Goal: Task Accomplishment & Management: Complete application form

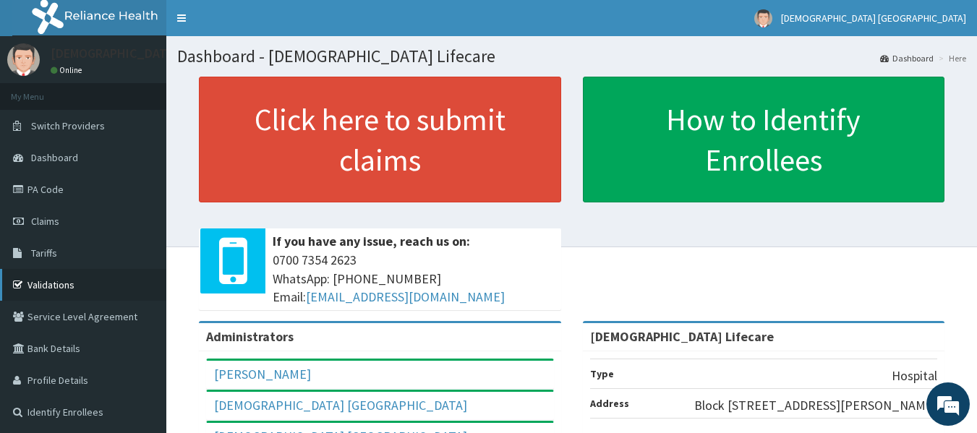
click at [64, 278] on link "Validations" at bounding box center [83, 285] width 166 height 32
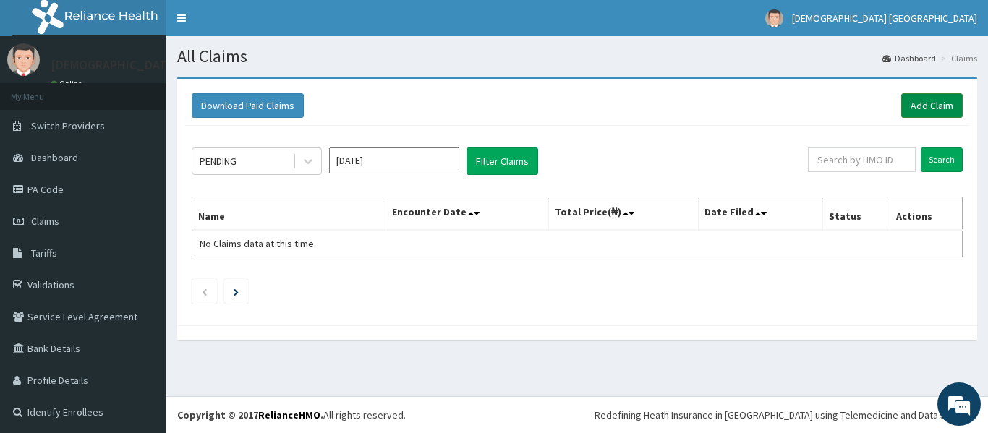
click at [909, 104] on link "Add Claim" at bounding box center [931, 105] width 61 height 25
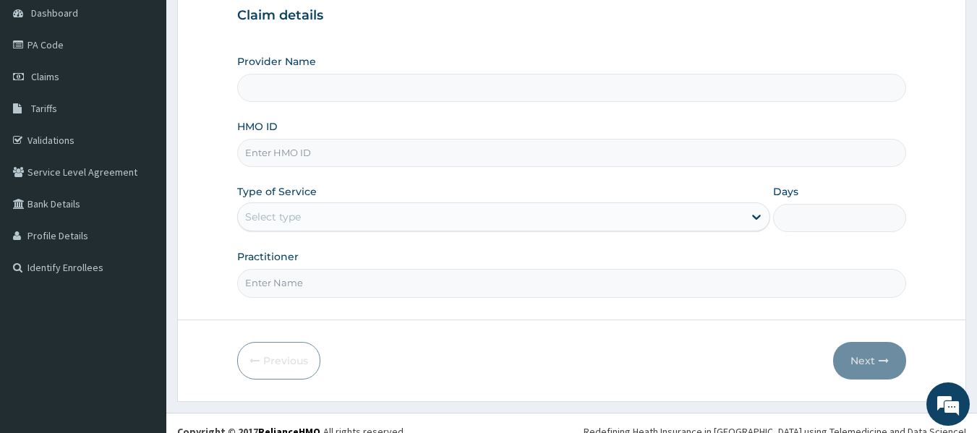
type input "[DEMOGRAPHIC_DATA] Lifecare"
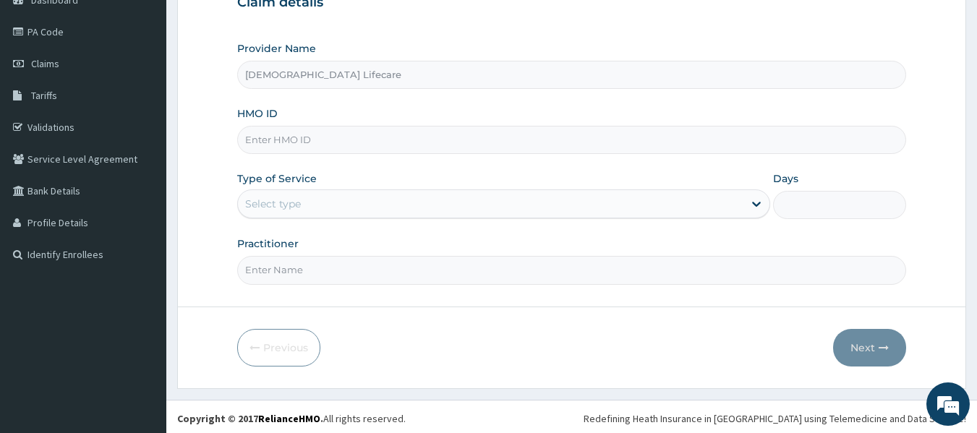
scroll to position [161, 0]
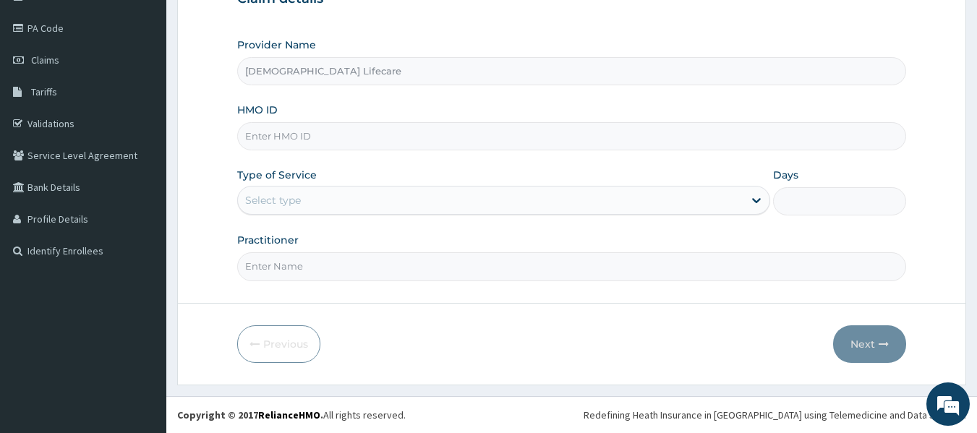
click at [284, 216] on div "Type of Service Select type" at bounding box center [503, 192] width 533 height 48
click at [283, 183] on div "Type of Service Select type" at bounding box center [503, 192] width 533 height 48
click at [281, 200] on div "Select type" at bounding box center [273, 200] width 56 height 14
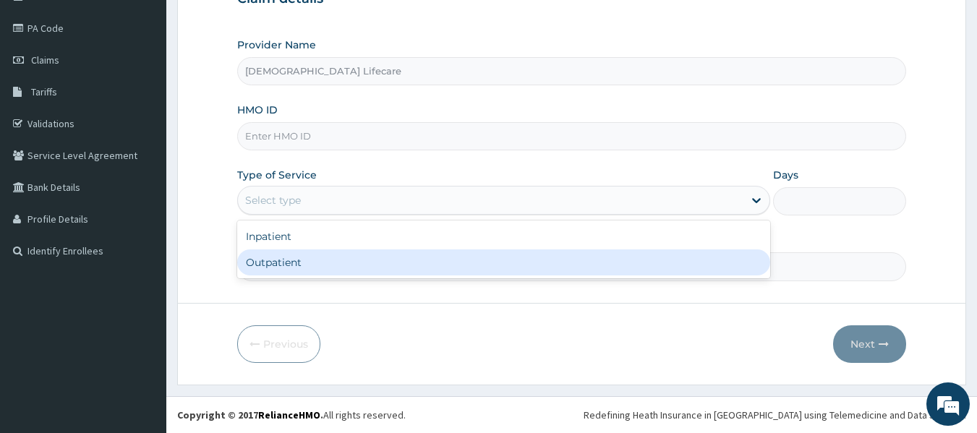
click at [282, 259] on div "Outpatient" at bounding box center [503, 263] width 533 height 26
type input "1"
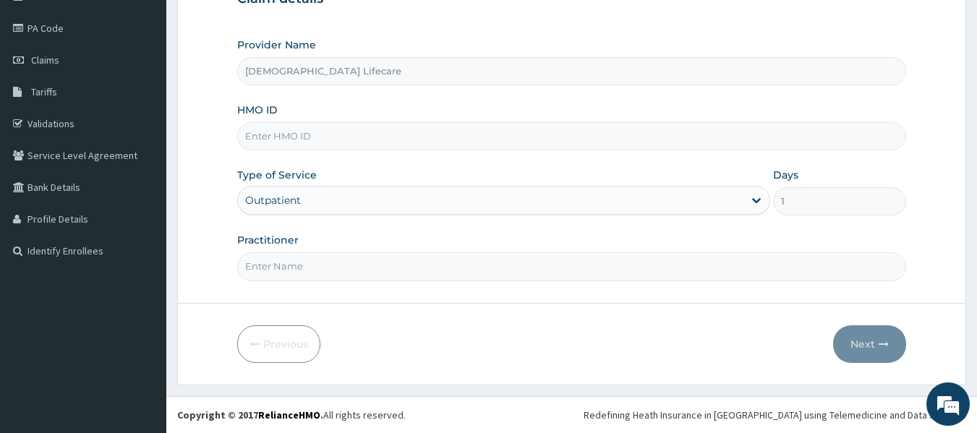
click at [272, 138] on input "HMO ID" at bounding box center [572, 136] width 670 height 28
paste input "GTG/10088/B"
type input "GTG/10088/B"
click at [315, 265] on input "Practitioner" at bounding box center [572, 266] width 670 height 28
type input "DR CHISOM NWEKE"
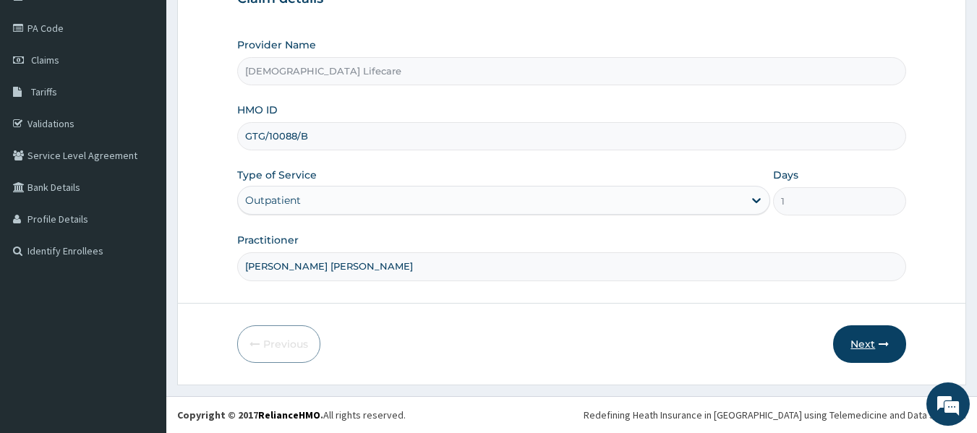
click at [867, 344] on button "Next" at bounding box center [869, 344] width 73 height 38
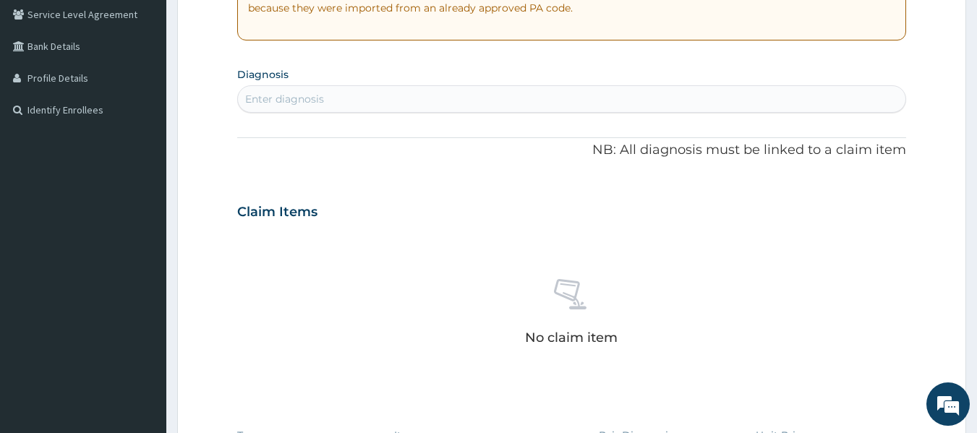
scroll to position [306, 0]
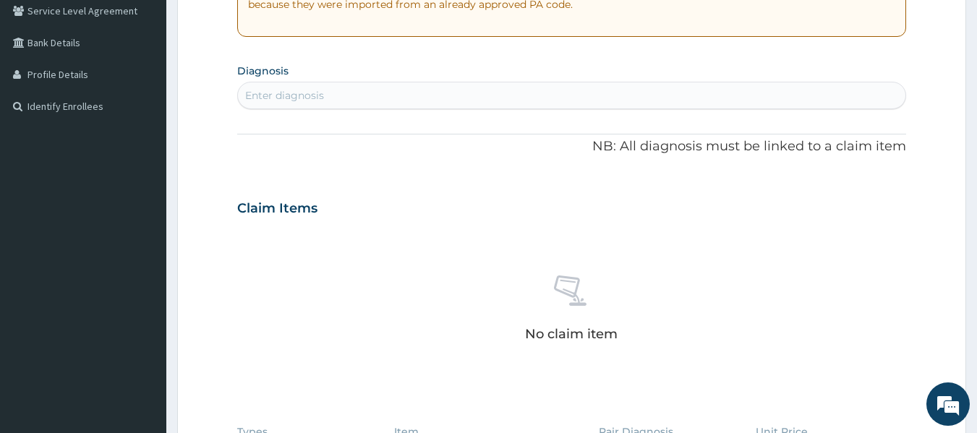
click at [353, 95] on div "Enter diagnosis" at bounding box center [572, 95] width 668 height 23
type input "b"
type input "mzl"
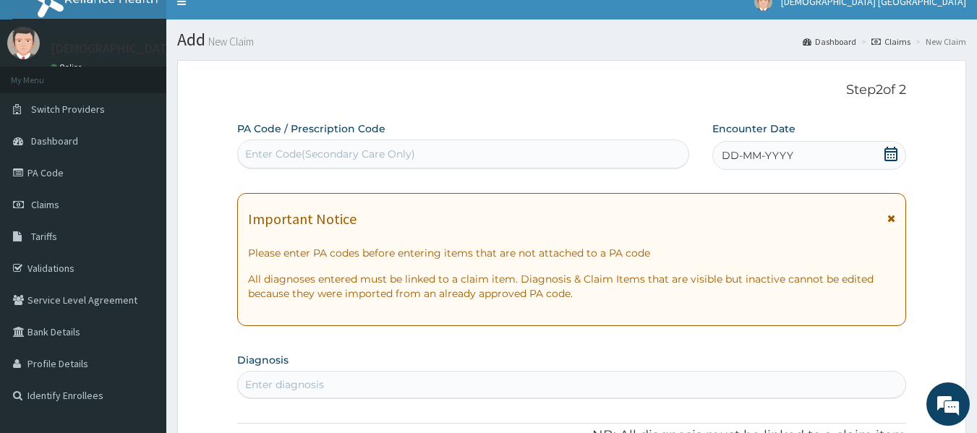
scroll to position [89, 0]
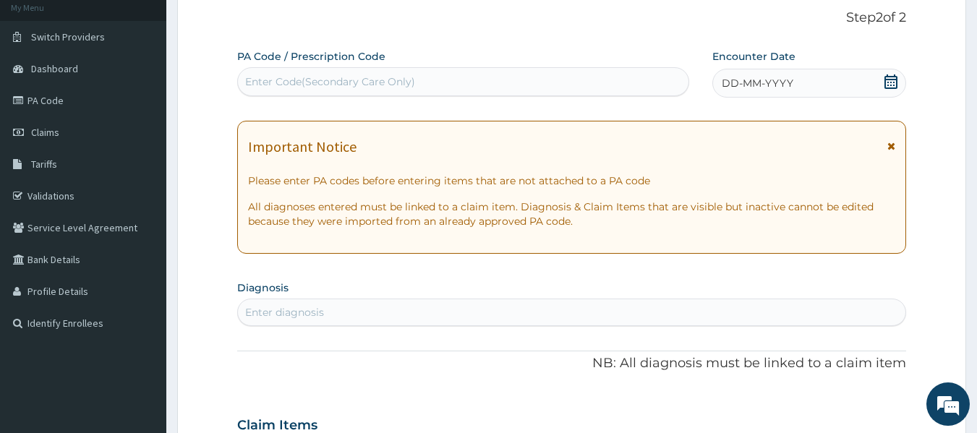
click at [883, 85] on div "DD-MM-YYYY" at bounding box center [809, 83] width 194 height 29
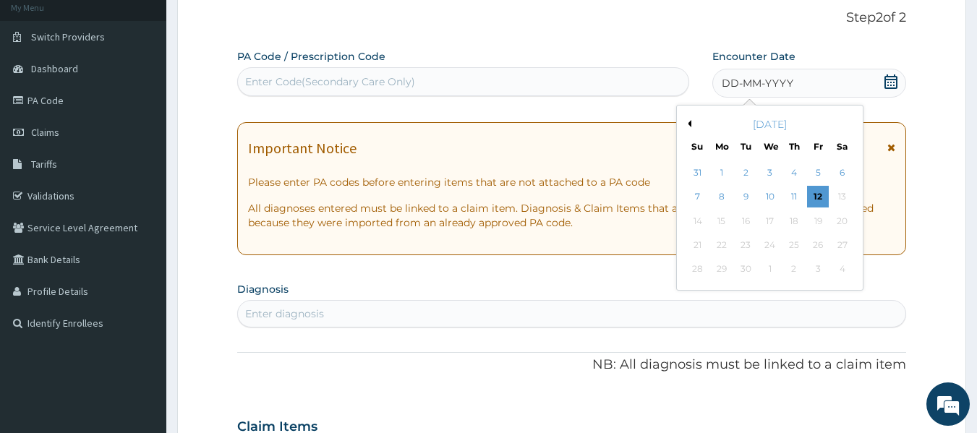
click at [688, 122] on button "Previous Month" at bounding box center [687, 123] width 7 height 7
click at [699, 239] on div "17" at bounding box center [698, 245] width 22 height 22
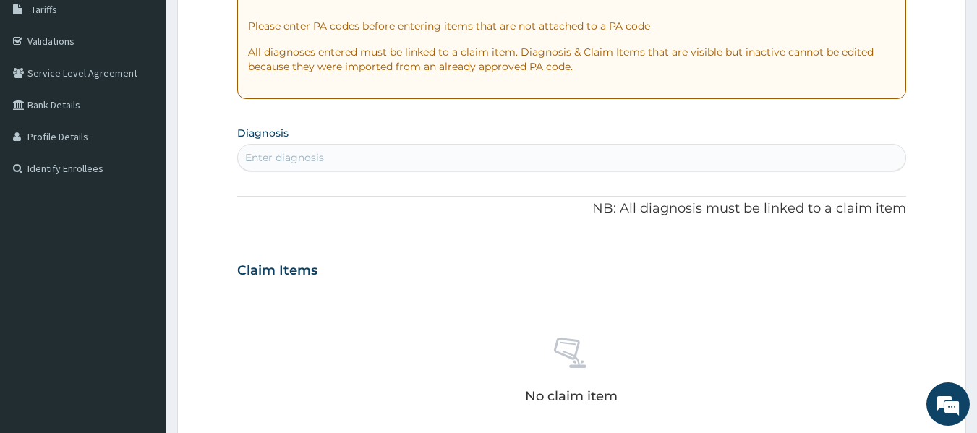
scroll to position [306, 0]
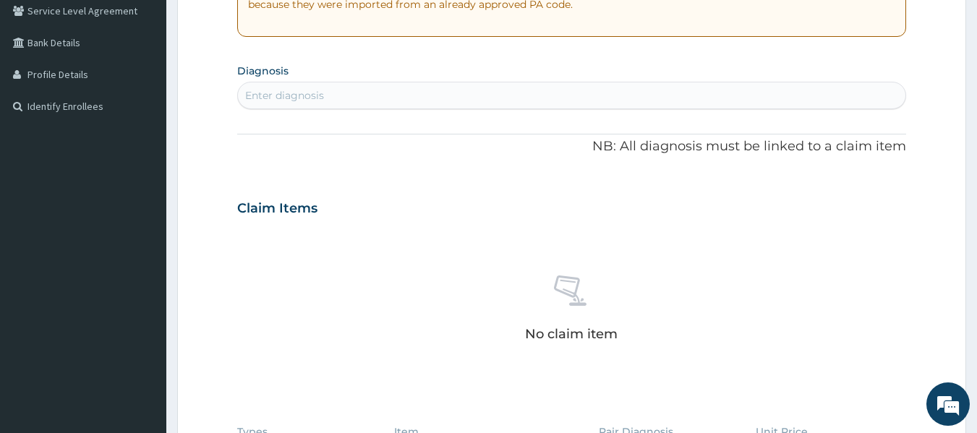
click at [361, 104] on div "Enter diagnosis" at bounding box center [572, 95] width 668 height 23
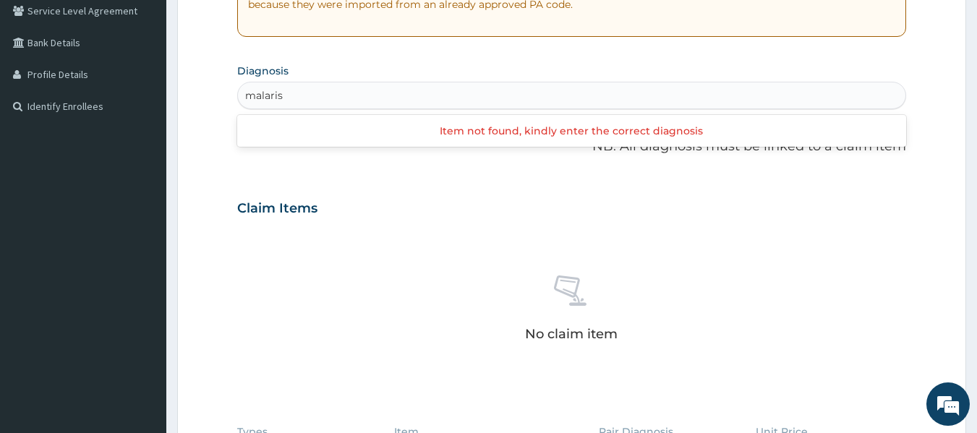
type input "malari"
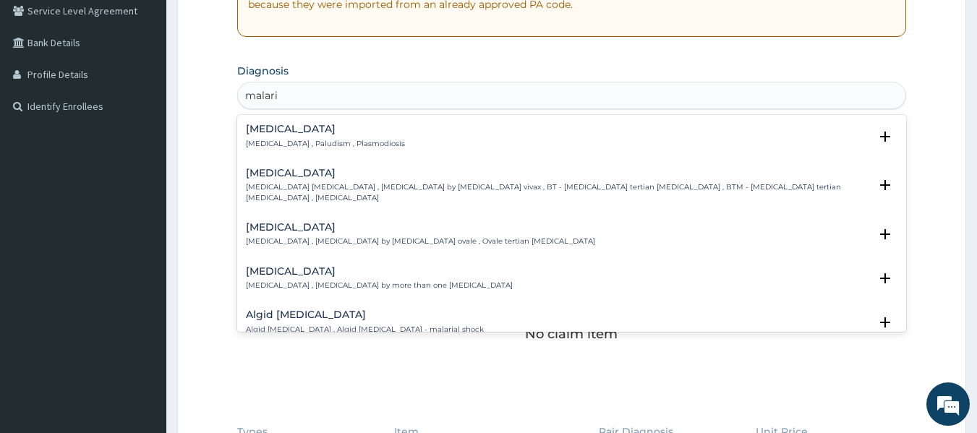
click at [271, 137] on div "Malaria Malaria , Paludism , Plasmodiosis" at bounding box center [325, 136] width 159 height 25
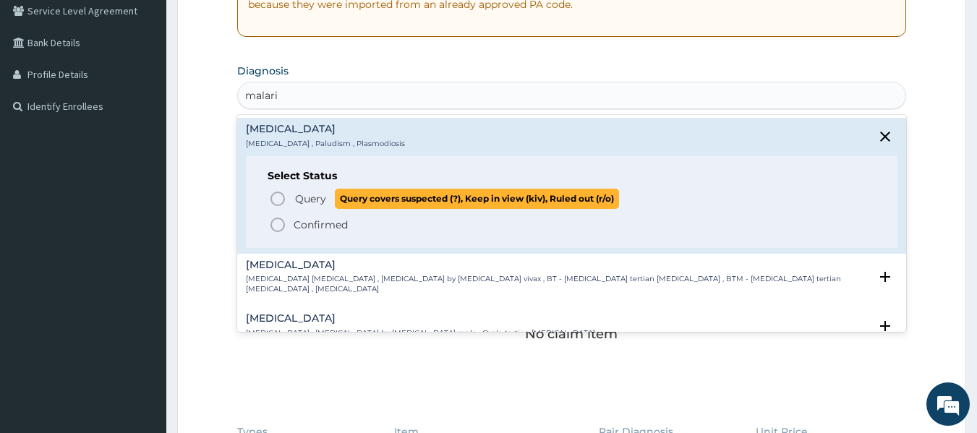
click at [281, 197] on icon "status option query" at bounding box center [277, 198] width 17 height 17
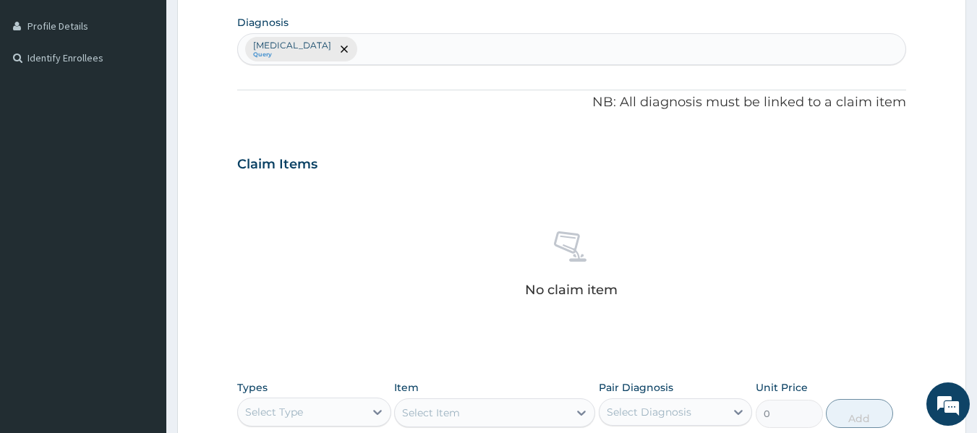
scroll to position [378, 0]
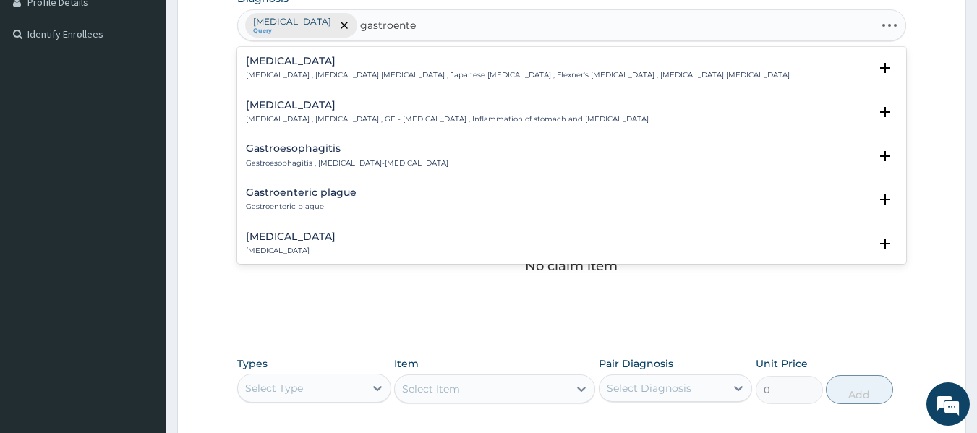
type input "gastroenter"
click at [273, 124] on p "Gastroenteritis , Gastroenteropathy , GE - Gastroenteritis , Inflammation of st…" at bounding box center [447, 119] width 403 height 10
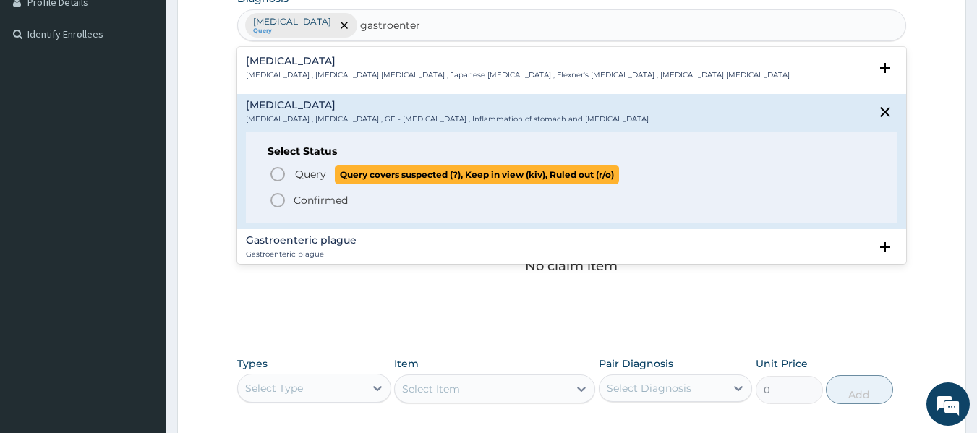
click at [278, 180] on icon "status option query" at bounding box center [277, 174] width 17 height 17
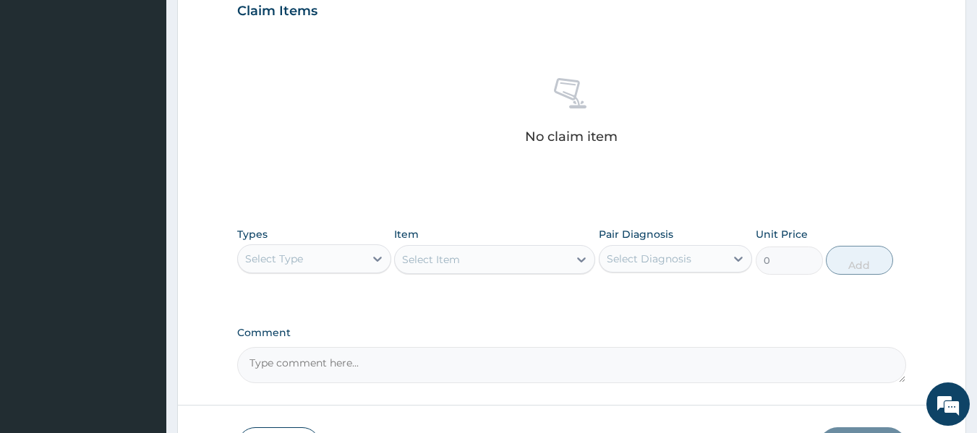
scroll to position [610, 0]
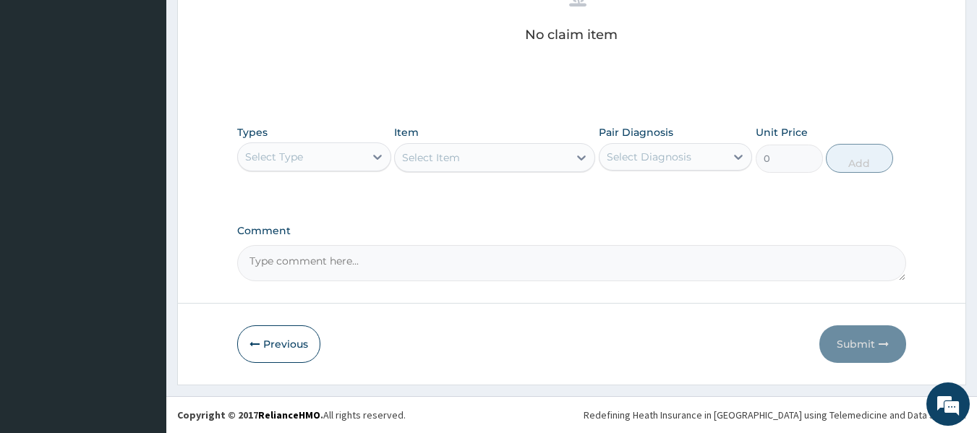
click at [304, 168] on div "Select Type" at bounding box center [301, 156] width 127 height 23
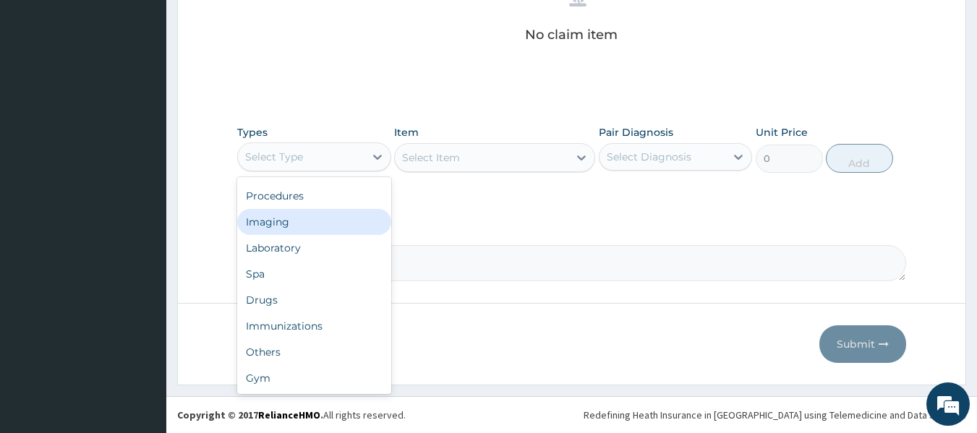
scroll to position [0, 0]
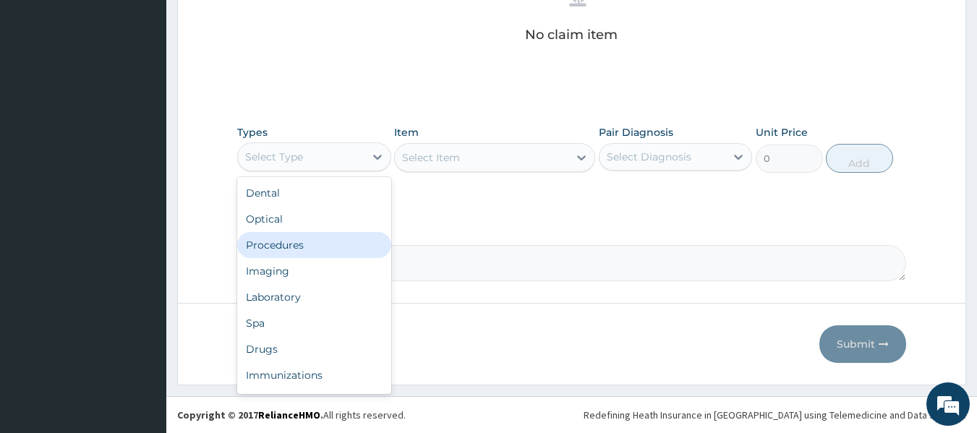
click at [307, 243] on div "Procedures" at bounding box center [314, 245] width 154 height 26
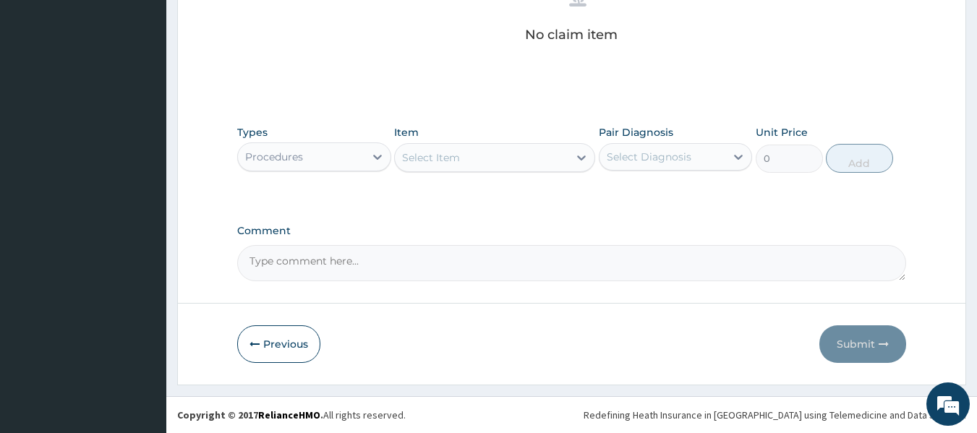
click at [514, 165] on div "Select Item" at bounding box center [482, 157] width 174 height 23
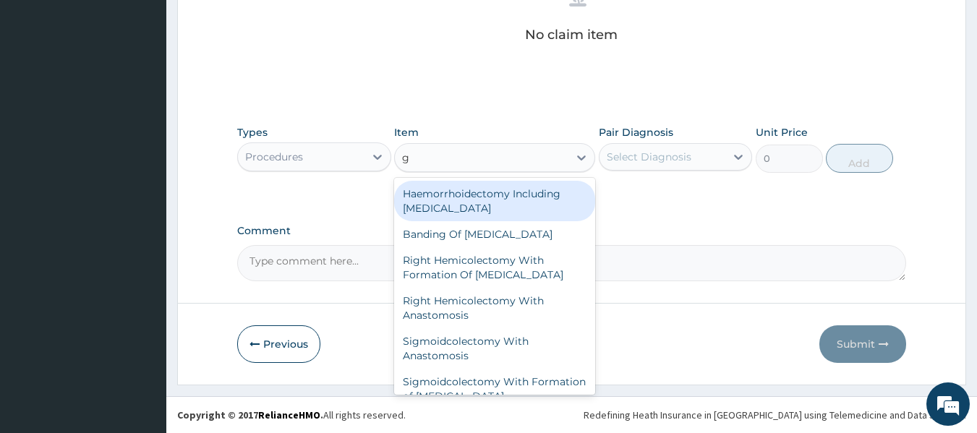
type input "gp"
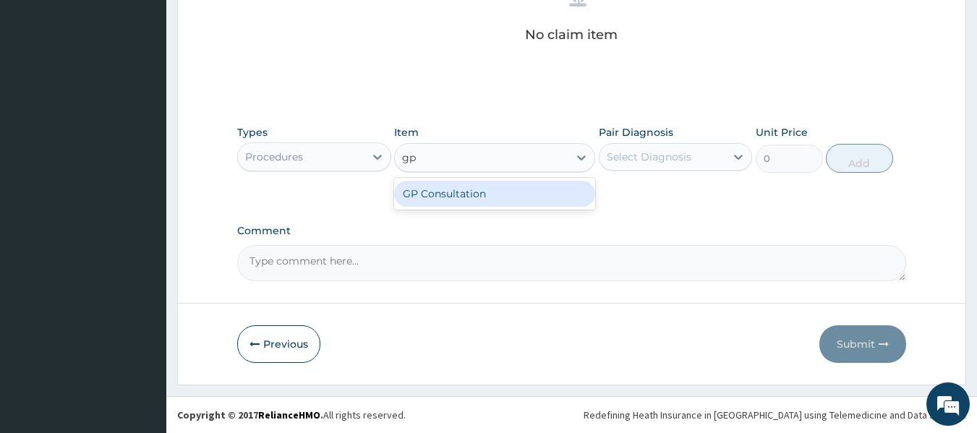
click at [531, 194] on div "GP Consultation" at bounding box center [494, 194] width 201 height 26
type input "10000"
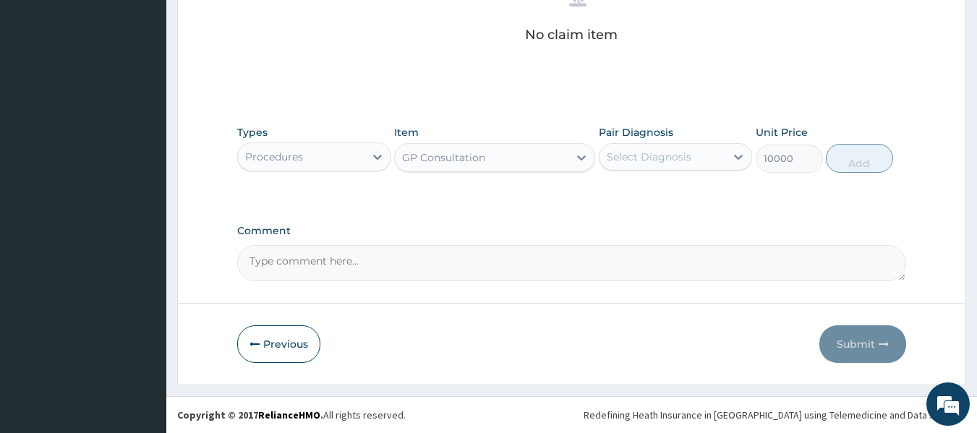
click at [723, 177] on div "Types Procedures Item GP Consultation Pair Diagnosis Select Diagnosis Unit Pric…" at bounding box center [572, 149] width 670 height 62
click at [703, 159] on div "Select Diagnosis" at bounding box center [663, 156] width 127 height 23
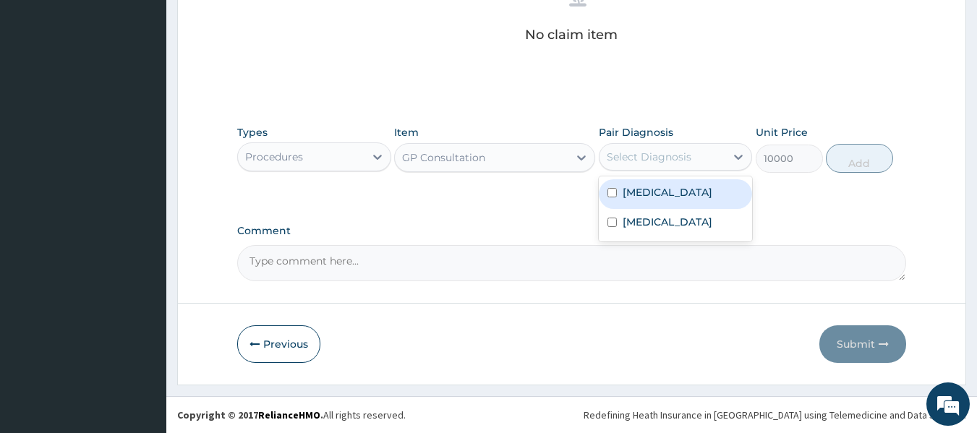
click at [665, 202] on div "Malaria" at bounding box center [676, 194] width 154 height 30
checkbox input "true"
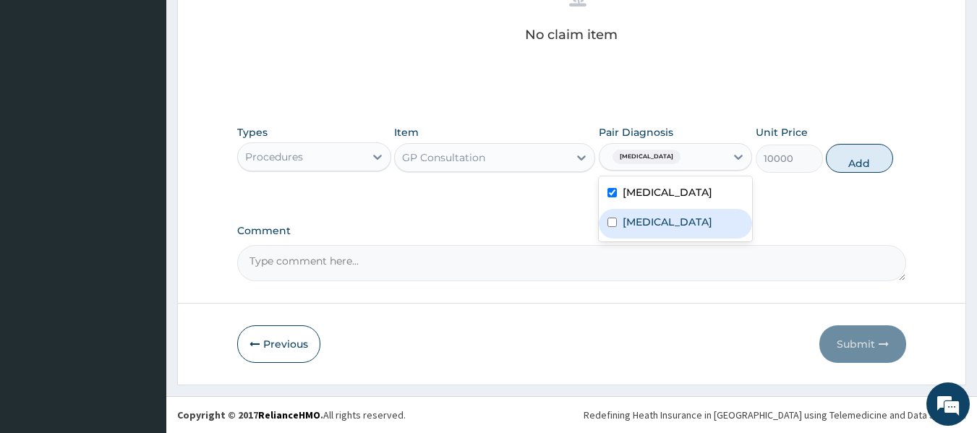
click at [662, 219] on label "Gastroenteritis" at bounding box center [668, 222] width 90 height 14
checkbox input "true"
click at [859, 163] on button "Add" at bounding box center [859, 158] width 67 height 29
type input "0"
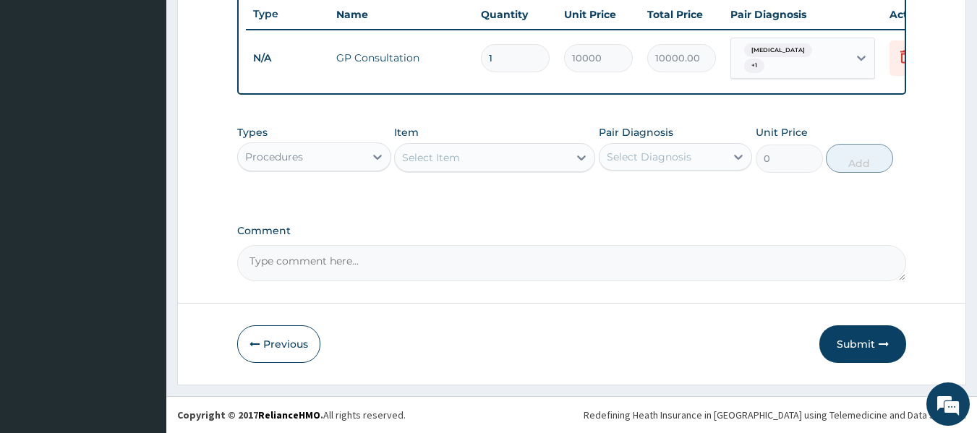
scroll to position [552, 0]
click at [508, 163] on div "Select Item" at bounding box center [482, 157] width 174 height 23
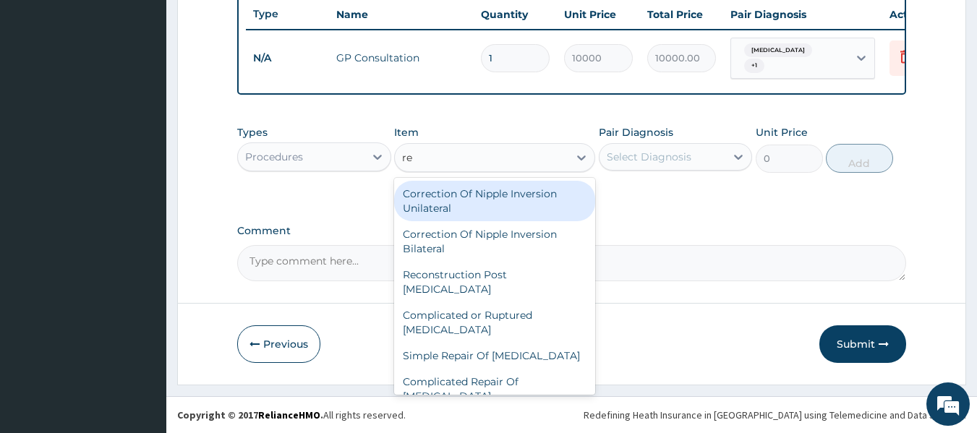
type input "reg"
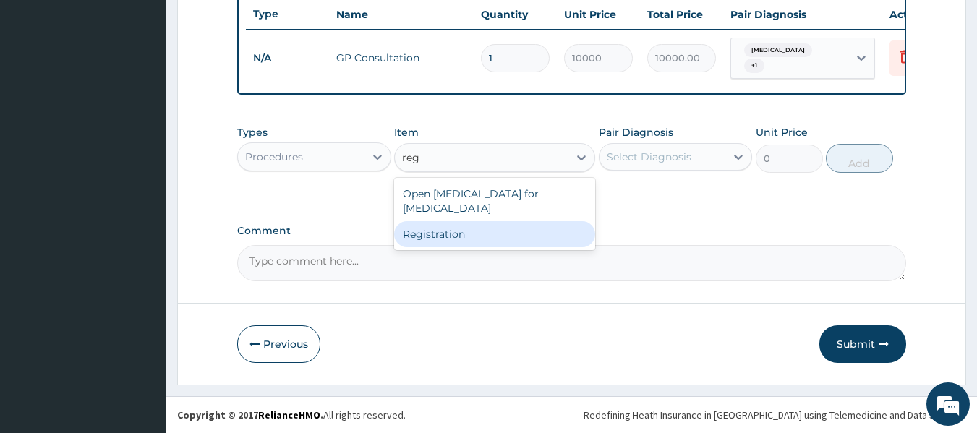
click at [507, 242] on div "Registration" at bounding box center [494, 234] width 201 height 26
type input "3000"
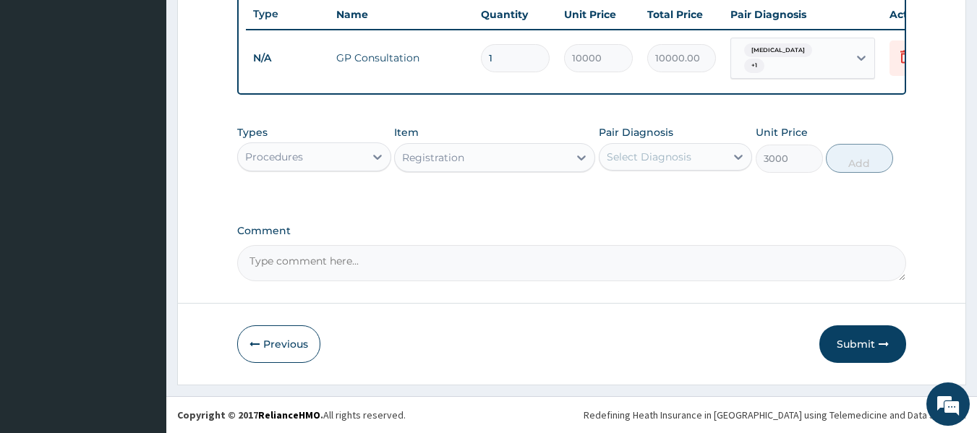
click at [655, 143] on div "Select Diagnosis" at bounding box center [676, 156] width 154 height 27
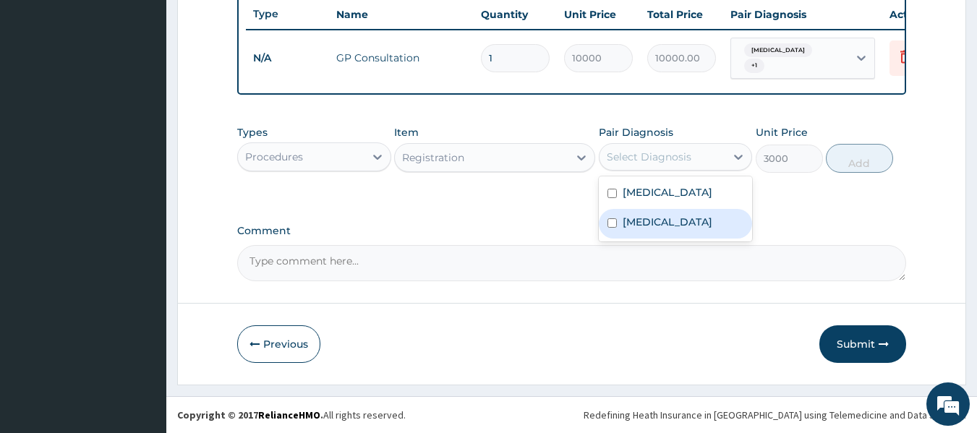
click at [637, 224] on label "Gastroenteritis" at bounding box center [668, 222] width 90 height 14
checkbox input "true"
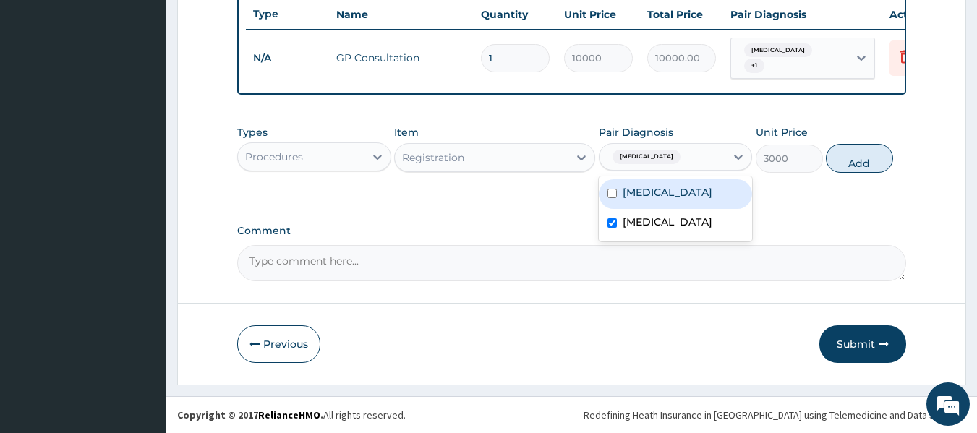
click at [645, 199] on label "Malaria" at bounding box center [668, 192] width 90 height 14
checkbox input "true"
click at [872, 163] on button "Add" at bounding box center [859, 158] width 67 height 29
type input "0"
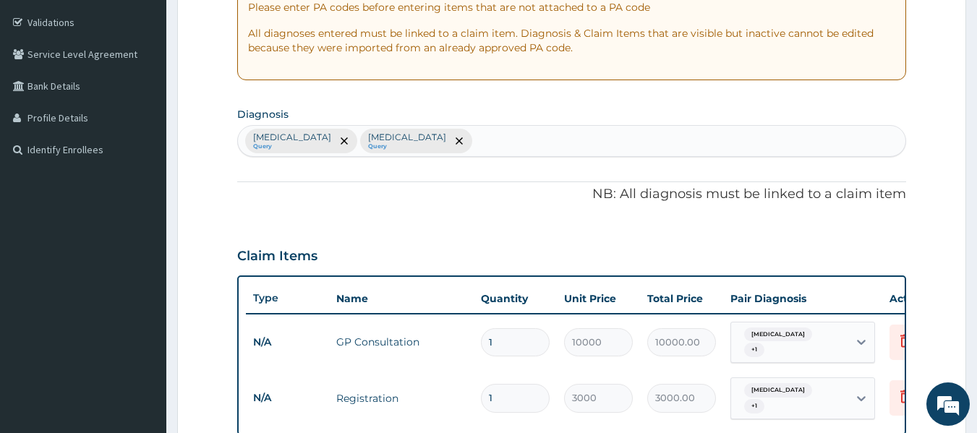
scroll to position [0, 0]
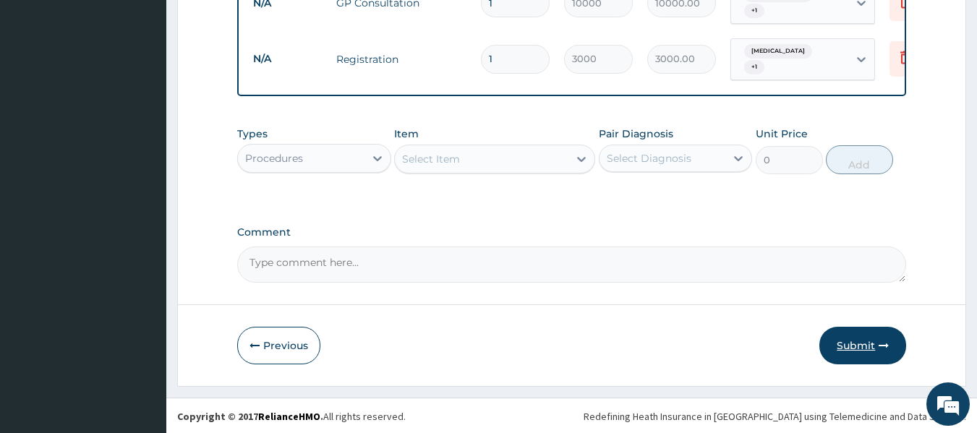
click at [864, 338] on button "Submit" at bounding box center [863, 346] width 87 height 38
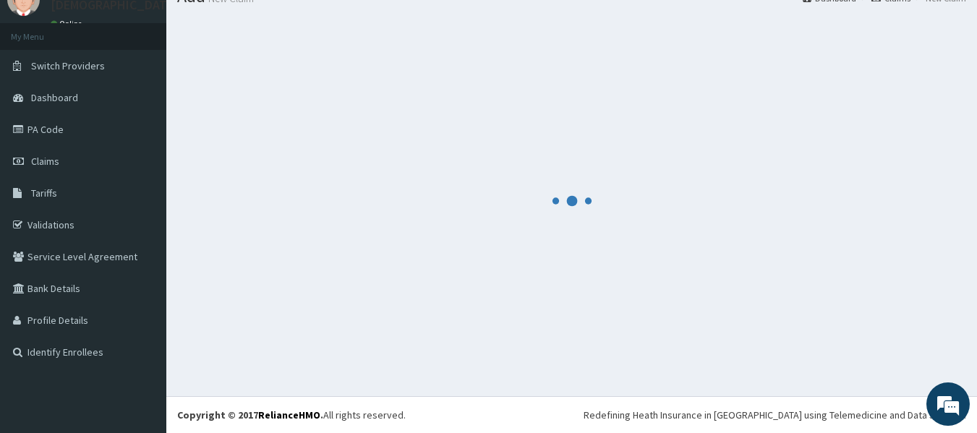
scroll to position [60, 0]
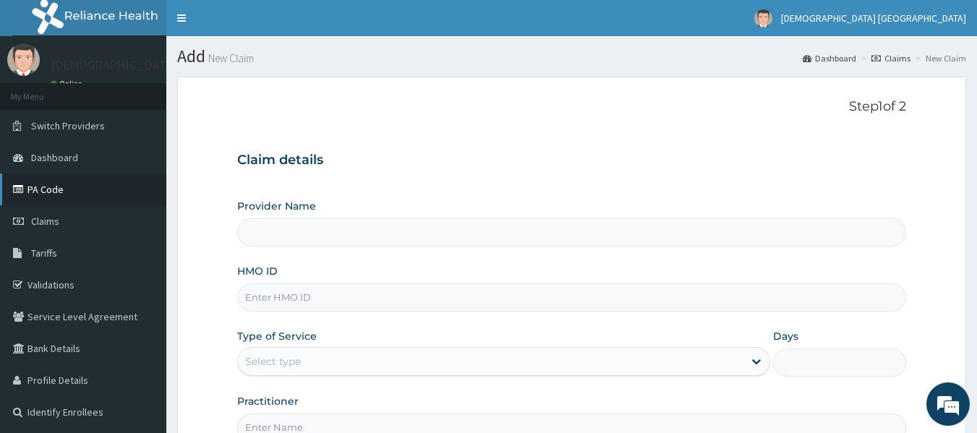
click at [47, 187] on link "PA Code" at bounding box center [83, 190] width 166 height 32
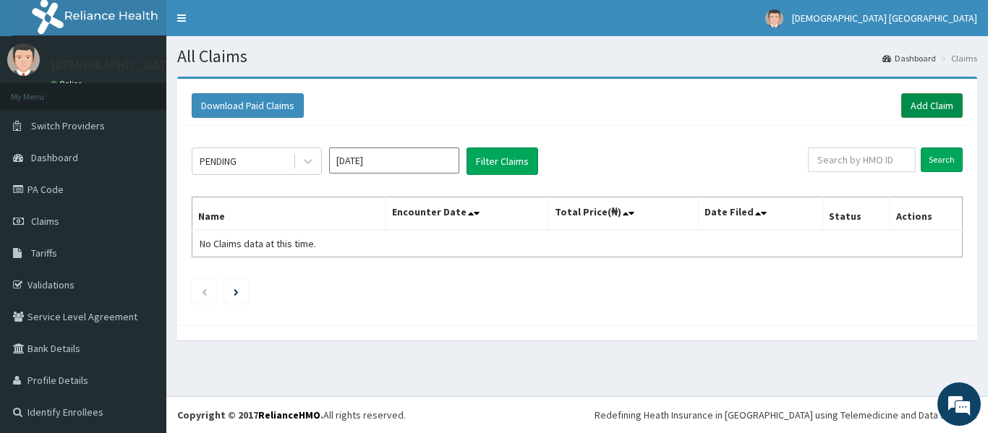
click at [926, 106] on link "Add Claim" at bounding box center [931, 105] width 61 height 25
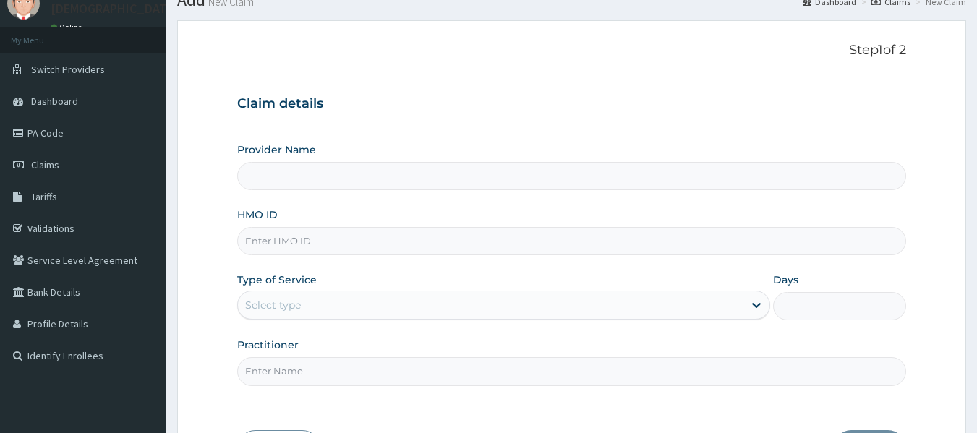
scroll to position [72, 0]
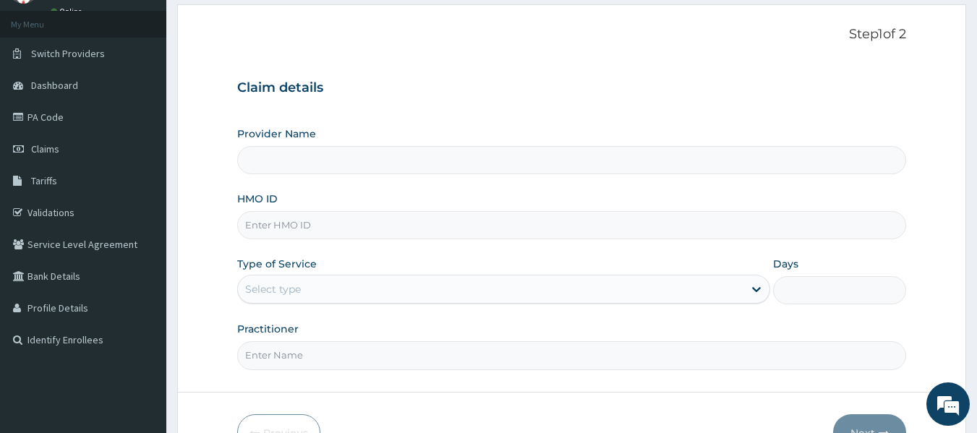
type input "[DEMOGRAPHIC_DATA] Lifecare"
paste input "GTG/10088/C"
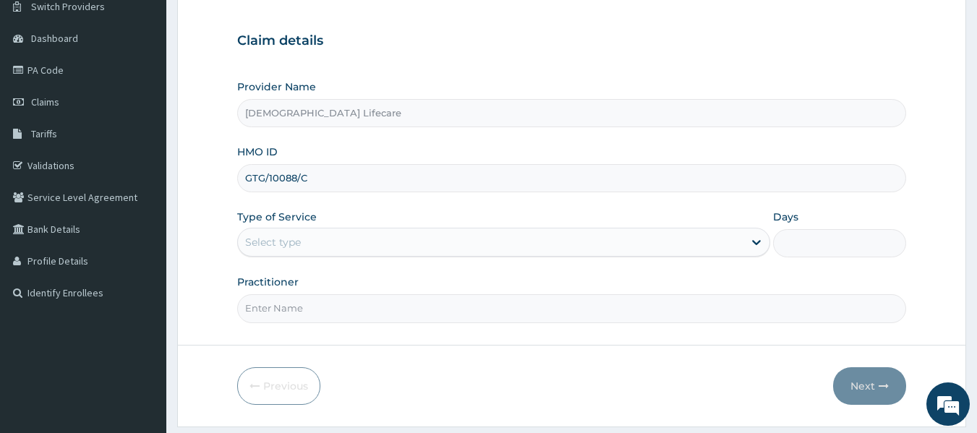
scroll to position [145, 0]
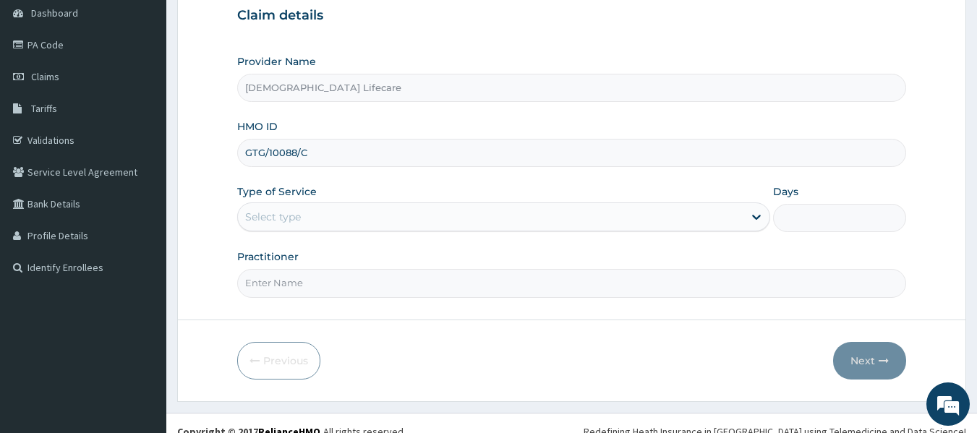
type input "GTG/10088/C"
click at [315, 213] on div "Select type" at bounding box center [491, 216] width 506 height 23
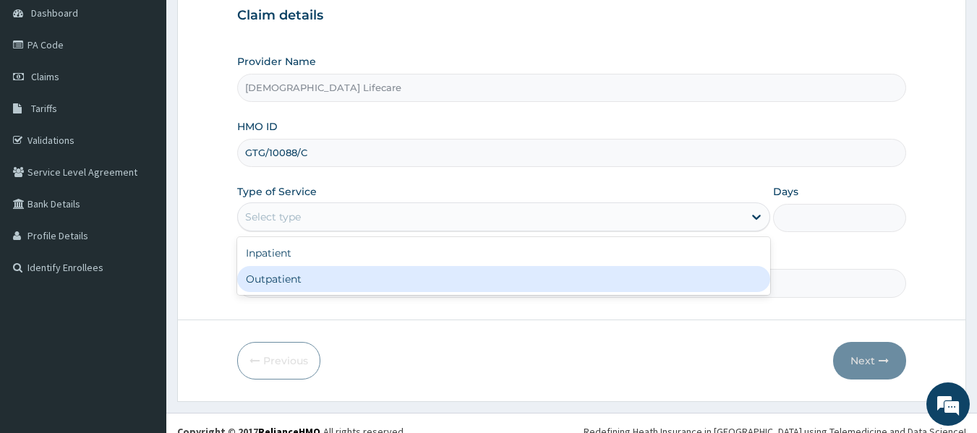
click at [255, 279] on div "Outpatient" at bounding box center [503, 279] width 533 height 26
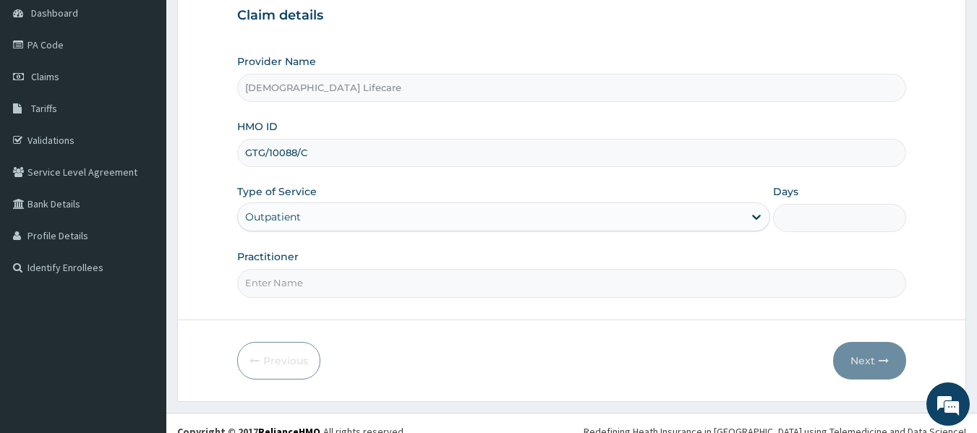
type input "1"
click at [331, 289] on input "Practitioner" at bounding box center [572, 283] width 670 height 28
type input "[PERSON_NAME] [PERSON_NAME]"
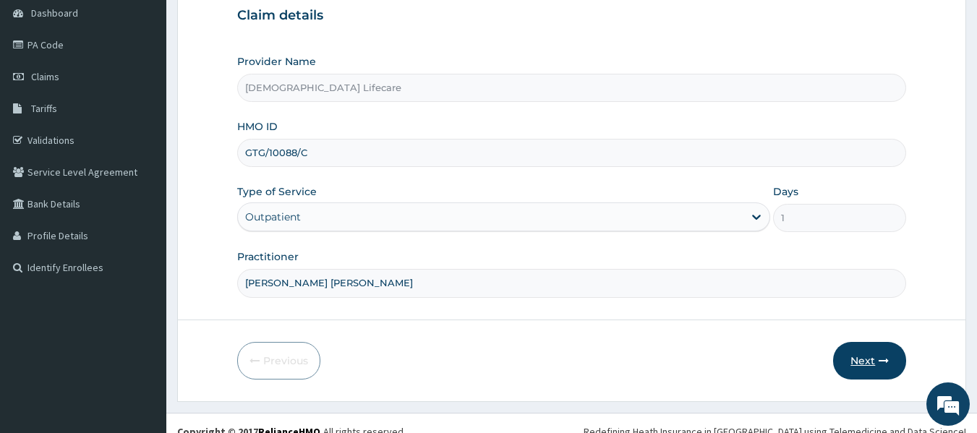
click at [881, 350] on button "Next" at bounding box center [869, 361] width 73 height 38
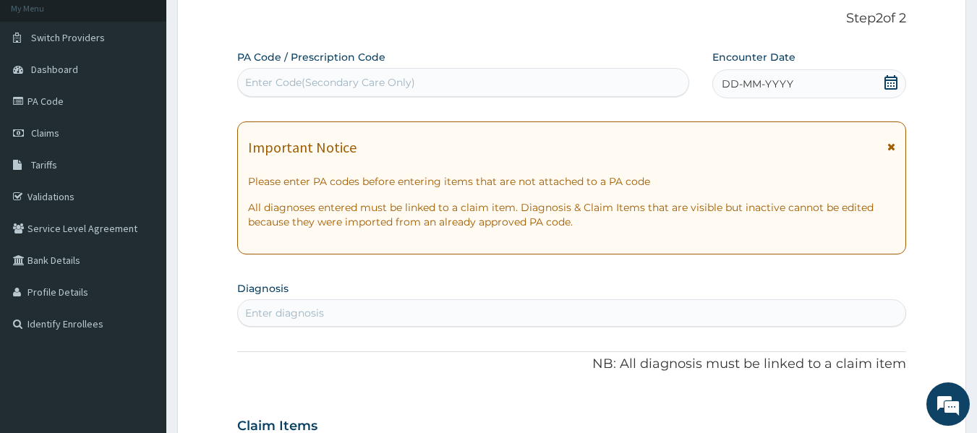
scroll to position [72, 0]
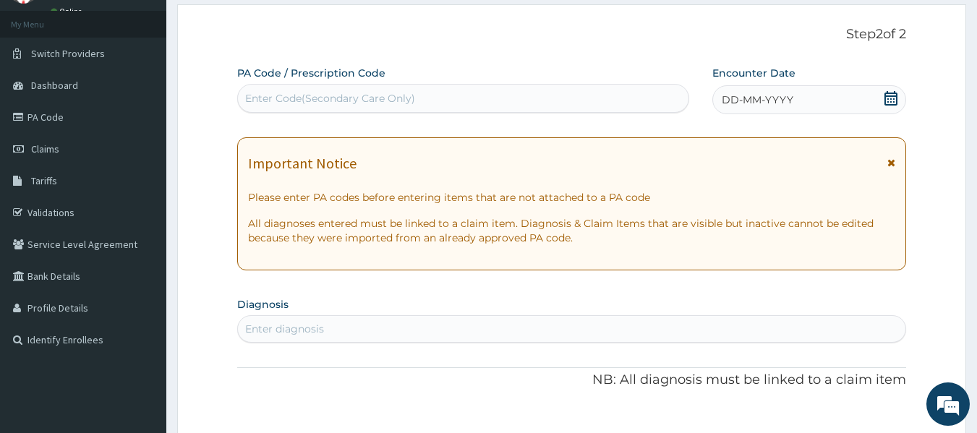
click at [885, 102] on icon at bounding box center [891, 98] width 13 height 14
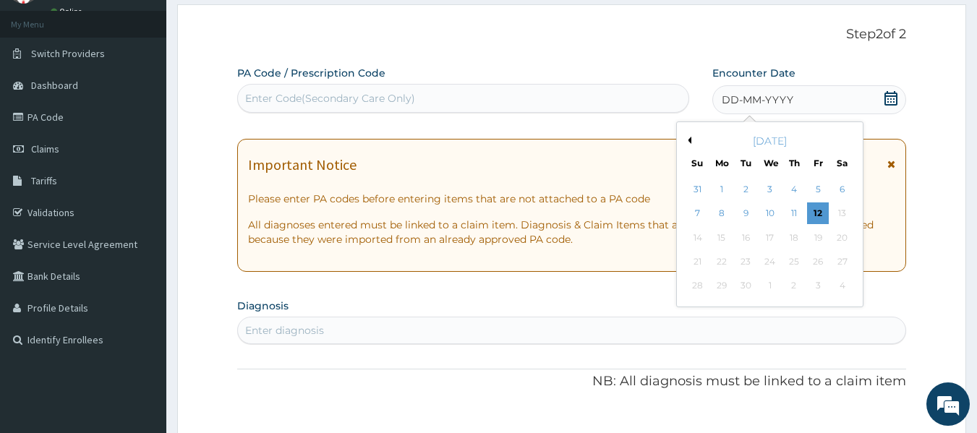
click at [689, 137] on button "Previous Month" at bounding box center [687, 140] width 7 height 7
click at [694, 256] on div "17" at bounding box center [698, 262] width 22 height 22
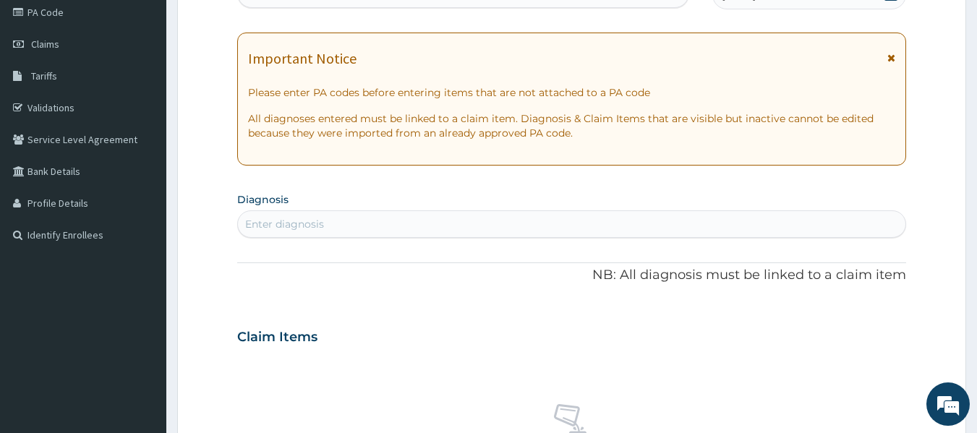
scroll to position [289, 0]
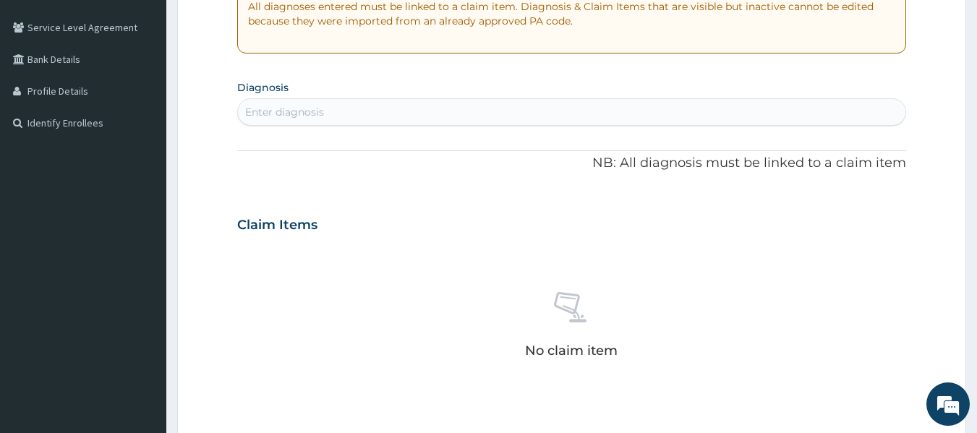
click at [433, 114] on div "Enter diagnosis" at bounding box center [572, 112] width 668 height 23
type input "malaria"
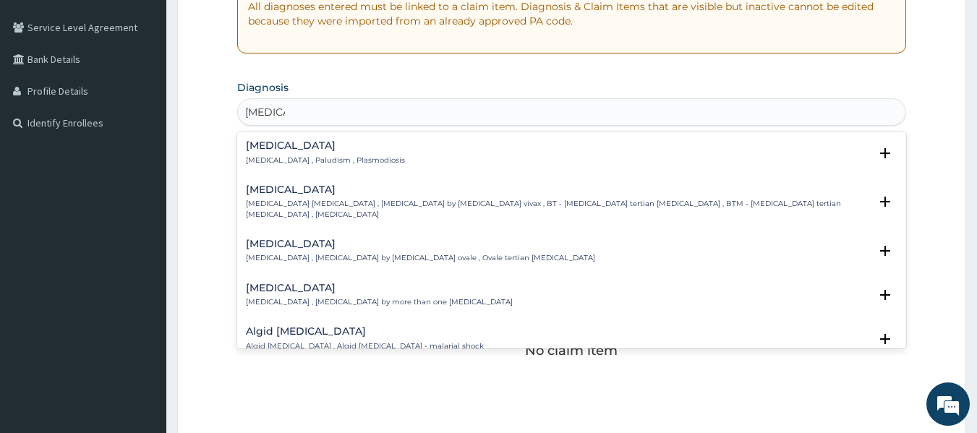
click at [336, 156] on p "Malaria , Paludism , Plasmodiosis" at bounding box center [325, 161] width 159 height 10
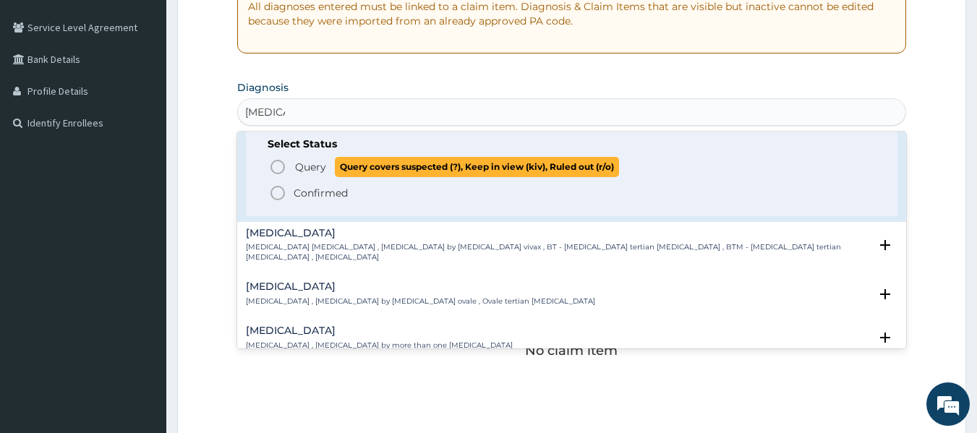
scroll to position [72, 0]
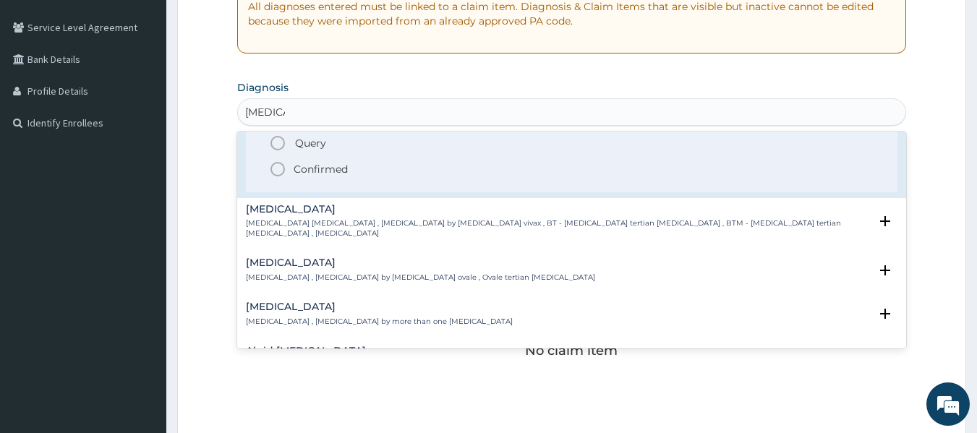
click at [280, 142] on icon "status option query" at bounding box center [277, 143] width 17 height 17
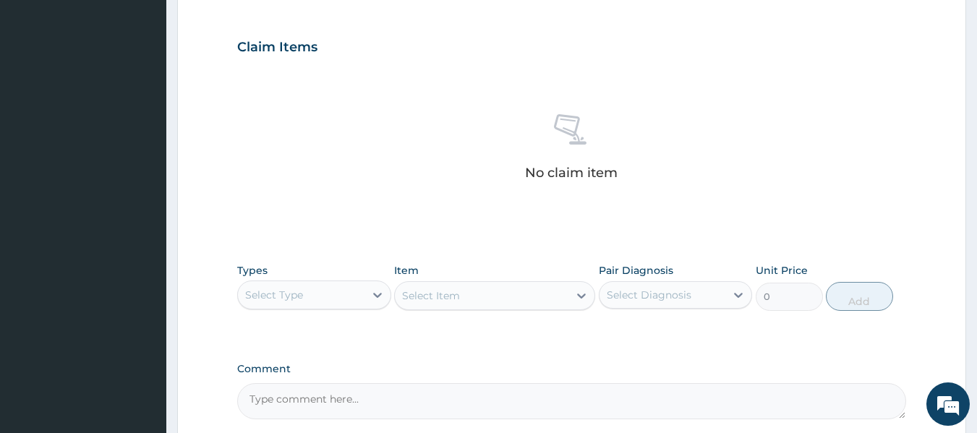
scroll to position [506, 0]
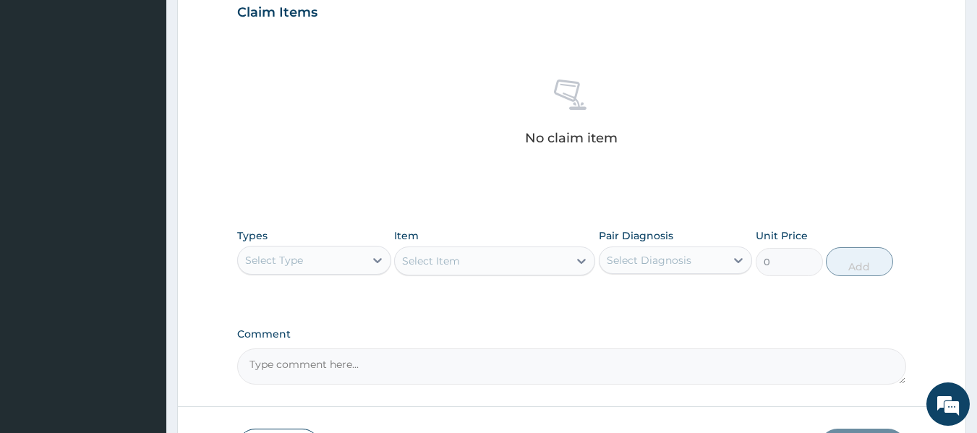
click at [299, 246] on div "Select Type" at bounding box center [314, 260] width 154 height 29
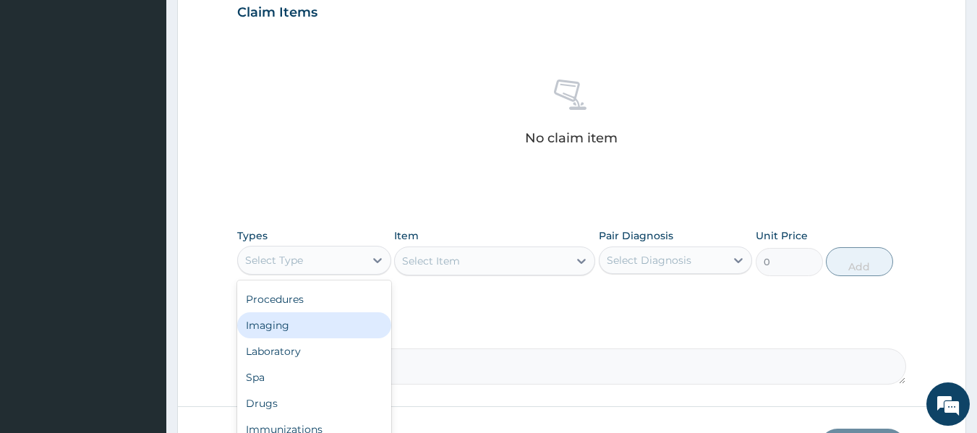
scroll to position [0, 0]
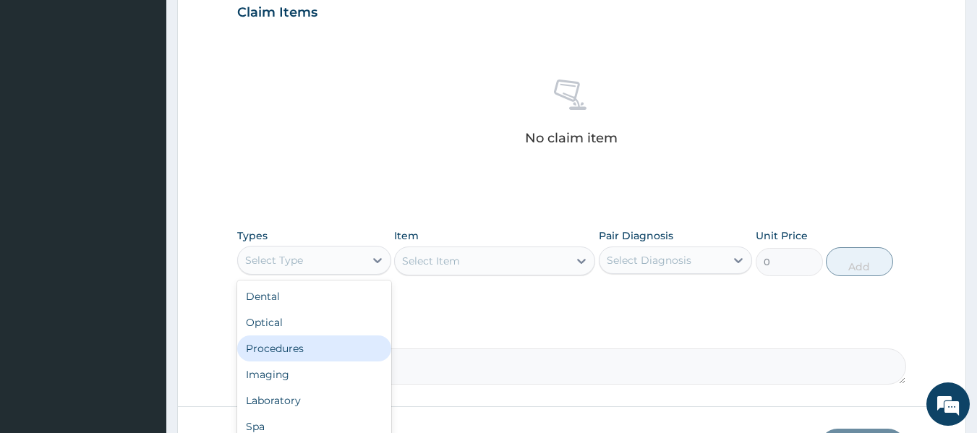
click at [289, 338] on div "Procedures" at bounding box center [314, 349] width 154 height 26
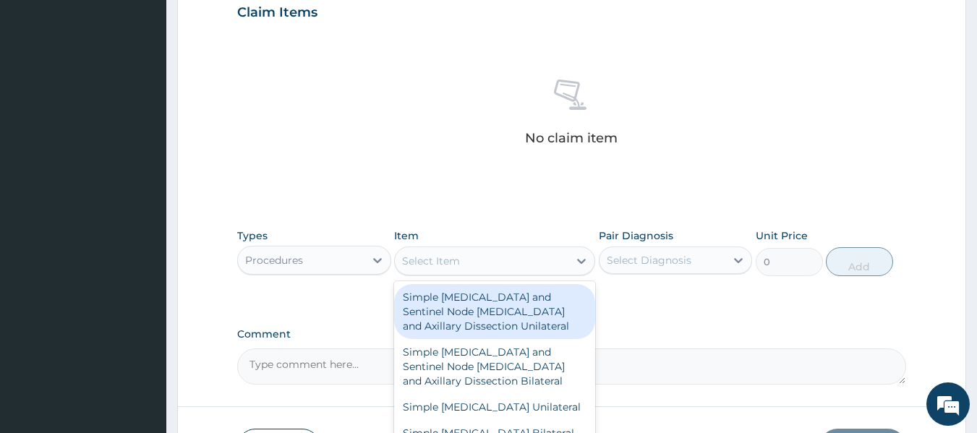
click at [510, 266] on div "Select Item" at bounding box center [482, 261] width 174 height 23
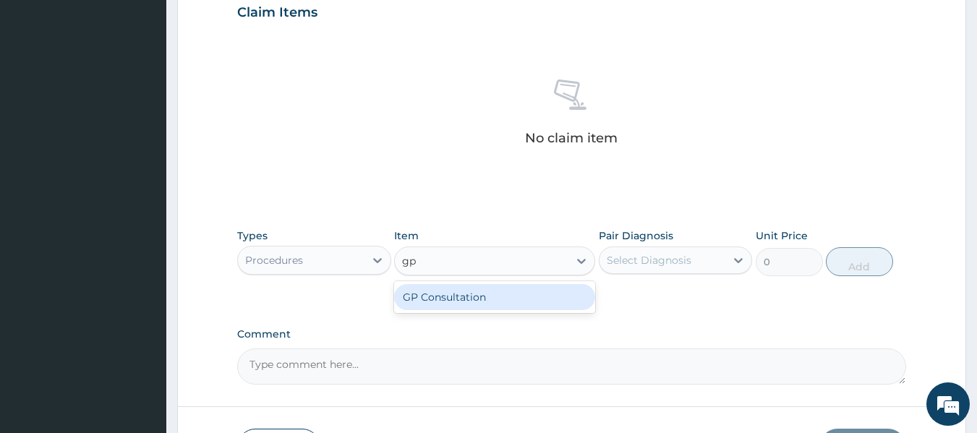
type input "gp"
click at [478, 297] on div "GP Consultation" at bounding box center [494, 297] width 201 height 26
type input "10000"
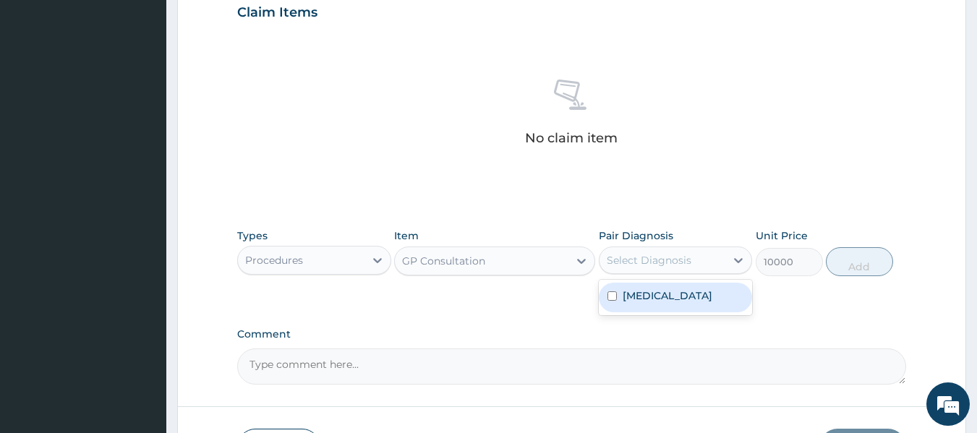
click at [710, 265] on div "Select Diagnosis" at bounding box center [663, 260] width 127 height 23
click at [675, 297] on div "Malaria" at bounding box center [676, 298] width 154 height 30
checkbox input "true"
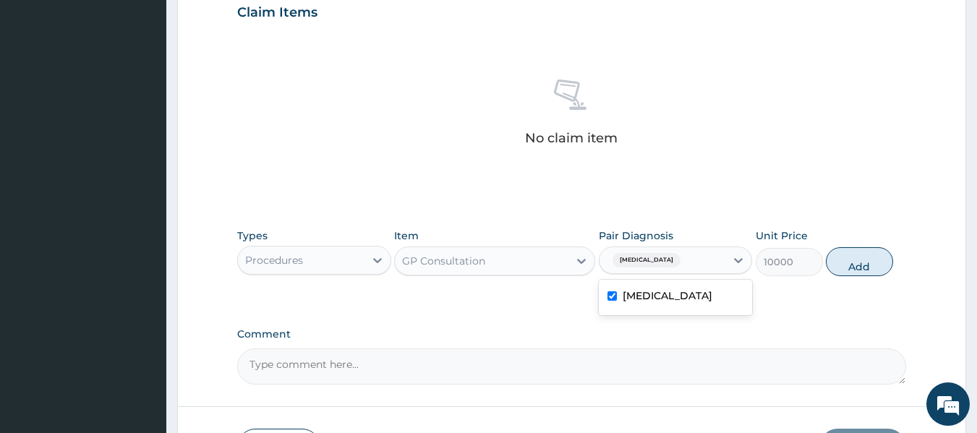
click at [864, 265] on button "Add" at bounding box center [859, 261] width 67 height 29
type input "0"
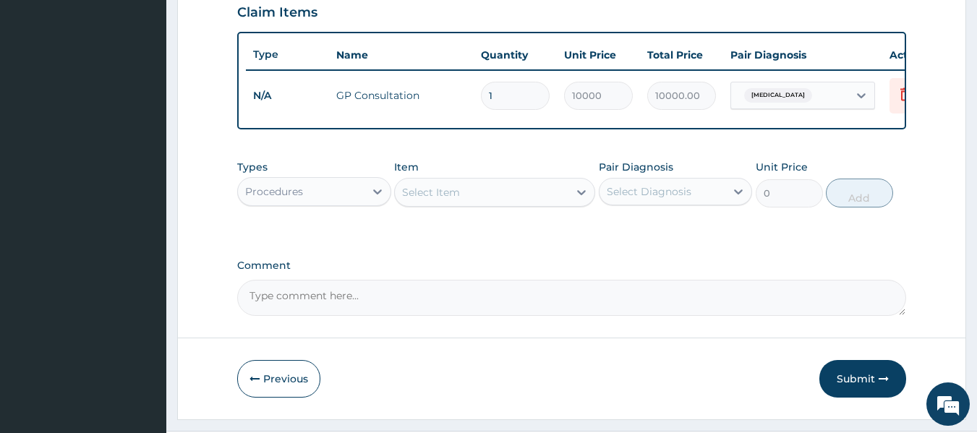
click at [438, 197] on div "Select Item" at bounding box center [431, 192] width 58 height 14
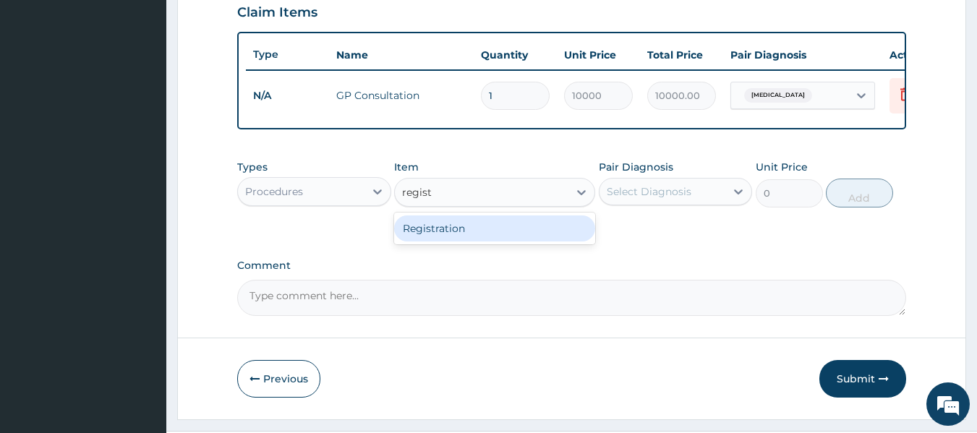
type input "registr"
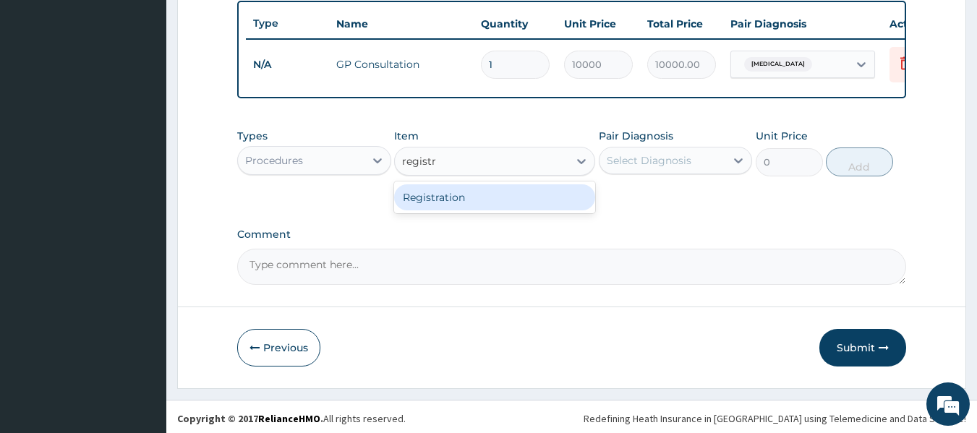
scroll to position [552, 0]
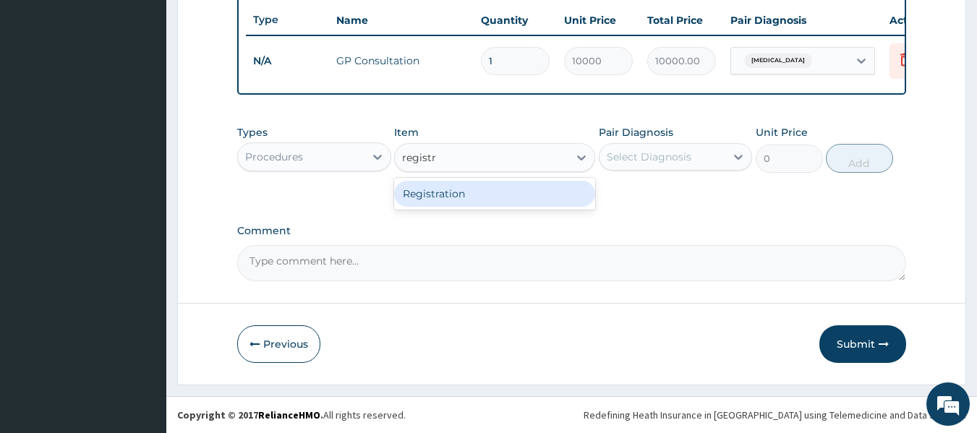
click at [511, 197] on div "Registration" at bounding box center [494, 194] width 201 height 26
type input "3000"
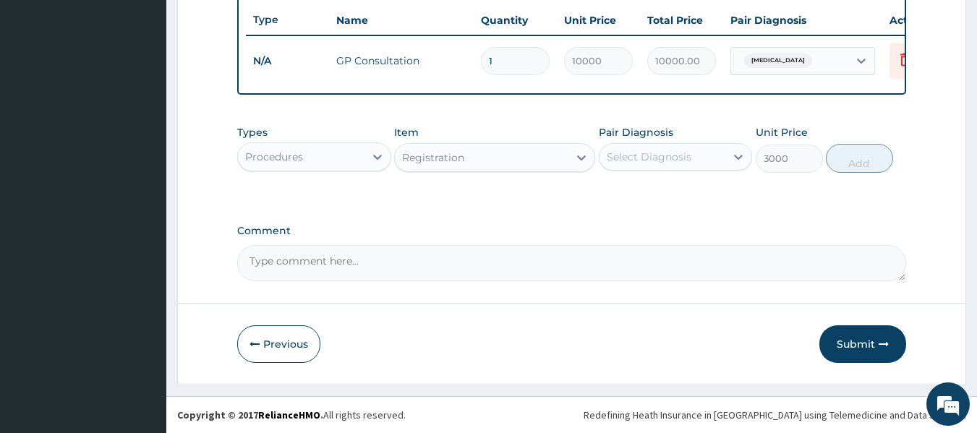
click at [648, 148] on div "Select Diagnosis" at bounding box center [663, 156] width 127 height 23
click at [639, 187] on label "Malaria" at bounding box center [668, 192] width 90 height 14
checkbox input "true"
click at [869, 148] on button "Add" at bounding box center [859, 158] width 67 height 29
type input "0"
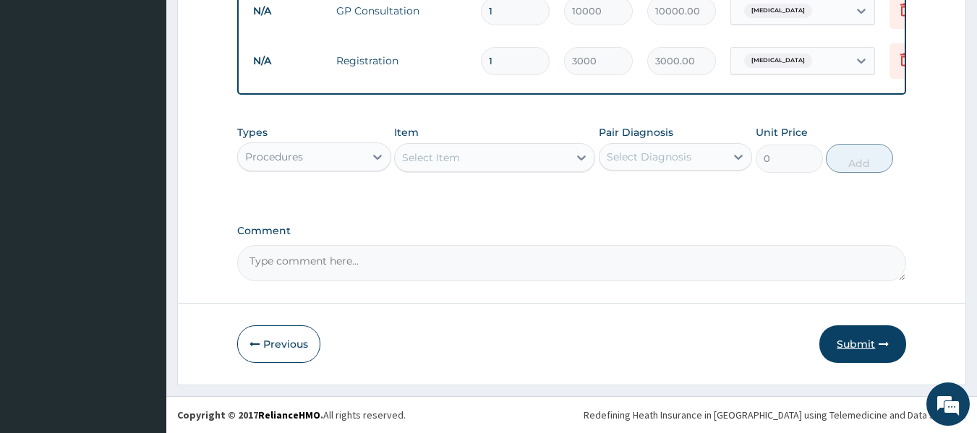
click at [848, 347] on button "Submit" at bounding box center [863, 344] width 87 height 38
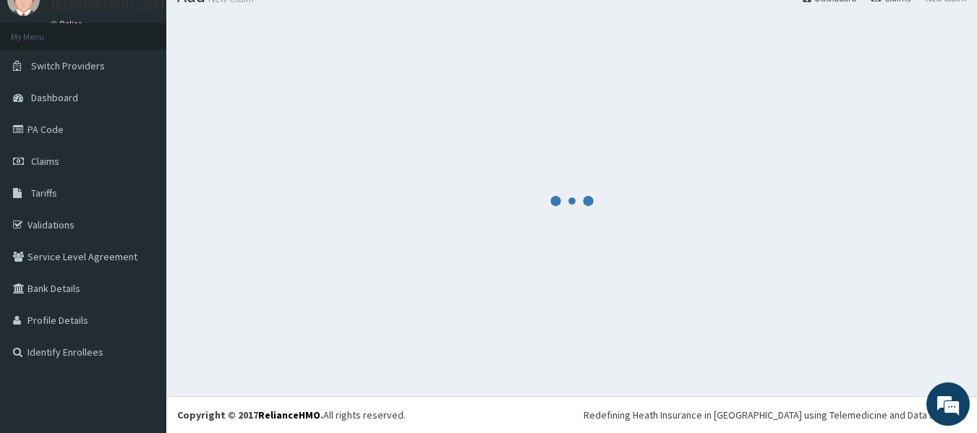
scroll to position [60, 0]
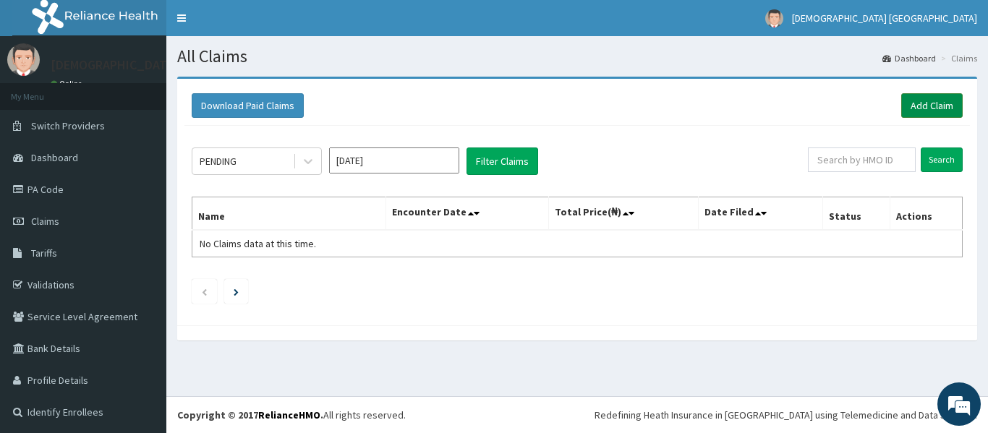
click at [904, 111] on link "Add Claim" at bounding box center [931, 105] width 61 height 25
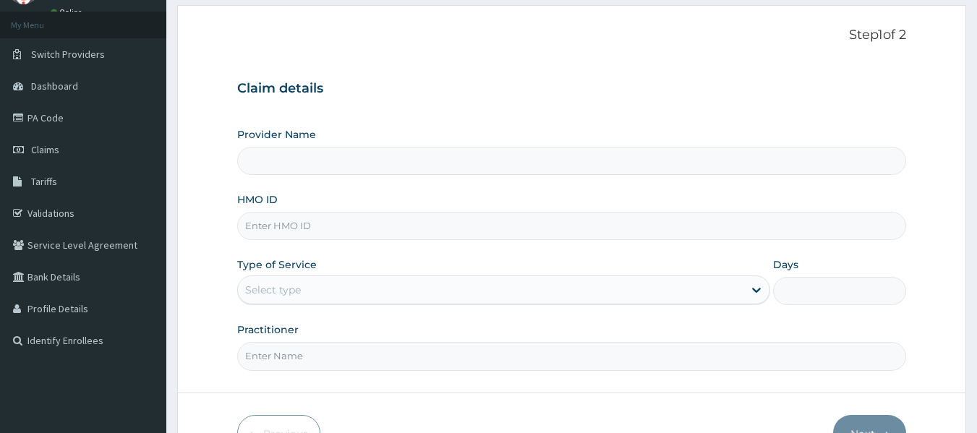
scroll to position [72, 0]
drag, startPoint x: 271, startPoint y: 156, endPoint x: 242, endPoint y: 176, distance: 35.2
click at [242, 176] on div "Provider Name HMO ID Type of Service Select type Days Practitioner" at bounding box center [572, 248] width 670 height 243
type input "[DEMOGRAPHIC_DATA] Lifecare"
drag, startPoint x: 288, startPoint y: 172, endPoint x: 255, endPoint y: 221, distance: 59.0
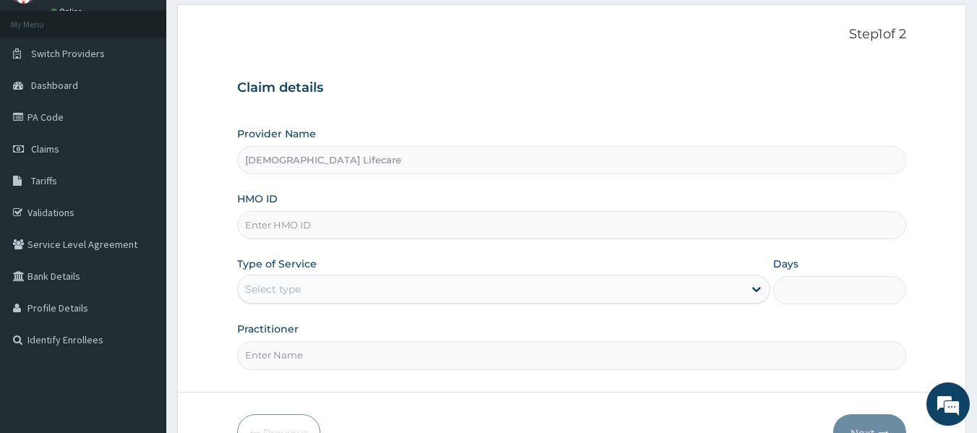
click at [255, 221] on input "HMO ID" at bounding box center [572, 225] width 670 height 28
paste input "DJP/10010/A"
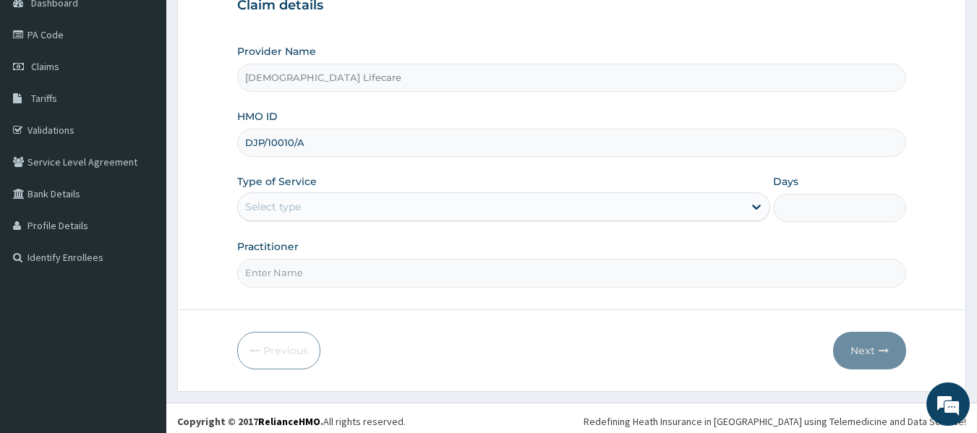
scroll to position [161, 0]
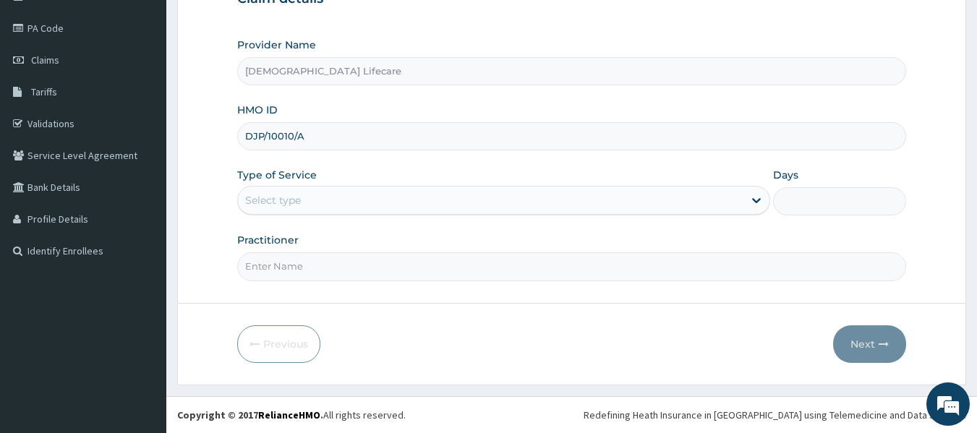
type input "DJP/10010/A"
click at [302, 192] on div "Select type" at bounding box center [491, 200] width 506 height 23
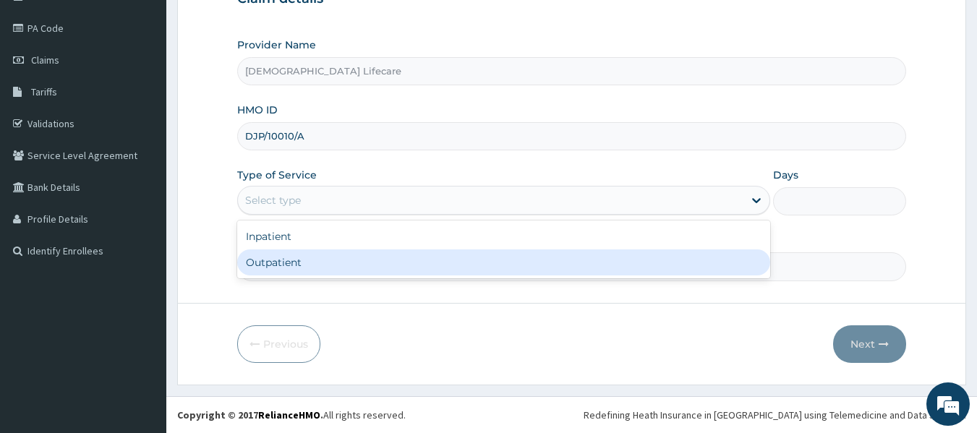
click at [290, 258] on div "Outpatient" at bounding box center [503, 263] width 533 height 26
type input "1"
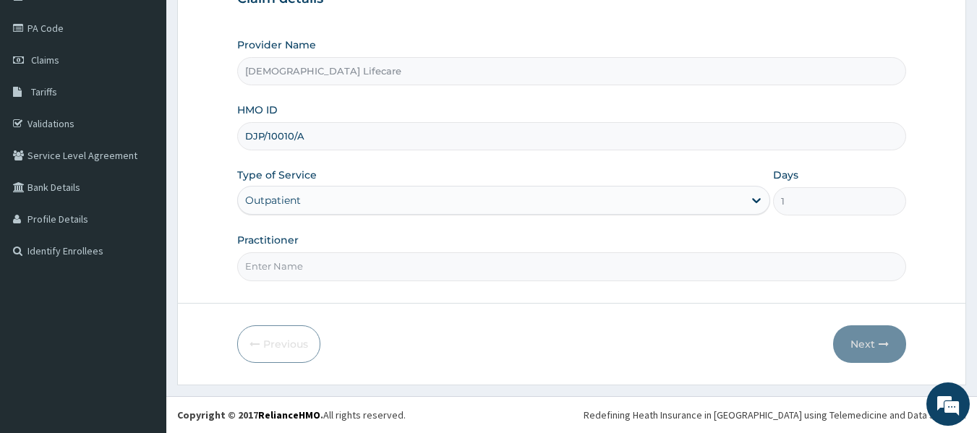
scroll to position [0, 0]
click at [310, 268] on input "Practitioner" at bounding box center [572, 266] width 670 height 28
type input "DR CHISOM NWEKE"
click at [877, 332] on button "Next" at bounding box center [869, 344] width 73 height 38
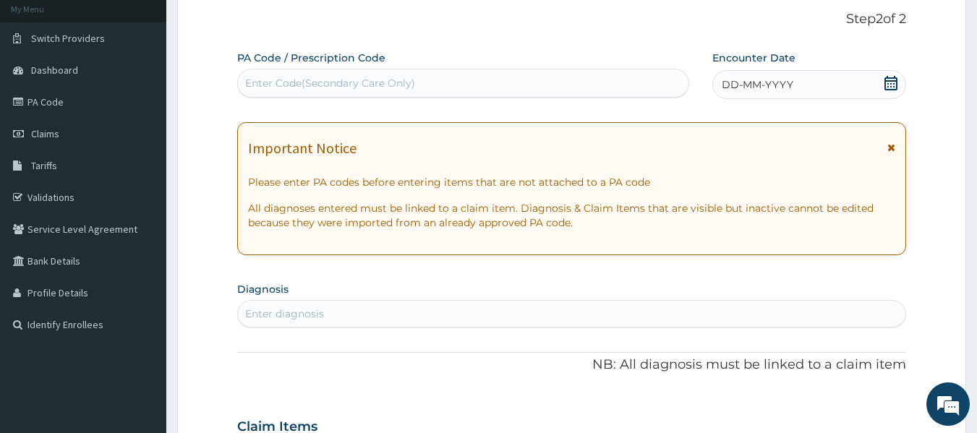
scroll to position [17, 0]
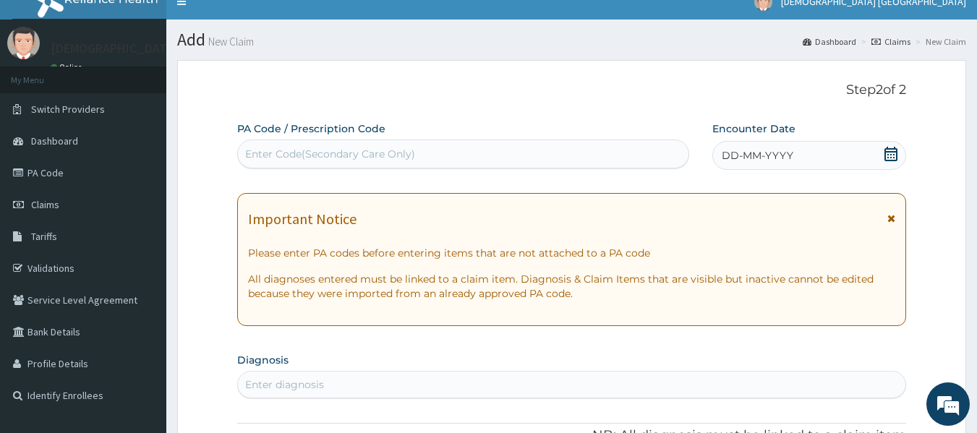
click at [464, 149] on div "Enter Code(Secondary Care Only)" at bounding box center [463, 153] width 451 height 23
paste input "PA/EBD3CD"
type input "PA/EBD3CD"
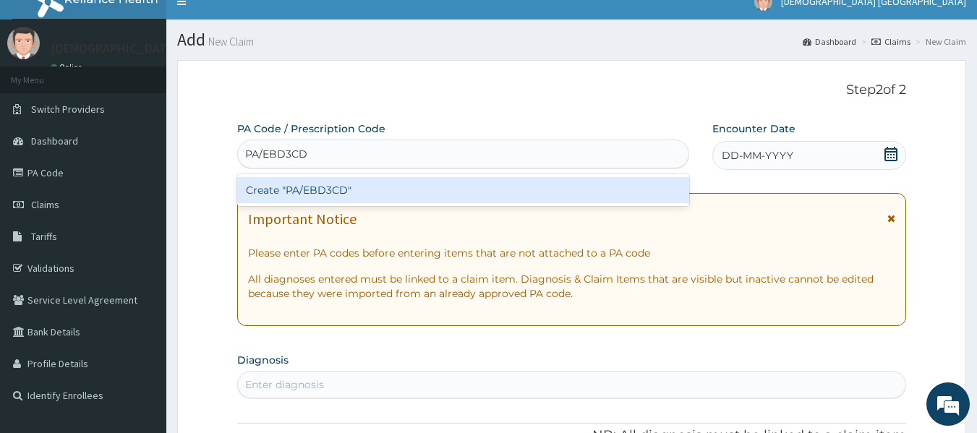
click at [338, 176] on div "Create "PA/EBD3CD"" at bounding box center [463, 190] width 453 height 32
click at [343, 203] on div "Create "PA/EBD3CD"" at bounding box center [463, 190] width 453 height 26
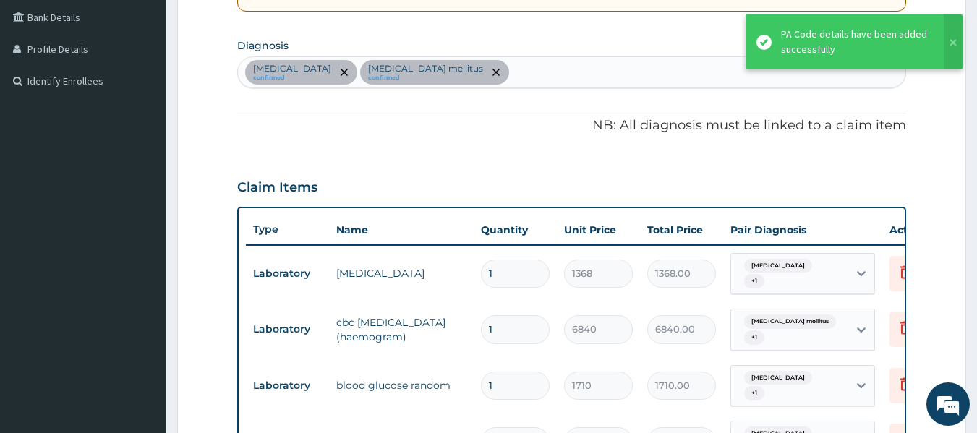
scroll to position [261, 0]
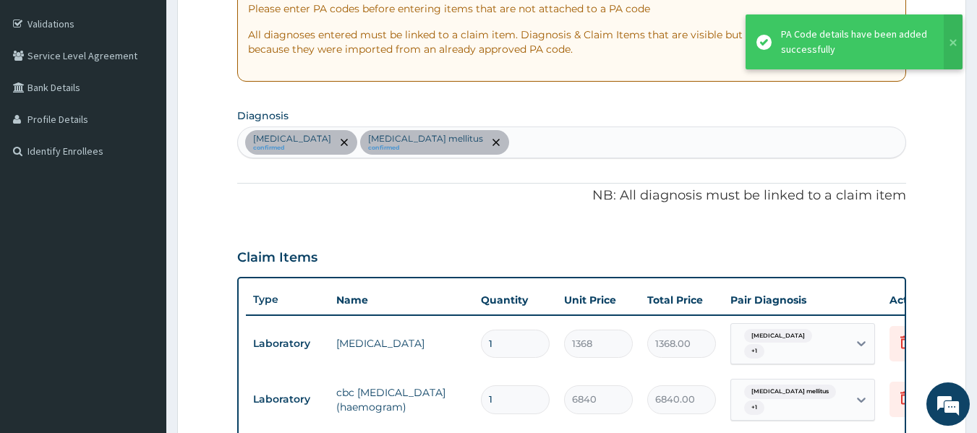
click at [515, 140] on div "Essential hypertension confirmed Diabetes mellitus confirmed" at bounding box center [572, 142] width 668 height 30
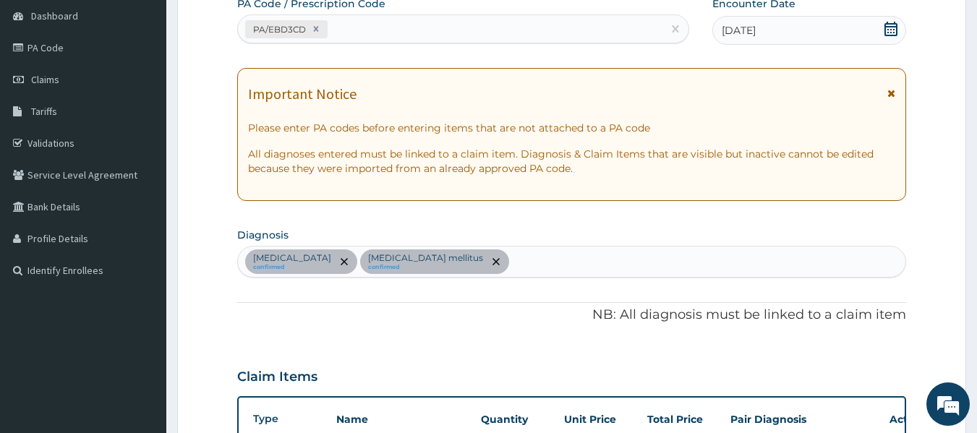
scroll to position [44, 0]
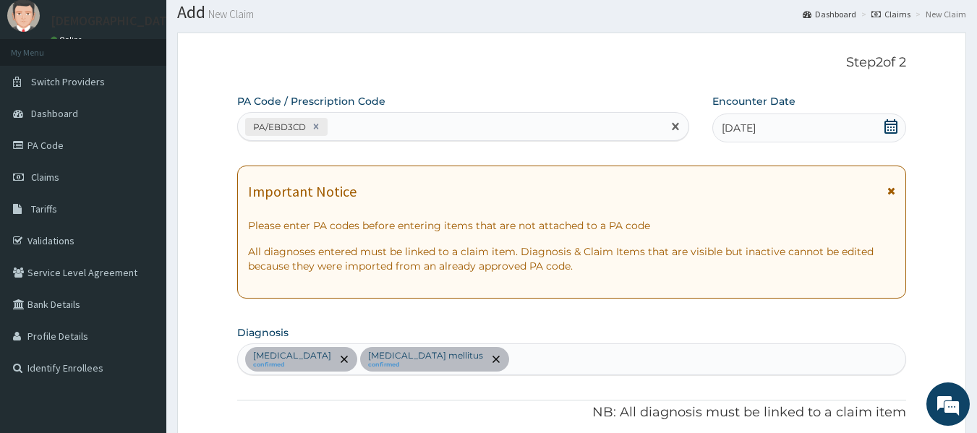
click at [448, 127] on div "PA/EBD3CD" at bounding box center [450, 127] width 425 height 24
paste input "PA/D61B27"
type input "PA/D61B27"
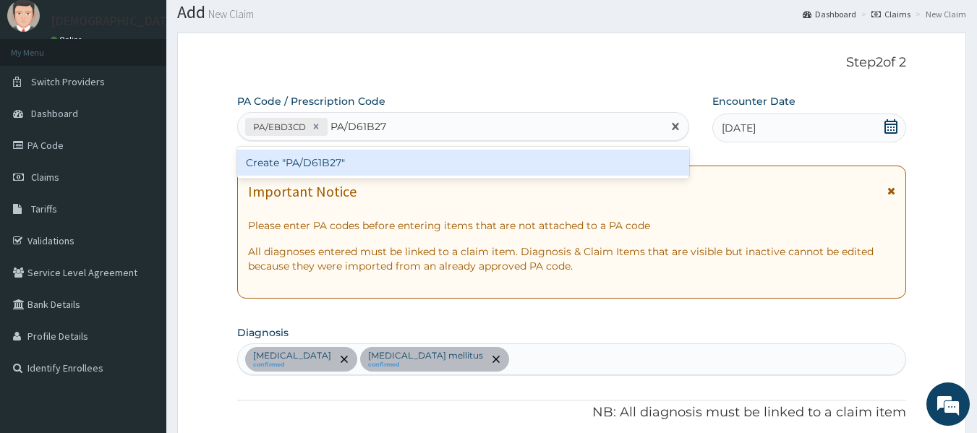
click at [321, 162] on div "Create "PA/D61B27"" at bounding box center [463, 163] width 453 height 26
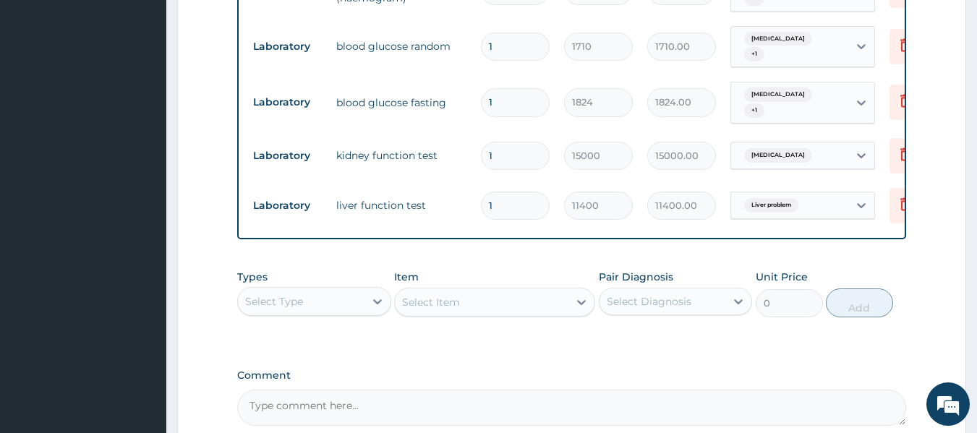
scroll to position [747, 0]
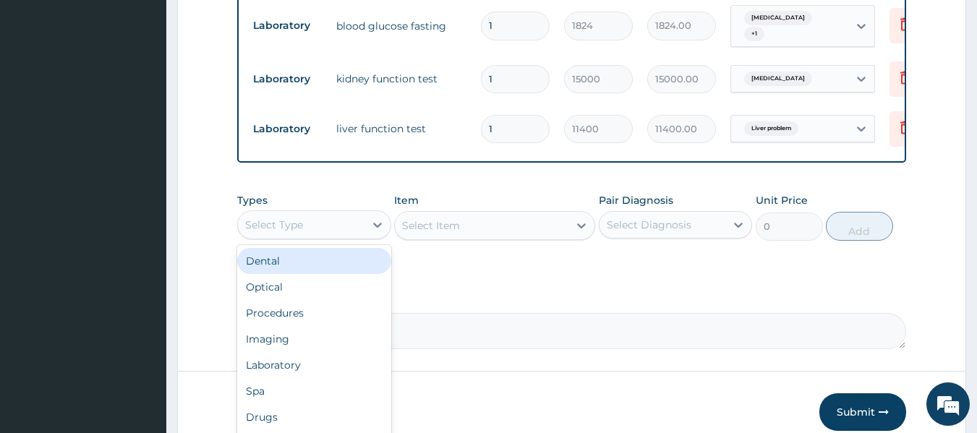
click at [305, 237] on div "Select Type" at bounding box center [301, 224] width 127 height 23
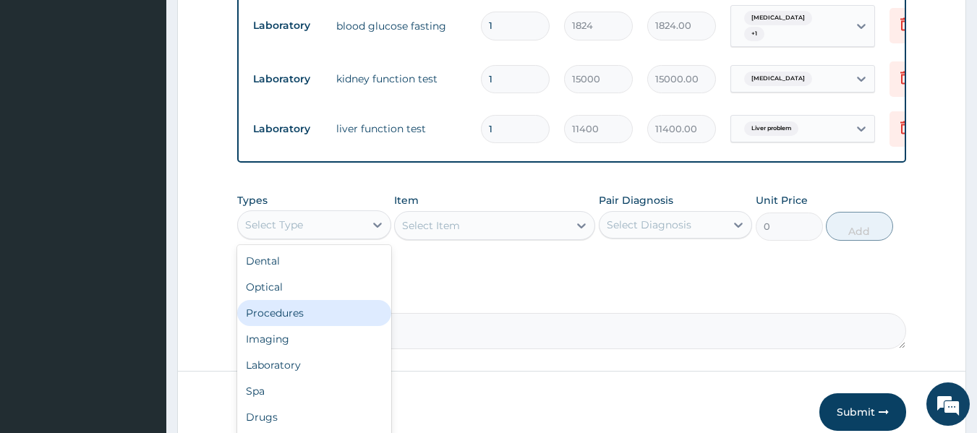
click at [317, 320] on div "Procedures" at bounding box center [314, 313] width 154 height 26
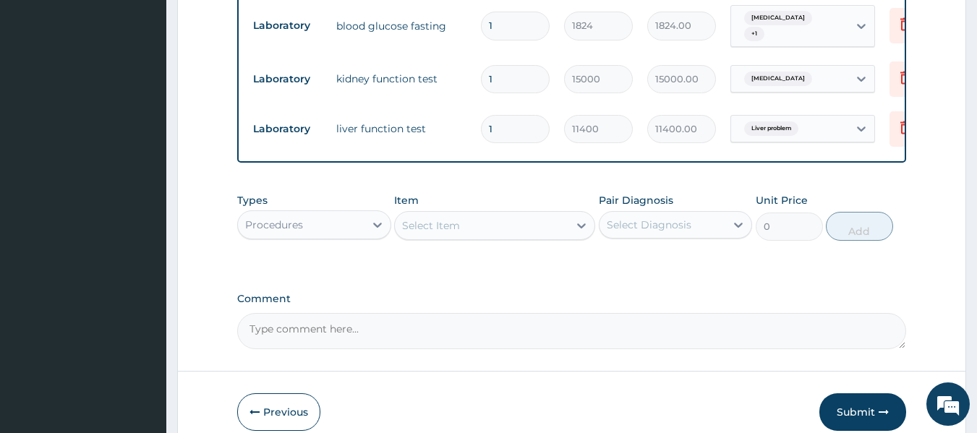
click at [513, 240] on div "Select Item" at bounding box center [494, 225] width 201 height 29
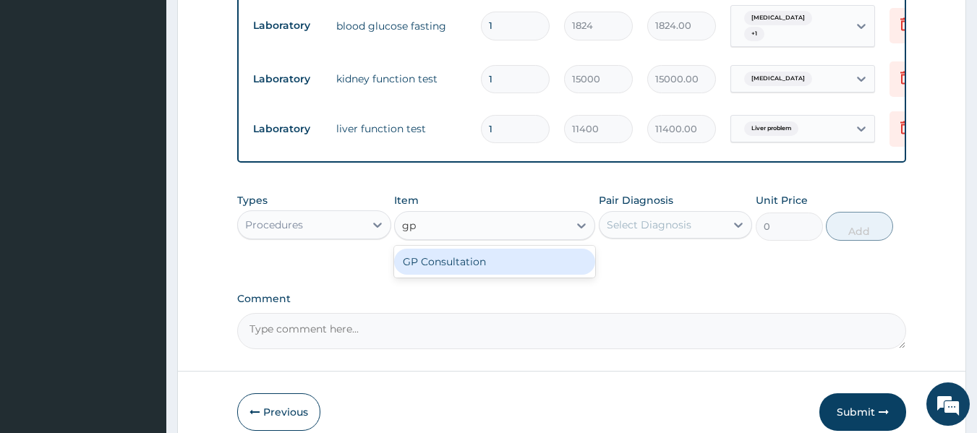
type input "gp"
click at [552, 248] on div "Types Procedures Item option GP Consultation focused, 731 of 748. 1 result avai…" at bounding box center [572, 217] width 670 height 62
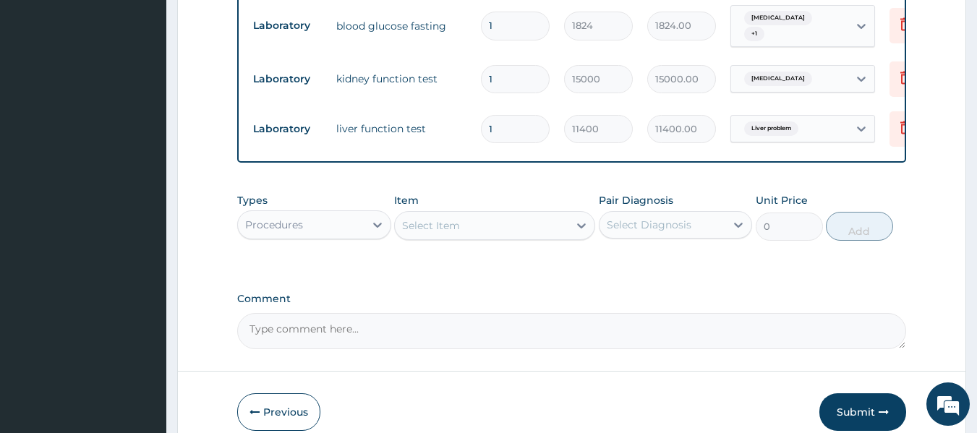
click at [540, 240] on div "Select Item" at bounding box center [494, 225] width 201 height 29
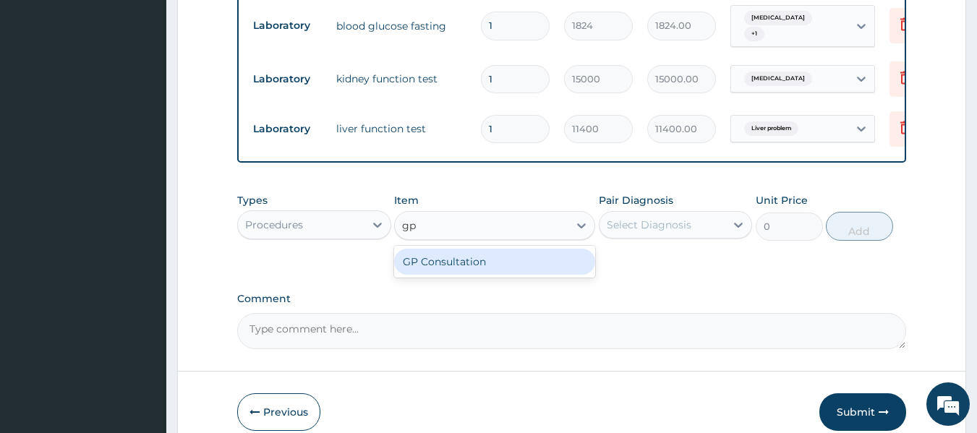
type input "gp"
click at [531, 275] on div "GP Consultation" at bounding box center [494, 262] width 201 height 26
type input "10000"
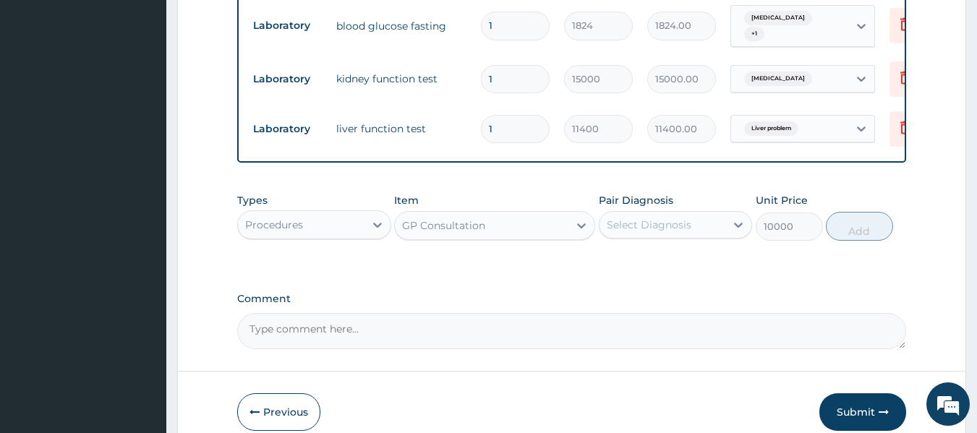
click at [668, 239] on div "Select Diagnosis" at bounding box center [676, 224] width 154 height 27
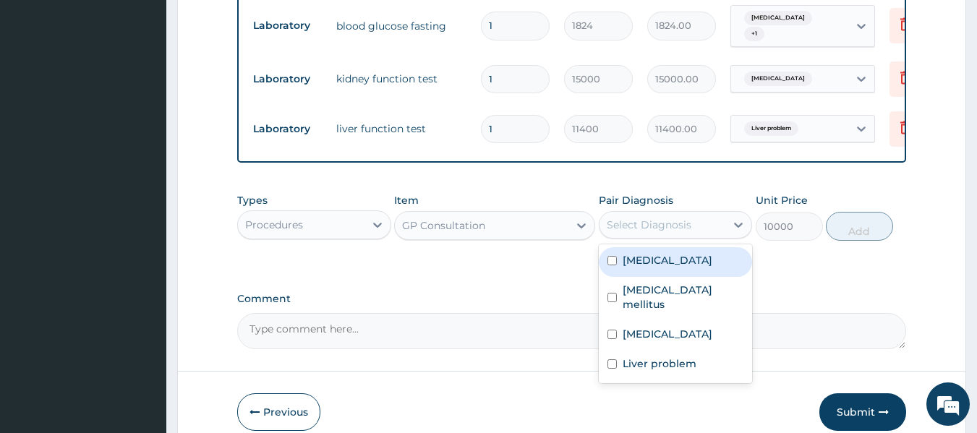
click at [662, 277] on div "Essential hypertension" at bounding box center [676, 262] width 154 height 30
checkbox input "true"
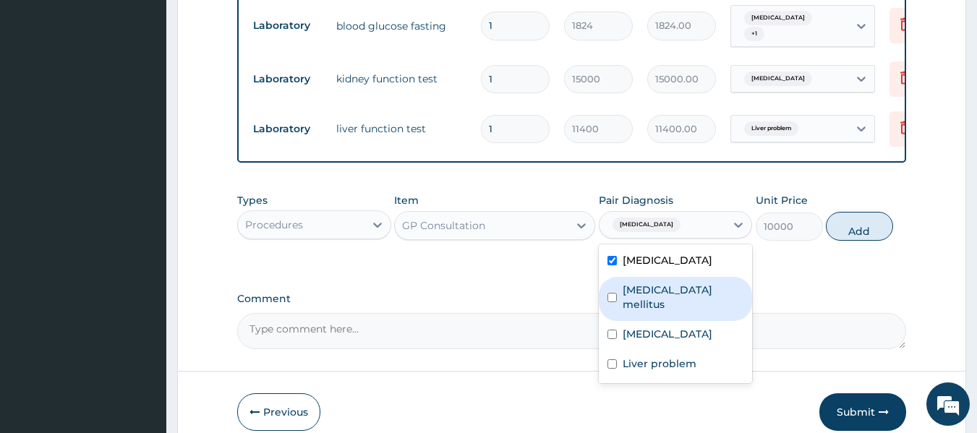
click at [663, 296] on label "Diabetes mellitus" at bounding box center [684, 297] width 122 height 29
checkbox input "true"
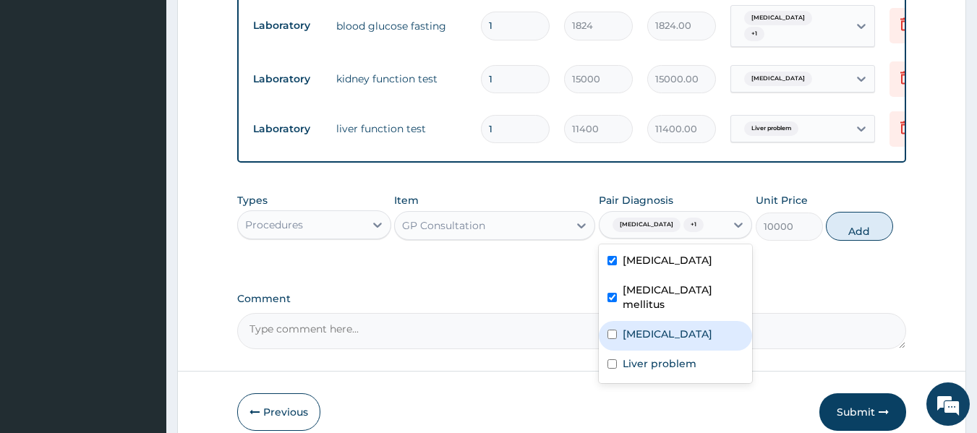
click at [656, 347] on div "[MEDICAL_DATA]" at bounding box center [676, 336] width 154 height 30
checkbox input "true"
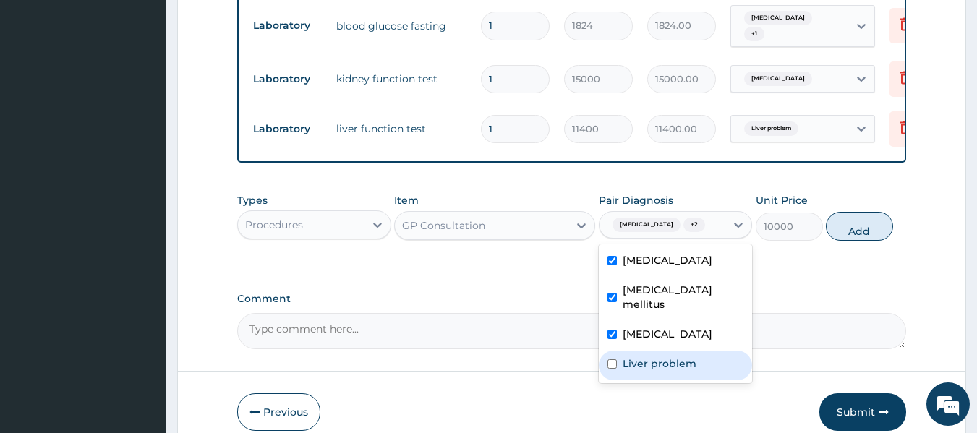
click at [662, 369] on label "Liver problem" at bounding box center [660, 364] width 74 height 14
checkbox input "true"
click at [861, 240] on button "Add" at bounding box center [859, 226] width 67 height 29
type input "0"
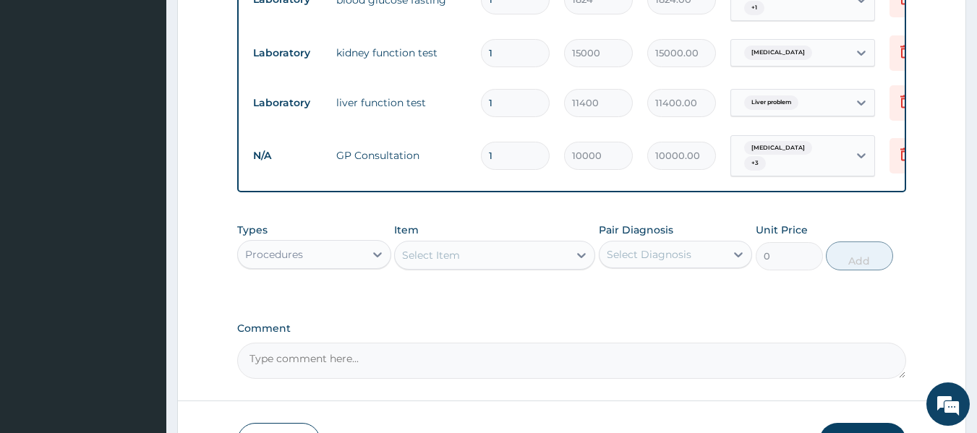
scroll to position [876, 0]
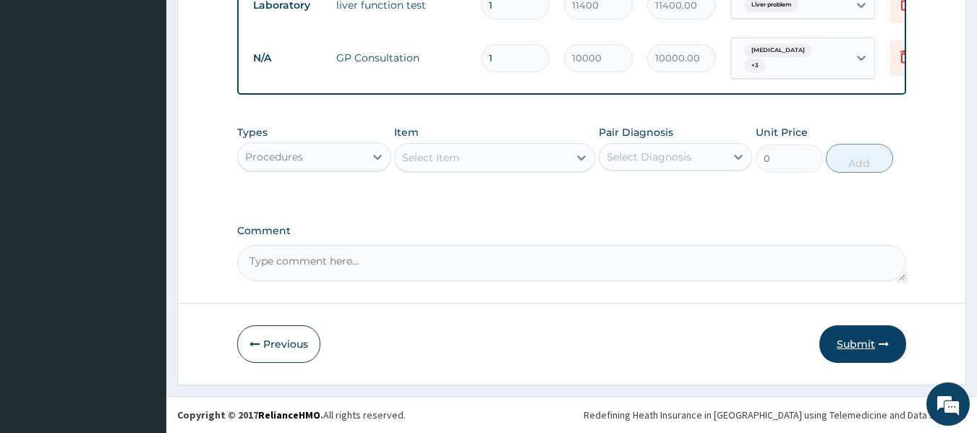
click at [840, 342] on button "Submit" at bounding box center [863, 344] width 87 height 38
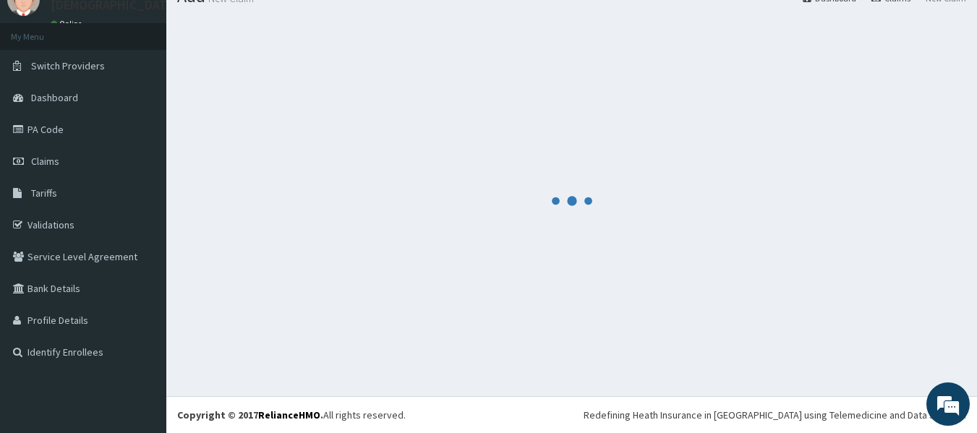
scroll to position [60, 0]
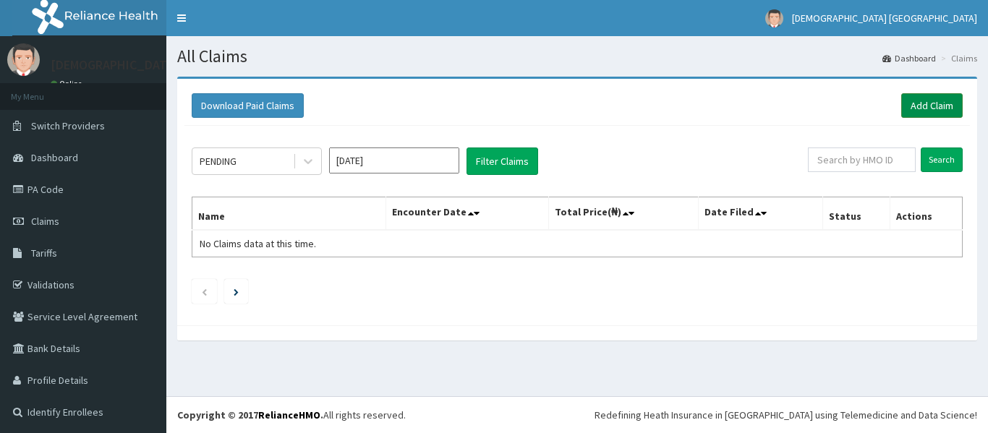
click at [901, 111] on link "Add Claim" at bounding box center [931, 105] width 61 height 25
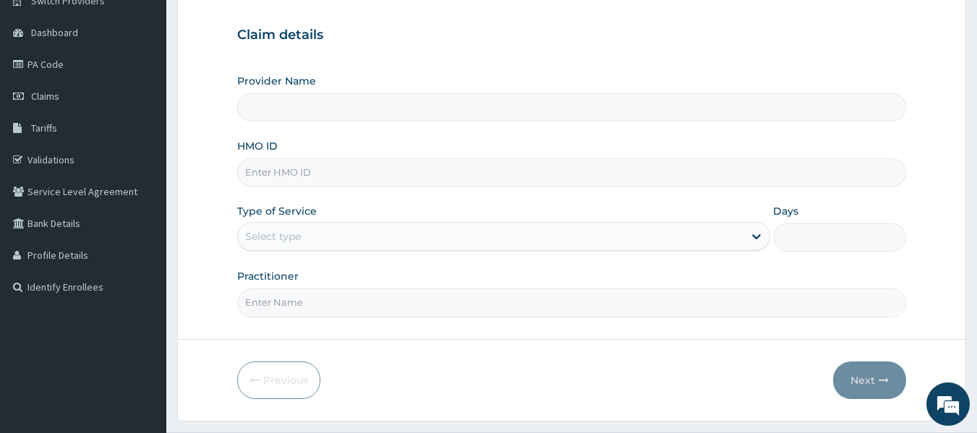
scroll to position [145, 0]
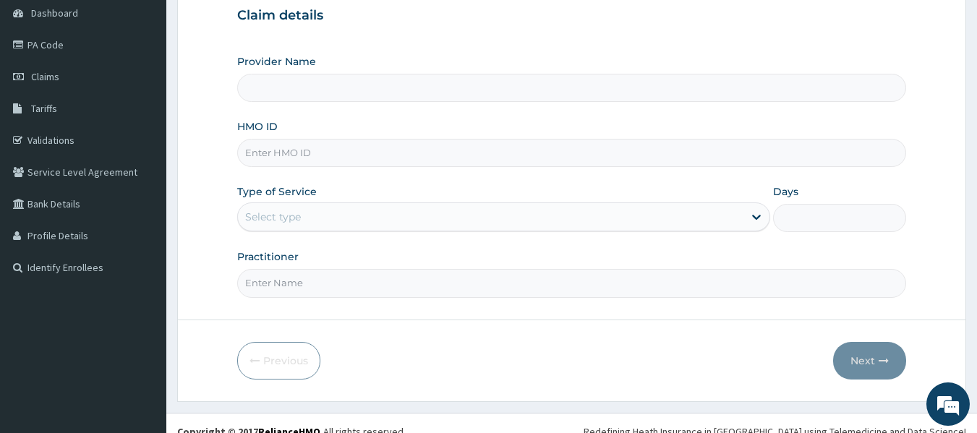
paste input "DJP/10010/A"
type input "DJP/10010/A"
type input "[DEMOGRAPHIC_DATA] Lifecare"
type input "DJP/10010/A"
click at [255, 263] on label "Practitioner" at bounding box center [267, 257] width 61 height 14
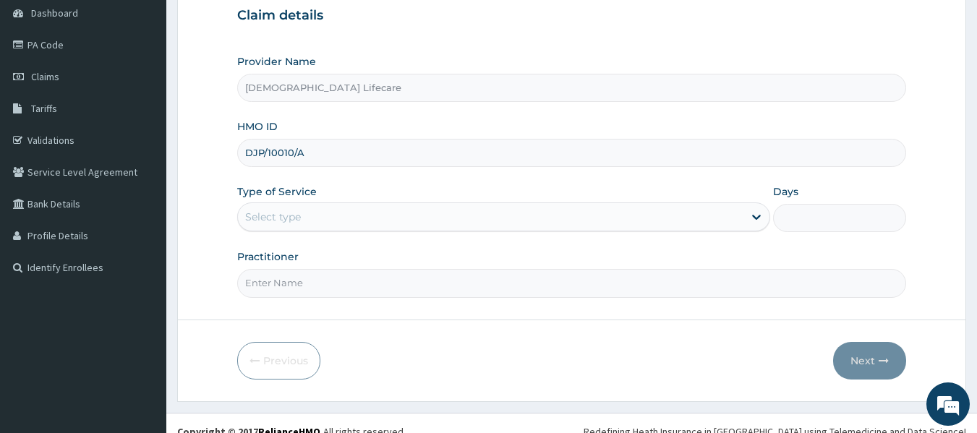
click at [255, 269] on input "Practitioner" at bounding box center [572, 283] width 670 height 28
click at [286, 216] on div "Select type" at bounding box center [273, 217] width 56 height 14
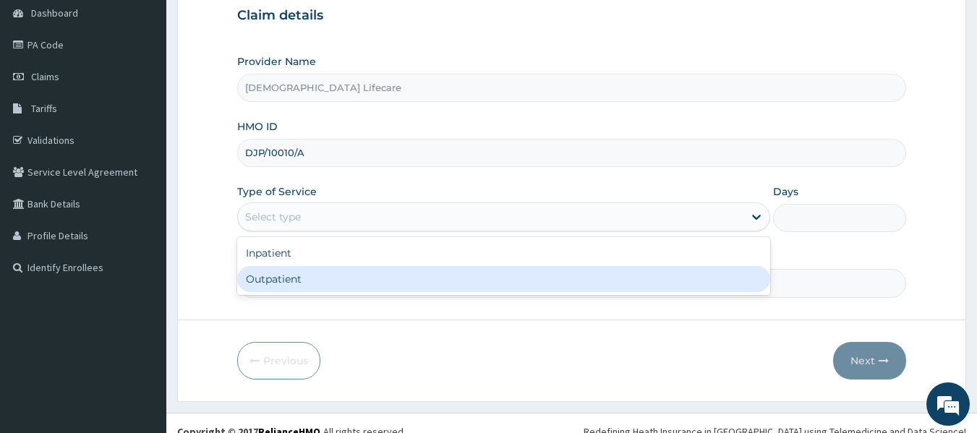
click at [286, 280] on div "Outpatient" at bounding box center [503, 279] width 533 height 26
type input "1"
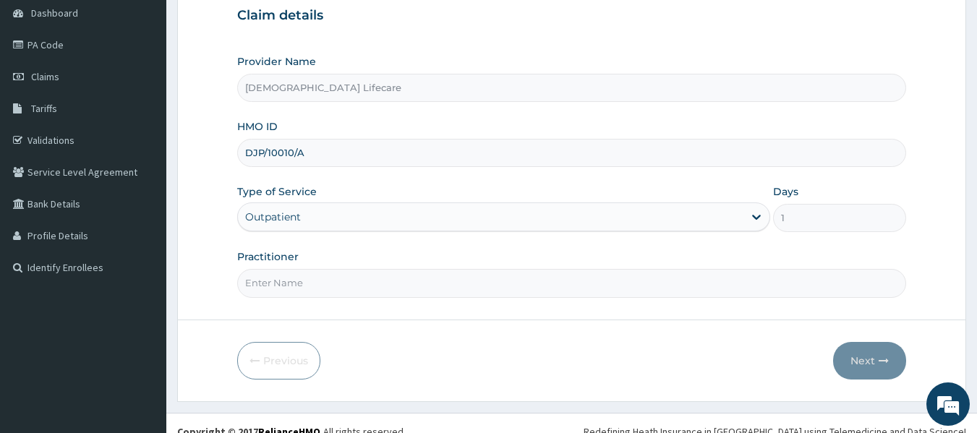
click at [293, 289] on input "Practitioner" at bounding box center [572, 283] width 670 height 28
type input "[PERSON_NAME]"
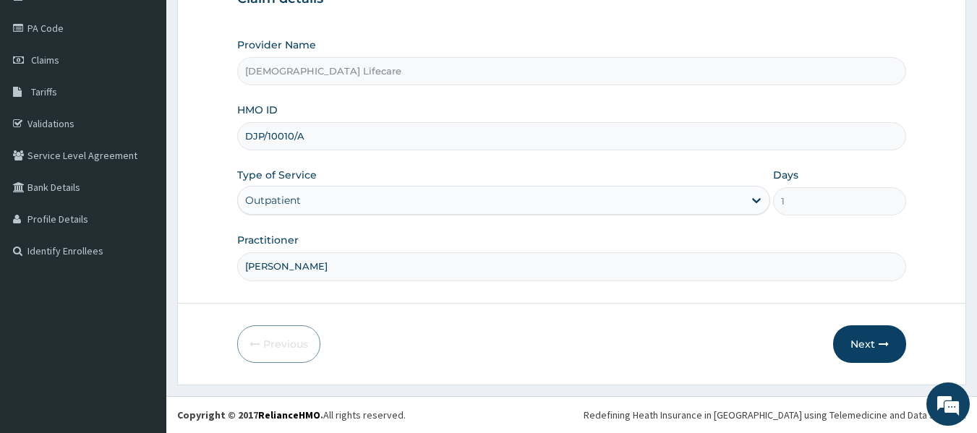
scroll to position [0, 0]
click at [865, 344] on button "Next" at bounding box center [869, 344] width 73 height 38
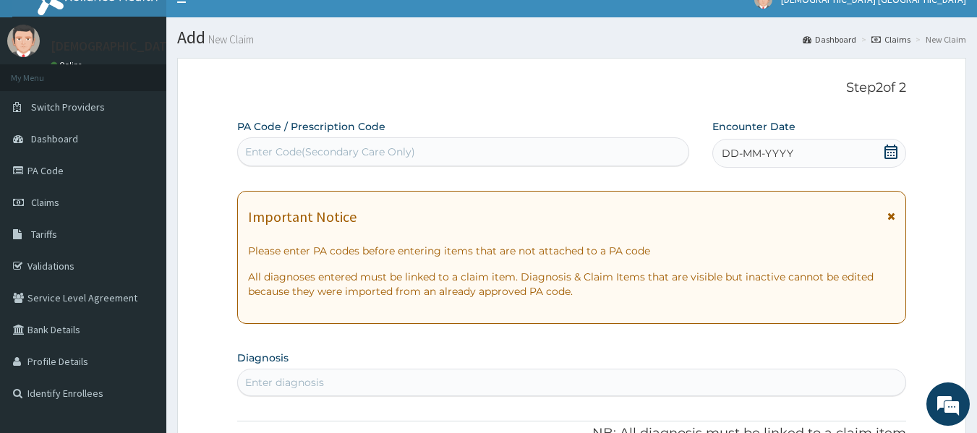
scroll to position [17, 0]
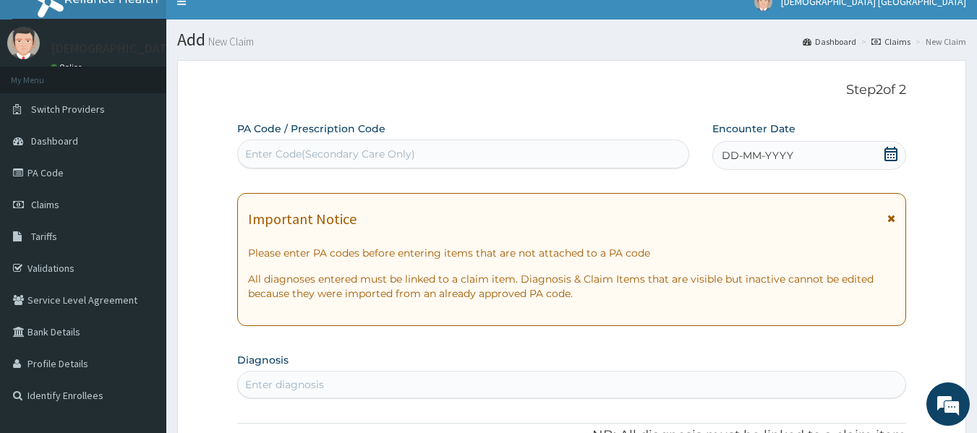
drag, startPoint x: 409, startPoint y: 145, endPoint x: 403, endPoint y: 133, distance: 13.6
click at [408, 145] on div "Enter Code(Secondary Care Only)" at bounding box center [463, 153] width 451 height 23
paste input "PA/064C3F"
type input "PA/064C3F"
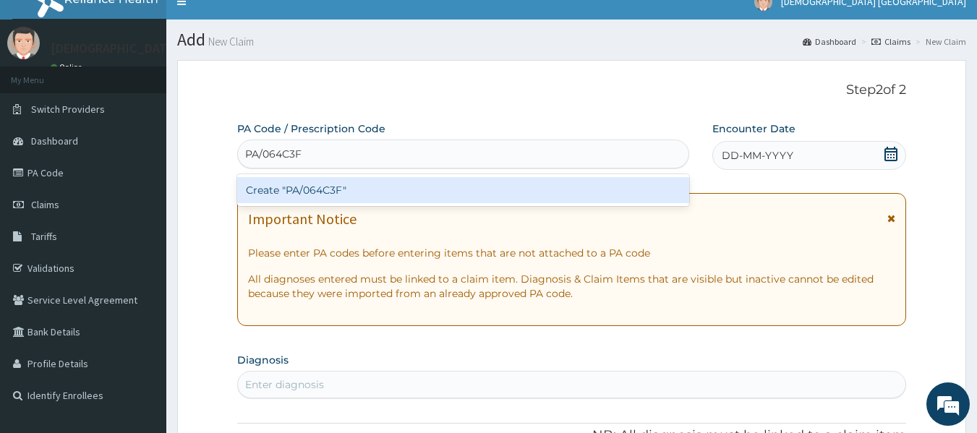
click at [358, 189] on div "Create "PA/064C3F"" at bounding box center [463, 190] width 453 height 26
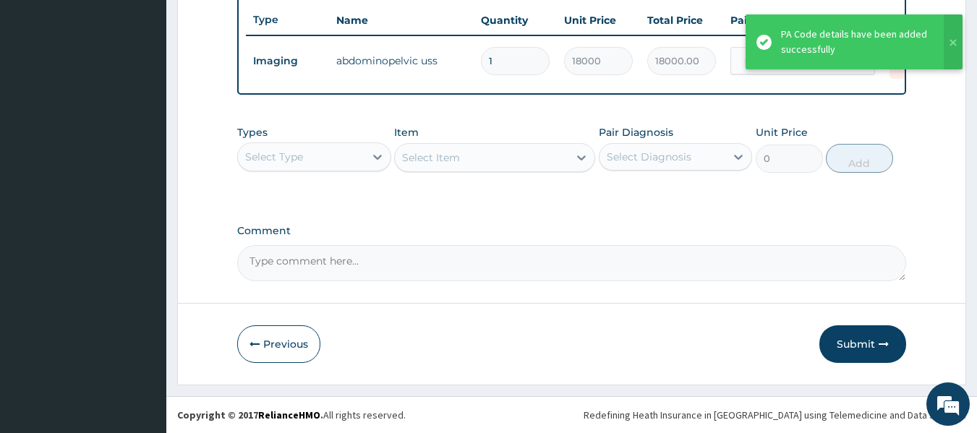
scroll to position [552, 0]
click at [842, 344] on button "Submit" at bounding box center [863, 344] width 87 height 38
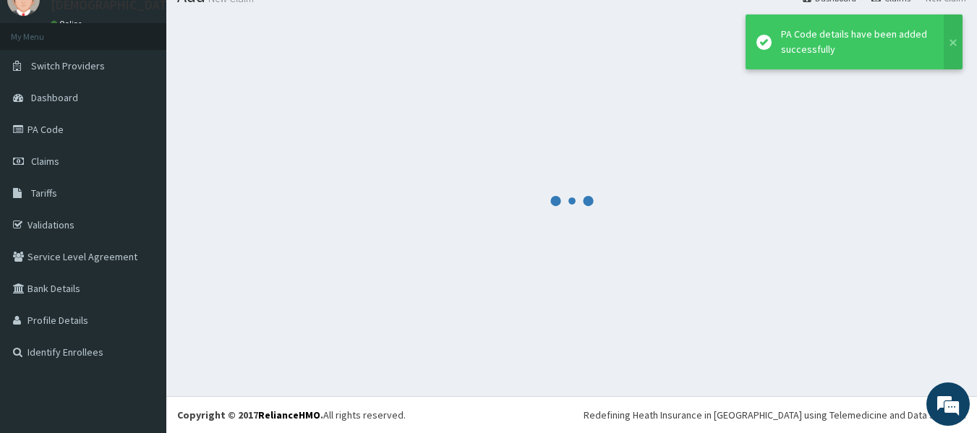
scroll to position [60, 0]
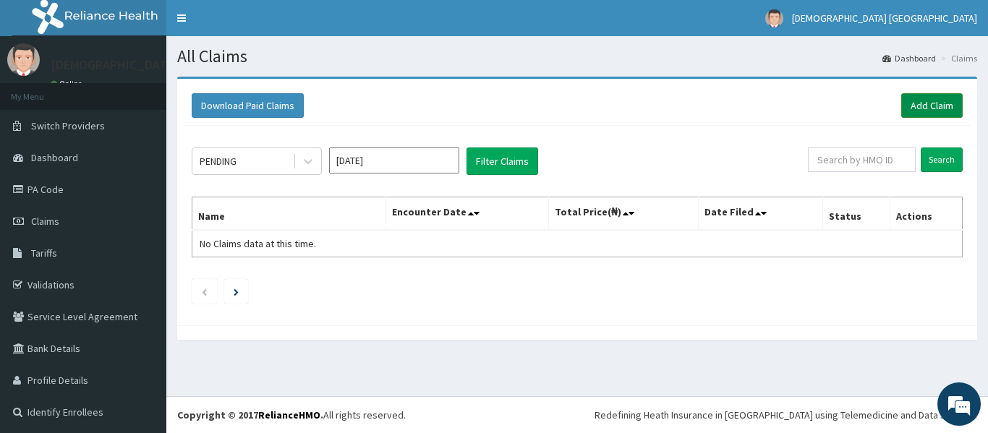
click at [909, 101] on link "Add Claim" at bounding box center [931, 105] width 61 height 25
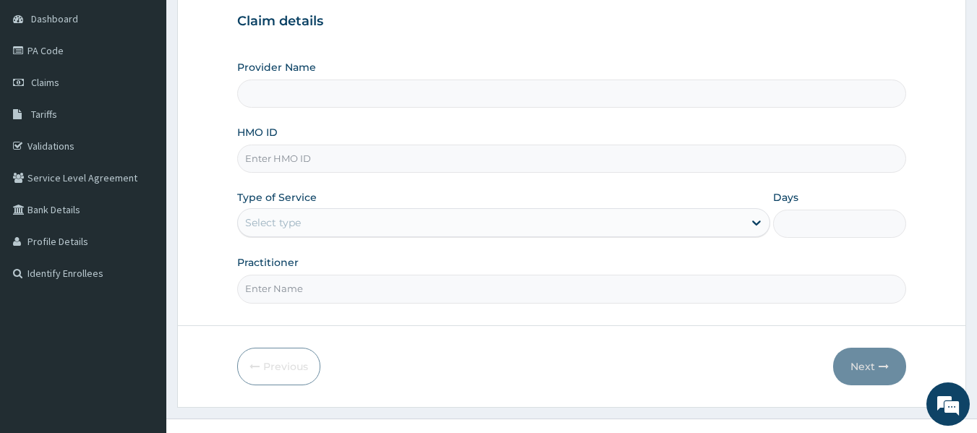
scroll to position [145, 0]
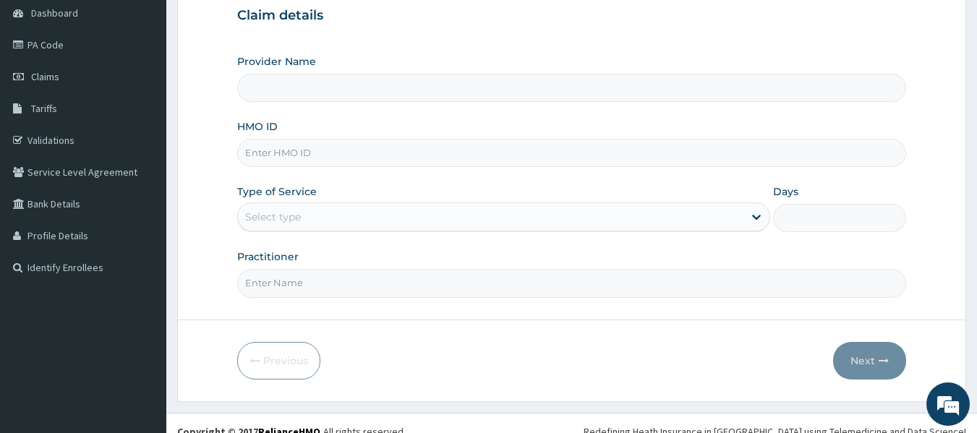
drag, startPoint x: 278, startPoint y: 168, endPoint x: 265, endPoint y: 155, distance: 18.9
type input "[DEMOGRAPHIC_DATA] Lifecare"
paste input "DJP/10010/A"
type input "DJP/10010/A"
click at [268, 211] on div "Select type" at bounding box center [273, 217] width 56 height 14
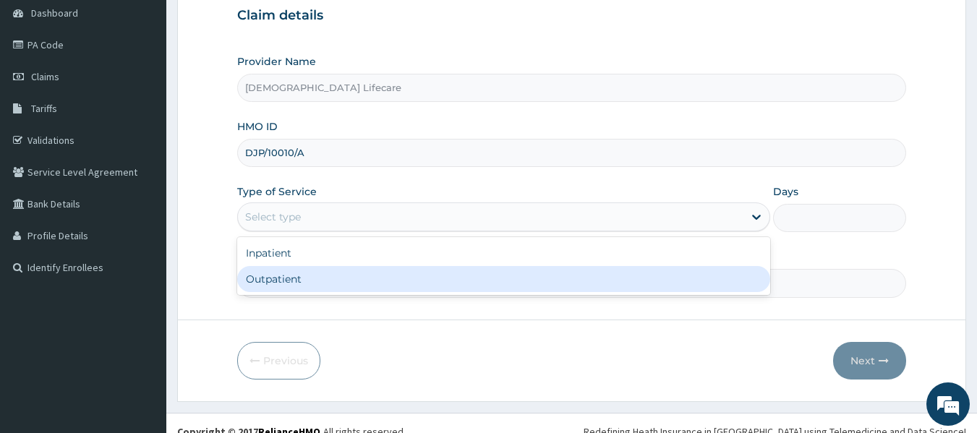
click at [286, 286] on div "Outpatient" at bounding box center [503, 279] width 533 height 26
type input "1"
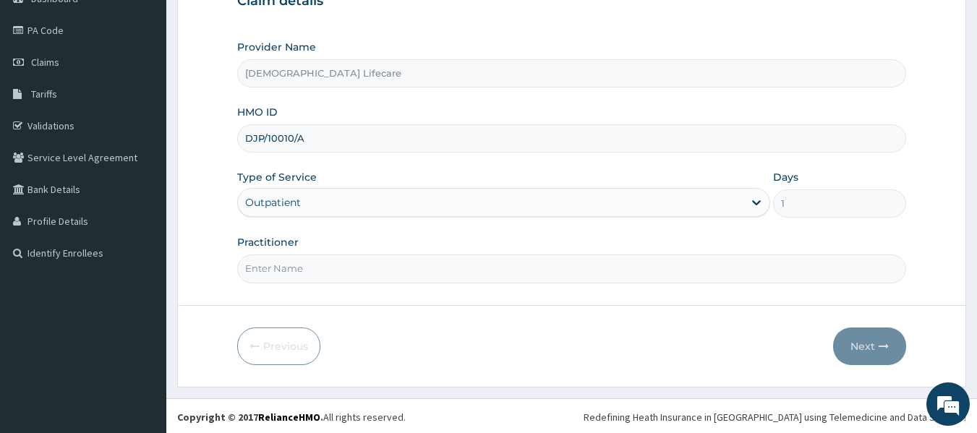
scroll to position [161, 0]
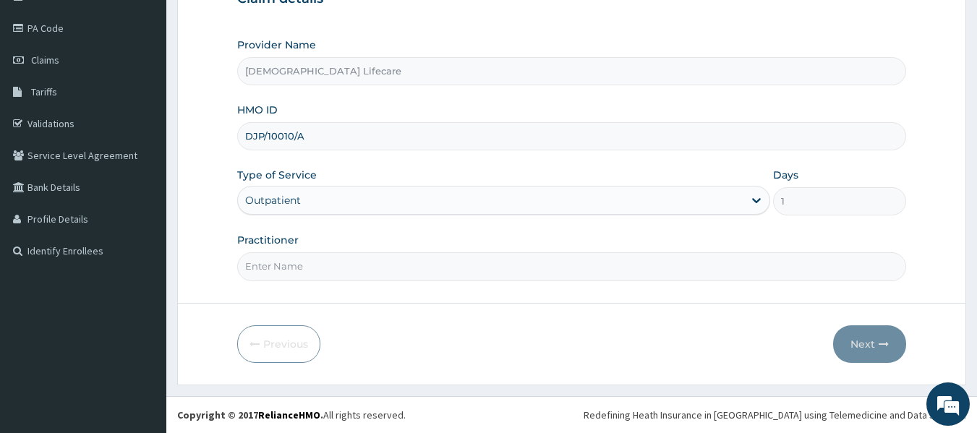
click at [263, 287] on form "Step 1 of 2 Claim details Provider Name Vedic Lifecare HMO ID DJP/10010/A Type …" at bounding box center [571, 149] width 789 height 469
click at [283, 260] on input "Practitioner" at bounding box center [572, 266] width 670 height 28
type input "DR CHUKWUDI UZOAGBA"
click at [888, 352] on button "Next" at bounding box center [869, 344] width 73 height 38
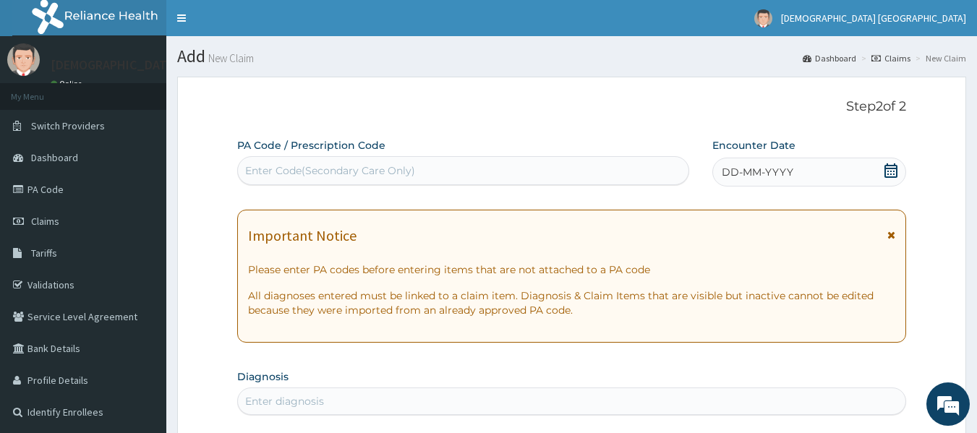
scroll to position [0, 0]
click at [376, 174] on div "Enter Code(Secondary Care Only)" at bounding box center [330, 170] width 170 height 14
paste input "PA/339B10"
type input "PA/339B10"
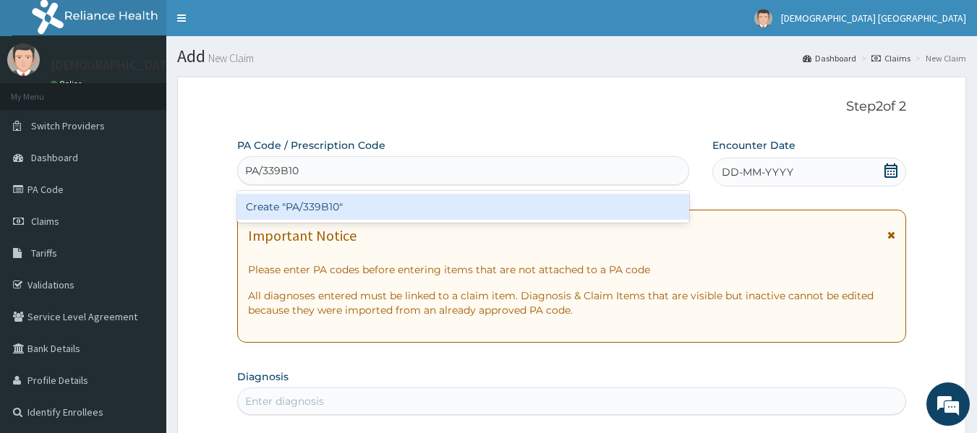
click at [320, 204] on div "Create "PA/339B10"" at bounding box center [463, 207] width 453 height 26
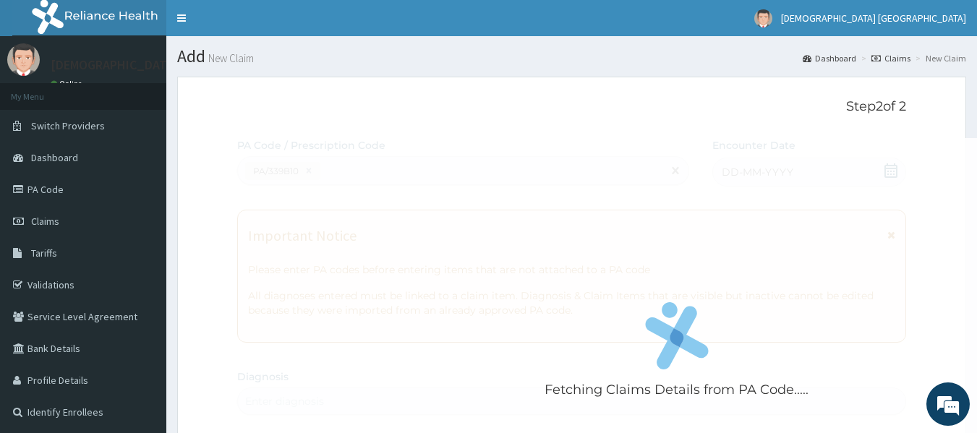
scroll to position [498, 0]
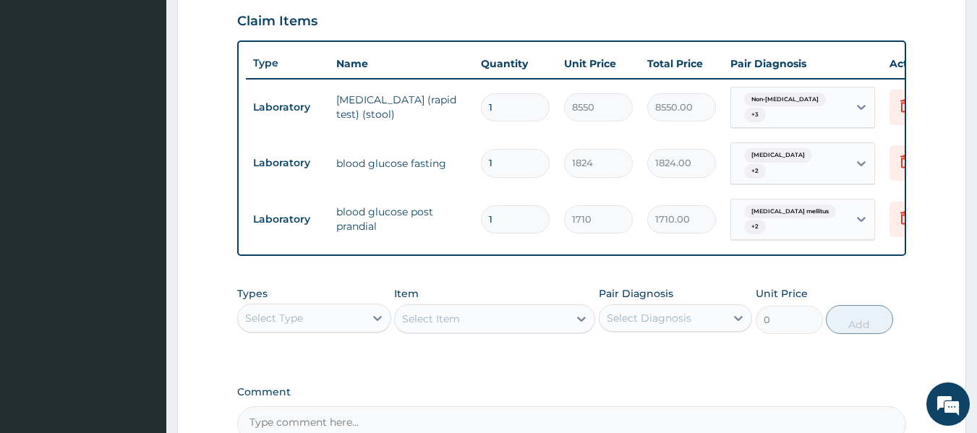
click at [686, 399] on label "Comment" at bounding box center [572, 392] width 670 height 12
click at [686, 408] on textarea "Comment" at bounding box center [572, 425] width 670 height 36
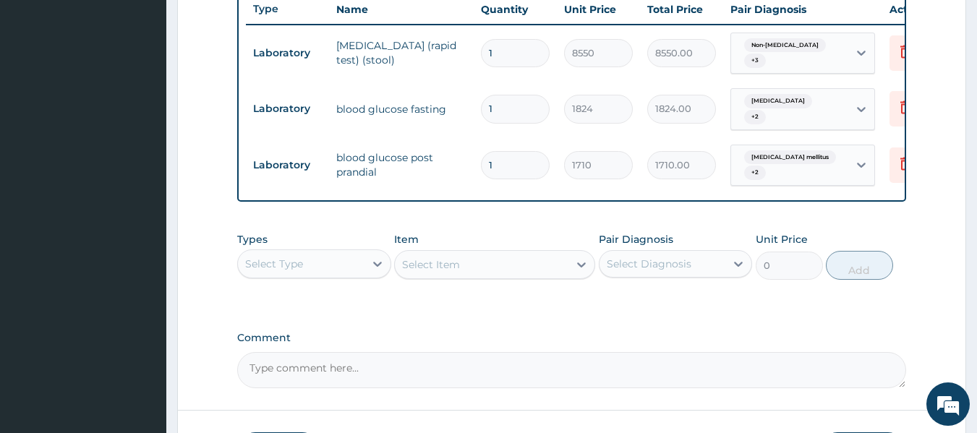
scroll to position [577, 0]
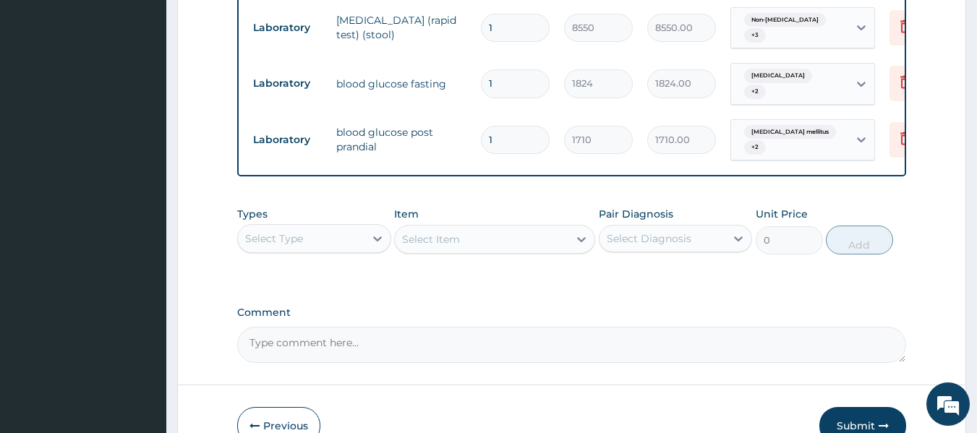
click at [317, 244] on div "Select Type" at bounding box center [301, 238] width 127 height 23
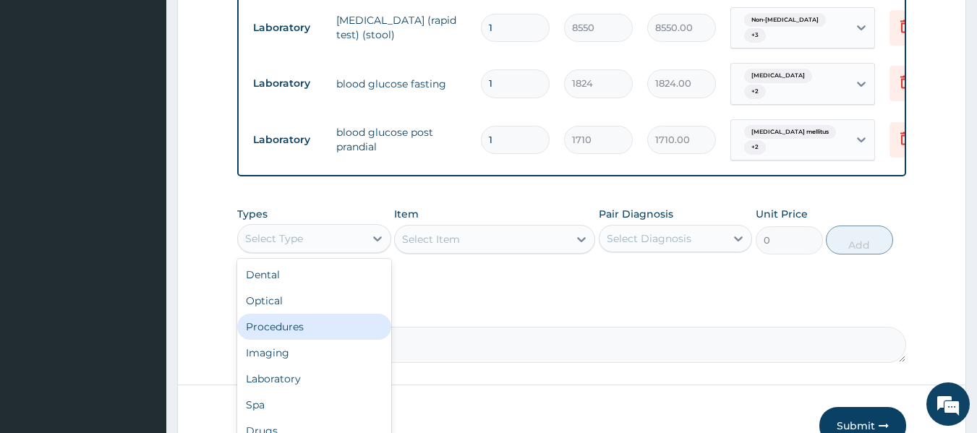
click at [299, 329] on div "Procedures" at bounding box center [314, 327] width 154 height 26
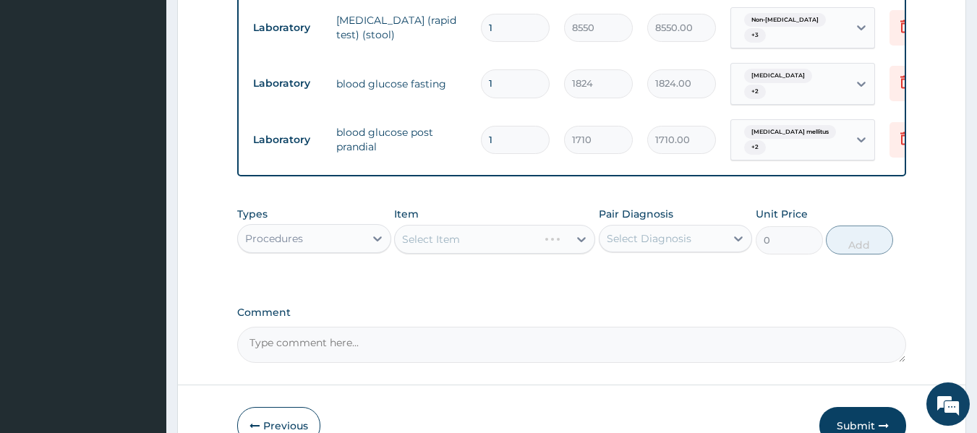
click at [451, 254] on div "Select Item" at bounding box center [494, 239] width 201 height 29
click at [458, 247] on div "Select Item" at bounding box center [431, 239] width 58 height 14
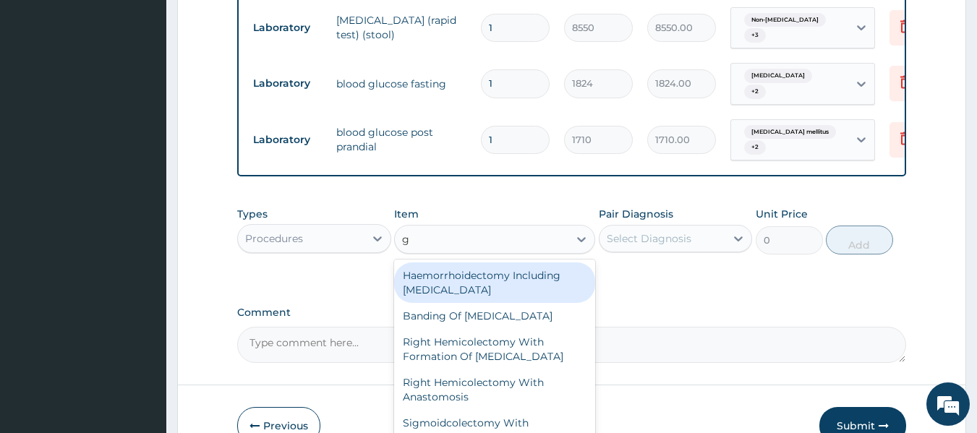
type input "gp"
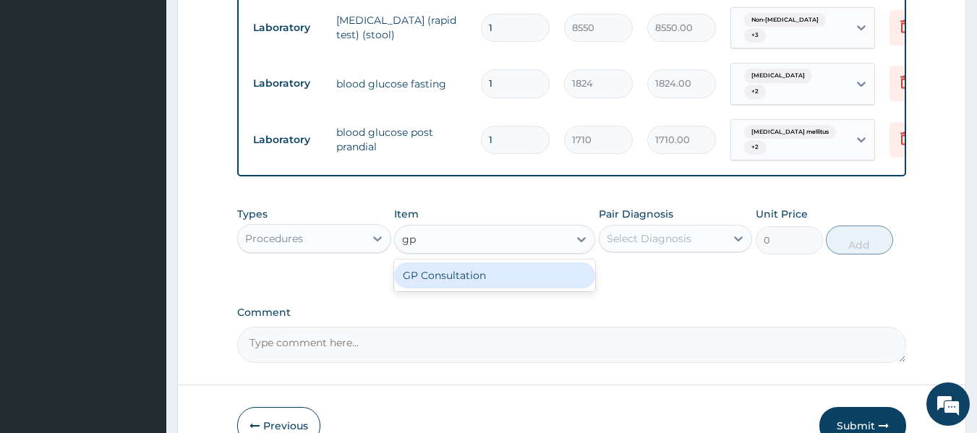
click at [454, 281] on div "GP Consultation" at bounding box center [494, 276] width 201 height 26
type input "10000"
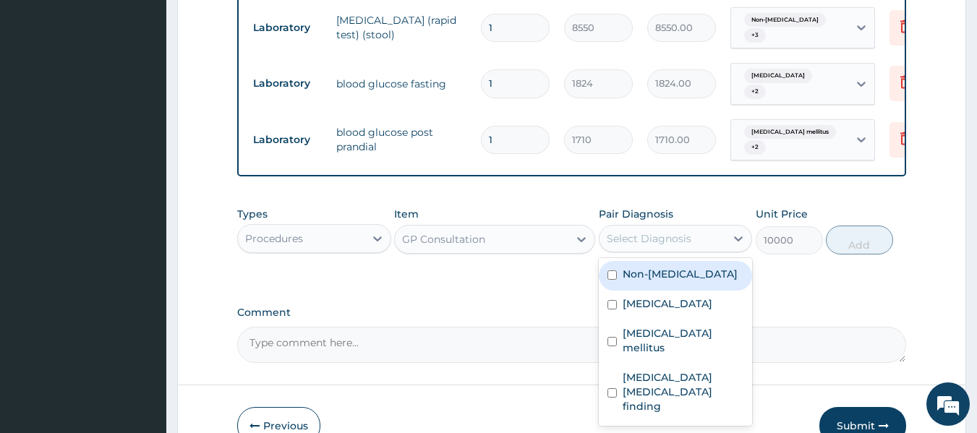
click at [663, 241] on div "Select Diagnosis" at bounding box center [663, 238] width 127 height 23
click at [647, 291] on div "Non-alcoholic fatty liver" at bounding box center [676, 276] width 154 height 30
checkbox input "true"
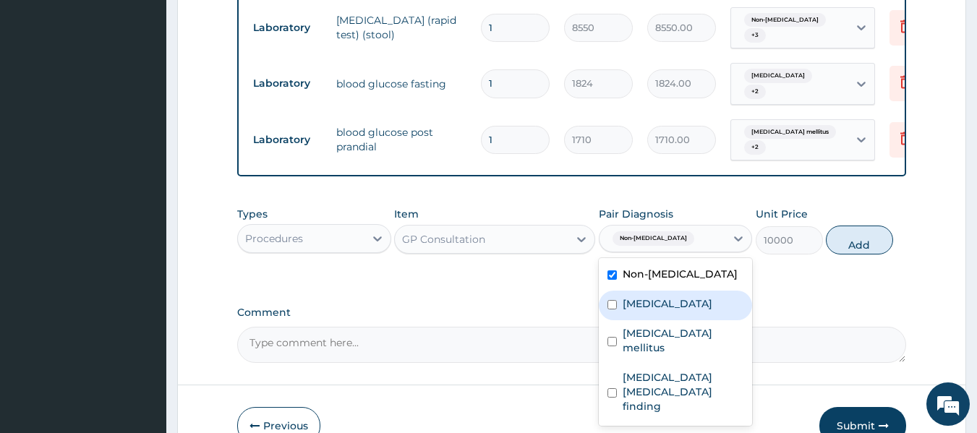
click at [649, 311] on label "Essential hypertension" at bounding box center [668, 304] width 90 height 14
checkbox input "true"
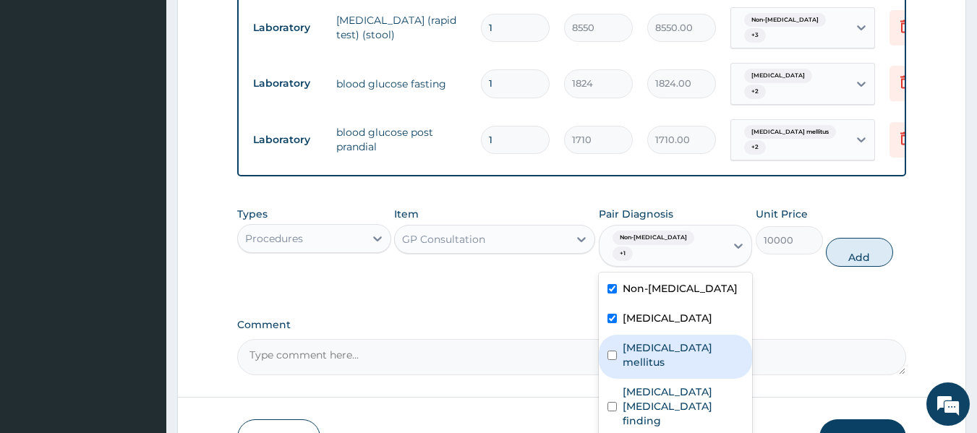
click at [650, 360] on label "Diabetes mellitus" at bounding box center [684, 355] width 122 height 29
checkbox input "true"
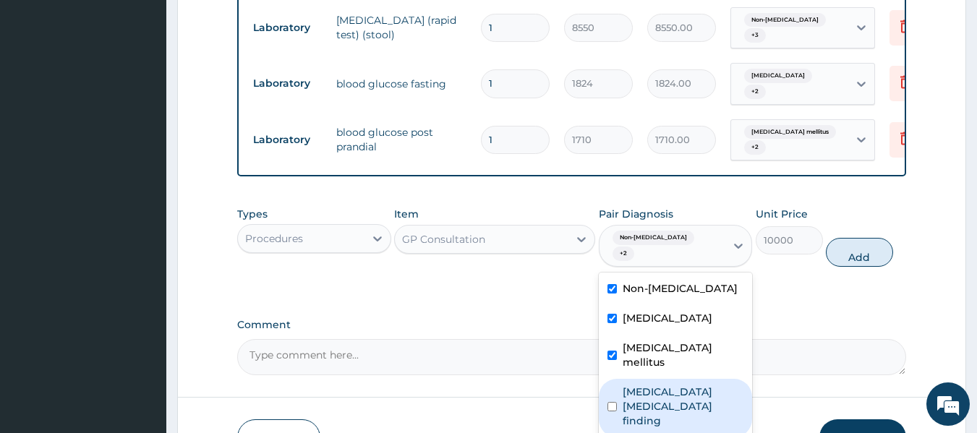
click at [650, 403] on label "Helicobacter pylori stool test finding" at bounding box center [684, 406] width 122 height 43
checkbox input "true"
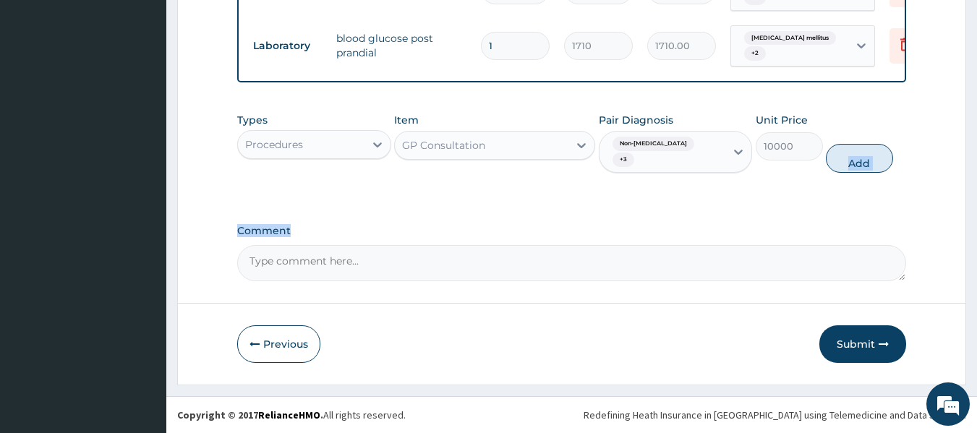
scroll to position [682, 0]
click at [885, 153] on button "Add" at bounding box center [859, 158] width 67 height 29
type input "0"
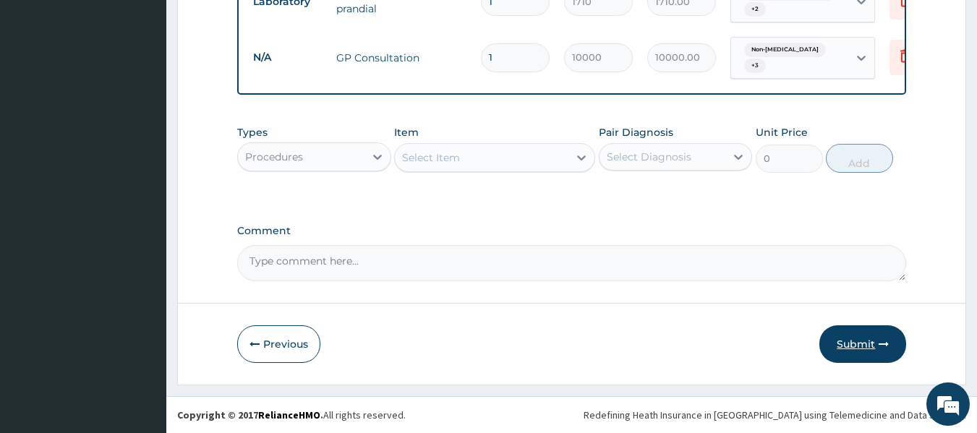
click at [862, 356] on button "Submit" at bounding box center [863, 344] width 87 height 38
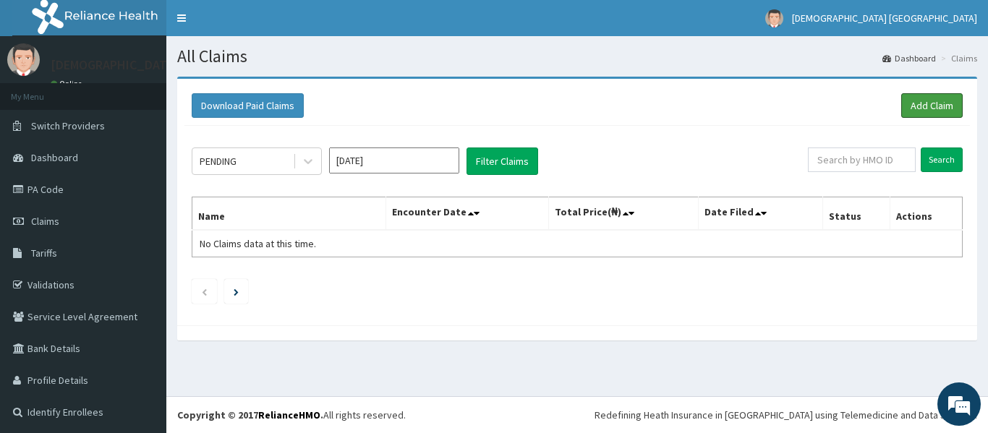
drag, startPoint x: 905, startPoint y: 104, endPoint x: 798, endPoint y: 78, distance: 110.2
click at [905, 104] on link "Add Claim" at bounding box center [931, 105] width 61 height 25
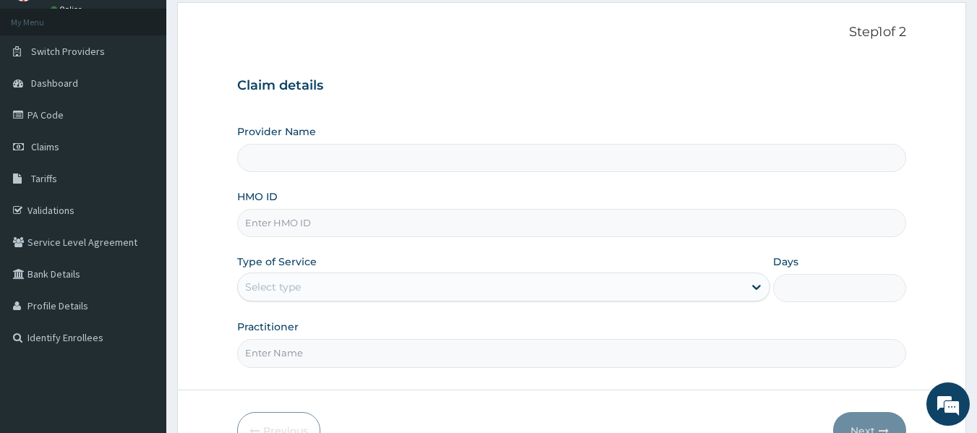
scroll to position [145, 0]
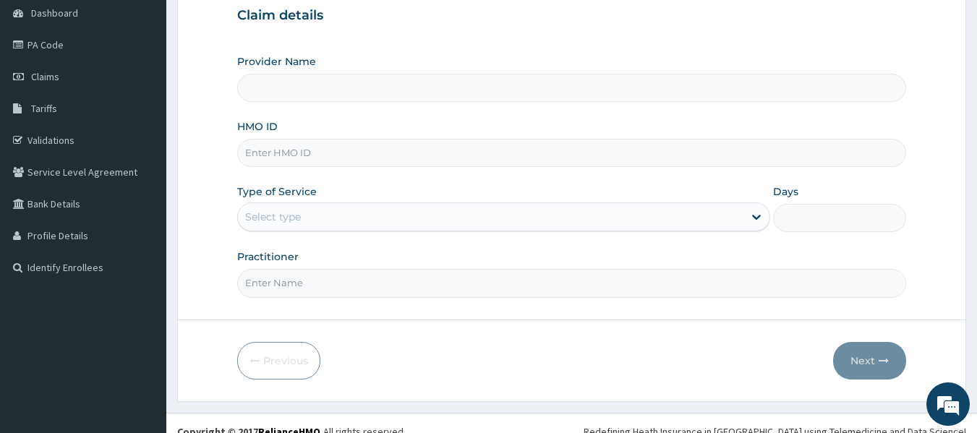
type input "[DEMOGRAPHIC_DATA] Lifecare"
paste input "bud/10012/a"
type input "bud/10012/a"
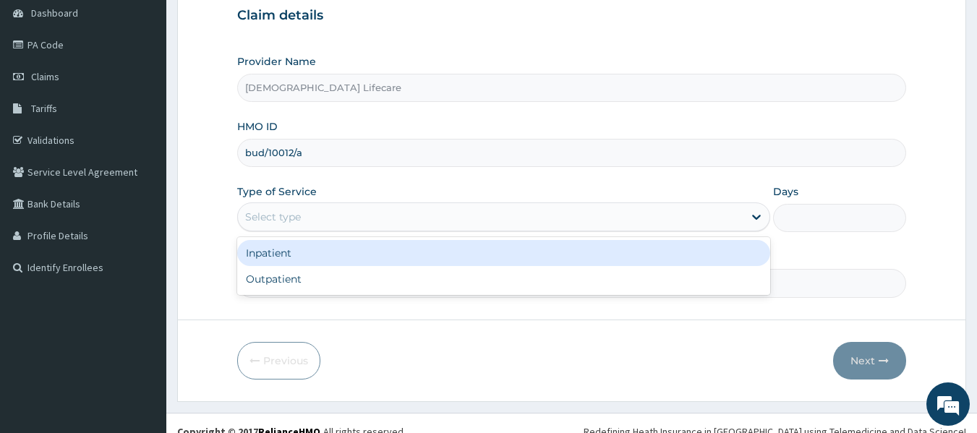
drag, startPoint x: 281, startPoint y: 210, endPoint x: 281, endPoint y: 241, distance: 30.4
click at [282, 210] on div "Select type" at bounding box center [273, 217] width 56 height 14
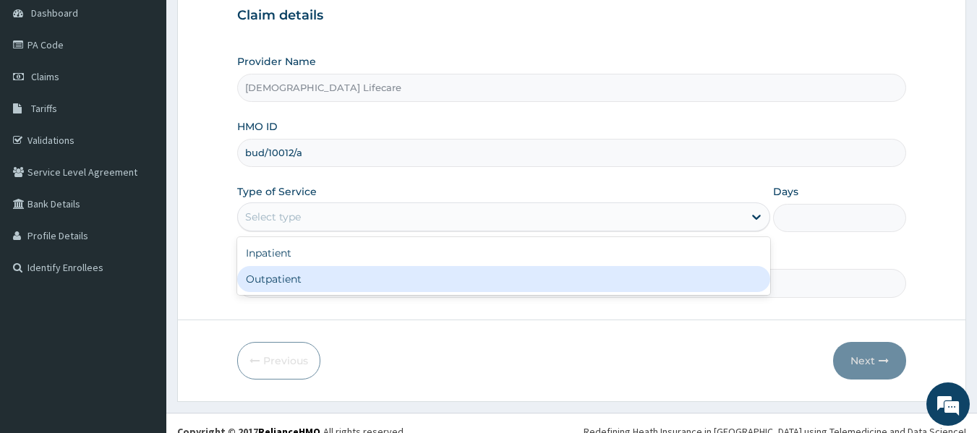
click at [260, 294] on div "Inpatient Outpatient" at bounding box center [503, 266] width 533 height 58
click at [359, 289] on div "Outpatient" at bounding box center [503, 279] width 533 height 26
type input "1"
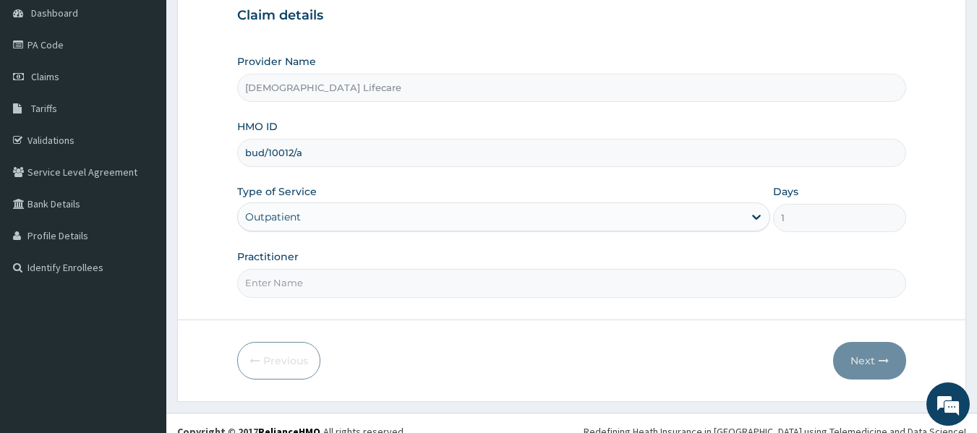
click at [352, 285] on input "Practitioner" at bounding box center [572, 283] width 670 height 28
type input "[PERSON_NAME] [PERSON_NAME]"
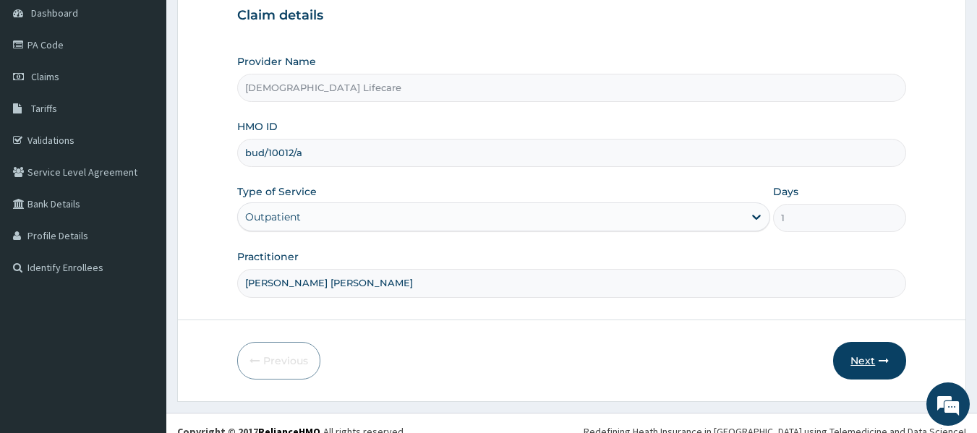
click at [878, 354] on button "Next" at bounding box center [869, 361] width 73 height 38
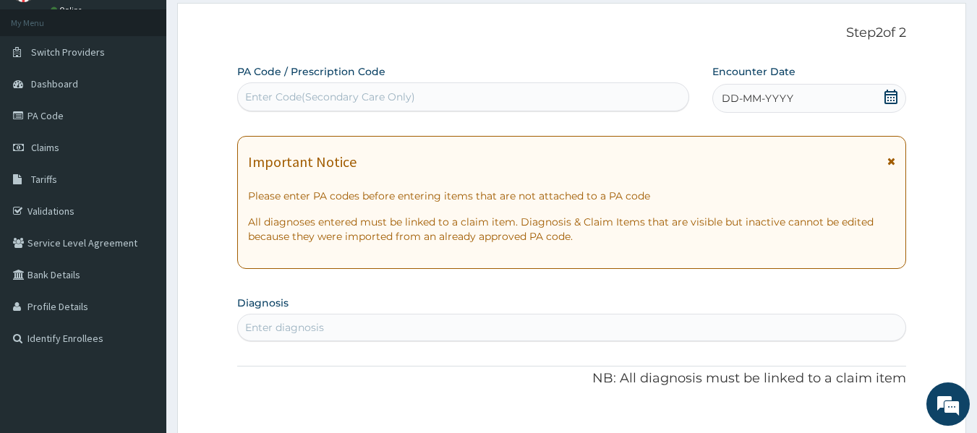
scroll to position [72, 0]
click at [899, 88] on div "DD-MM-YYYY" at bounding box center [809, 99] width 194 height 29
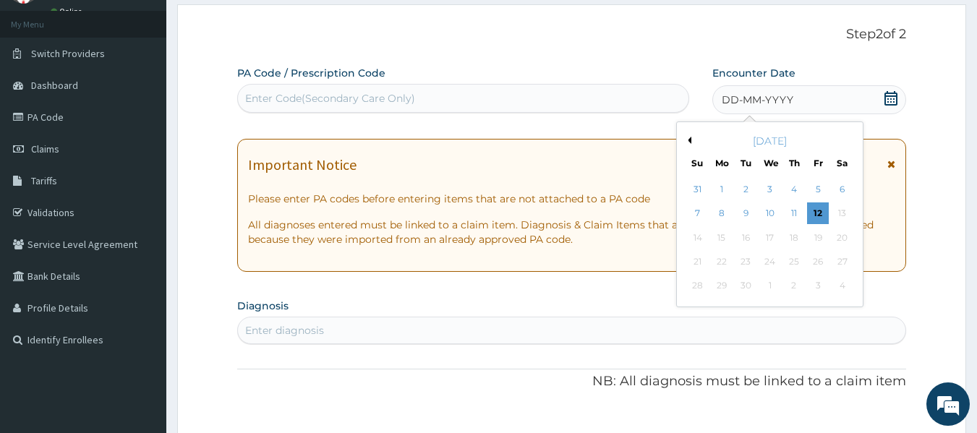
click at [888, 96] on icon at bounding box center [891, 98] width 13 height 14
click at [686, 140] on button "Previous Month" at bounding box center [687, 140] width 7 height 7
click at [765, 210] on div "6" at bounding box center [770, 214] width 22 height 22
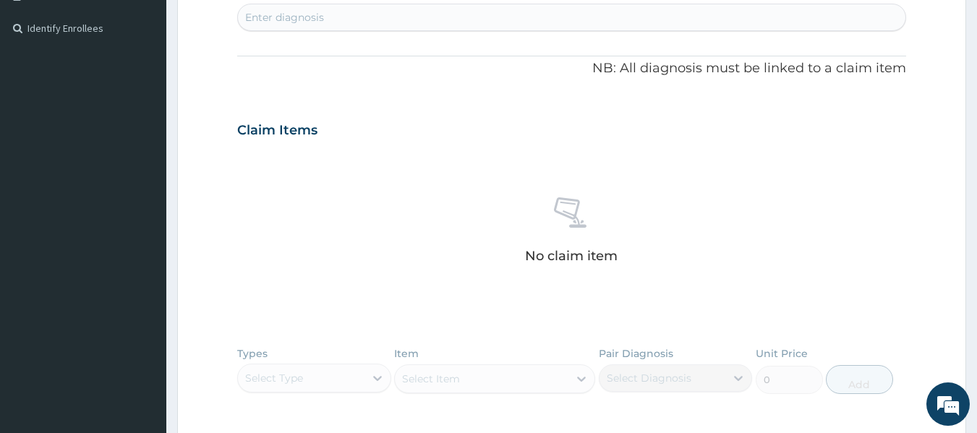
scroll to position [362, 0]
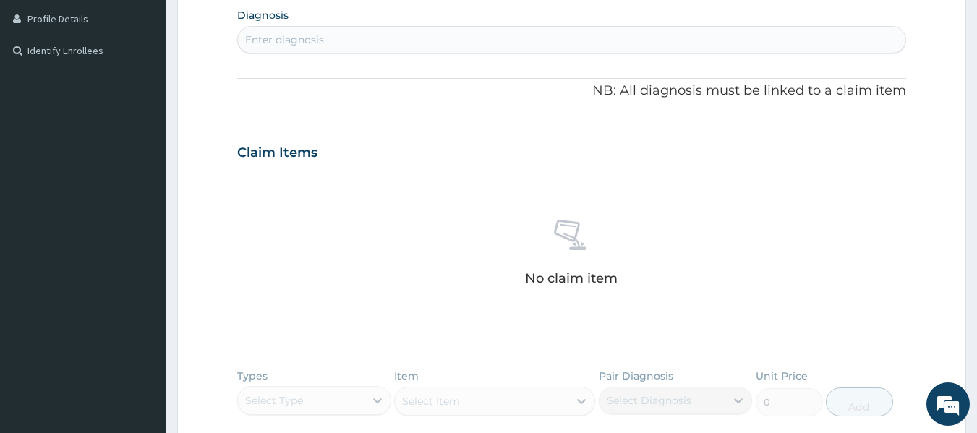
click at [384, 35] on div "Enter diagnosis" at bounding box center [572, 39] width 668 height 23
click at [370, 50] on div "Enter diagnosis" at bounding box center [572, 39] width 668 height 23
type input "injury"
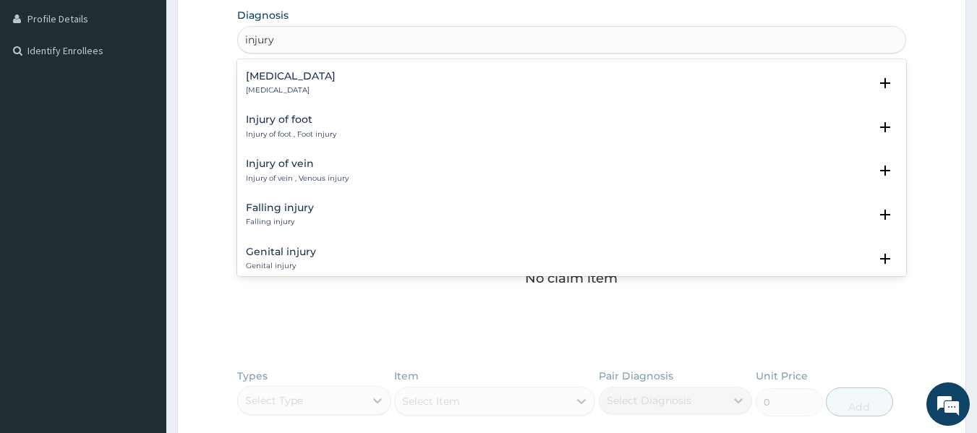
scroll to position [1342, 0]
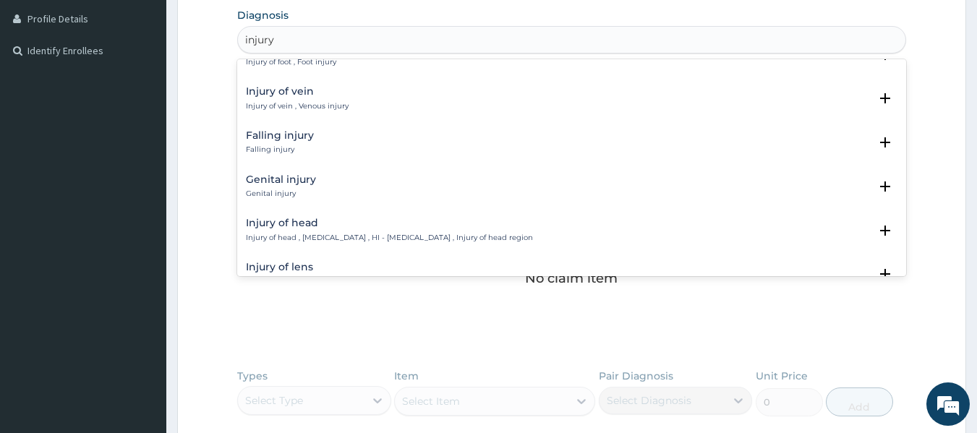
click at [306, 156] on div "Falling injury Falling injury Select Status Query Query covers suspected (?), K…" at bounding box center [572, 146] width 652 height 33
click at [302, 145] on p "Falling injury" at bounding box center [280, 150] width 68 height 10
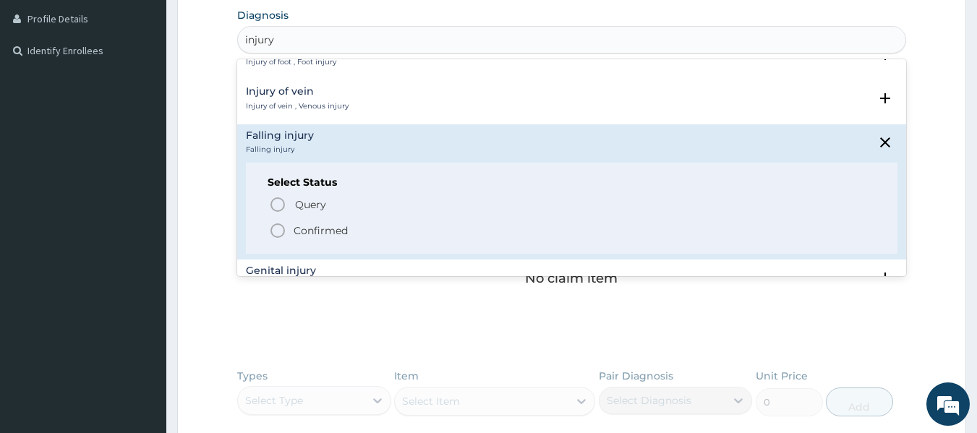
click at [279, 229] on icon "status option filled" at bounding box center [277, 230] width 17 height 17
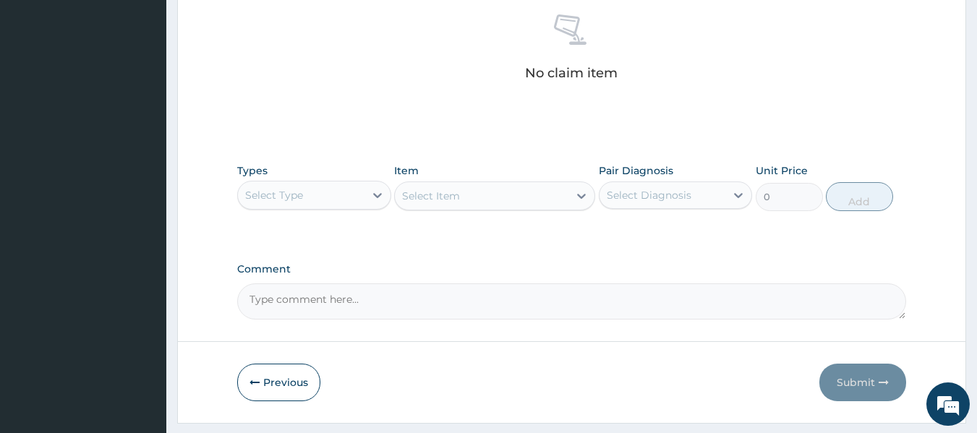
scroll to position [610, 0]
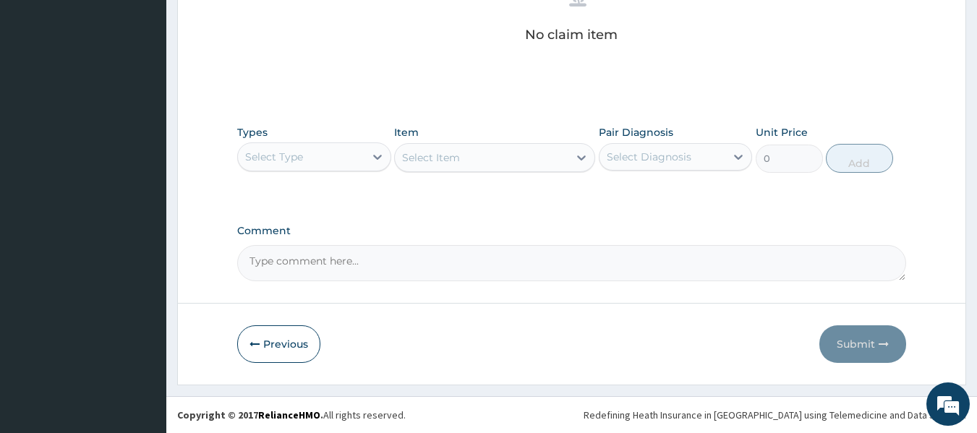
click at [334, 148] on div "Select Type" at bounding box center [301, 156] width 127 height 23
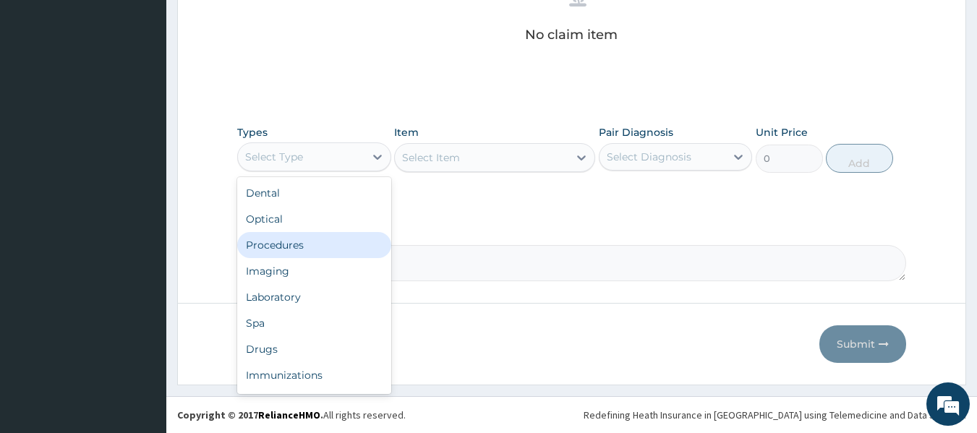
scroll to position [49, 0]
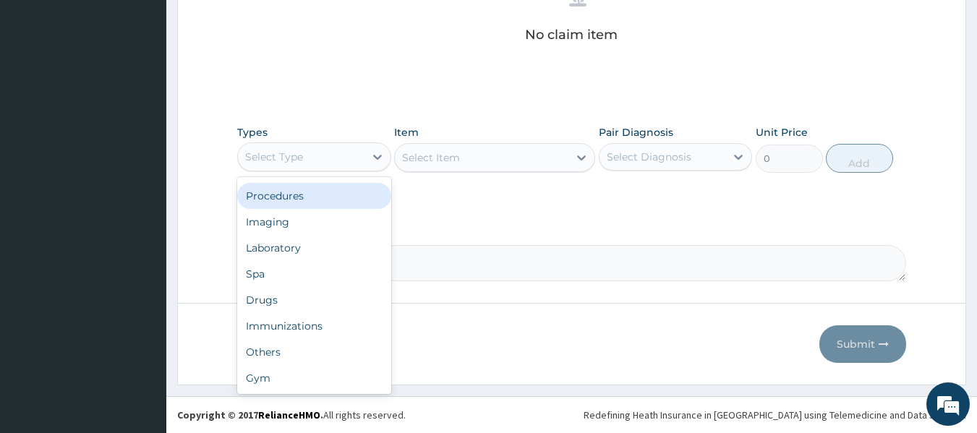
click at [323, 202] on div "Procedures" at bounding box center [314, 196] width 154 height 26
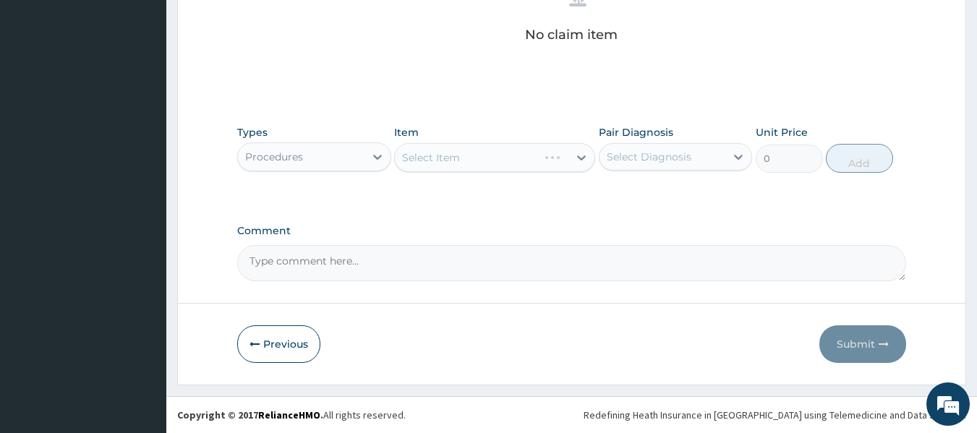
click at [485, 157] on div "Select Item" at bounding box center [494, 157] width 201 height 29
click at [485, 139] on div "Item Select Item" at bounding box center [494, 149] width 201 height 48
click at [427, 151] on div "Select Item" at bounding box center [431, 157] width 58 height 14
click at [804, 256] on textarea "Comment" at bounding box center [572, 263] width 670 height 36
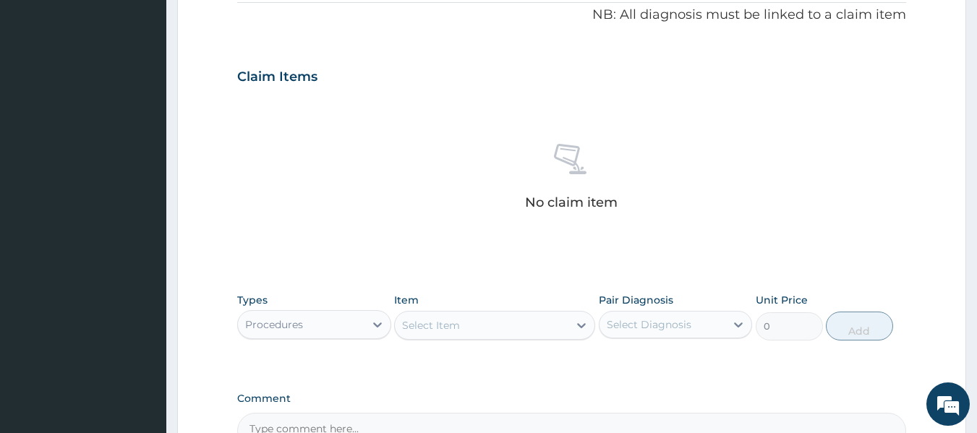
scroll to position [506, 0]
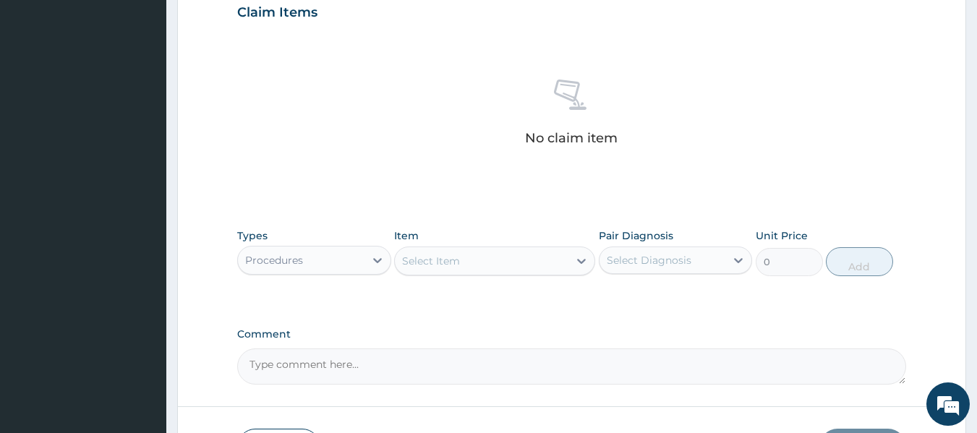
click at [456, 265] on div "Select Item" at bounding box center [431, 261] width 58 height 14
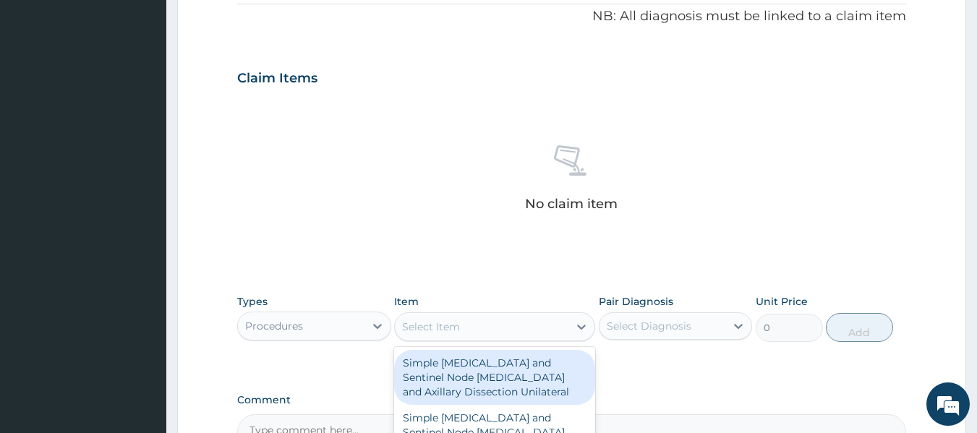
scroll to position [362, 0]
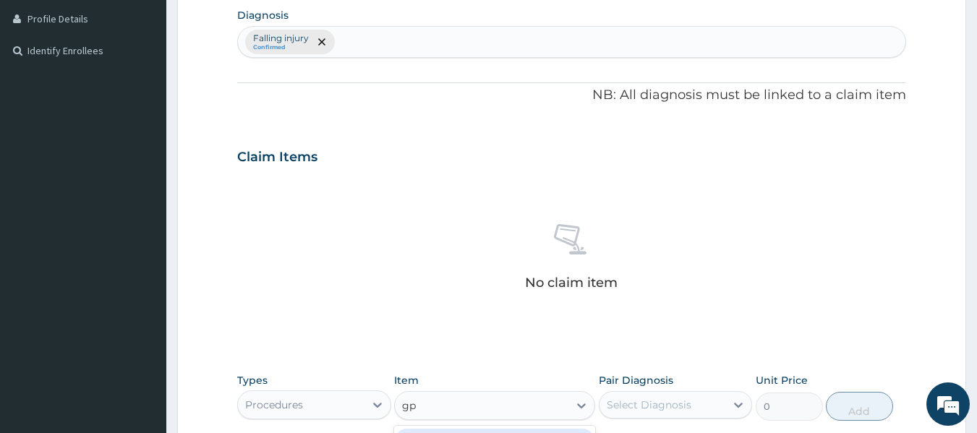
type input "gp"
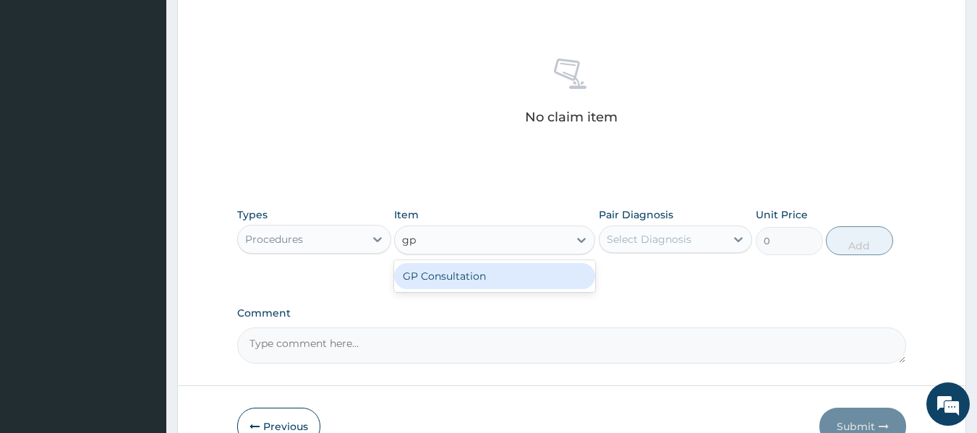
scroll to position [579, 0]
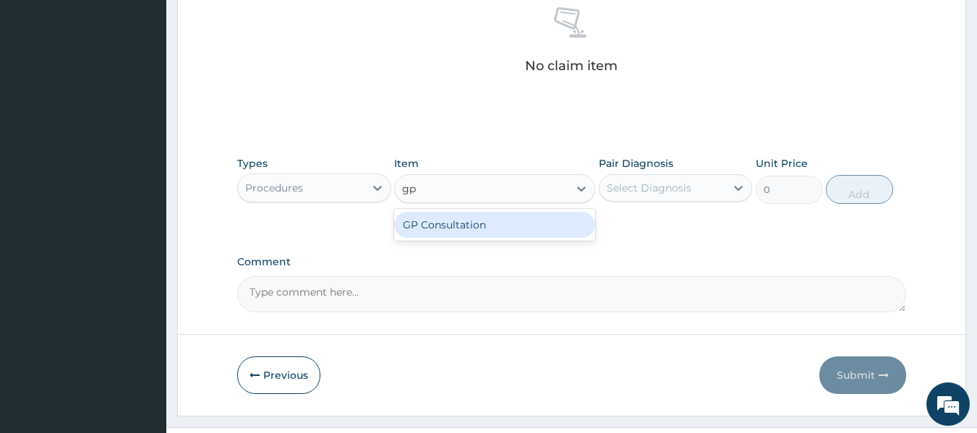
click at [447, 221] on div "GP Consultation" at bounding box center [494, 225] width 201 height 26
type input "10000"
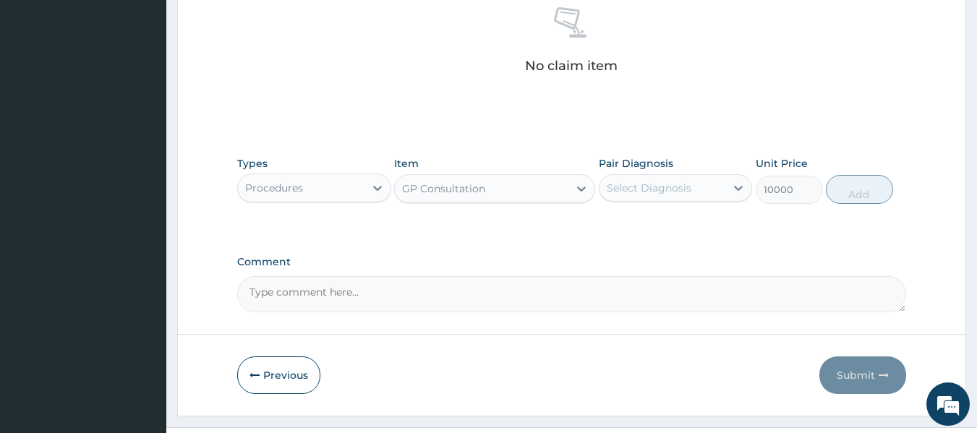
click at [638, 193] on div "Select Diagnosis" at bounding box center [649, 188] width 85 height 14
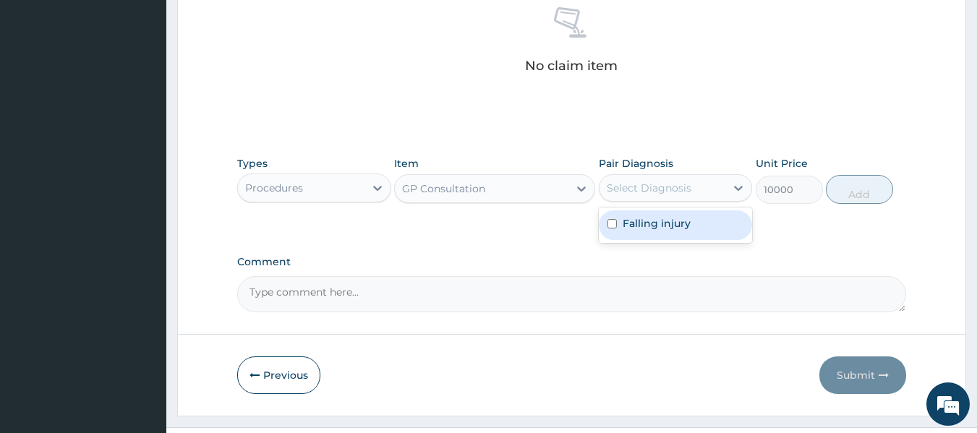
click at [625, 241] on div "Falling injury" at bounding box center [676, 225] width 154 height 35
click at [634, 229] on label "Falling injury" at bounding box center [657, 223] width 68 height 14
checkbox input "true"
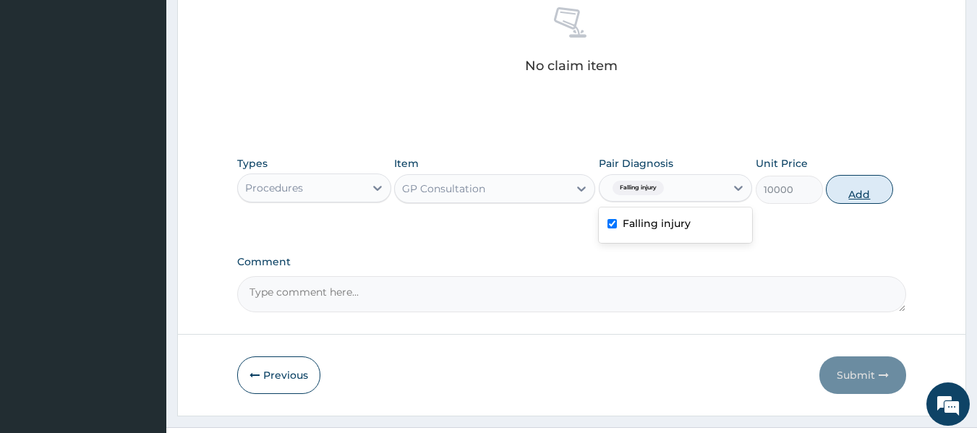
click at [848, 182] on button "Add" at bounding box center [859, 189] width 67 height 29
type input "0"
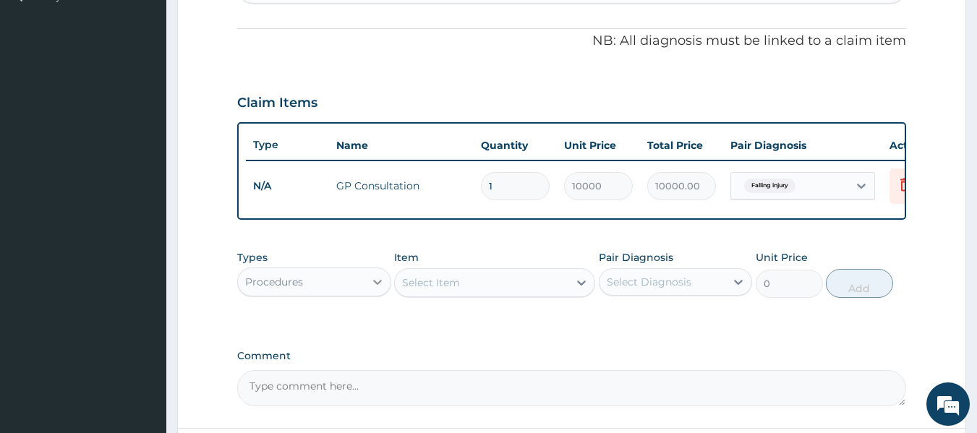
scroll to position [407, 0]
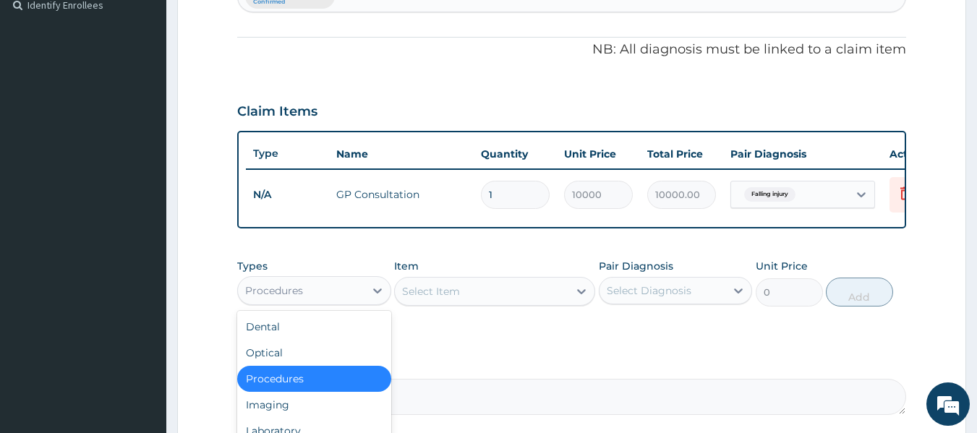
click at [352, 302] on div "Procedures" at bounding box center [301, 290] width 127 height 23
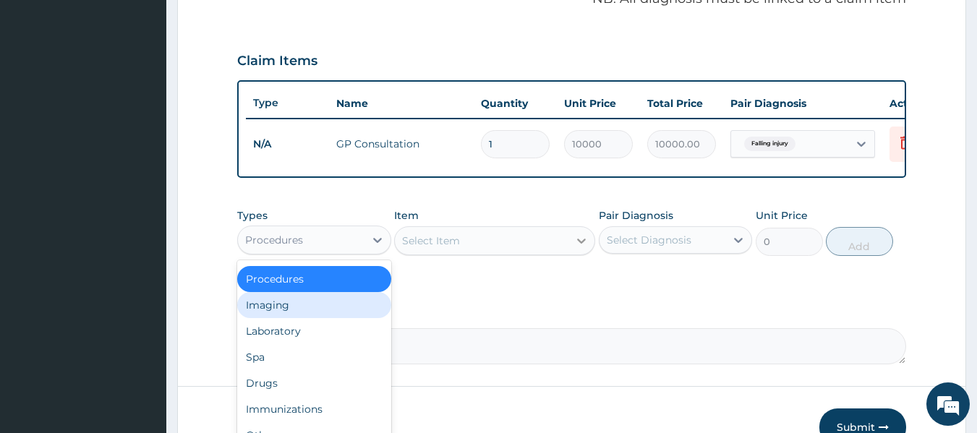
scroll to position [480, 0]
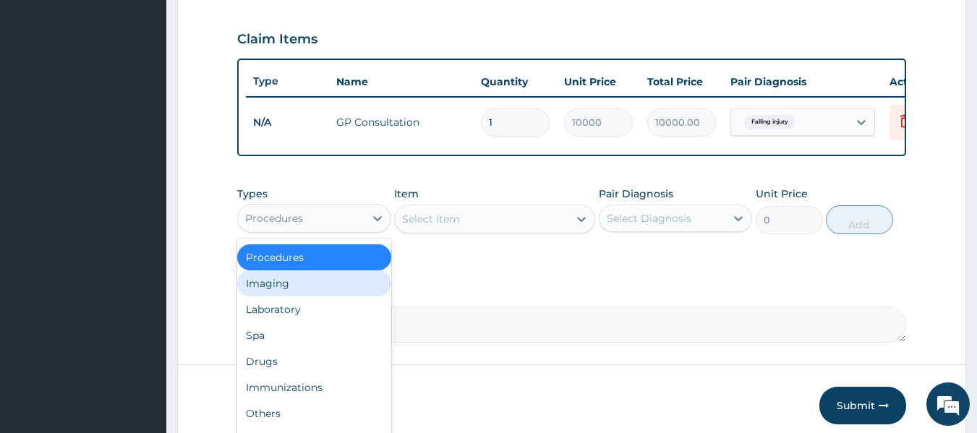
click at [514, 234] on div "Select Item" at bounding box center [494, 219] width 201 height 29
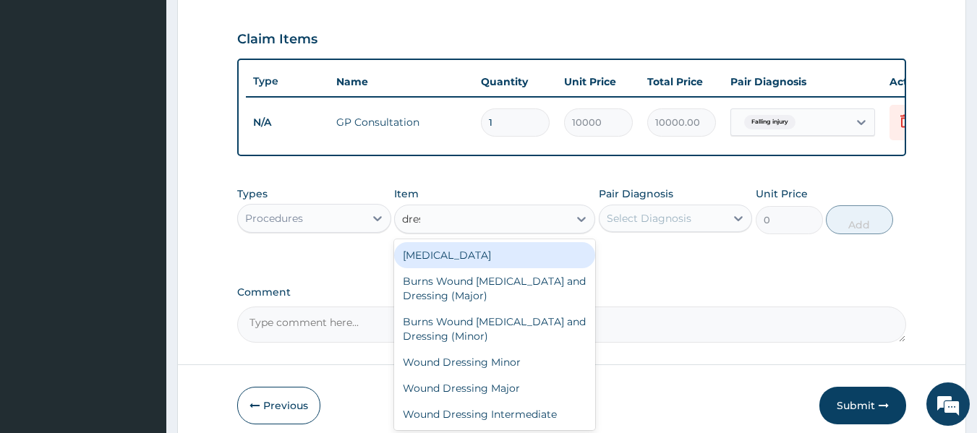
type input "dress"
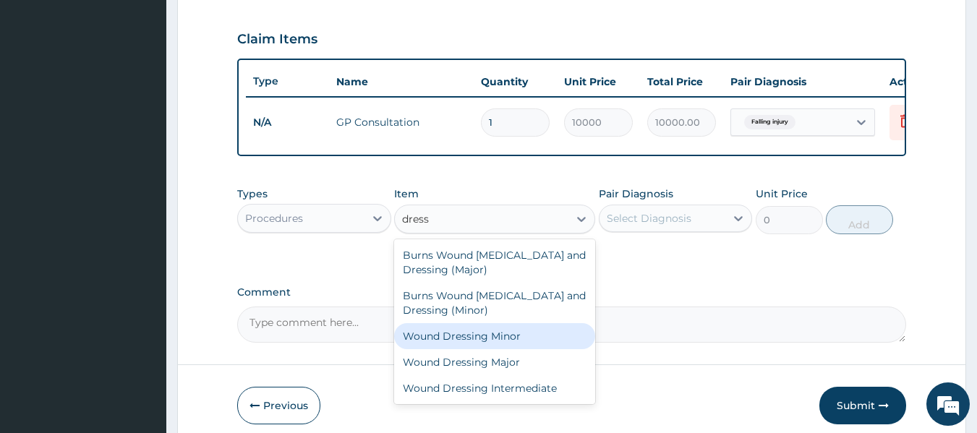
click at [496, 349] on div "Wound Dressing Minor" at bounding box center [494, 336] width 201 height 26
type input "28500"
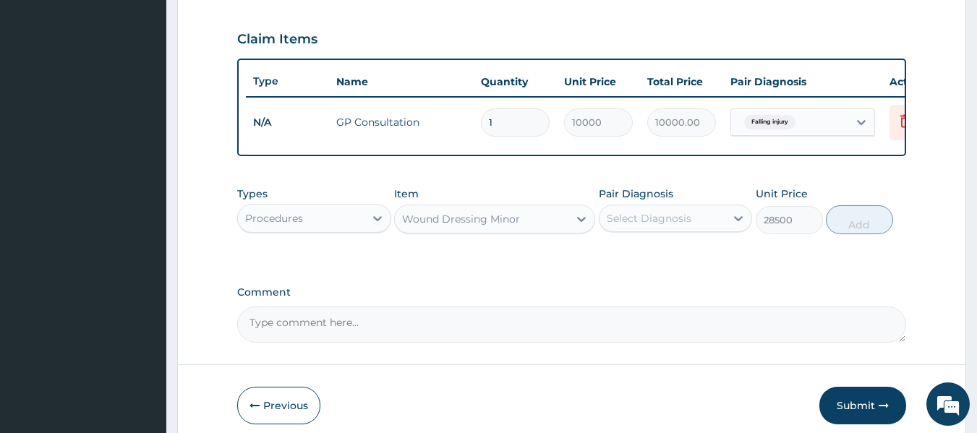
click at [489, 253] on div "Types Procedures Item Wound Dressing Minor Pair Diagnosis Select Diagnosis Unit…" at bounding box center [572, 221] width 670 height 84
click at [456, 218] on div "Wound Dressing Minor" at bounding box center [482, 219] width 174 height 23
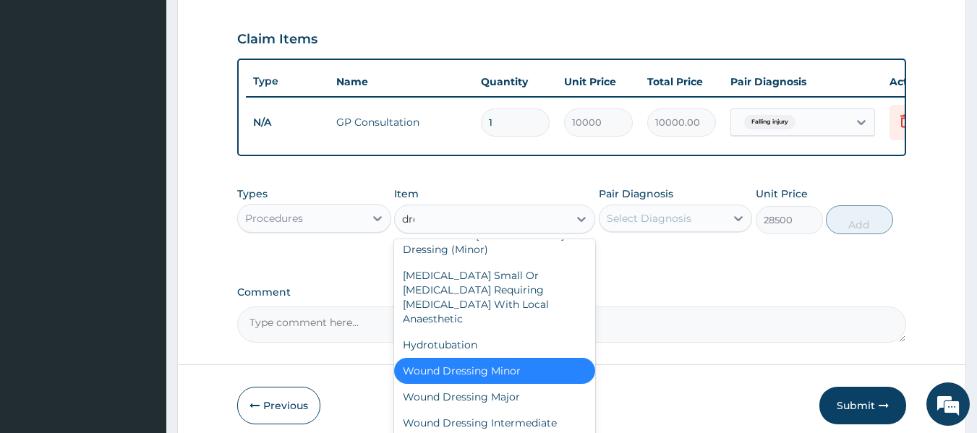
scroll to position [0, 0]
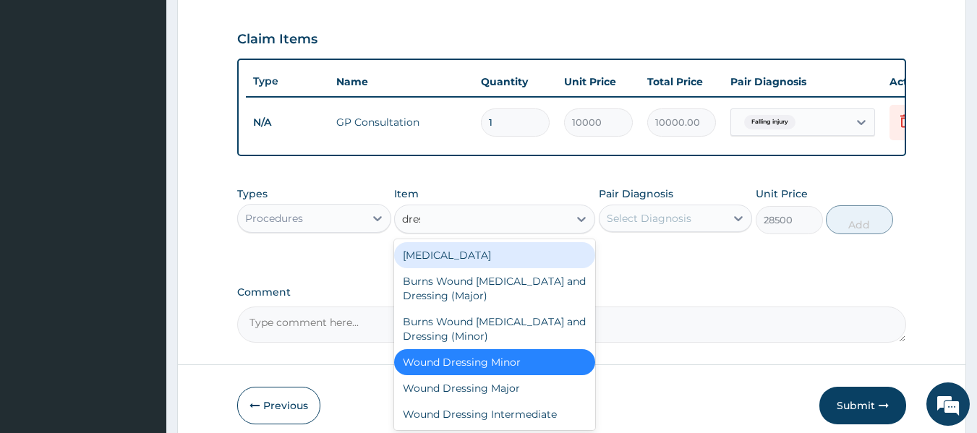
type input "dress"
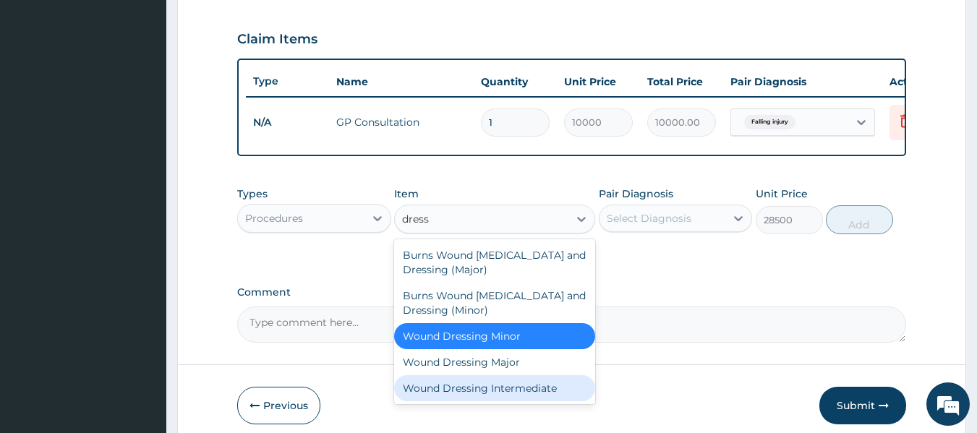
click at [500, 401] on div "Wound Dressing Intermediate" at bounding box center [494, 388] width 201 height 26
type input "18679.219"
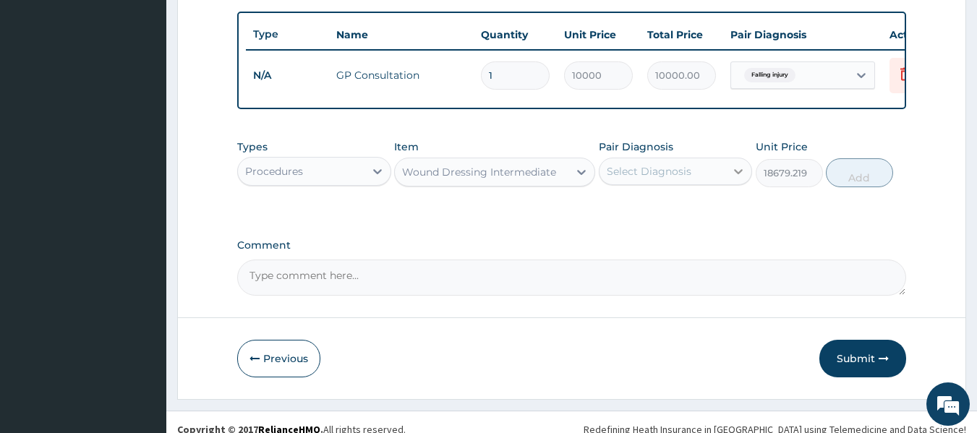
scroll to position [552, 0]
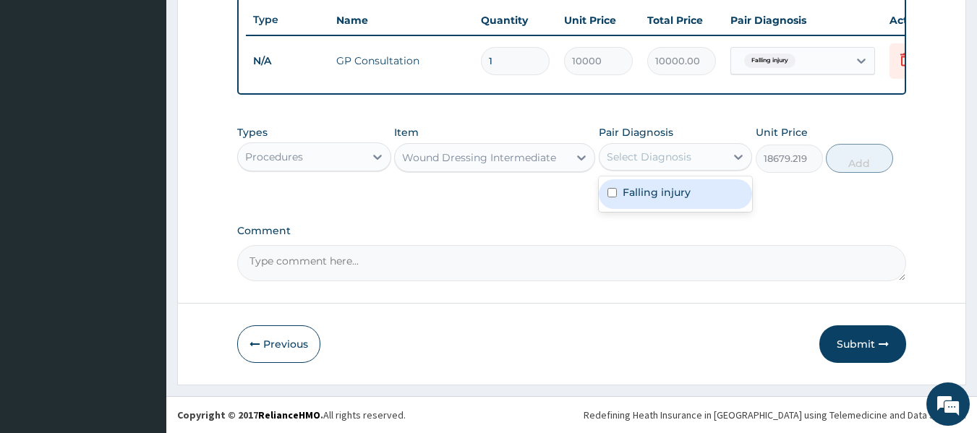
drag, startPoint x: 661, startPoint y: 153, endPoint x: 655, endPoint y: 169, distance: 16.9
click at [660, 153] on div "Select Diagnosis" at bounding box center [649, 157] width 85 height 14
click at [646, 200] on div "Falling injury" at bounding box center [676, 194] width 154 height 30
checkbox input "true"
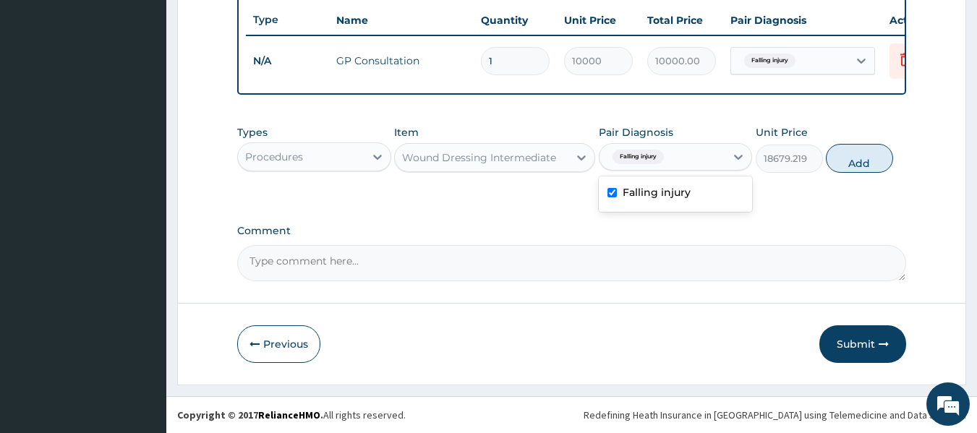
click at [846, 153] on button "Add" at bounding box center [859, 158] width 67 height 29
type input "0"
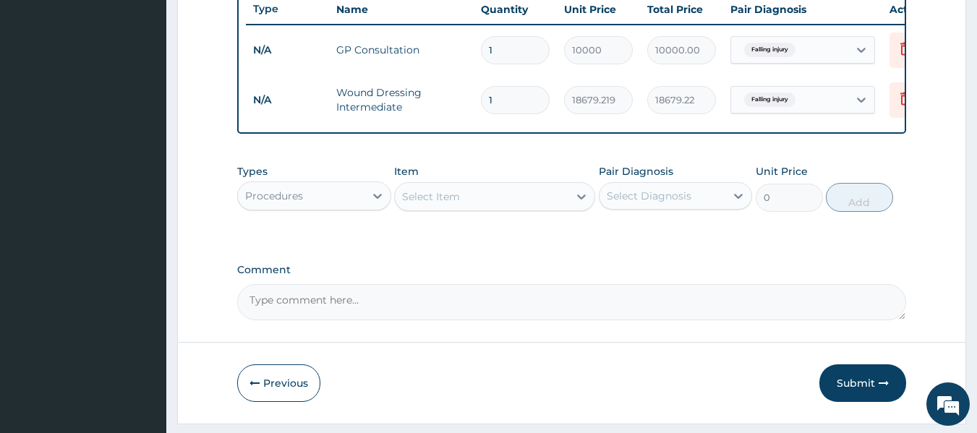
click at [317, 219] on div "Types Procedures Item Select Item Pair Diagnosis Select Diagnosis Unit Price 0 …" at bounding box center [572, 188] width 670 height 62
click at [319, 194] on div "Procedures" at bounding box center [314, 196] width 154 height 29
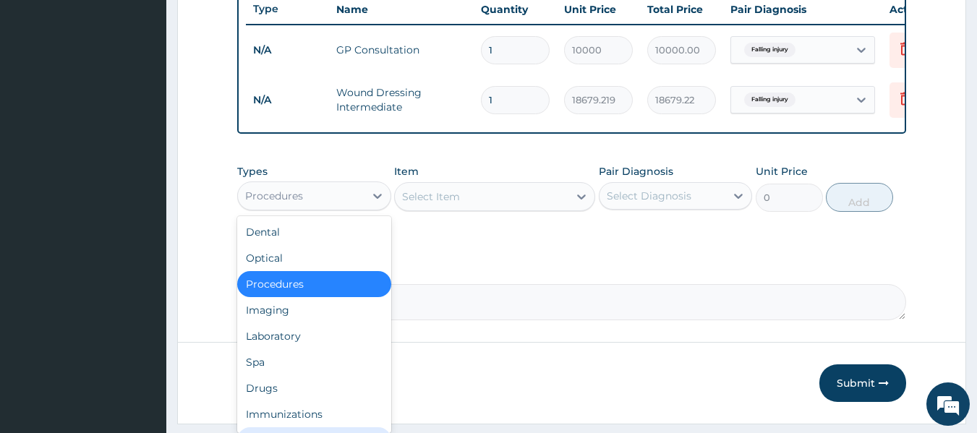
scroll to position [49, 0]
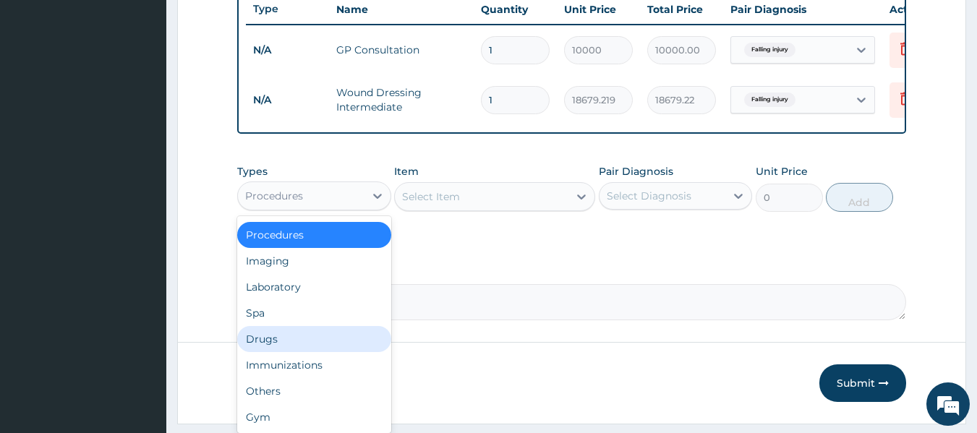
click at [287, 352] on div "Drugs" at bounding box center [314, 339] width 154 height 26
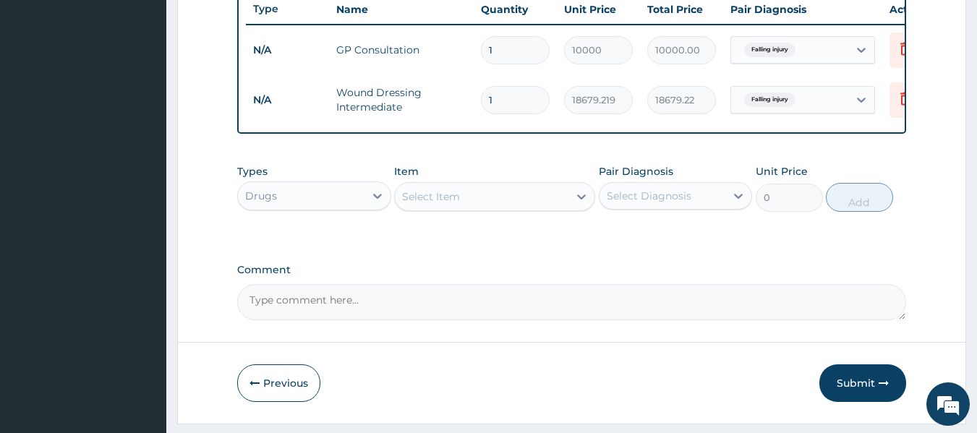
click at [480, 198] on div "Select Item" at bounding box center [482, 196] width 174 height 23
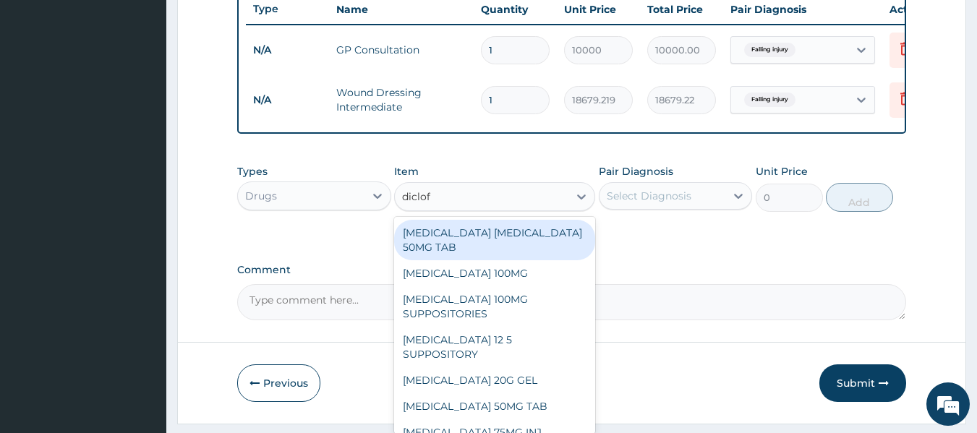
type input "diclofe"
click at [542, 260] on div "[MEDICAL_DATA] [MEDICAL_DATA] 50MG TAB" at bounding box center [494, 240] width 201 height 41
type input "162.08192"
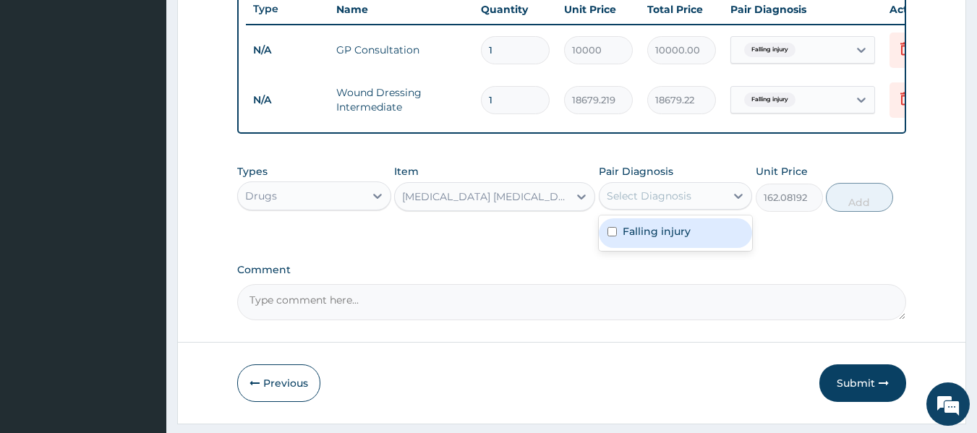
click at [674, 203] on div "Select Diagnosis" at bounding box center [649, 196] width 85 height 14
click at [678, 239] on label "Falling injury" at bounding box center [657, 231] width 68 height 14
checkbox input "true"
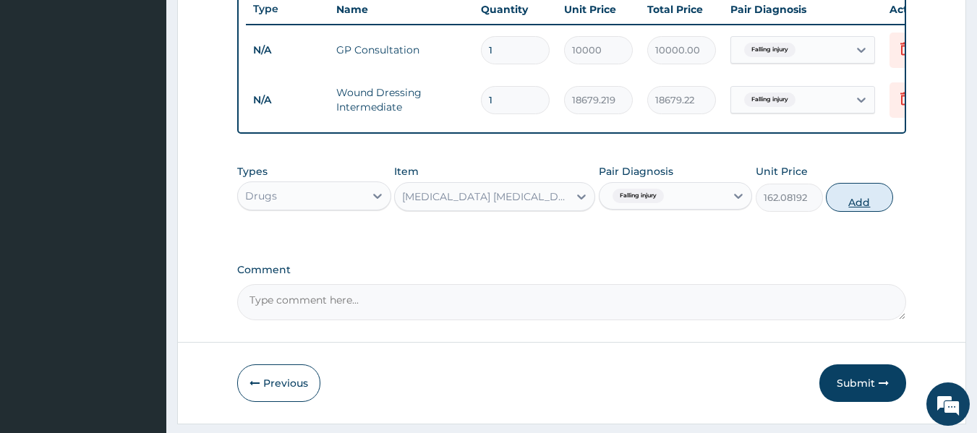
click at [871, 208] on button "Add" at bounding box center [859, 197] width 67 height 29
type input "0"
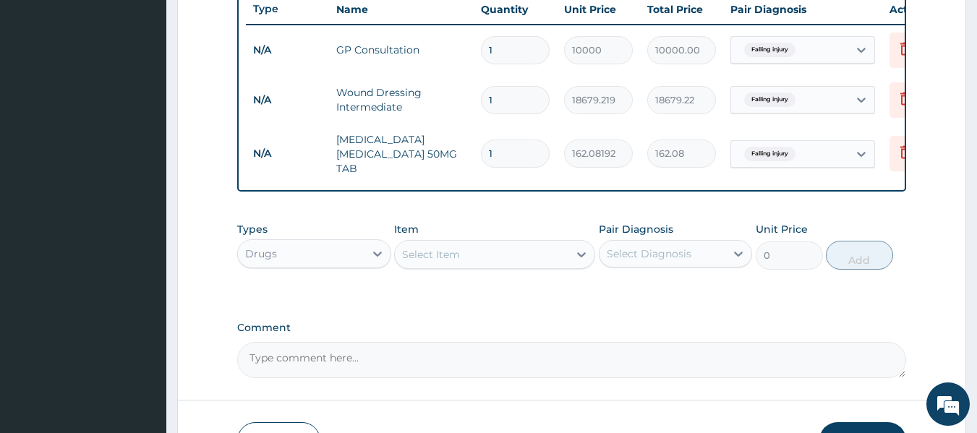
drag, startPoint x: 516, startPoint y: 156, endPoint x: 462, endPoint y: 156, distance: 53.5
click at [462, 156] on tr "N/A [MEDICAL_DATA] [MEDICAL_DATA] 50MG TAB 1 162.08192 162.08 Falling injury De…" at bounding box center [600, 154] width 709 height 58
type input "6"
type input "972.49"
type input "6"
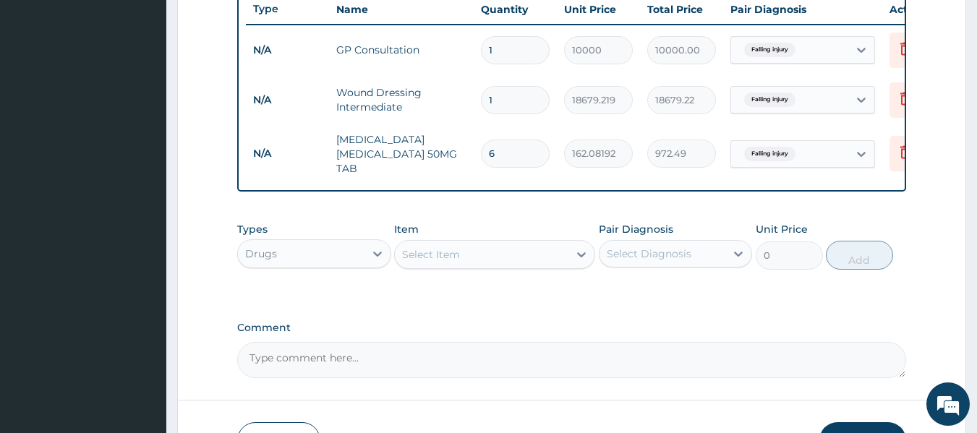
click at [470, 253] on div "Select Item" at bounding box center [482, 254] width 174 height 23
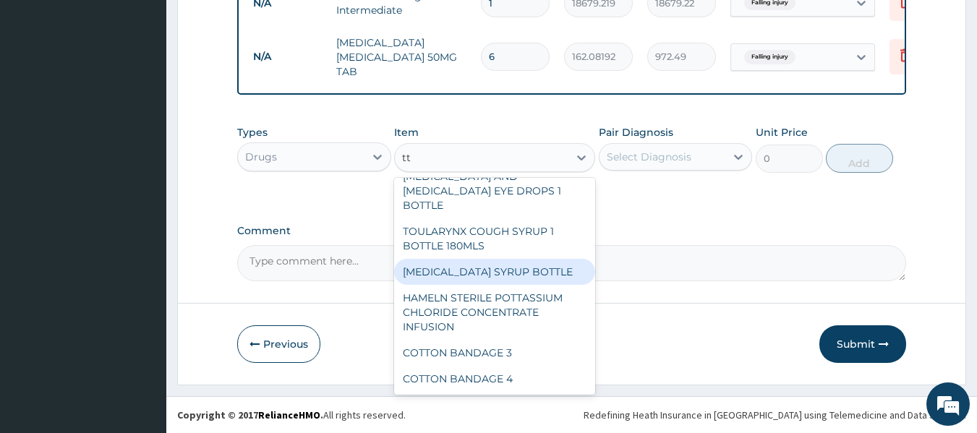
scroll to position [0, 0]
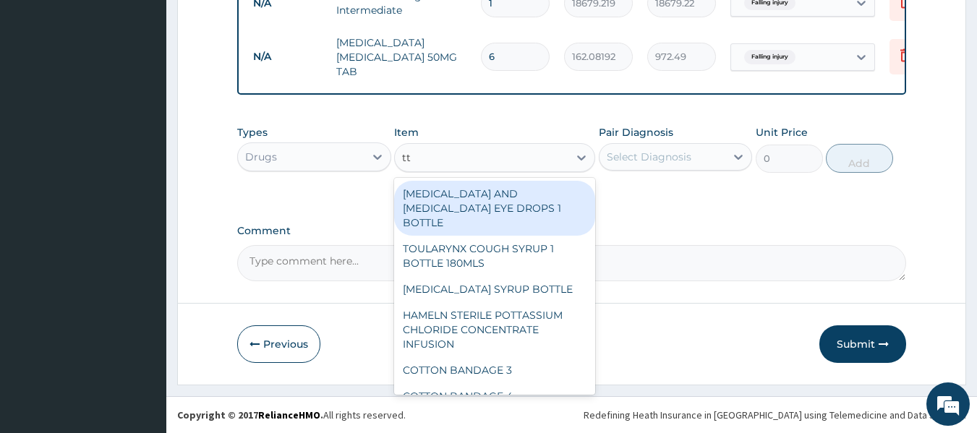
type input "tt"
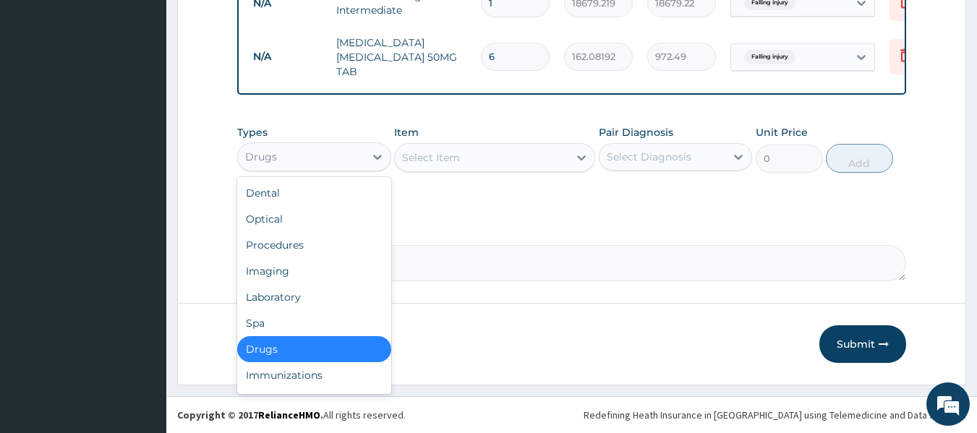
click at [310, 153] on div "Drugs" at bounding box center [301, 156] width 127 height 23
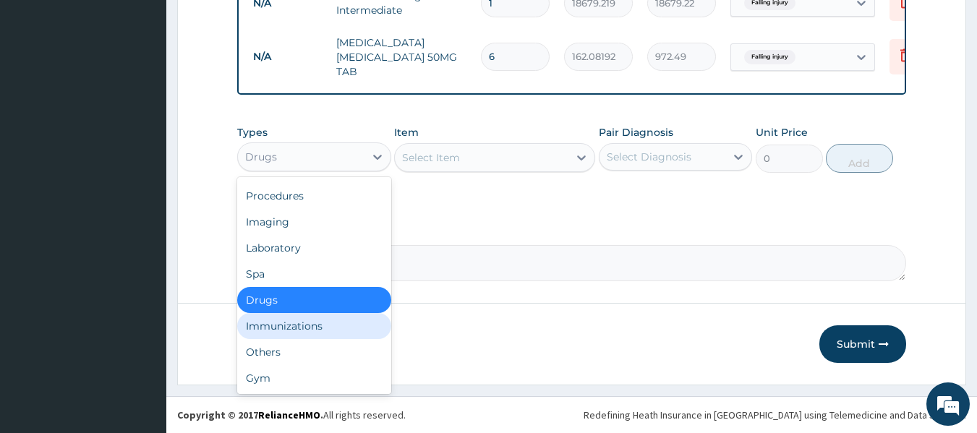
click at [311, 321] on div "Immunizations" at bounding box center [314, 326] width 154 height 26
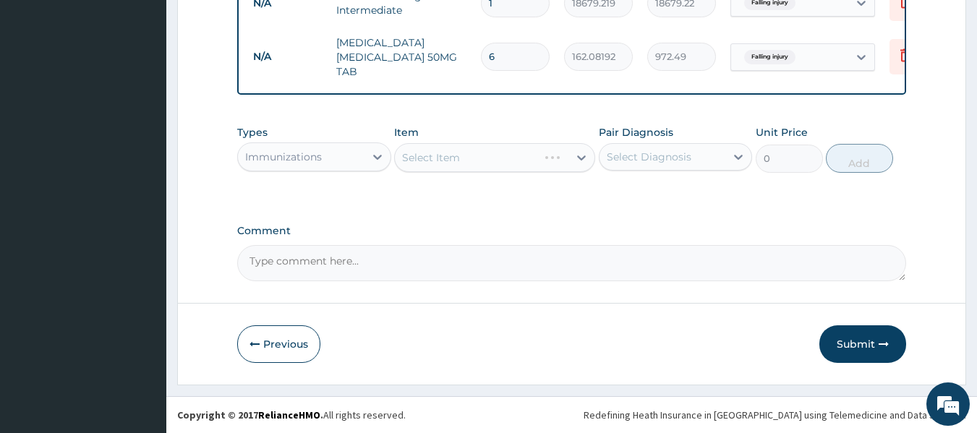
click at [454, 172] on div "Item Select Item" at bounding box center [494, 149] width 201 height 48
click at [444, 164] on div "Select Item" at bounding box center [431, 157] width 58 height 14
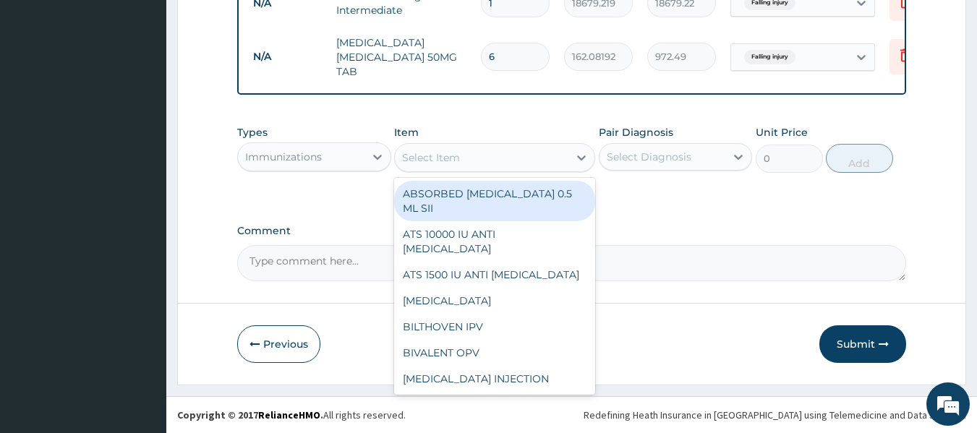
click at [489, 201] on div "ABSORBED [MEDICAL_DATA] 0.5 ML SII" at bounding box center [494, 201] width 201 height 41
type input "515.3148"
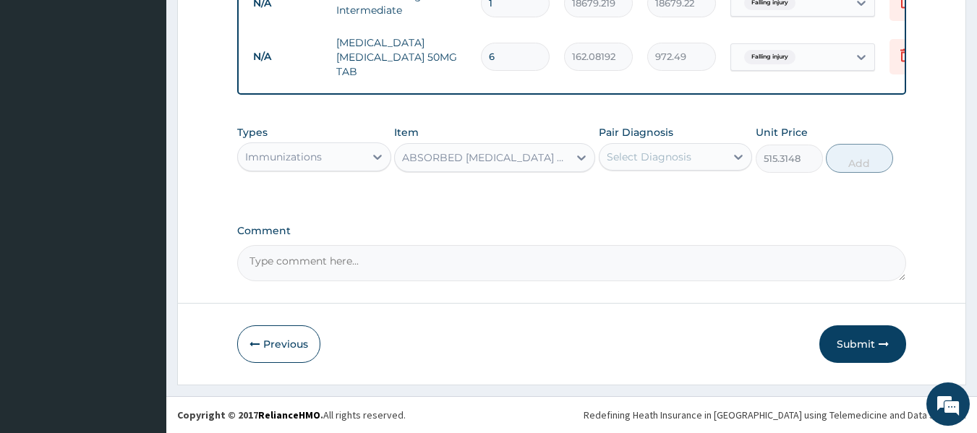
click at [671, 151] on div "Select Diagnosis" at bounding box center [649, 157] width 85 height 14
click at [648, 200] on div "Falling injury" at bounding box center [676, 194] width 154 height 30
checkbox input "true"
click at [849, 156] on button "Add" at bounding box center [859, 158] width 67 height 29
type input "0"
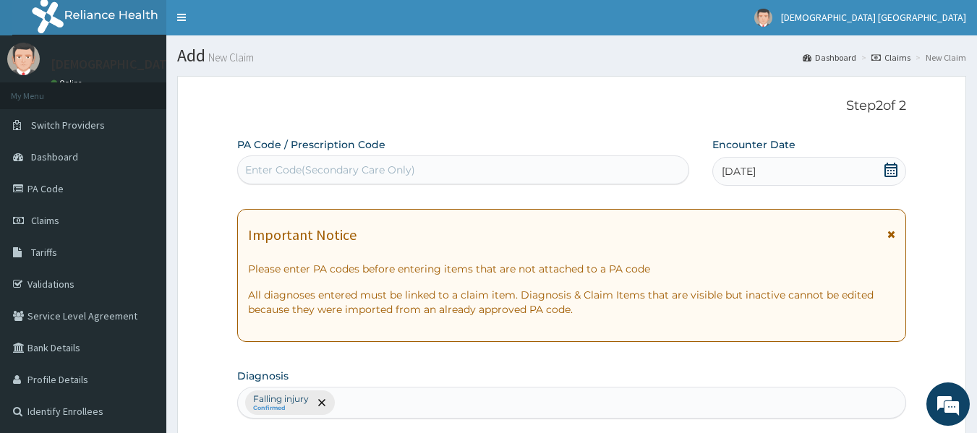
scroll to position [0, 0]
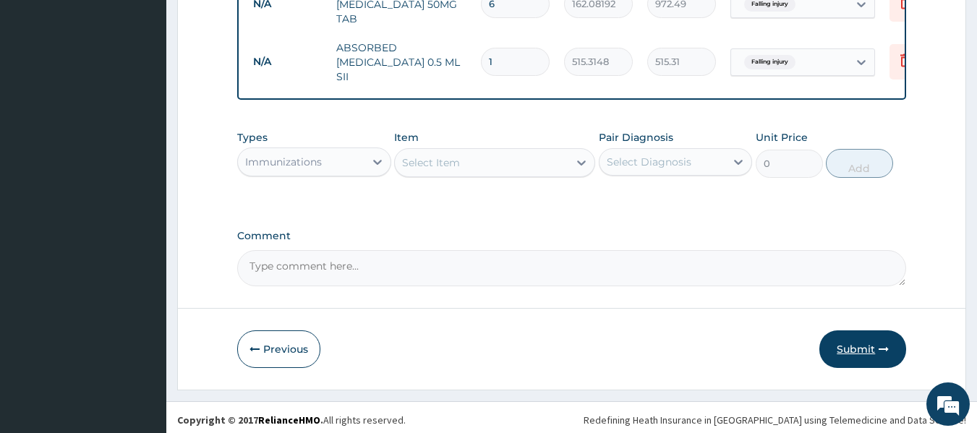
click at [824, 333] on button "Submit" at bounding box center [863, 350] width 87 height 38
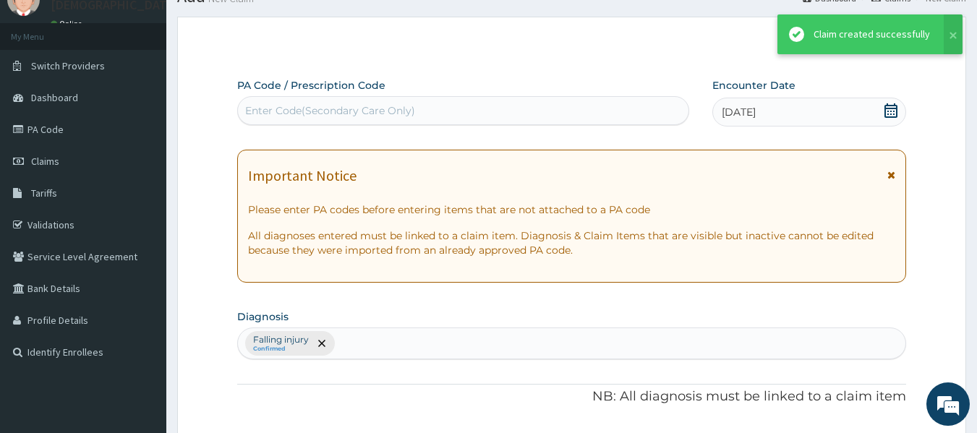
scroll to position [702, 0]
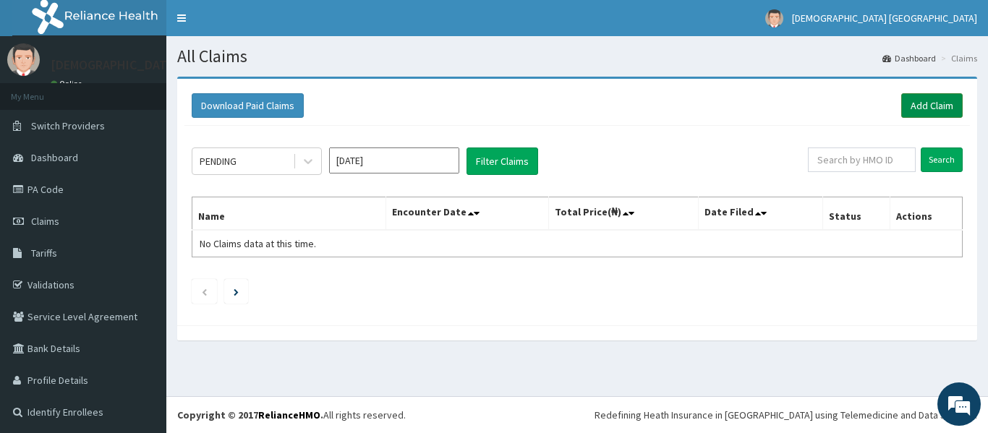
click at [921, 103] on link "Add Claim" at bounding box center [931, 105] width 61 height 25
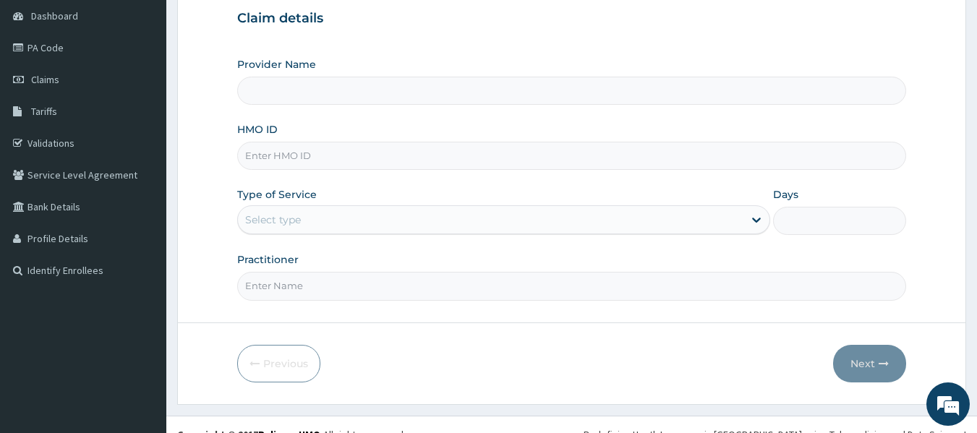
scroll to position [161, 0]
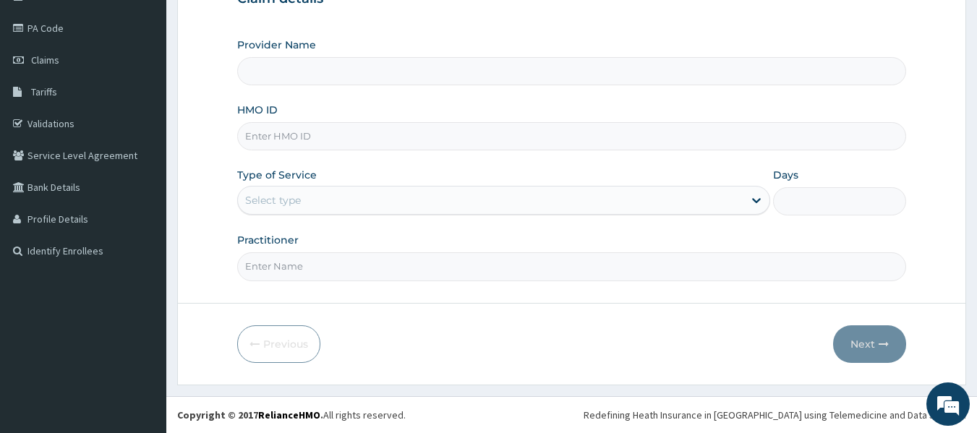
type input "[DEMOGRAPHIC_DATA] Lifecare"
click at [318, 144] on input "HMO ID" at bounding box center [572, 136] width 670 height 28
paste input "ENP/10925/B"
type input "ENP/10925/B"
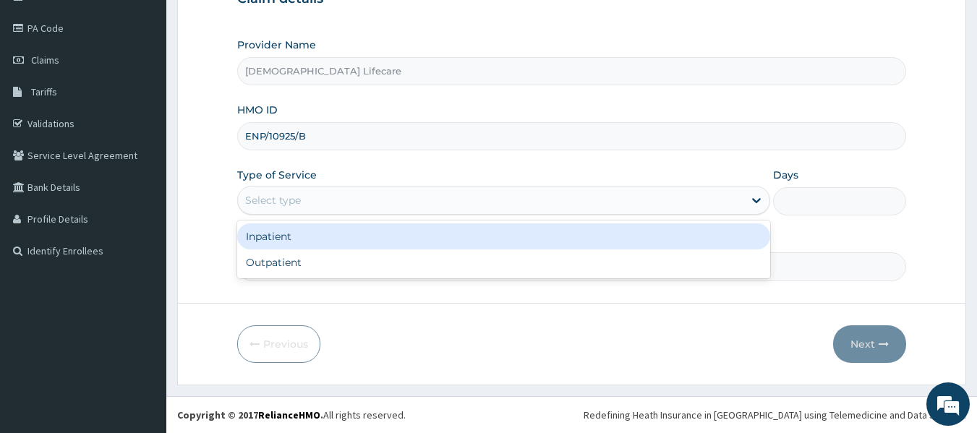
click at [305, 199] on div "Select type" at bounding box center [491, 200] width 506 height 23
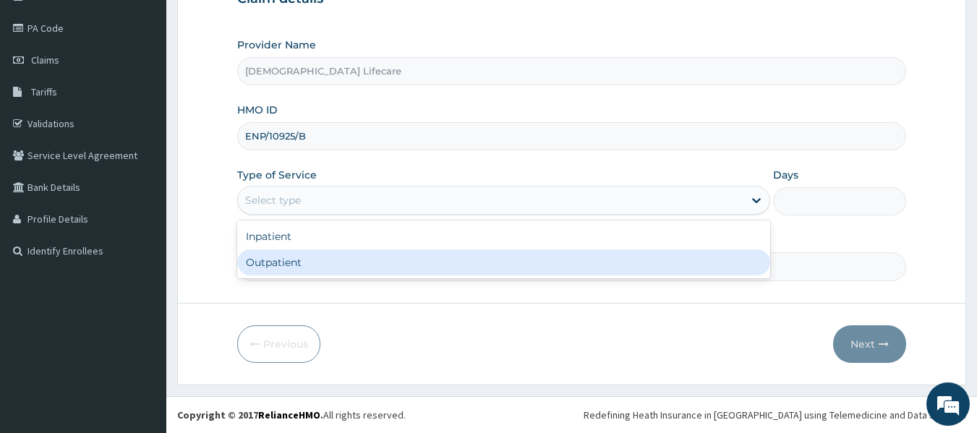
click at [276, 263] on div "Outpatient" at bounding box center [503, 263] width 533 height 26
type input "1"
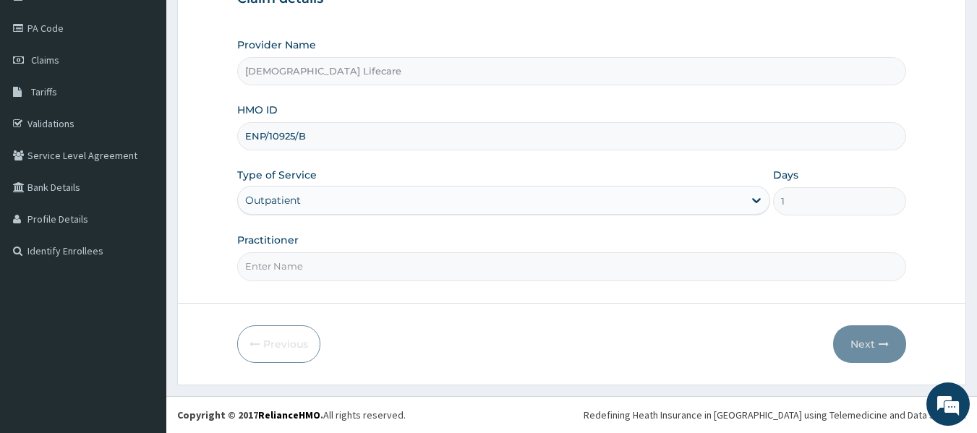
click at [278, 265] on input "Practitioner" at bounding box center [572, 266] width 670 height 28
type input "[PERSON_NAME] [PERSON_NAME]"
click at [877, 341] on button "Next" at bounding box center [869, 344] width 73 height 38
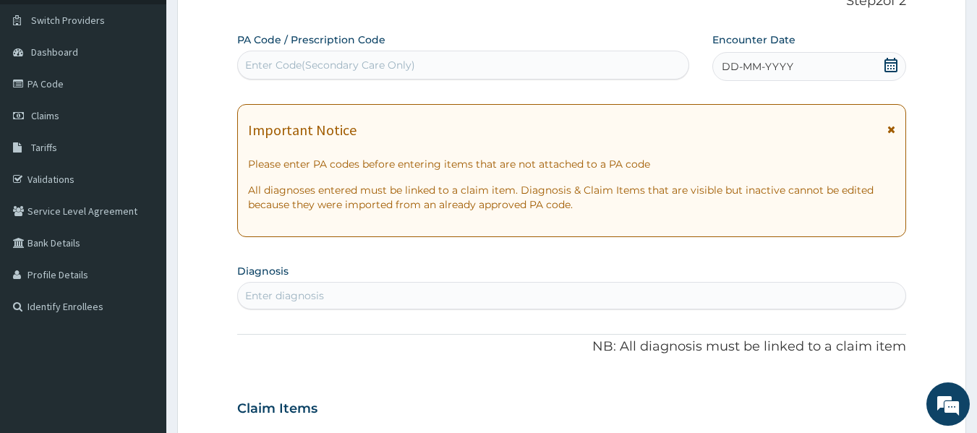
scroll to position [89, 0]
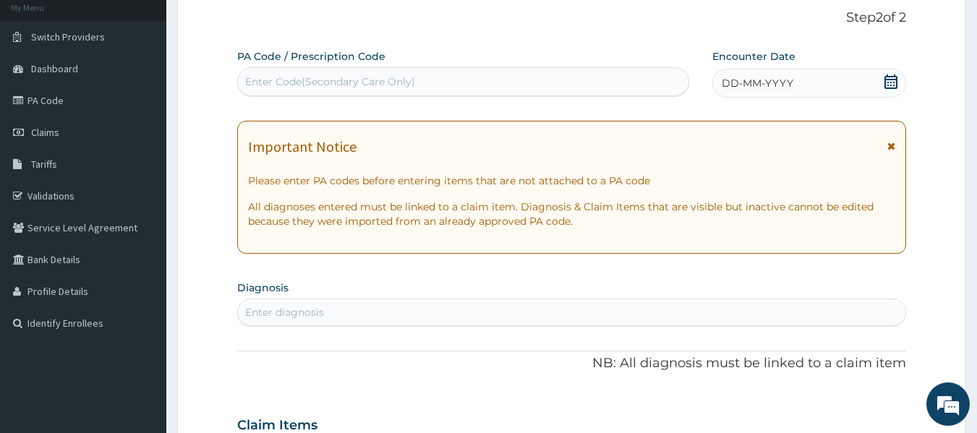
click at [901, 84] on div "DD-MM-YYYY" at bounding box center [809, 83] width 194 height 29
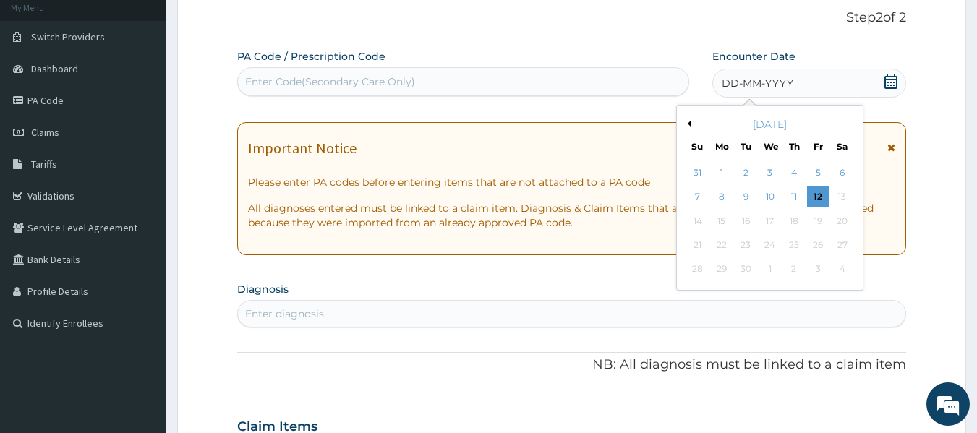
click at [689, 122] on button "Previous Month" at bounding box center [687, 123] width 7 height 7
click at [791, 197] on div "7" at bounding box center [794, 198] width 22 height 22
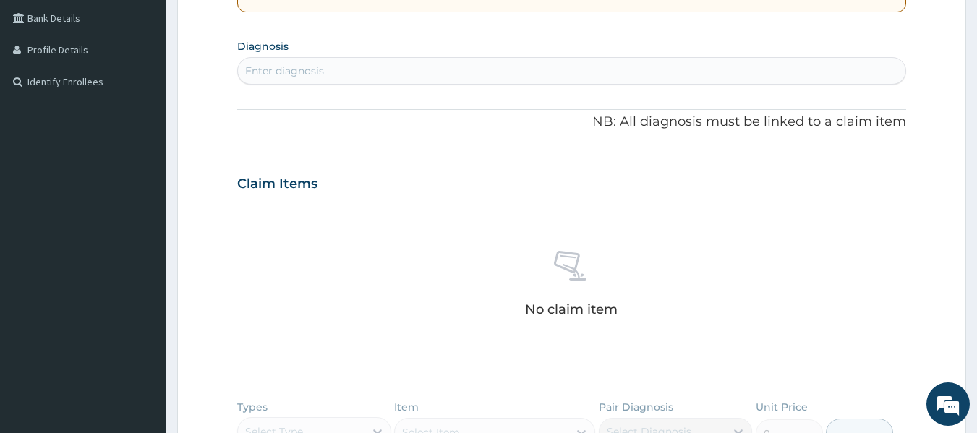
scroll to position [306, 0]
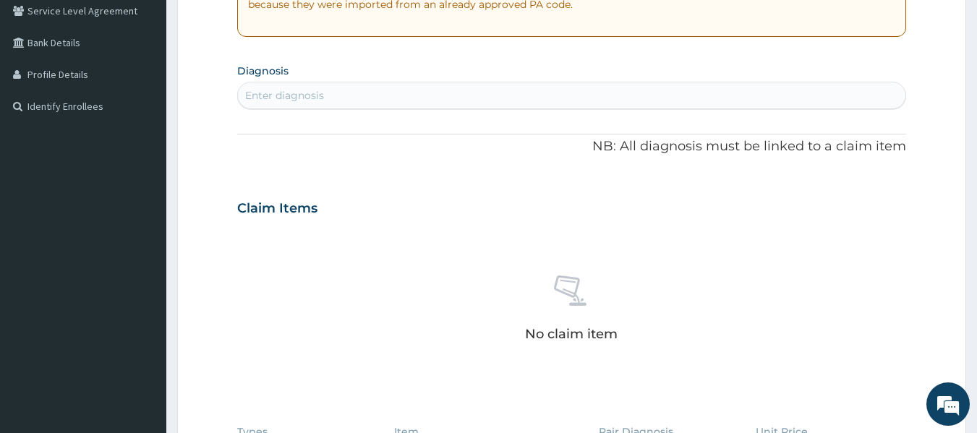
click at [331, 106] on div "Enter diagnosis" at bounding box center [572, 95] width 668 height 23
type input "hyperuro"
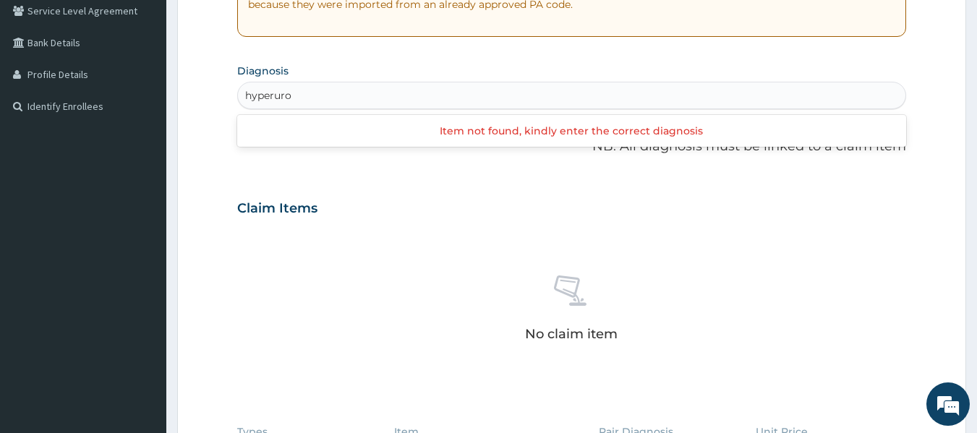
click at [321, 104] on div "hyperuro hyperuro" at bounding box center [572, 95] width 668 height 23
click at [314, 88] on div "Enter diagnosis" at bounding box center [572, 95] width 668 height 23
click at [303, 103] on div "Enter diagnosis" at bounding box center [572, 95] width 668 height 23
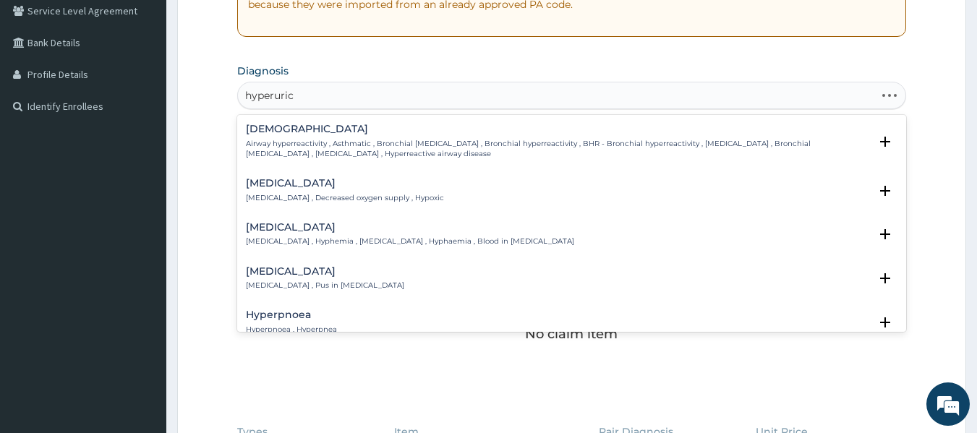
type input "hyperurice"
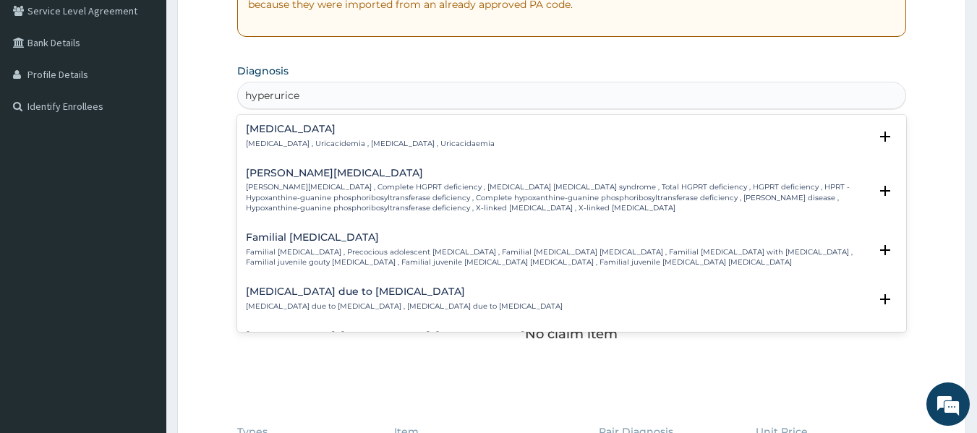
click at [289, 129] on h4 "[MEDICAL_DATA]" at bounding box center [370, 129] width 249 height 11
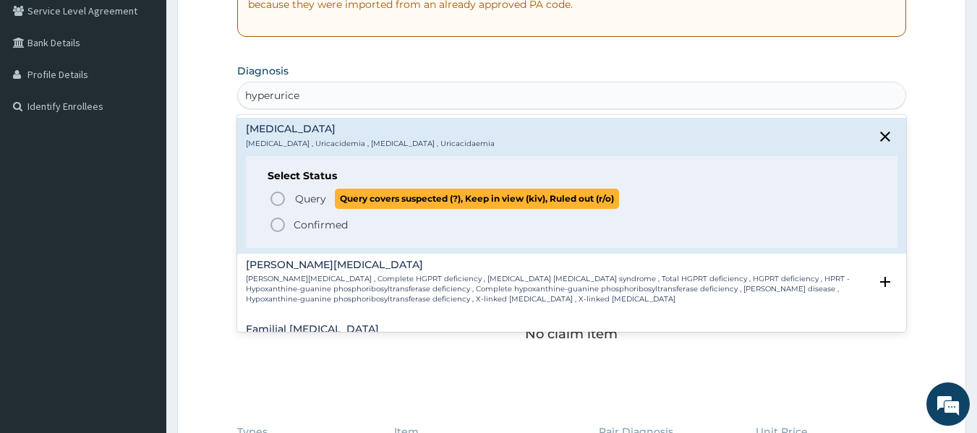
click at [277, 204] on icon "status option query" at bounding box center [277, 198] width 17 height 17
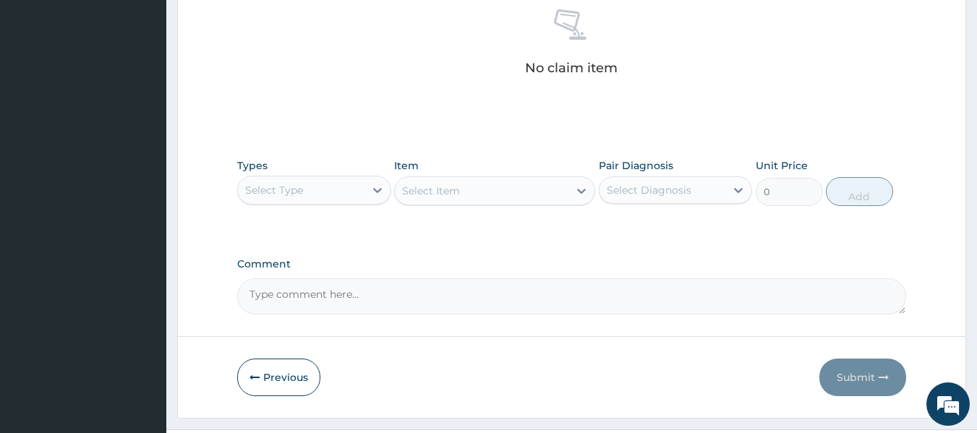
scroll to position [610, 0]
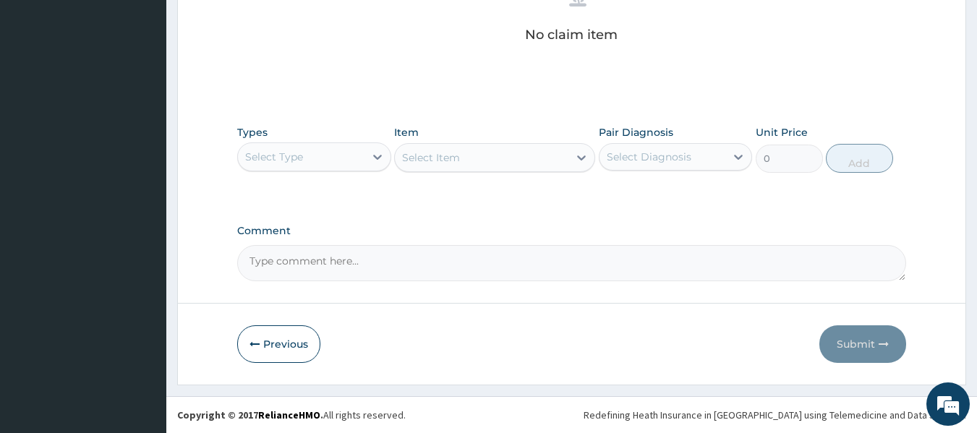
click at [312, 140] on div "Types Select Type" at bounding box center [314, 149] width 154 height 48
click at [298, 172] on div "Types Select Type Item Select Item Pair Diagnosis Select Diagnosis Unit Price 0…" at bounding box center [572, 149] width 670 height 62
click at [310, 164] on div "Select Type" at bounding box center [301, 156] width 127 height 23
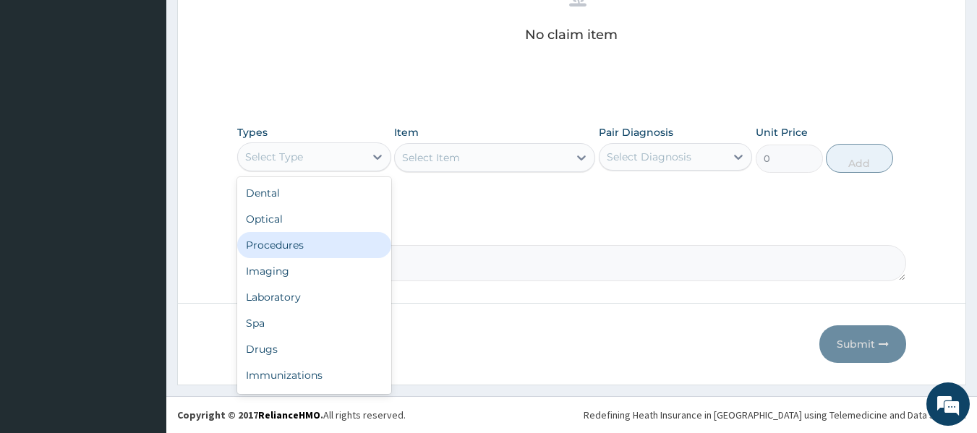
click at [299, 247] on div "Procedures" at bounding box center [314, 245] width 154 height 26
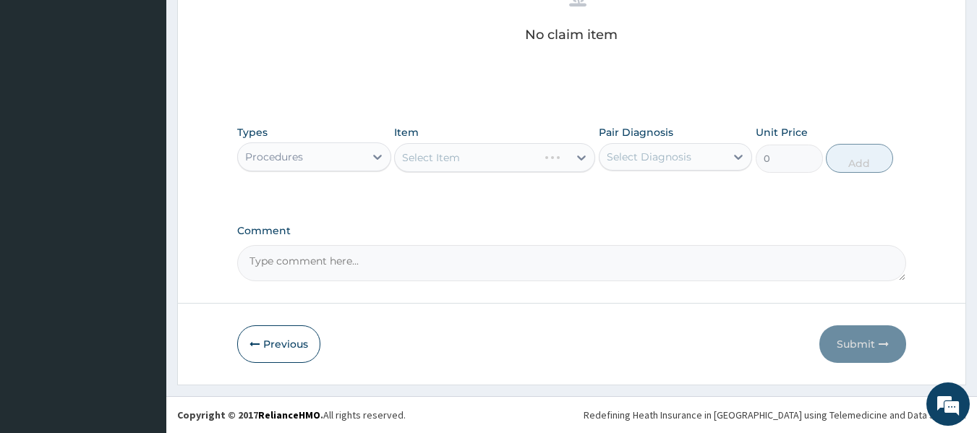
click at [418, 147] on div "Select Item" at bounding box center [494, 157] width 201 height 29
click at [419, 156] on div "Select Item" at bounding box center [431, 157] width 58 height 14
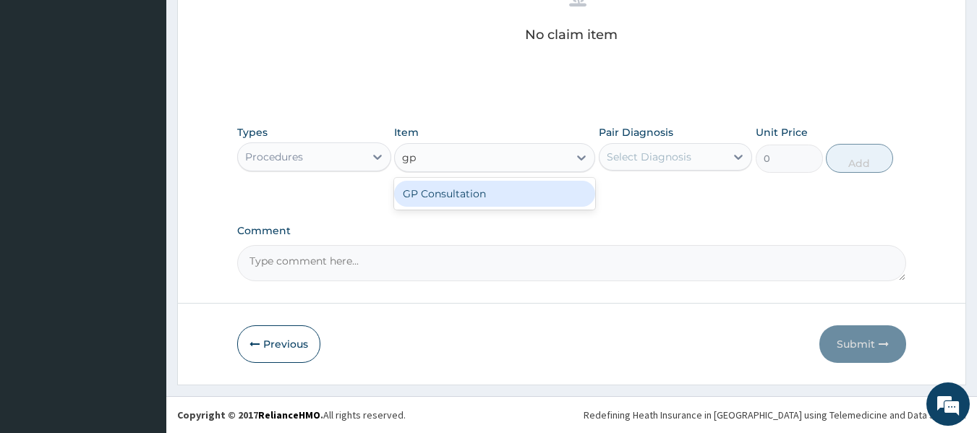
type input "gp"
click at [509, 194] on div "GP Consultation" at bounding box center [494, 194] width 201 height 26
type input "10000"
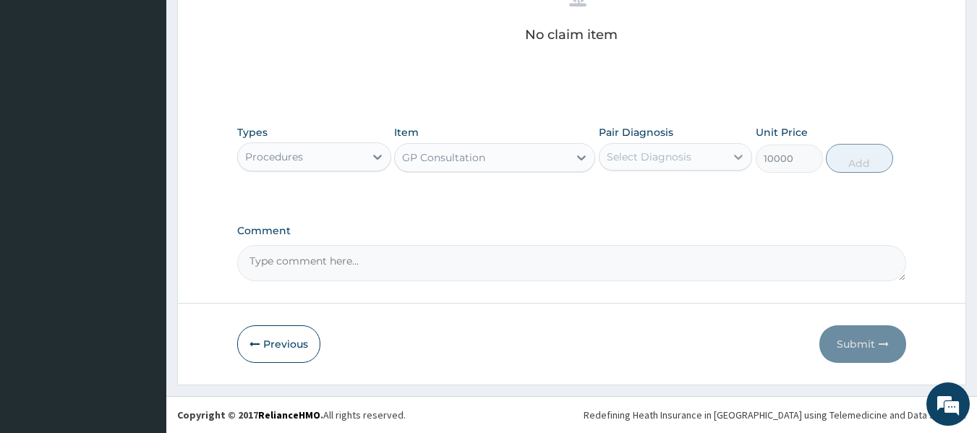
click at [736, 160] on icon at bounding box center [738, 157] width 14 height 14
click at [672, 205] on div "[MEDICAL_DATA]" at bounding box center [676, 194] width 154 height 30
checkbox input "true"
click at [859, 161] on button "Add" at bounding box center [859, 158] width 67 height 29
type input "0"
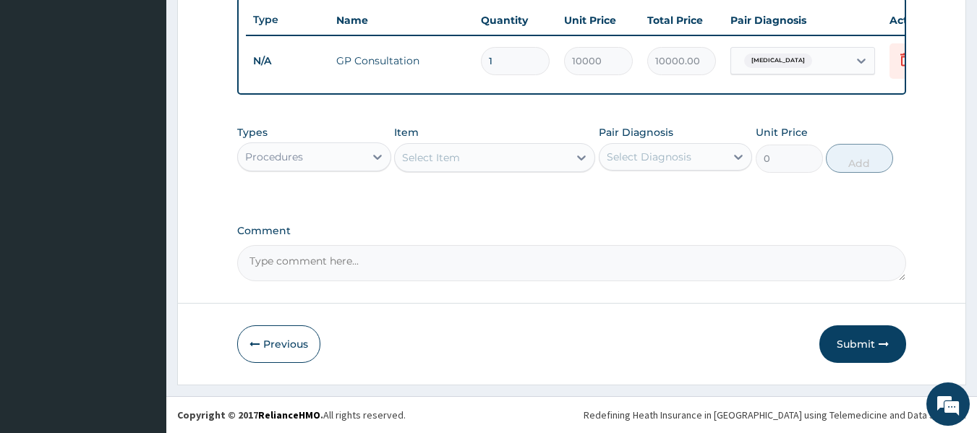
drag, startPoint x: 877, startPoint y: 341, endPoint x: 853, endPoint y: 317, distance: 34.3
click at [876, 341] on button "Submit" at bounding box center [863, 344] width 87 height 38
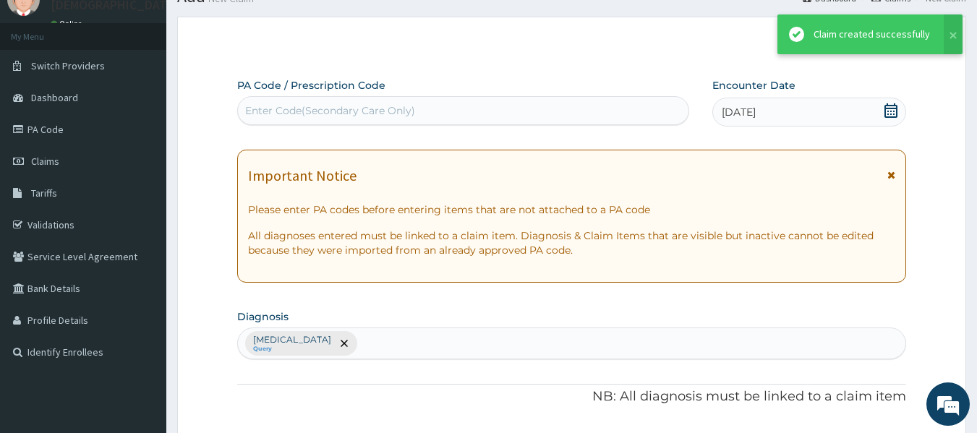
scroll to position [552, 0]
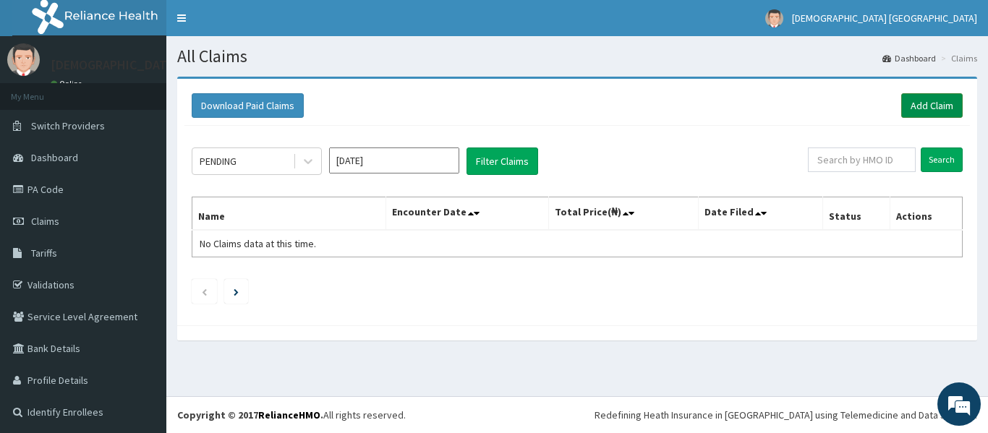
click at [912, 111] on link "Add Claim" at bounding box center [931, 105] width 61 height 25
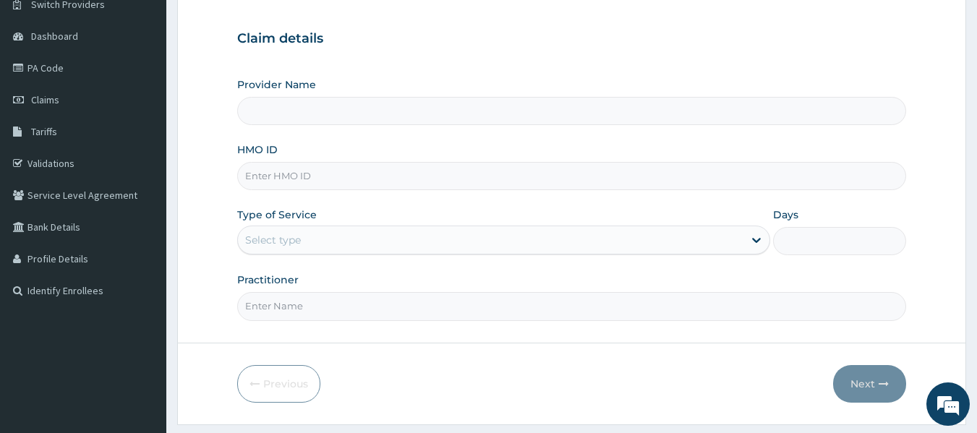
scroll to position [145, 0]
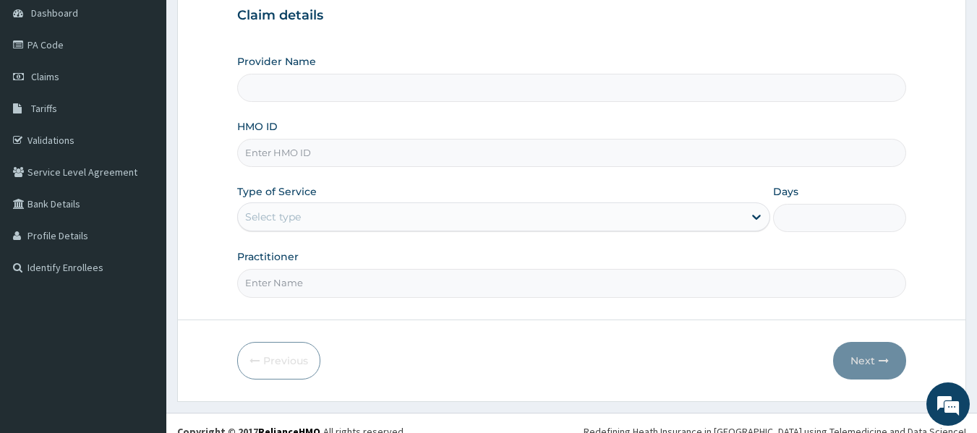
paste input "SLB/10029/A"
type input "SLB/10029/A"
type input "[DEMOGRAPHIC_DATA] Lifecare"
type input "SLB/10029/A"
click at [302, 225] on div "Select type" at bounding box center [503, 217] width 533 height 29
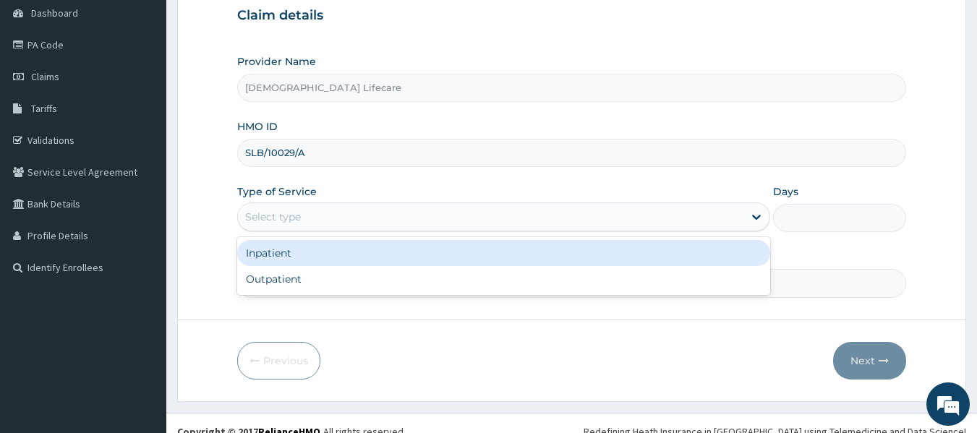
click at [299, 263] on div "Inpatient" at bounding box center [503, 253] width 533 height 26
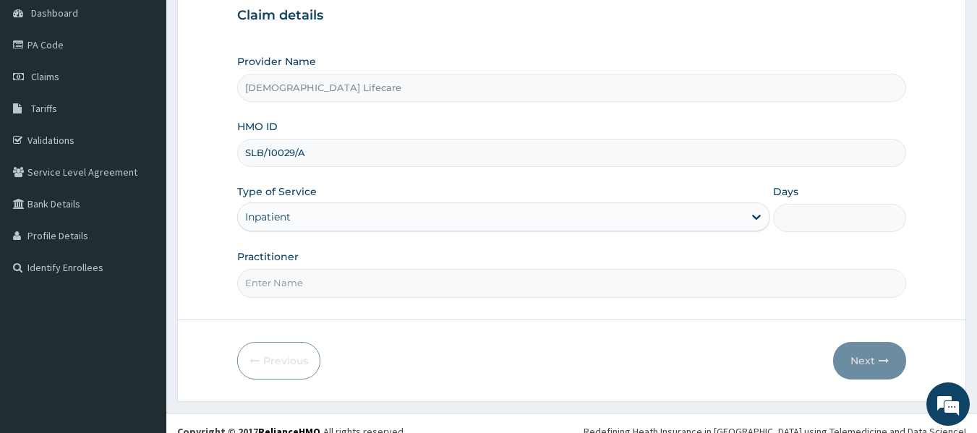
click at [859, 223] on input "Days" at bounding box center [839, 218] width 133 height 28
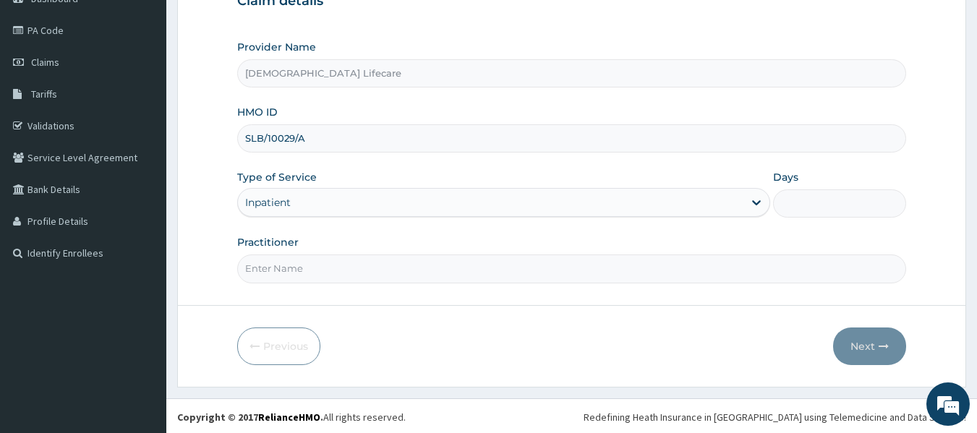
scroll to position [161, 0]
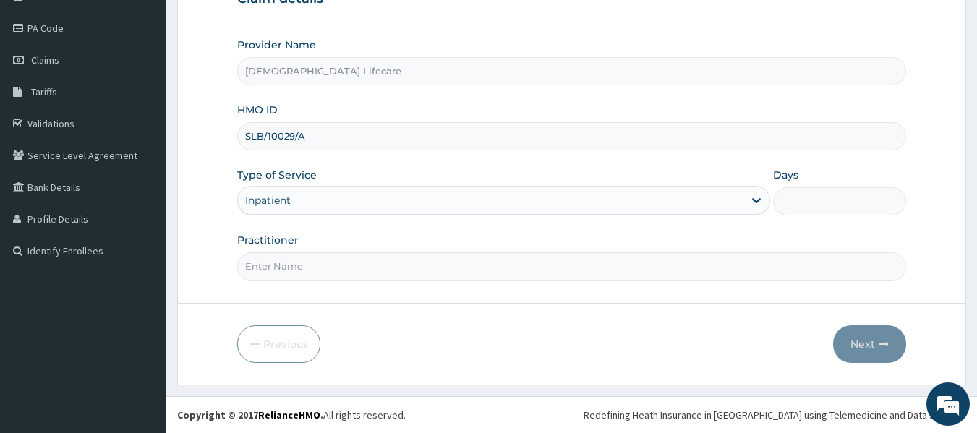
click at [284, 291] on form "Step 1 of 2 Claim details Provider Name [DEMOGRAPHIC_DATA] Lifecare HMO ID SLB/…" at bounding box center [571, 149] width 789 height 469
click at [275, 264] on input "Practitioner" at bounding box center [572, 266] width 670 height 28
type input "[PERSON_NAME] [PERSON_NAME]"
click at [817, 187] on div "Days" at bounding box center [839, 192] width 133 height 48
click at [822, 208] on input "Days" at bounding box center [839, 201] width 133 height 28
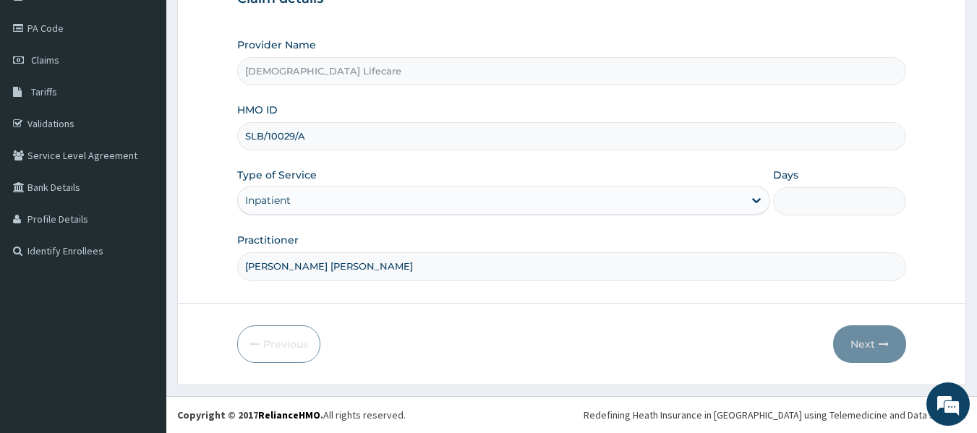
type input "3"
click at [849, 336] on button "Next" at bounding box center [869, 344] width 73 height 38
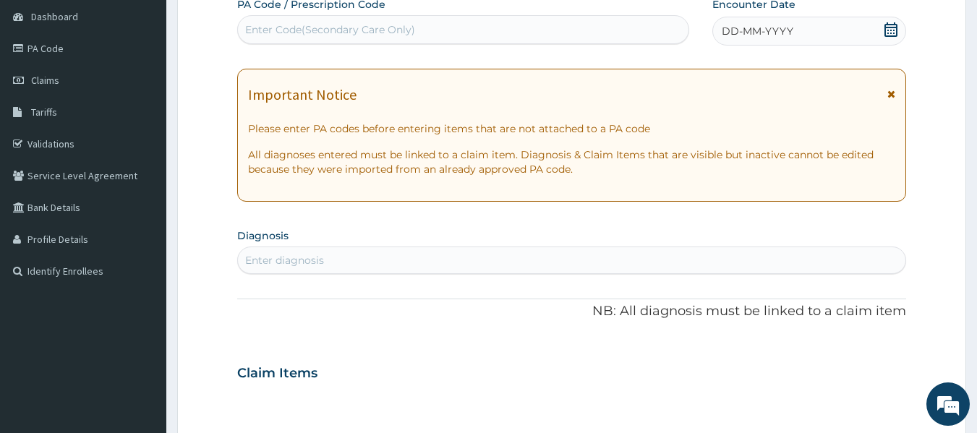
scroll to position [0, 0]
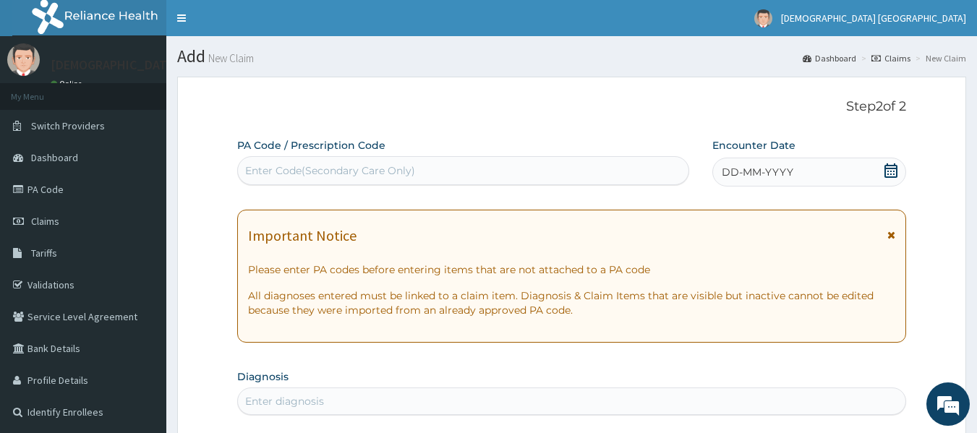
drag, startPoint x: 445, startPoint y: 162, endPoint x: 341, endPoint y: 179, distance: 105.5
click at [341, 179] on div "Enter Code(Secondary Care Only)" at bounding box center [463, 170] width 451 height 23
paste input "SLB/10029/A"
type input "SLB/10029/A"
drag, startPoint x: 211, startPoint y: 184, endPoint x: 521, endPoint y: 33, distance: 344.2
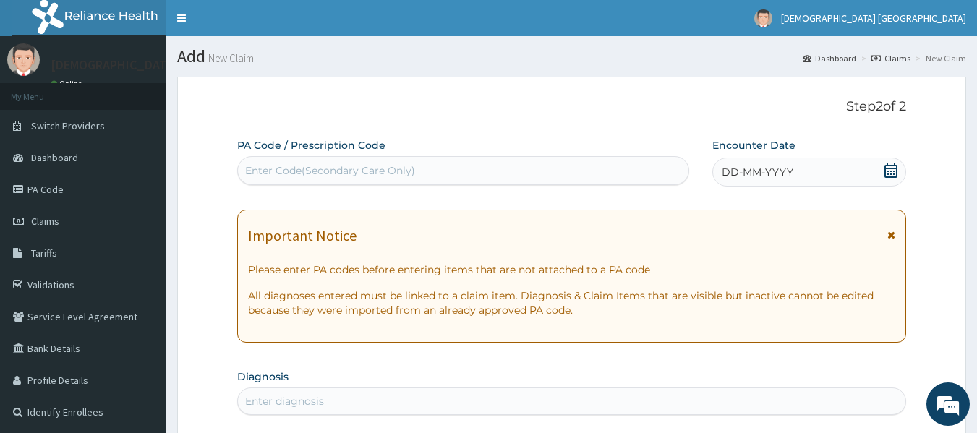
paste input "PA/547458"
type input "PA/547458"
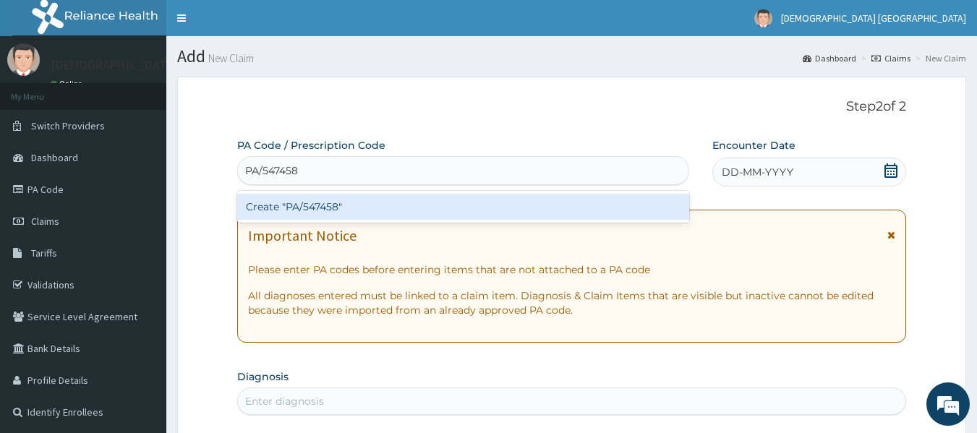
click at [349, 208] on div "Create "PA/547458"" at bounding box center [463, 207] width 453 height 26
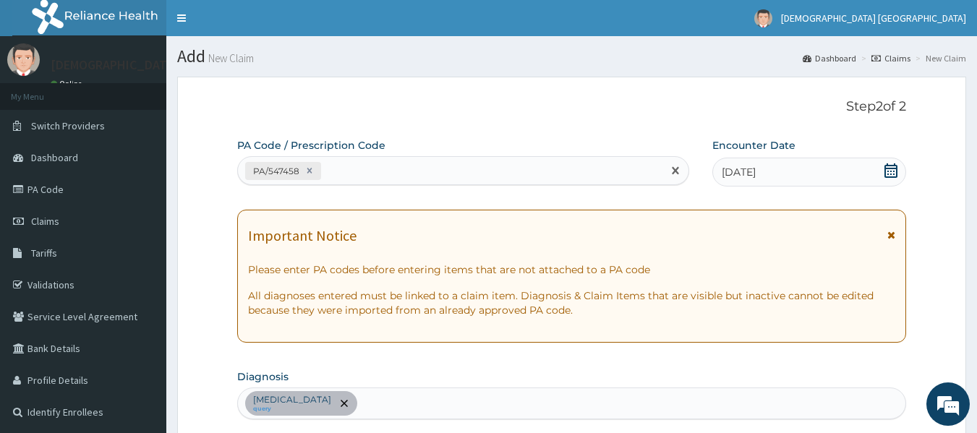
click at [349, 178] on div "PA/547458" at bounding box center [450, 171] width 425 height 24
paste input "PA/744815"
type input "PA/744815"
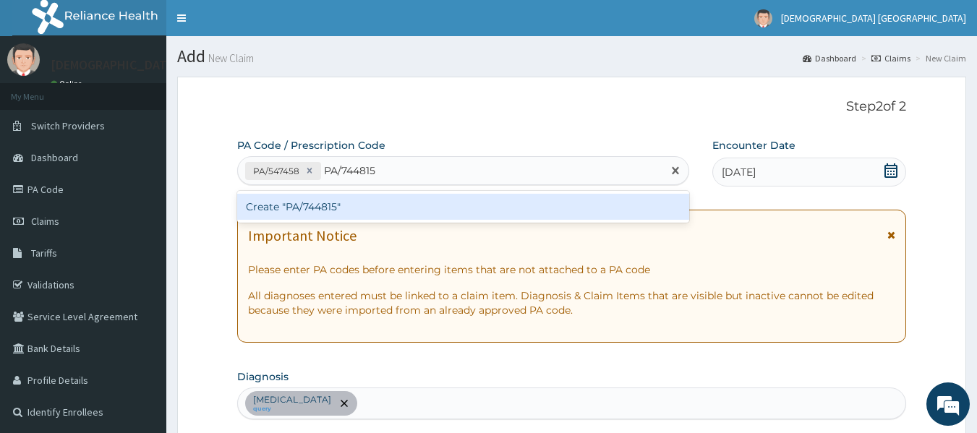
click at [355, 211] on div "Create "PA/744815"" at bounding box center [463, 207] width 453 height 26
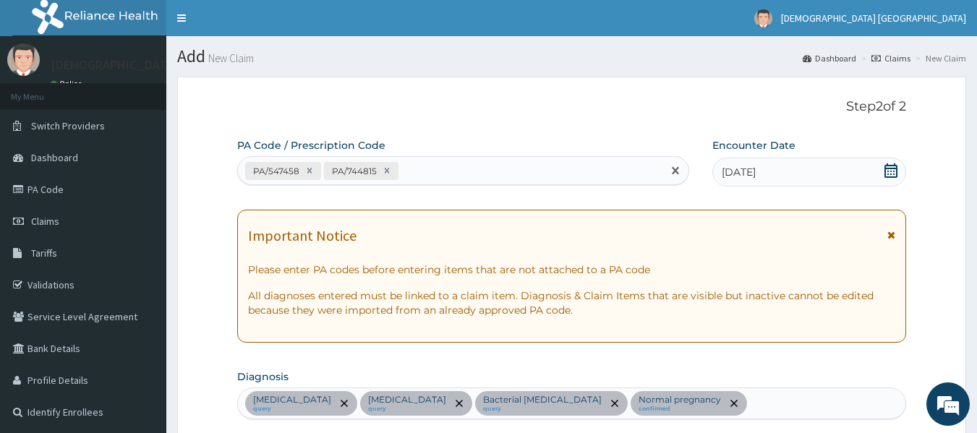
click at [474, 177] on div "PA/547458 PA/744815" at bounding box center [450, 171] width 425 height 24
paste input "PA/F177A3"
type input "PA/F177A3"
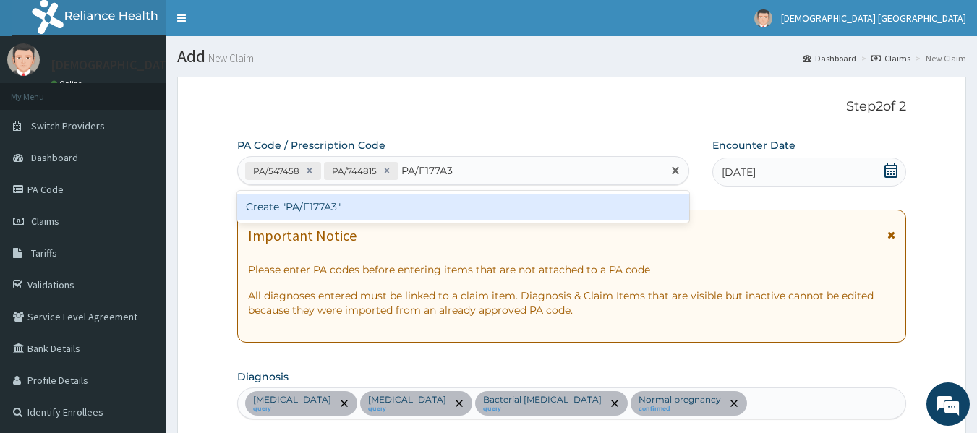
click at [312, 205] on div "Create "PA/F177A3"" at bounding box center [463, 207] width 453 height 26
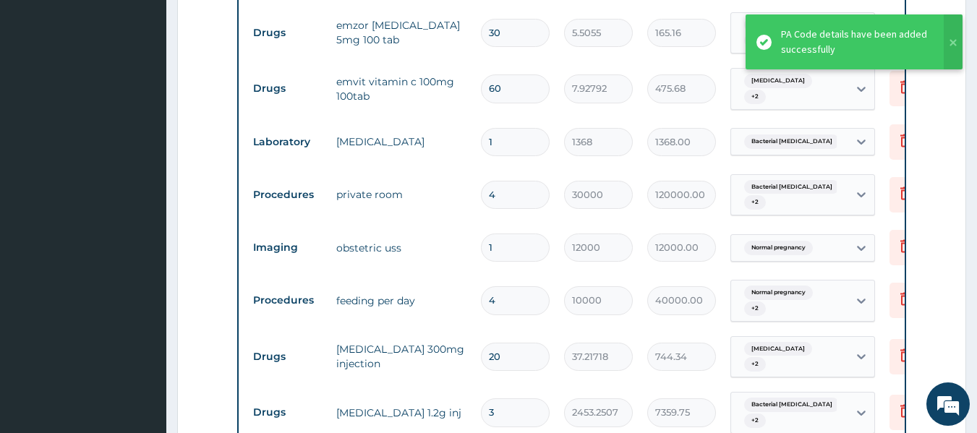
scroll to position [849, 0]
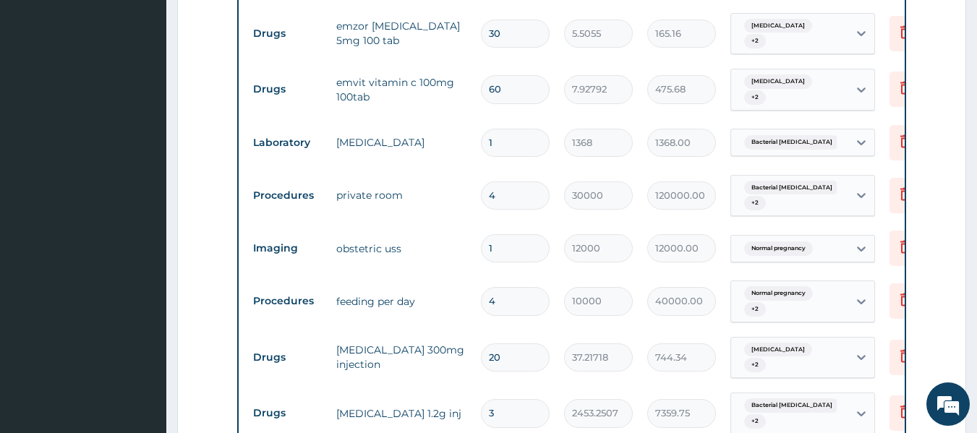
drag, startPoint x: 522, startPoint y: 182, endPoint x: 472, endPoint y: 181, distance: 50.6
click at [472, 181] on tr "Procedures private room 4 30000 120000.00 Bacterial [MEDICAL_DATA] + 2 Delete" at bounding box center [600, 196] width 709 height 56
type input "3"
type input "90000.00"
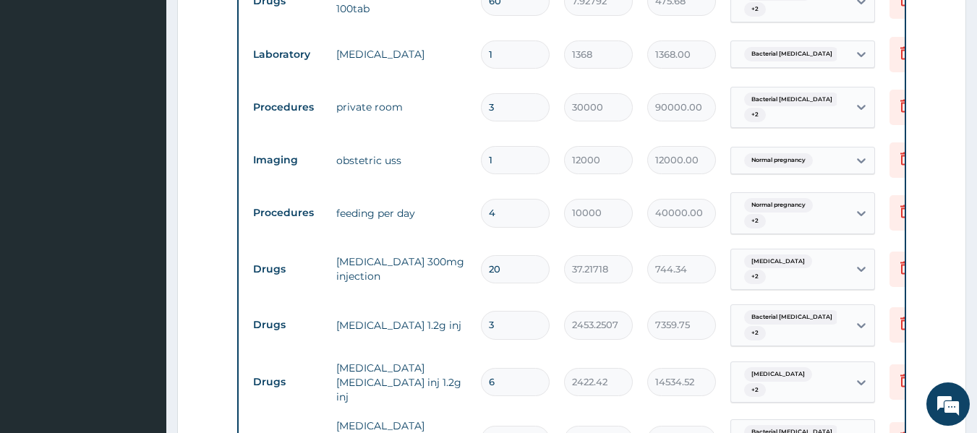
scroll to position [994, 0]
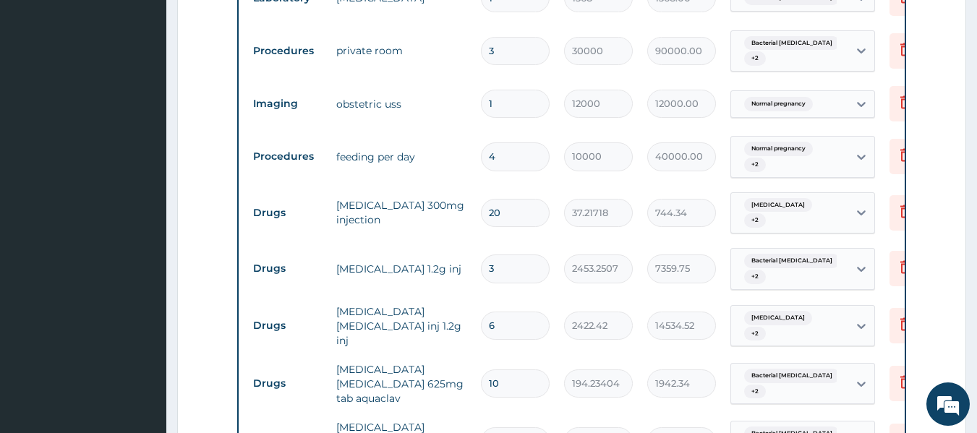
type input "3"
drag, startPoint x: 505, startPoint y: 140, endPoint x: 467, endPoint y: 240, distance: 106.9
click at [477, 155] on td "4" at bounding box center [515, 156] width 83 height 43
type input "3"
type input "30000.00"
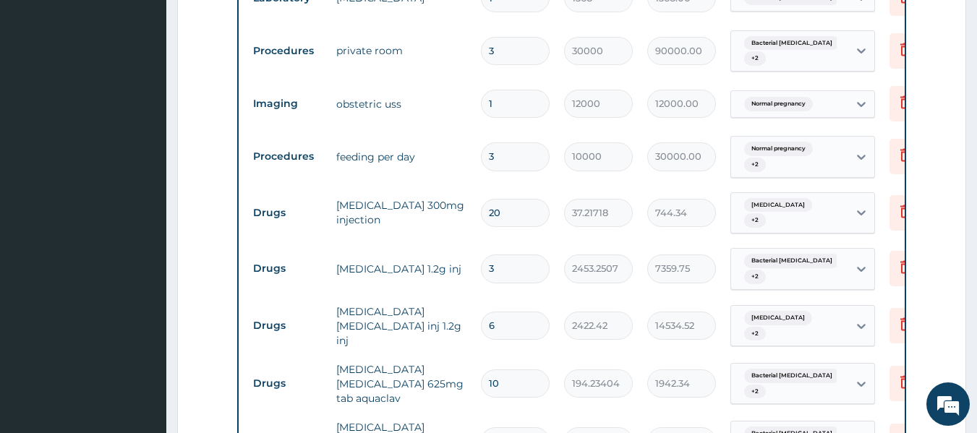
click at [482, 142] on input "3" at bounding box center [515, 156] width 69 height 28
type input "4"
type input "40000.00"
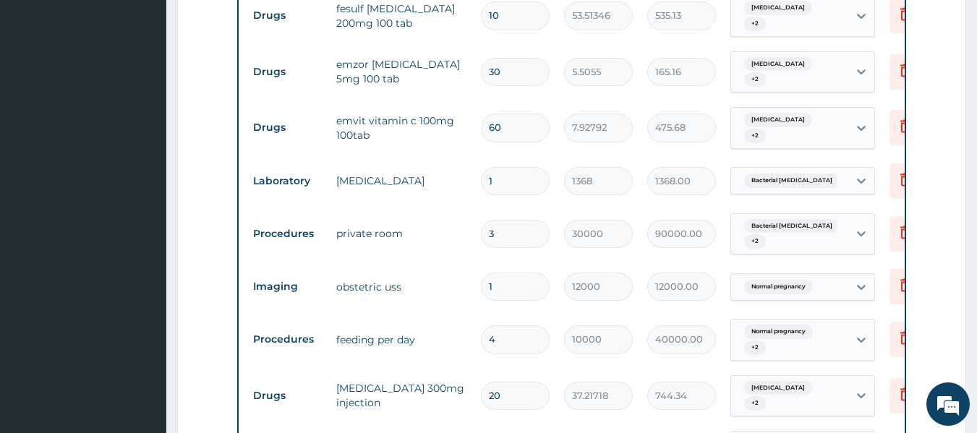
scroll to position [849, 0]
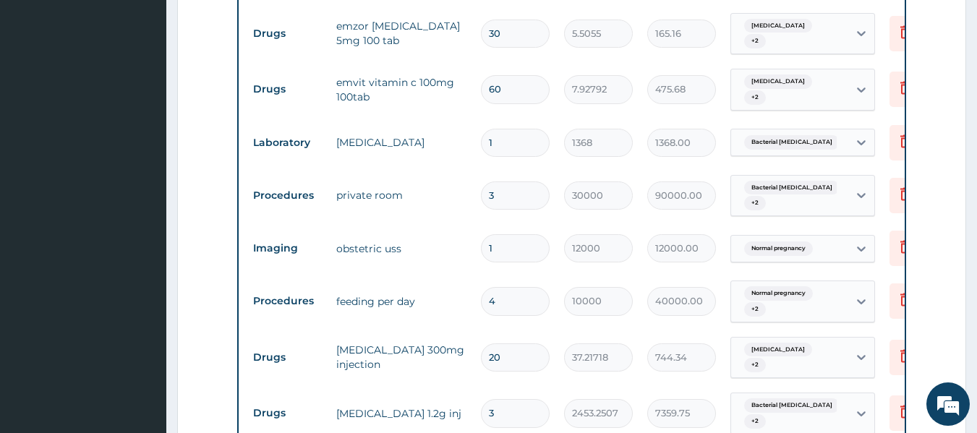
click at [501, 191] on td "3" at bounding box center [515, 195] width 83 height 43
drag, startPoint x: 496, startPoint y: 174, endPoint x: 481, endPoint y: 176, distance: 15.3
click at [481, 182] on input "3" at bounding box center [515, 196] width 69 height 28
type input "4"
type input "120000.00"
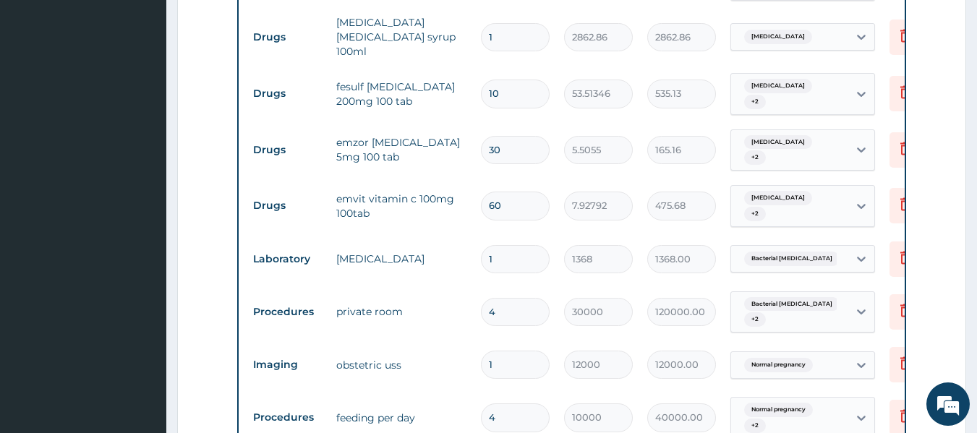
scroll to position [343, 0]
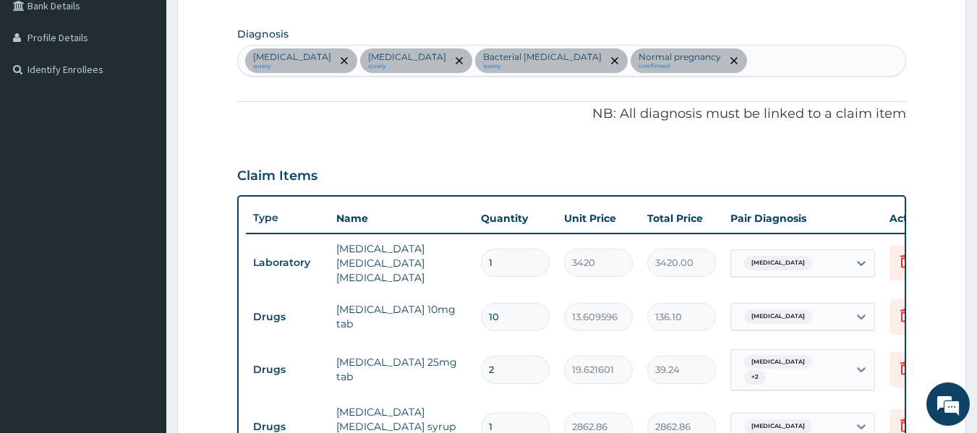
type input "4"
click at [742, 48] on div "Malaria query Upper respiratory infection query Bacterial pyuria query Normal p…" at bounding box center [572, 61] width 668 height 30
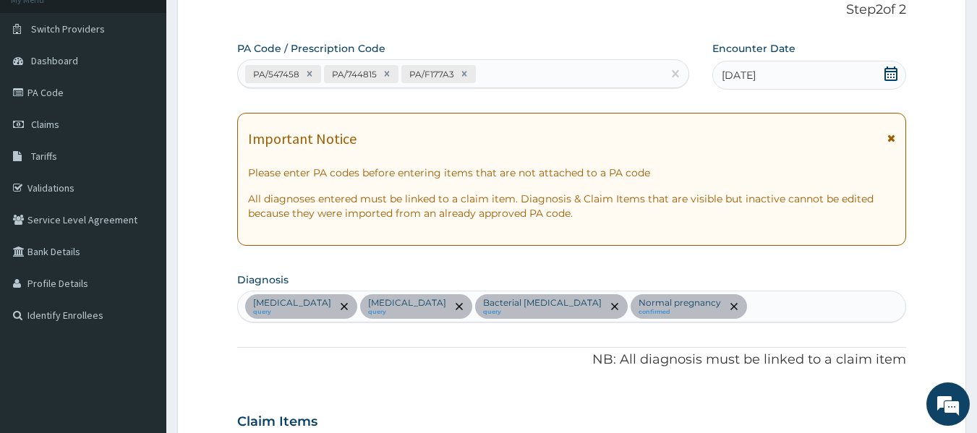
scroll to position [0, 0]
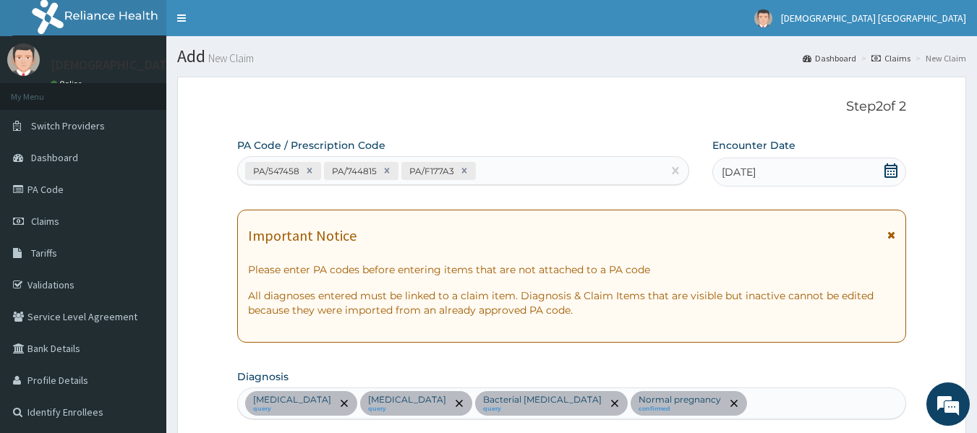
click at [498, 160] on div "PA/547458 PA/744815 PA/F177A3" at bounding box center [450, 171] width 425 height 24
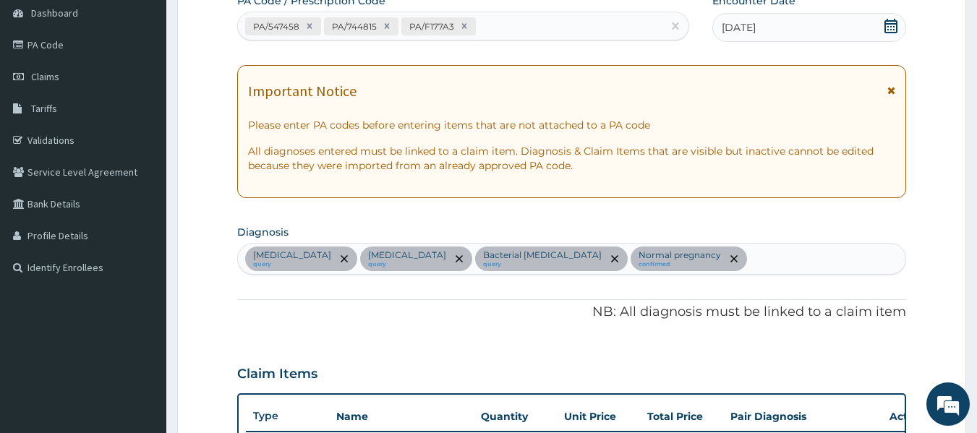
click at [739, 263] on div "Malaria query Upper respiratory infection query Bacterial pyuria query Normal p…" at bounding box center [572, 259] width 668 height 30
type input "hyperemesis"
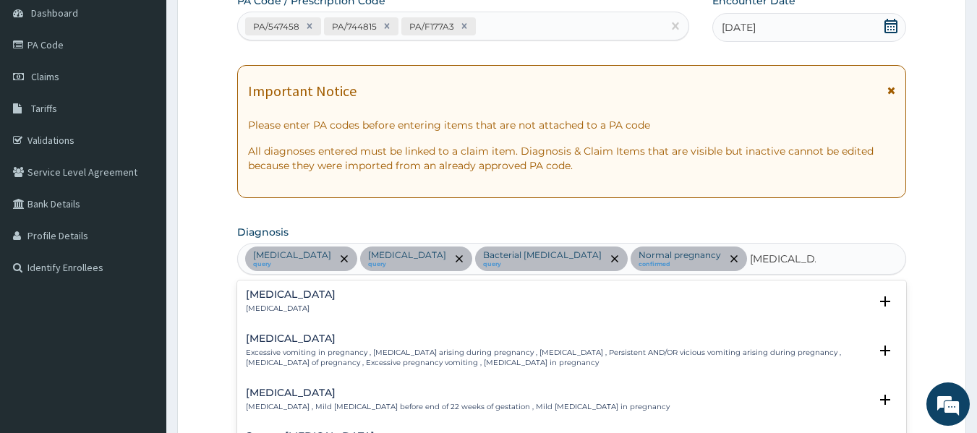
click at [359, 353] on p "Excessive vomiting in pregnancy , Hyperemesis arising during pregnancy , Hypere…" at bounding box center [558, 358] width 624 height 21
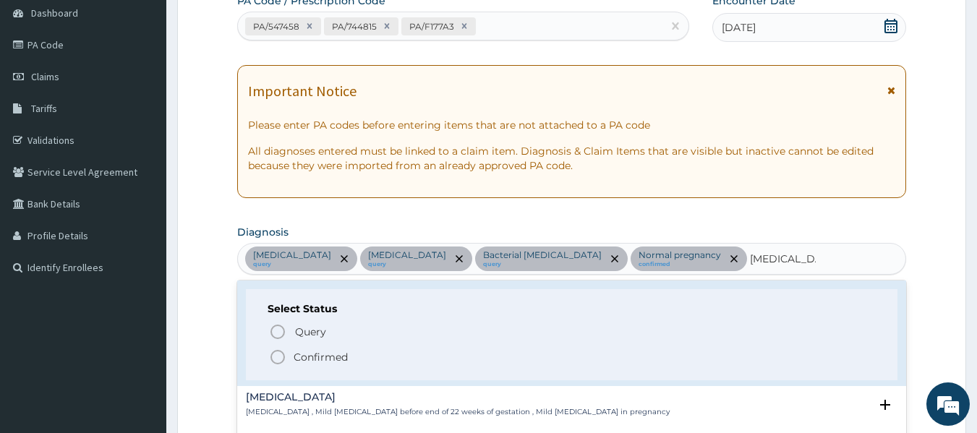
scroll to position [72, 0]
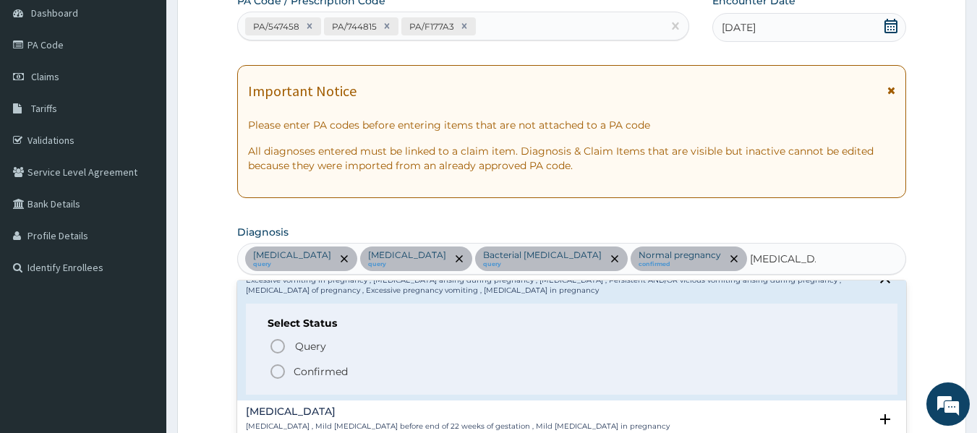
click at [282, 372] on icon "status option filled" at bounding box center [277, 371] width 17 height 17
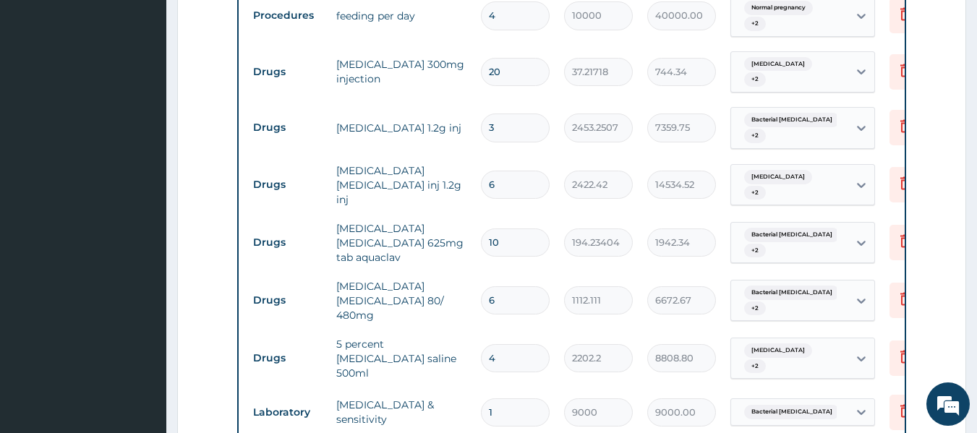
scroll to position [1157, 0]
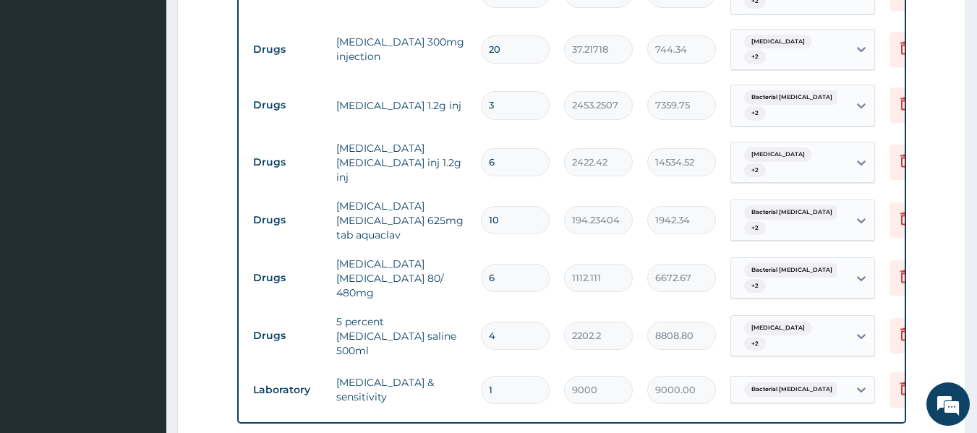
click at [808, 319] on div "Upper respiratory infection + 2" at bounding box center [788, 336] width 98 height 35
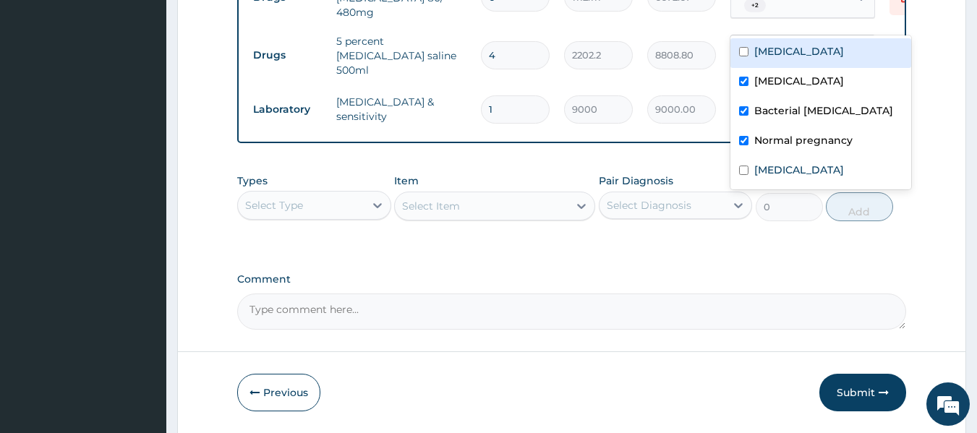
scroll to position [1447, 0]
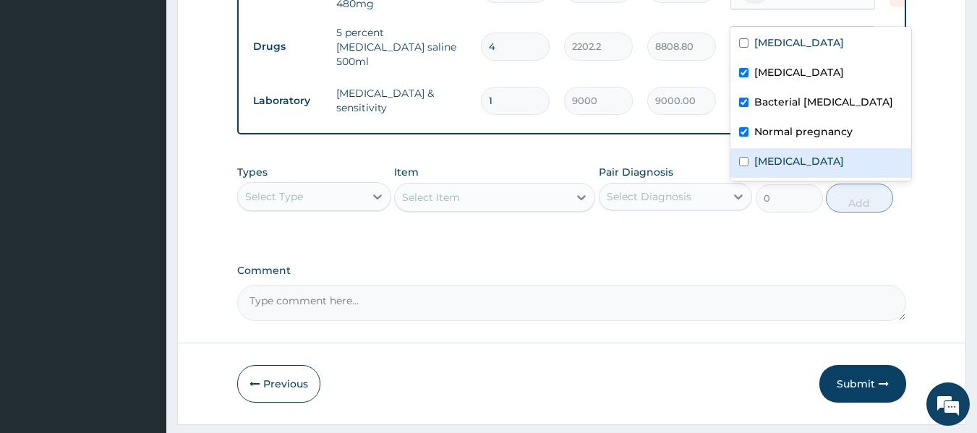
click at [751, 162] on div "Hyperemesis gravidarum" at bounding box center [821, 163] width 181 height 30
checkbox input "true"
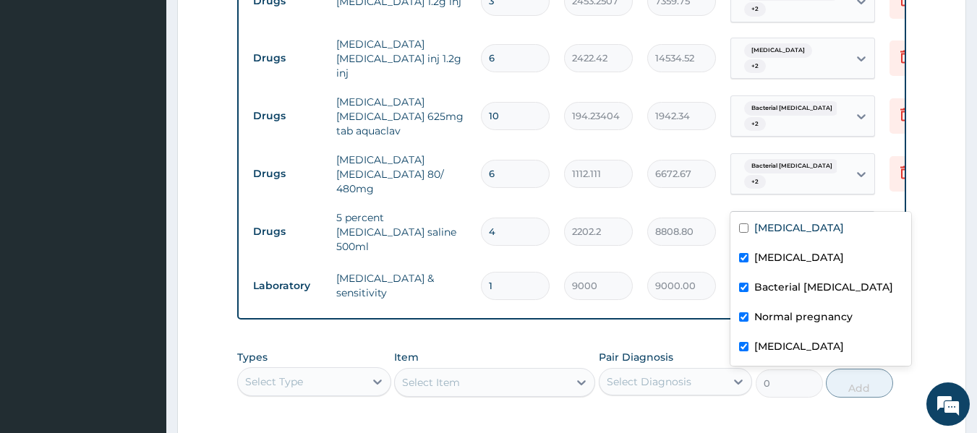
scroll to position [1230, 0]
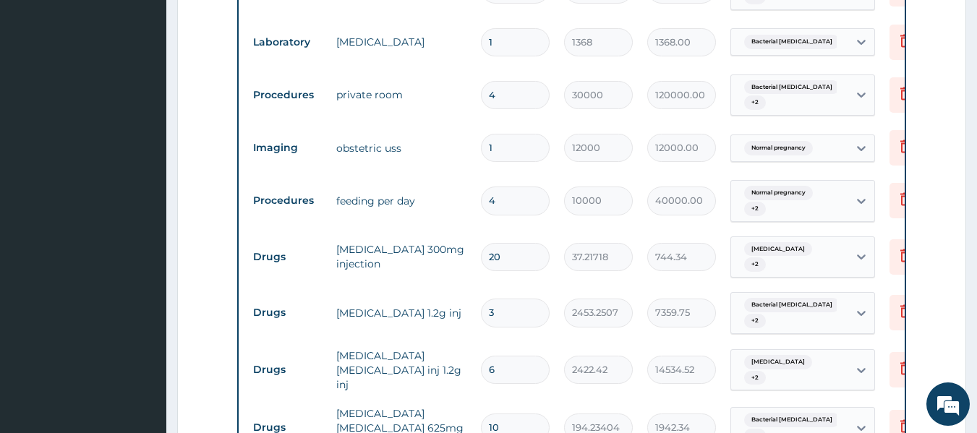
scroll to position [940, 0]
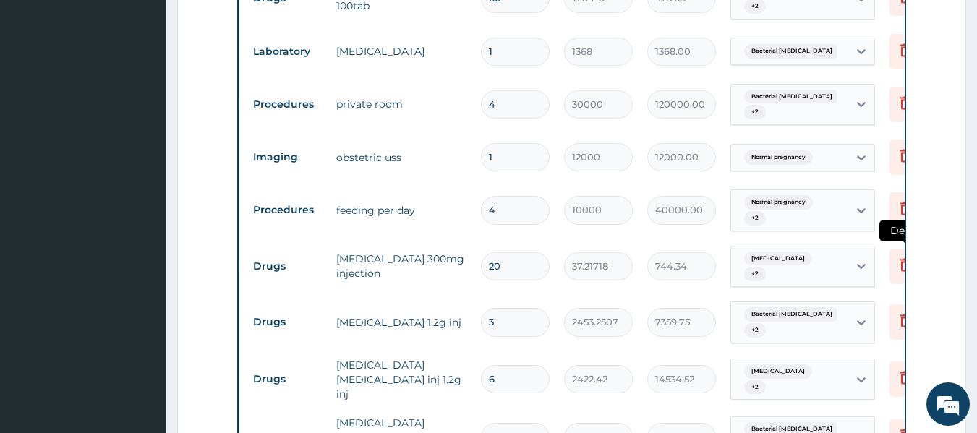
click at [903, 256] on icon at bounding box center [905, 264] width 17 height 17
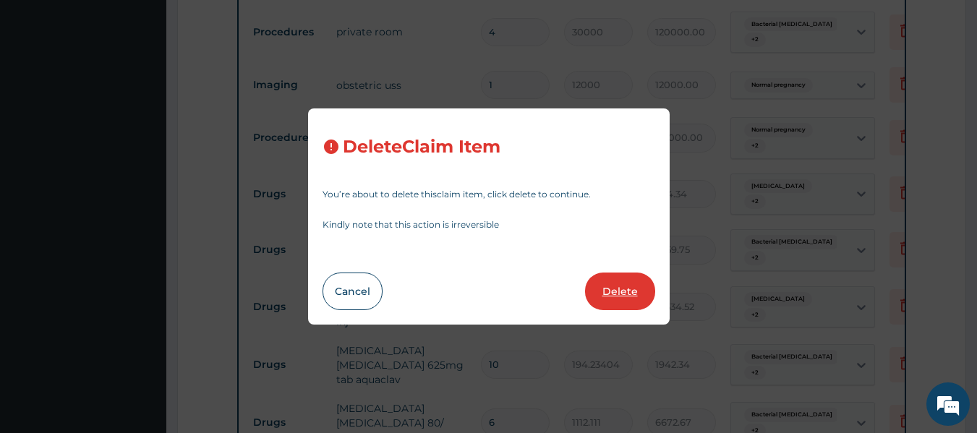
click at [616, 278] on button "Delete" at bounding box center [620, 292] width 70 height 38
type input "3"
type input "2453.2507"
type input "7359.75"
type input "6"
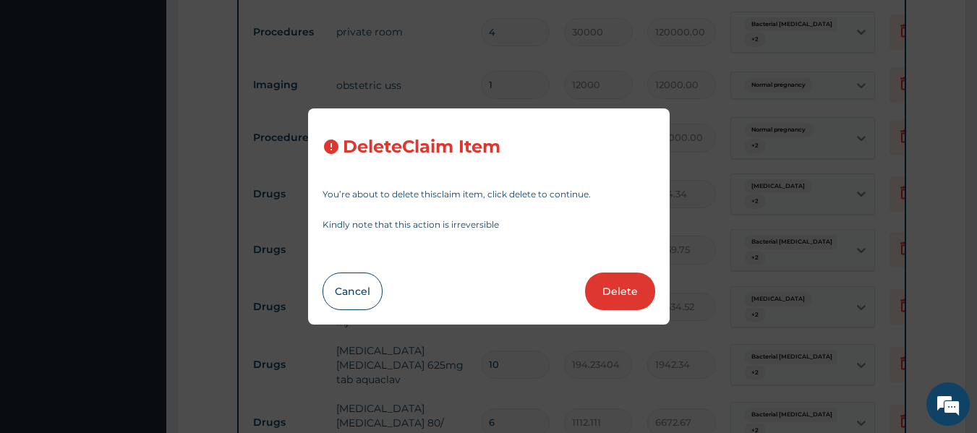
type input "2422.42"
type input "14534.52"
type input "10"
type input "194.23404"
type input "1942.34"
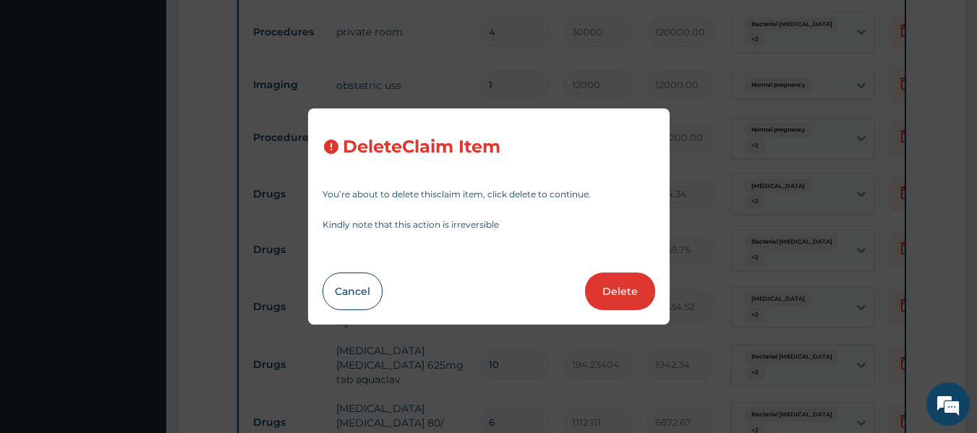
type input "6"
type input "1112.111"
type input "6672.67"
type input "4"
type input "2202.2"
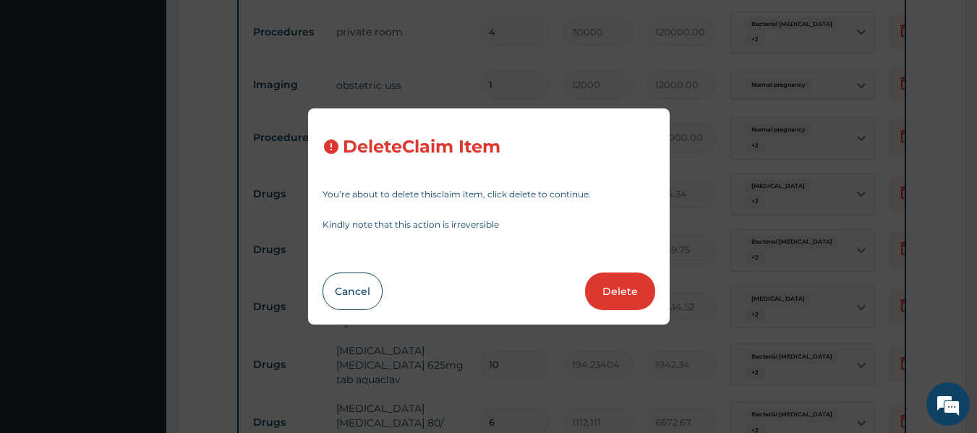
type input "8808.80"
type input "1"
type input "9000"
type input "9000.00"
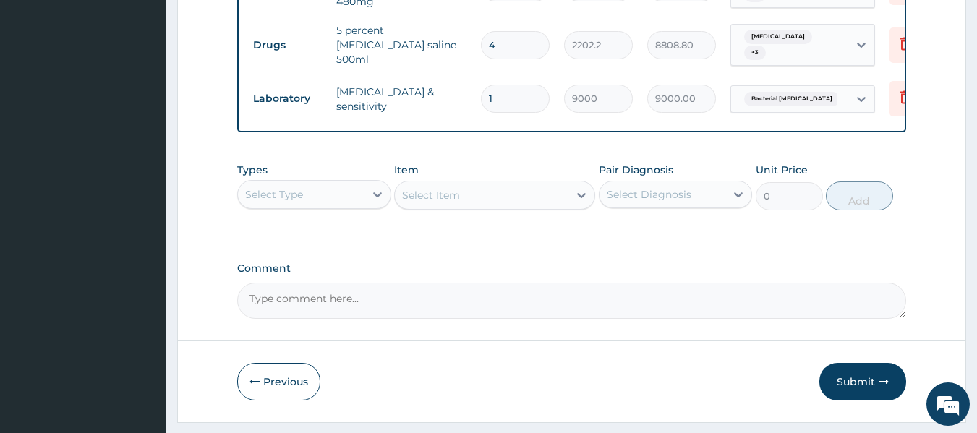
scroll to position [1393, 0]
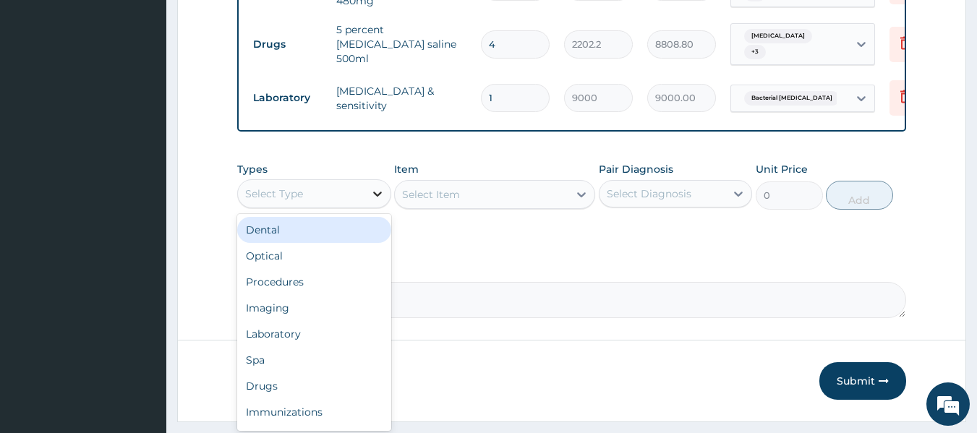
click at [373, 181] on div at bounding box center [378, 194] width 26 height 26
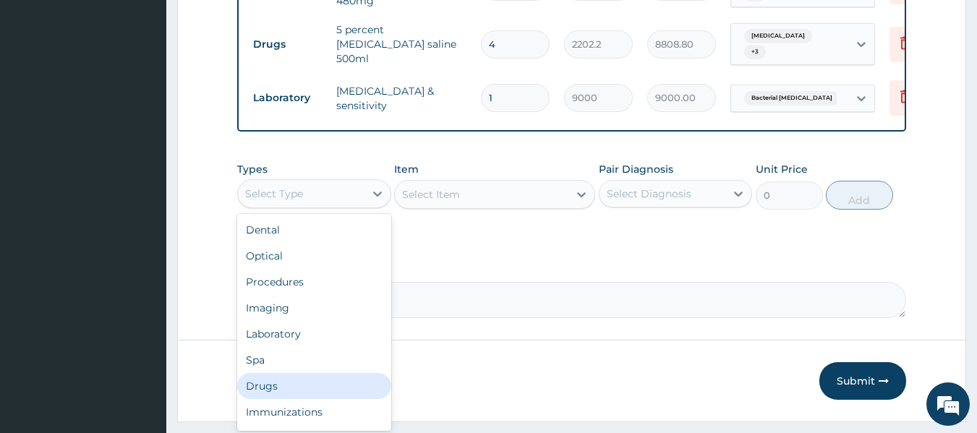
click at [307, 373] on div "Drugs" at bounding box center [314, 386] width 154 height 26
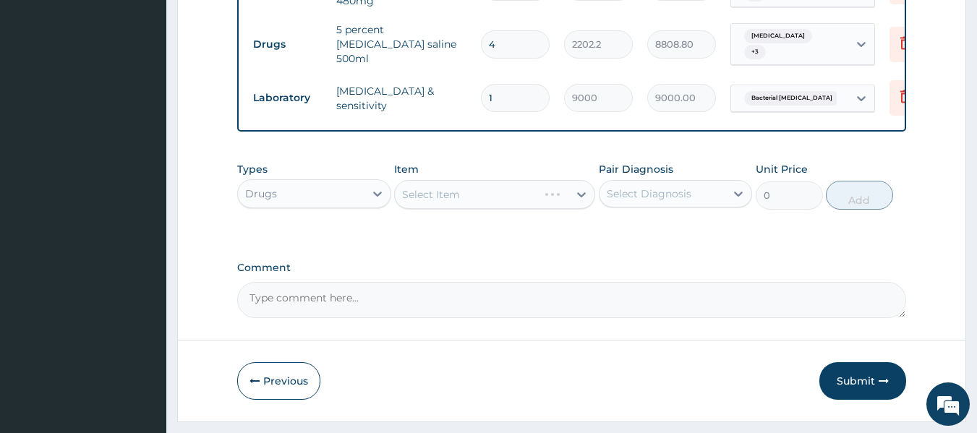
click at [465, 180] on div "Select Item" at bounding box center [494, 194] width 201 height 29
click at [467, 183] on div "Select Item" at bounding box center [482, 194] width 174 height 23
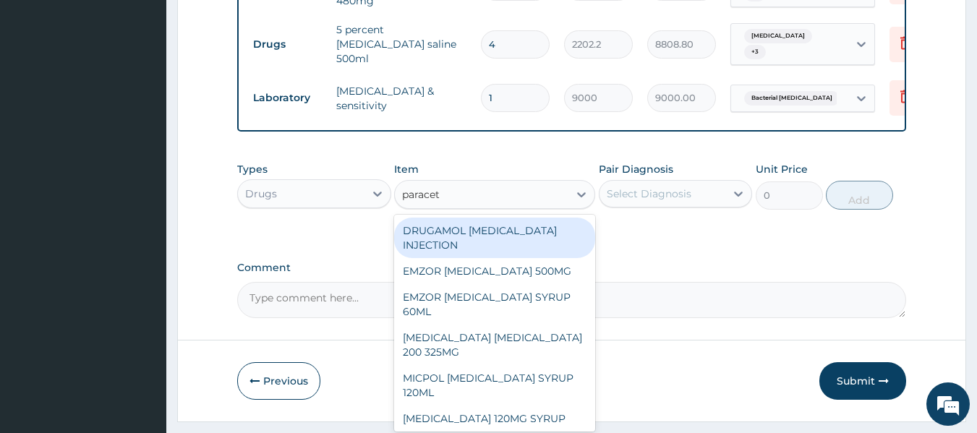
type input "paraceta"
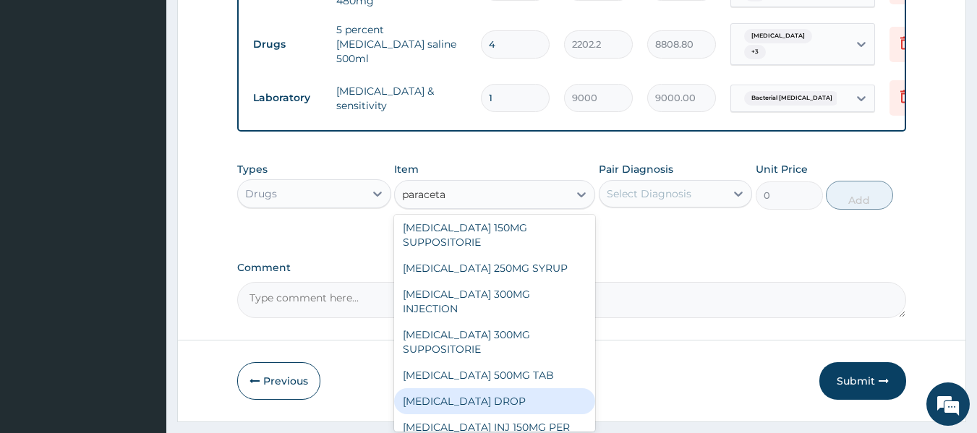
scroll to position [243, 0]
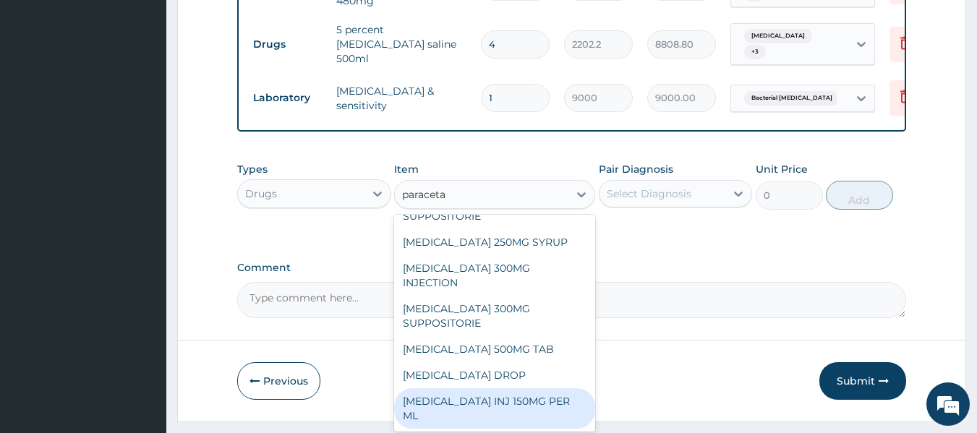
click at [545, 388] on div "PARACETAMOL INJ 150MG PER ML" at bounding box center [494, 408] width 201 height 41
type input "267.5673"
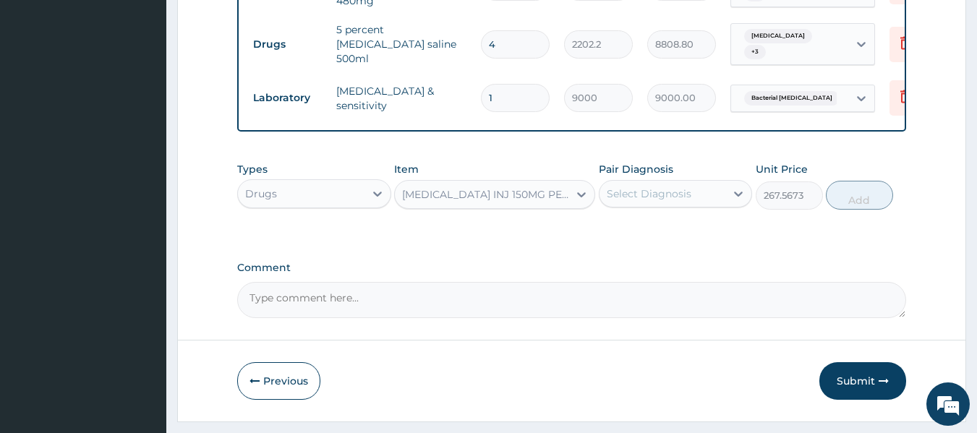
click at [673, 182] on div "Types Drugs Item PARACETAMOL INJ 150MG PER ML Pair Diagnosis Select Diagnosis U…" at bounding box center [572, 197] width 670 height 84
click at [673, 173] on div "Pair Diagnosis Select Diagnosis" at bounding box center [676, 186] width 154 height 48
click at [676, 187] on div "Select Diagnosis" at bounding box center [649, 194] width 85 height 14
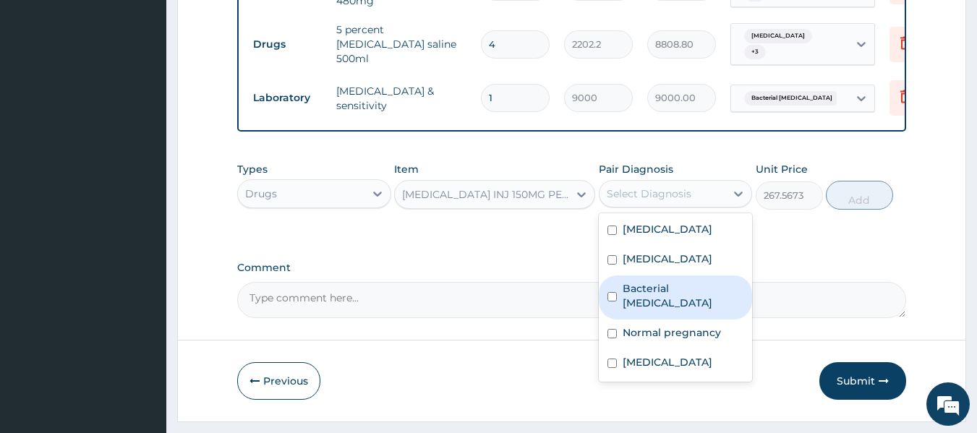
click at [665, 281] on label "Bacterial pyuria" at bounding box center [684, 295] width 122 height 29
checkbox input "true"
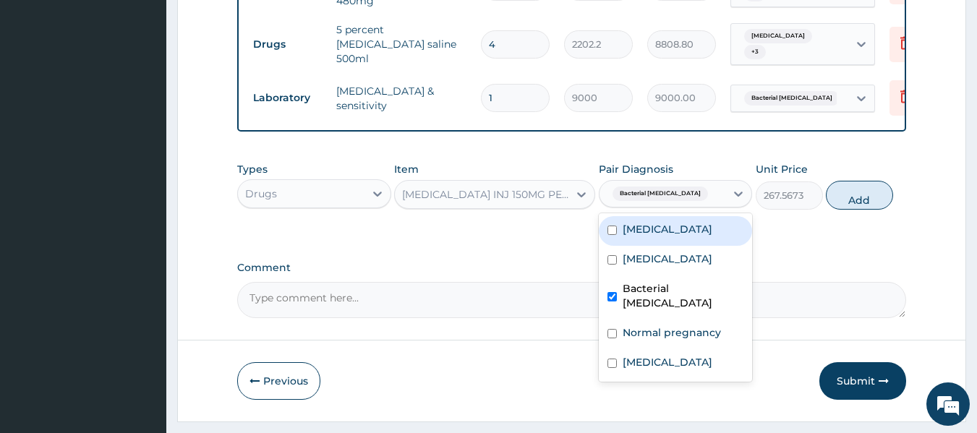
click at [670, 216] on div "Malaria" at bounding box center [676, 231] width 154 height 30
checkbox input "true"
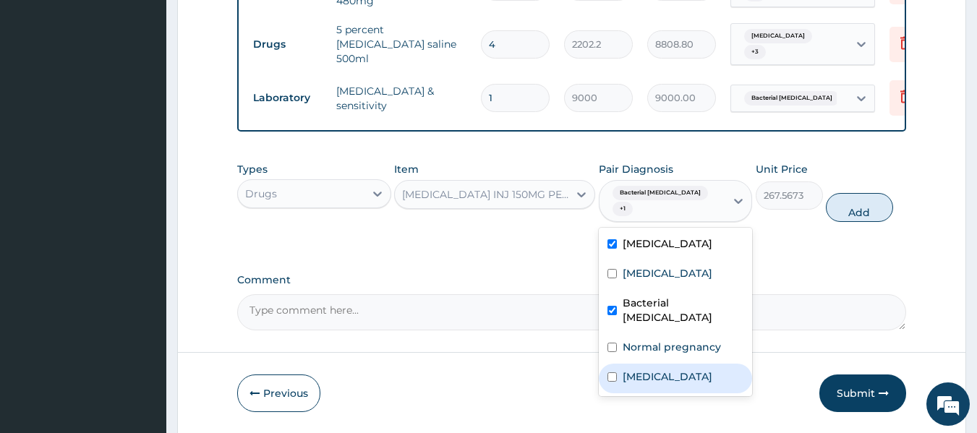
click at [664, 370] on label "Hyperemesis gravidarum" at bounding box center [668, 377] width 90 height 14
checkbox input "true"
click at [876, 193] on button "Add" at bounding box center [859, 207] width 67 height 29
type input "0"
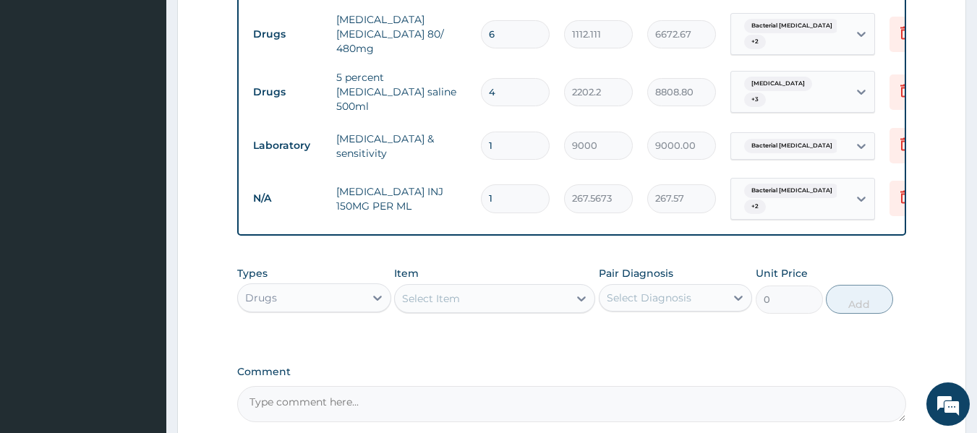
scroll to position [1321, 0]
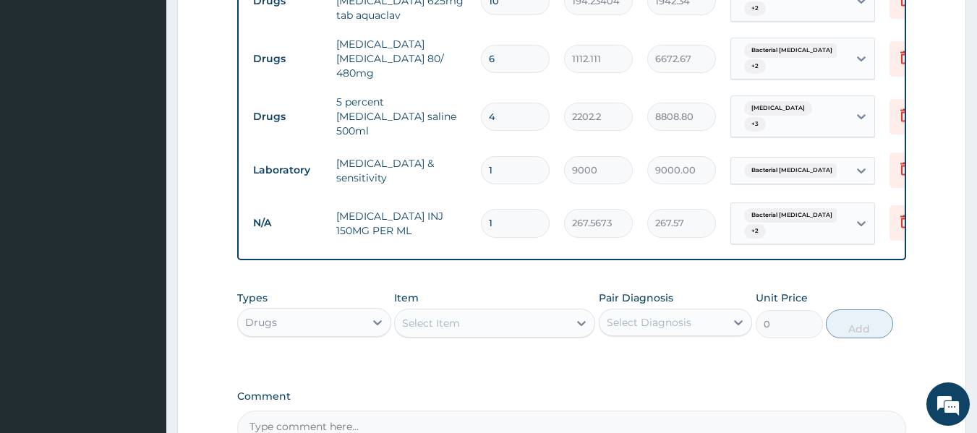
drag, startPoint x: 482, startPoint y: 166, endPoint x: 443, endPoint y: 165, distance: 39.1
click at [443, 195] on tr "N/A PARACETAMOL INJ 150MG PER ML 1 267.5673 267.57 Bacterial pyuria + 2 Delete" at bounding box center [600, 223] width 709 height 56
type input "0"
type input "0.00"
drag, startPoint x: 508, startPoint y: 176, endPoint x: 480, endPoint y: 184, distance: 29.3
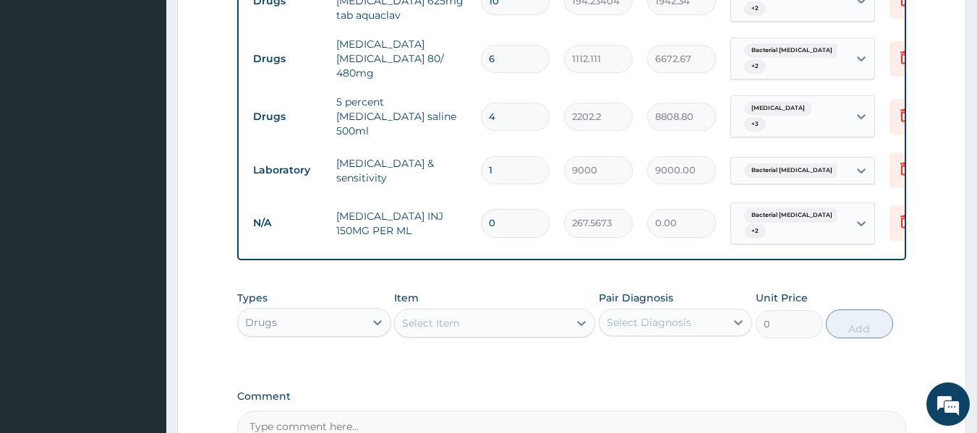
click at [481, 209] on div "0" at bounding box center [515, 223] width 69 height 28
type input "3"
type input "802.70"
type input "32"
type input "8562.15"
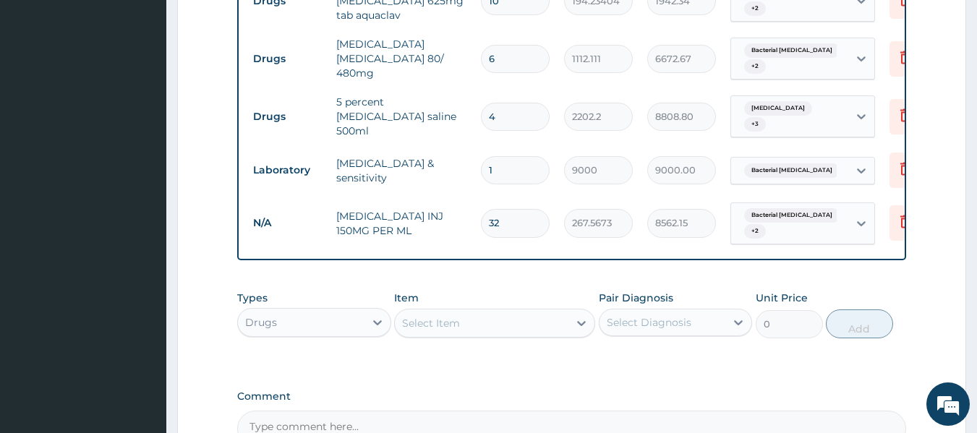
type input "32"
click at [557, 391] on label "Comment" at bounding box center [572, 397] width 670 height 12
click at [557, 411] on textarea "Comment" at bounding box center [572, 429] width 670 height 36
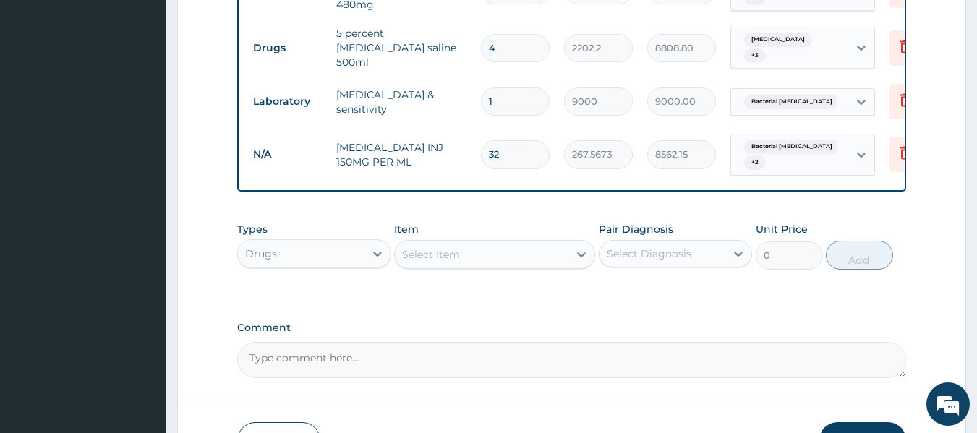
scroll to position [1393, 0]
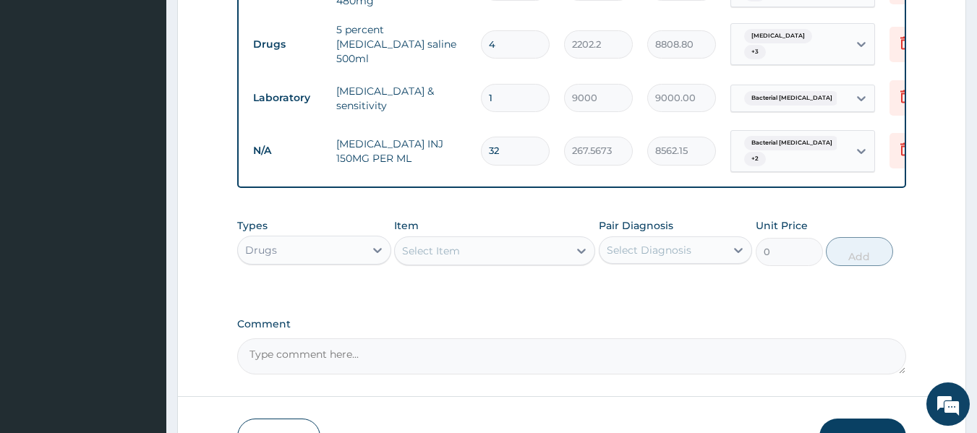
click at [333, 239] on div "Drugs" at bounding box center [301, 250] width 127 height 23
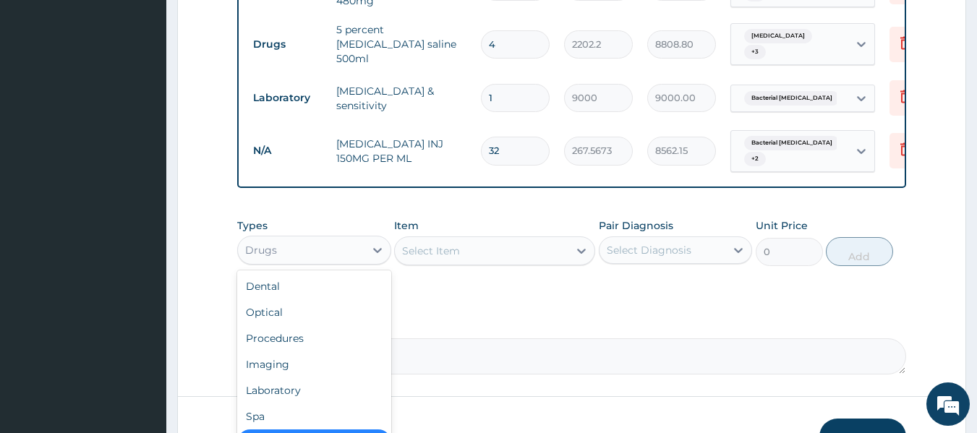
scroll to position [49, 0]
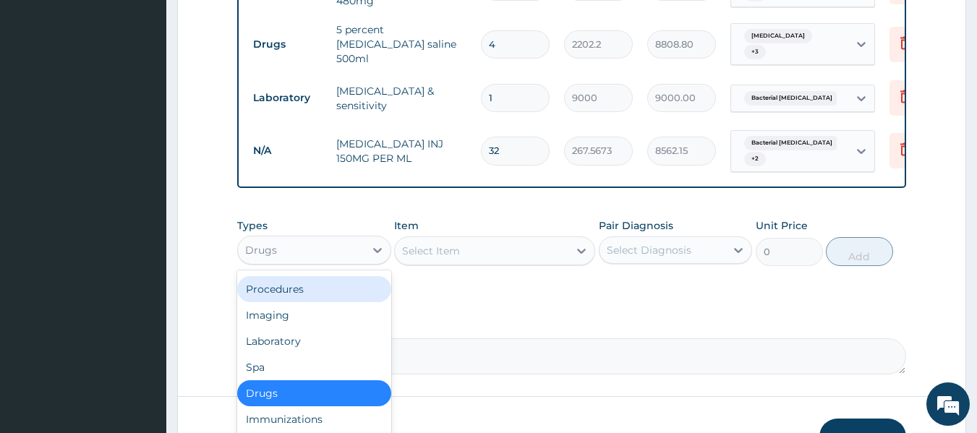
click at [321, 276] on div "Procedures" at bounding box center [314, 289] width 154 height 26
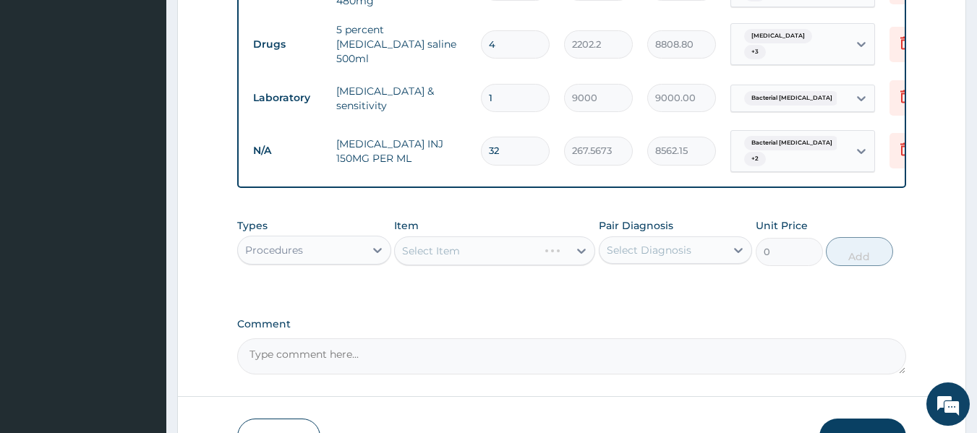
click at [454, 239] on div "Select Item" at bounding box center [466, 250] width 143 height 23
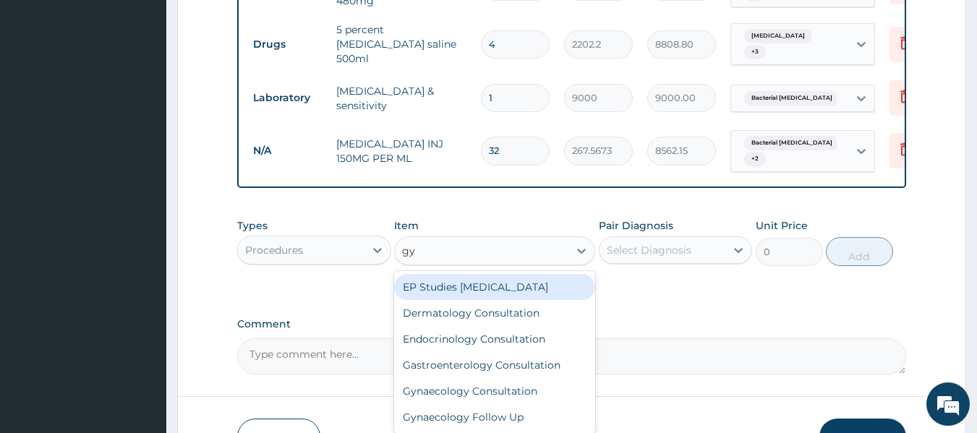
type input "gyn"
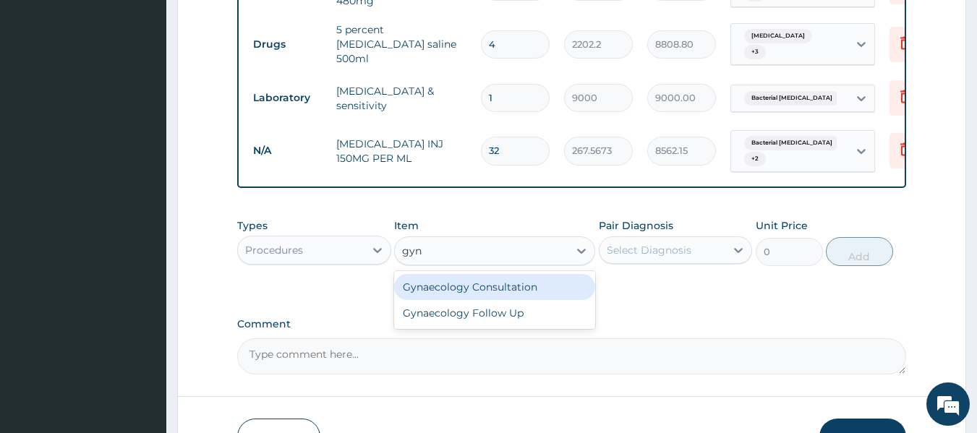
click at [493, 274] on div "Gynaecology Consultation" at bounding box center [494, 287] width 201 height 26
type input "20000"
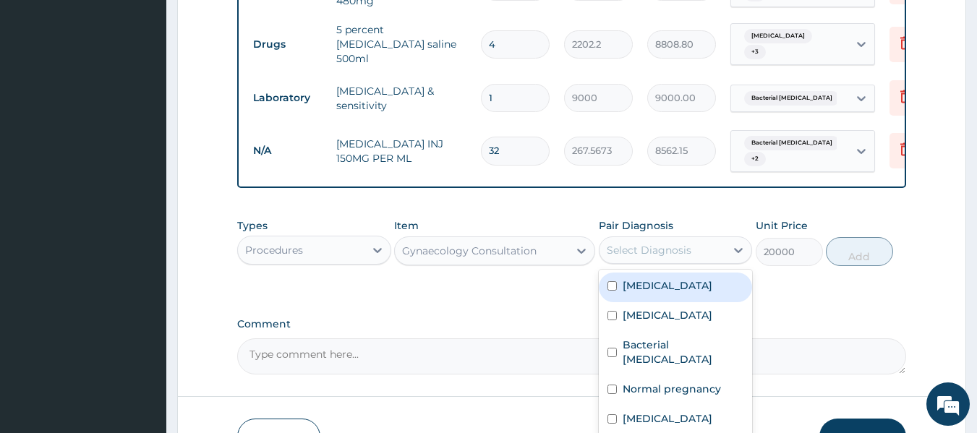
click at [629, 243] on div "Select Diagnosis" at bounding box center [649, 250] width 85 height 14
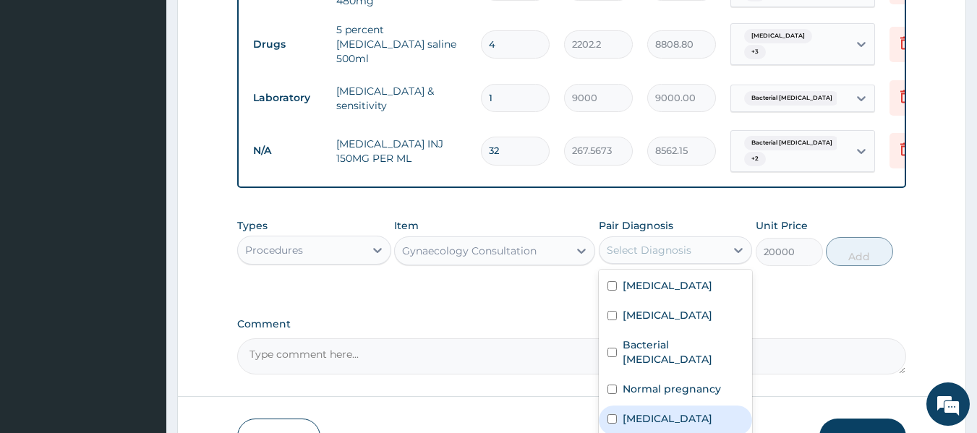
click at [660, 412] on label "Hyperemesis gravidarum" at bounding box center [668, 419] width 90 height 14
checkbox input "true"
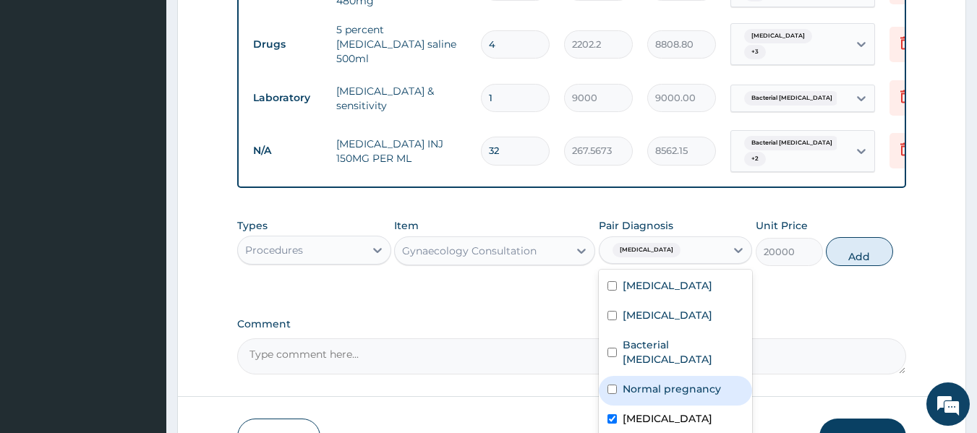
click at [665, 382] on label "Normal pregnancy" at bounding box center [672, 389] width 98 height 14
checkbox input "true"
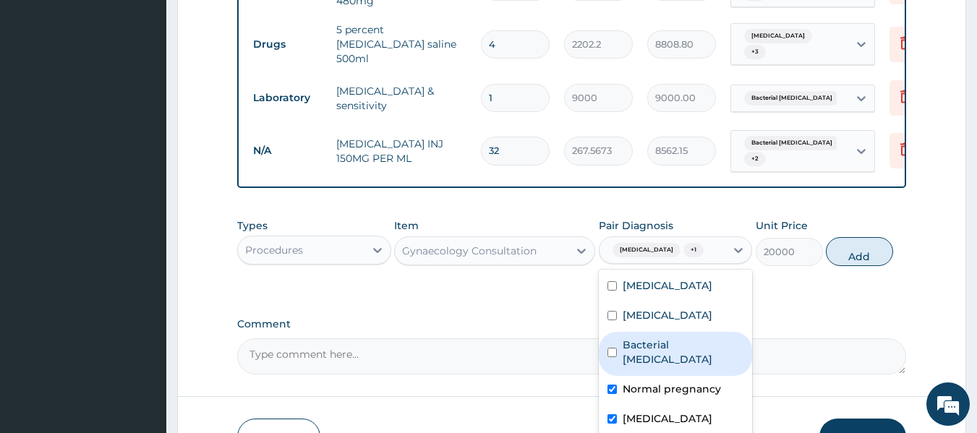
click at [705, 332] on div "Bacterial pyuria" at bounding box center [676, 354] width 154 height 44
checkbox input "true"
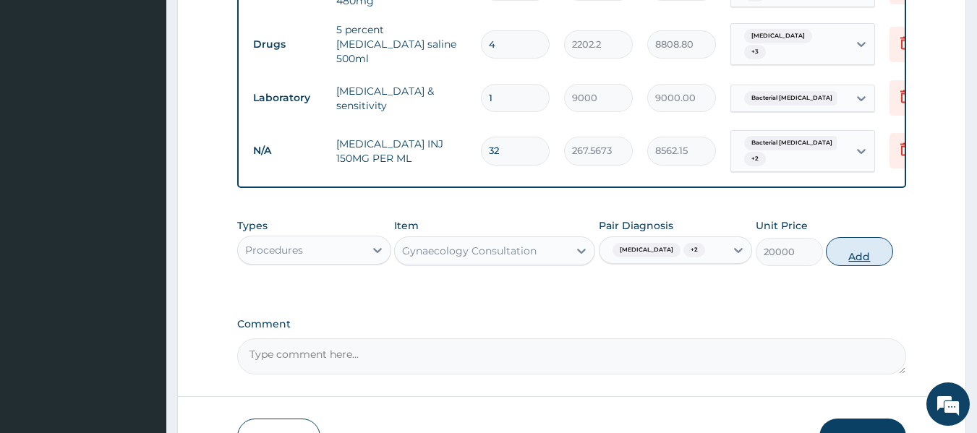
click at [881, 237] on button "Add" at bounding box center [859, 251] width 67 height 29
type input "0"
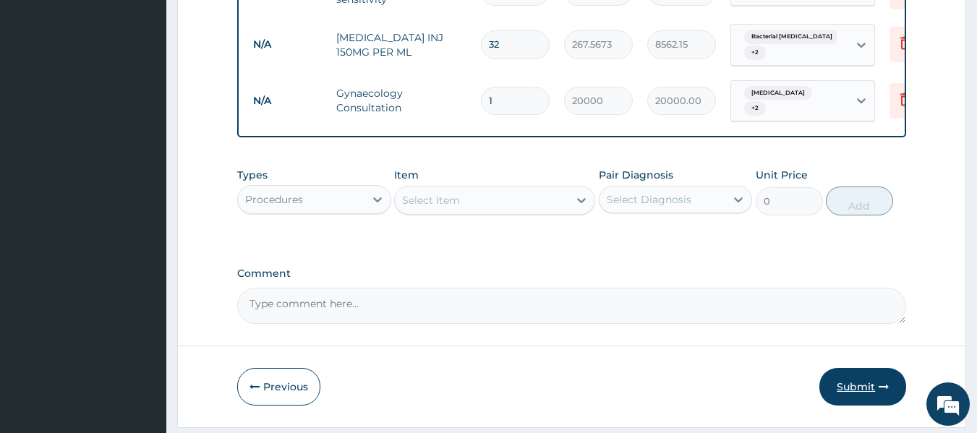
click at [871, 368] on button "Submit" at bounding box center [863, 387] width 87 height 38
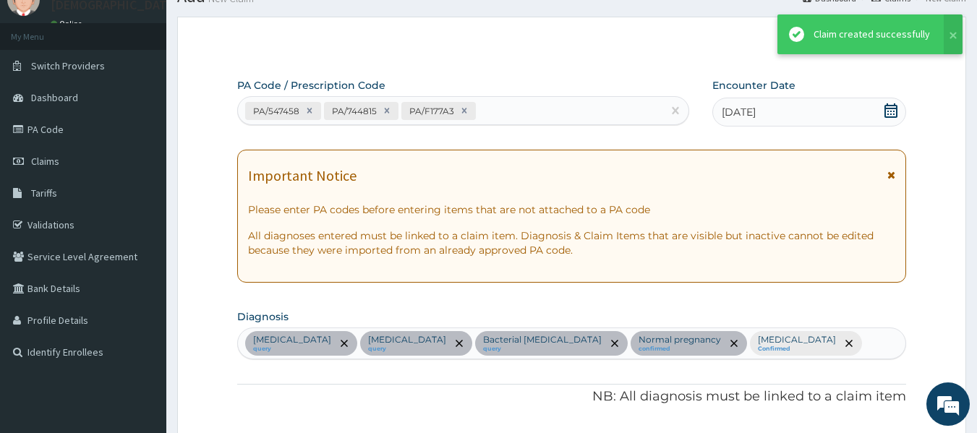
scroll to position [1499, 0]
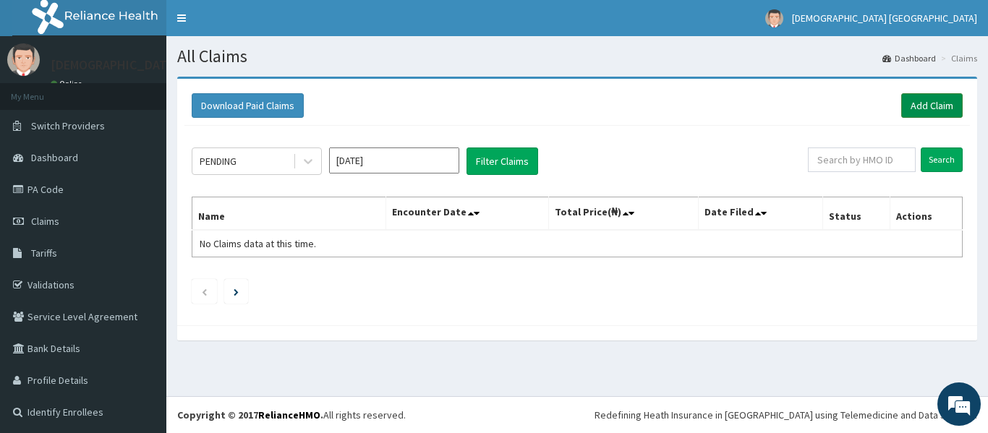
click at [908, 102] on link "Add Claim" at bounding box center [931, 105] width 61 height 25
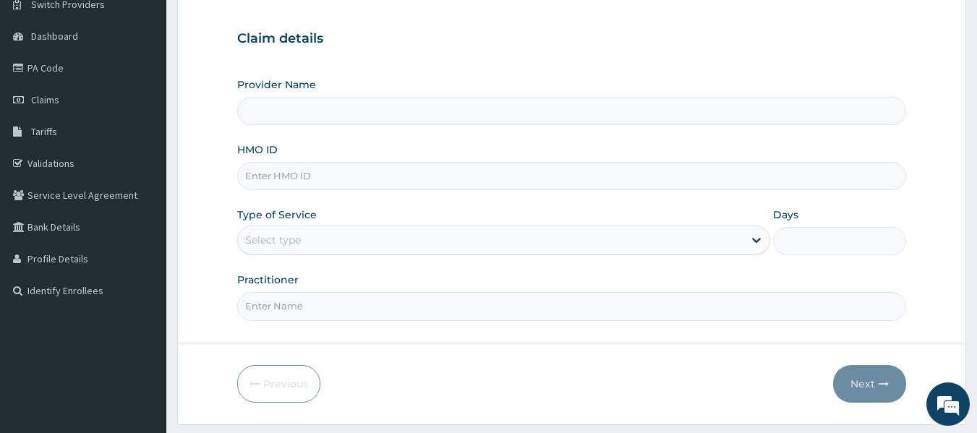
scroll to position [145, 0]
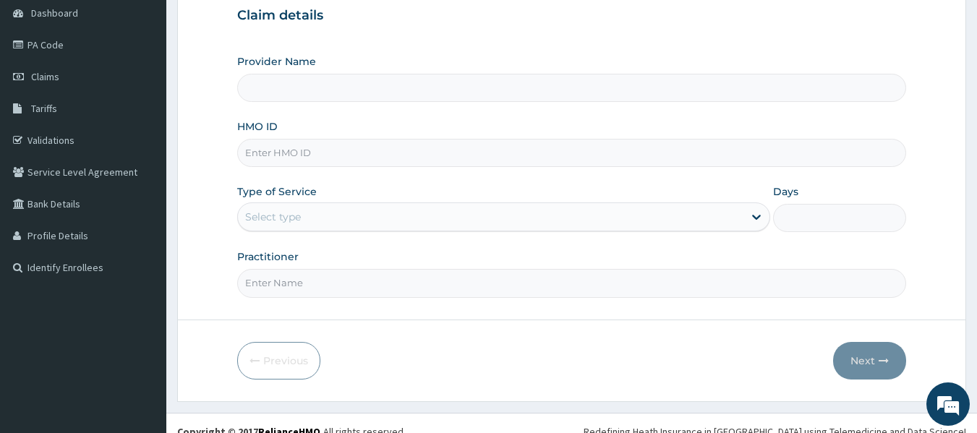
type input "[DEMOGRAPHIC_DATA] Lifecare"
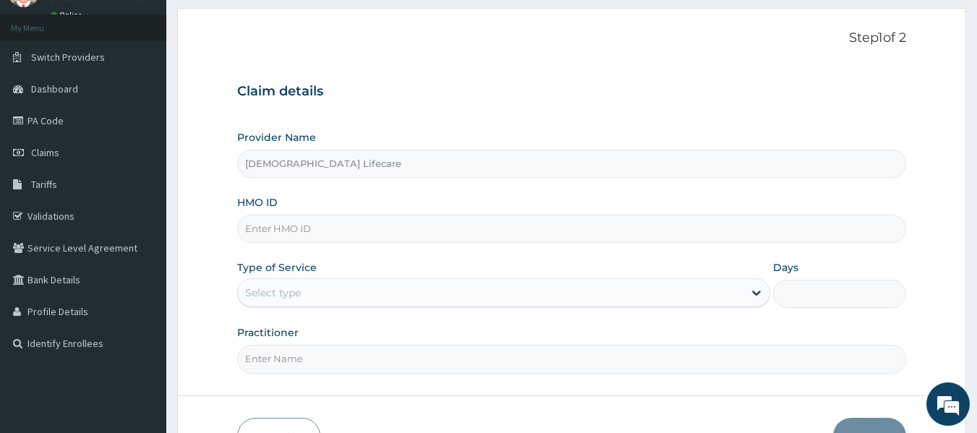
scroll to position [72, 0]
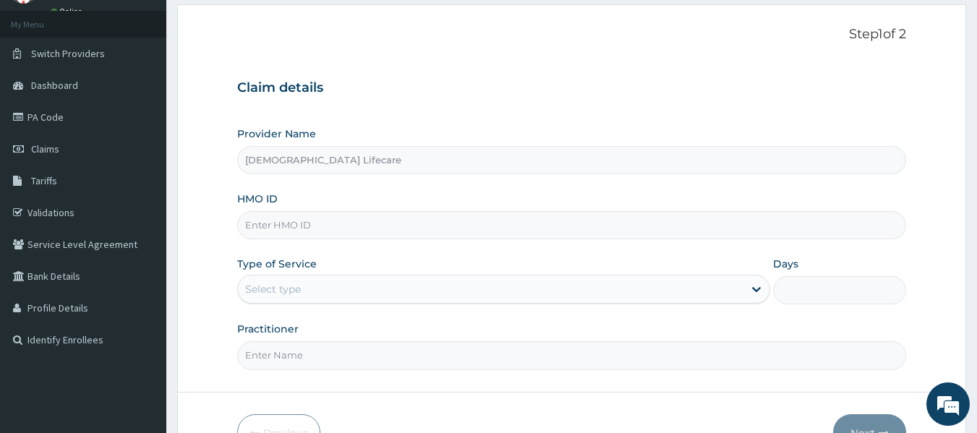
paste input "ENP/10842/A"
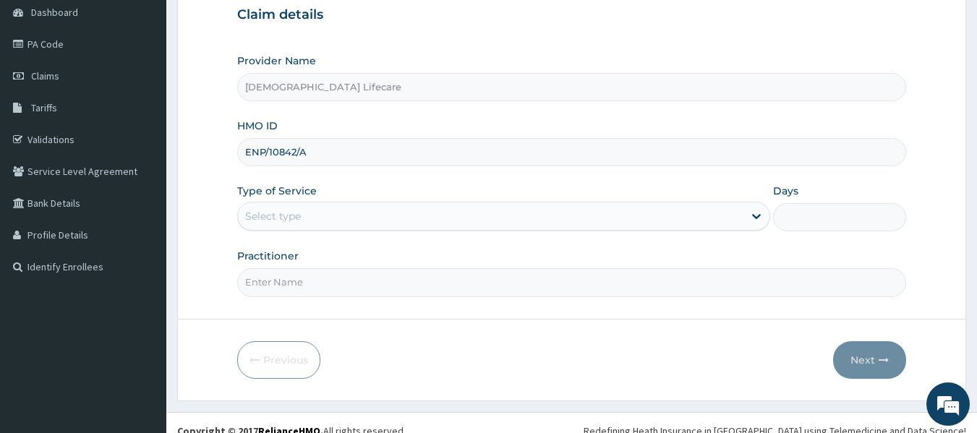
scroll to position [161, 0]
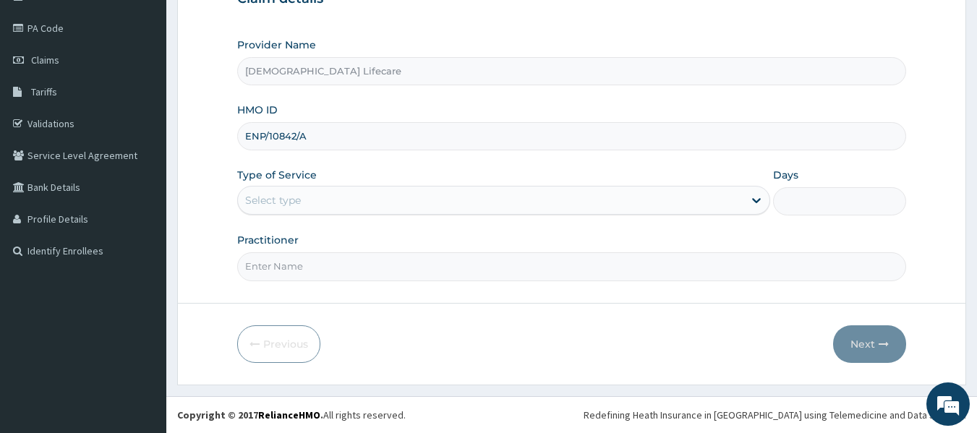
type input "ENP/10842/A"
click at [328, 183] on div "Type of Service Select type" at bounding box center [503, 192] width 533 height 48
click at [305, 209] on div "Select type" at bounding box center [491, 200] width 506 height 23
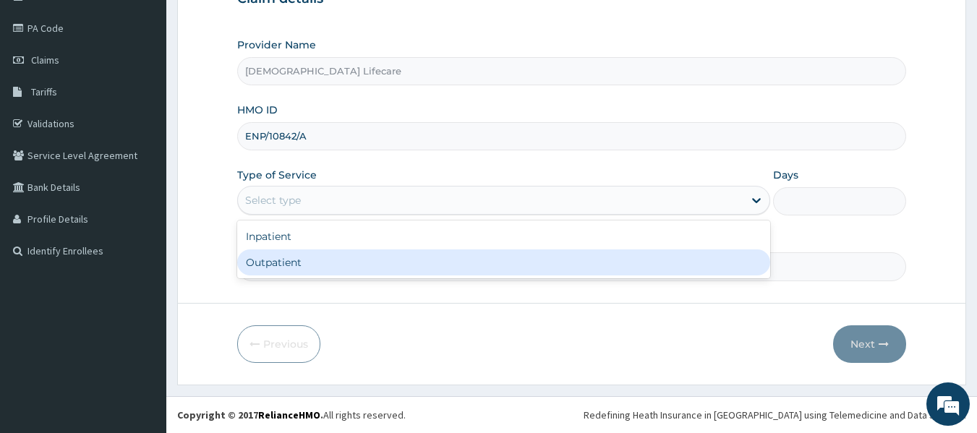
click at [280, 260] on div "Outpatient" at bounding box center [503, 263] width 533 height 26
type input "1"
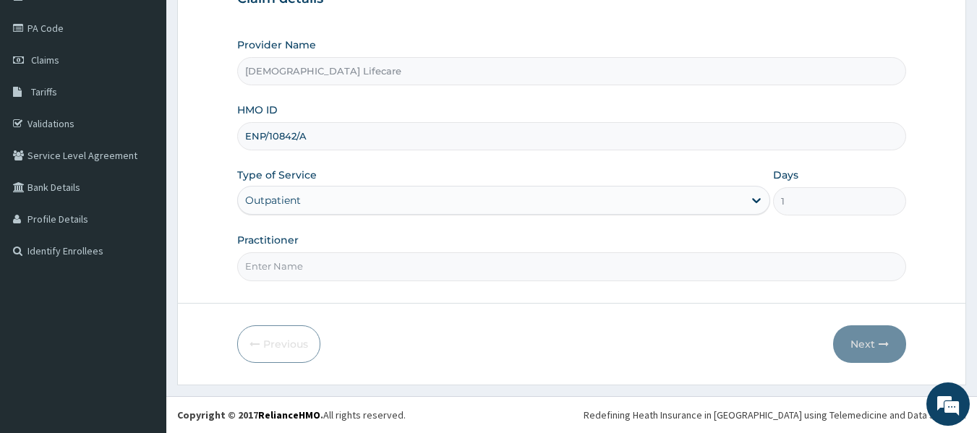
click at [301, 260] on input "Practitioner" at bounding box center [572, 266] width 670 height 28
type input "[PERSON_NAME] [PERSON_NAME]"
click at [855, 345] on button "Next" at bounding box center [869, 344] width 73 height 38
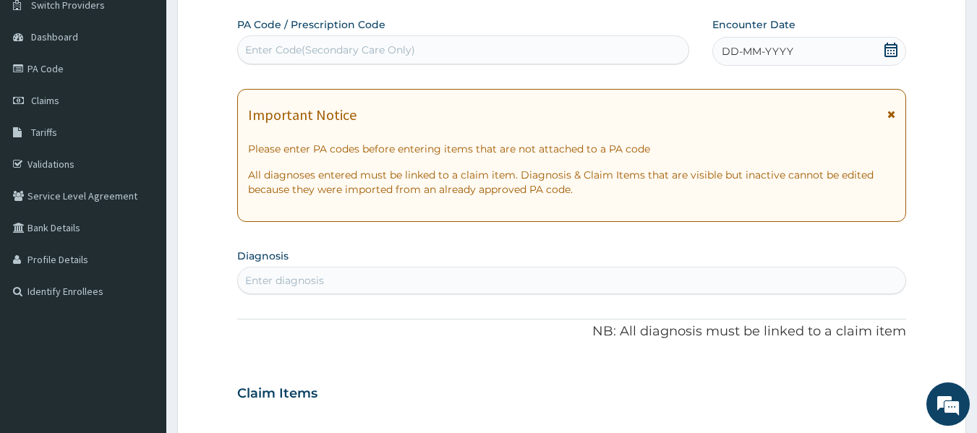
scroll to position [17, 0]
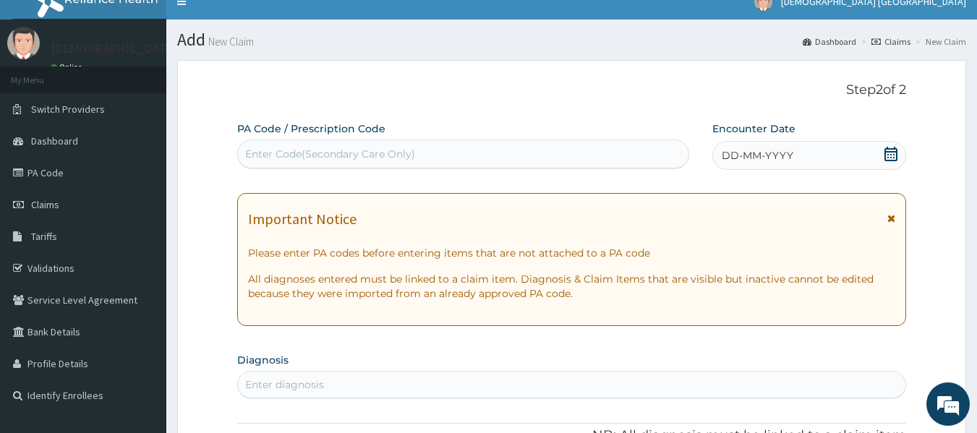
click at [359, 159] on div "Enter Code(Secondary Care Only)" at bounding box center [330, 154] width 170 height 14
paste input "PA/00F3CD"
type input "PA/00F3CD"
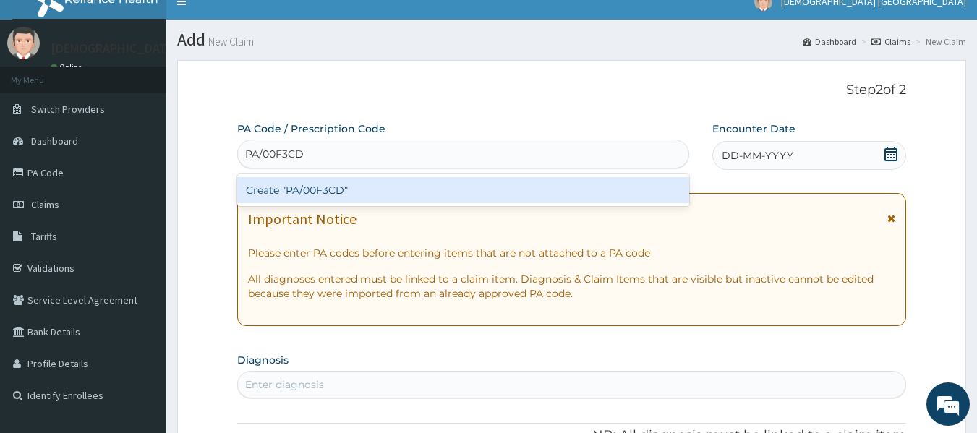
click at [307, 182] on div "Create "PA/00F3CD"" at bounding box center [463, 190] width 453 height 26
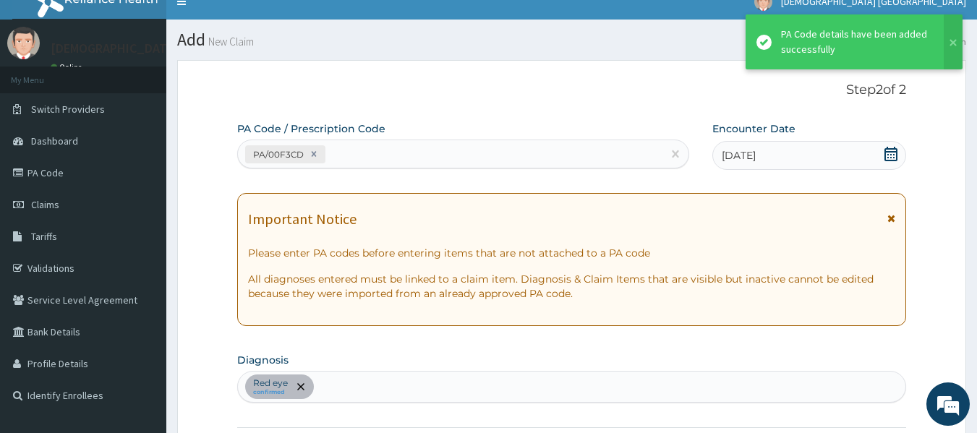
scroll to position [389, 0]
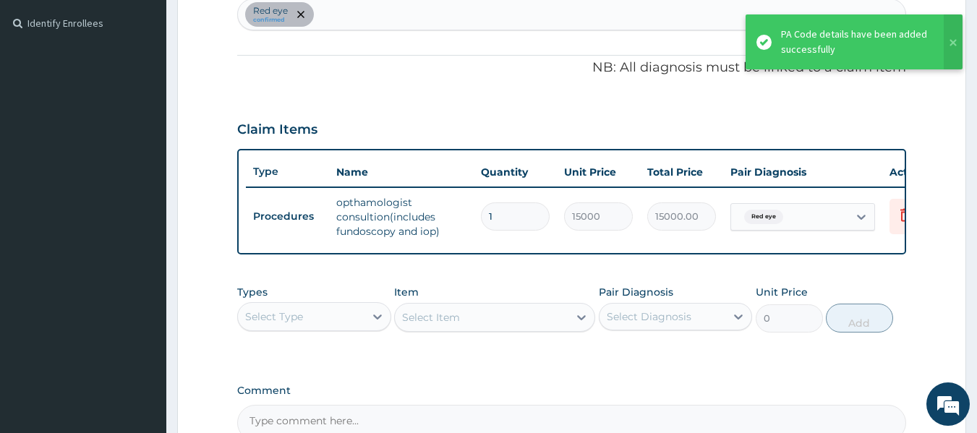
click at [357, 13] on div "Red eye confirmed" at bounding box center [572, 14] width 668 height 30
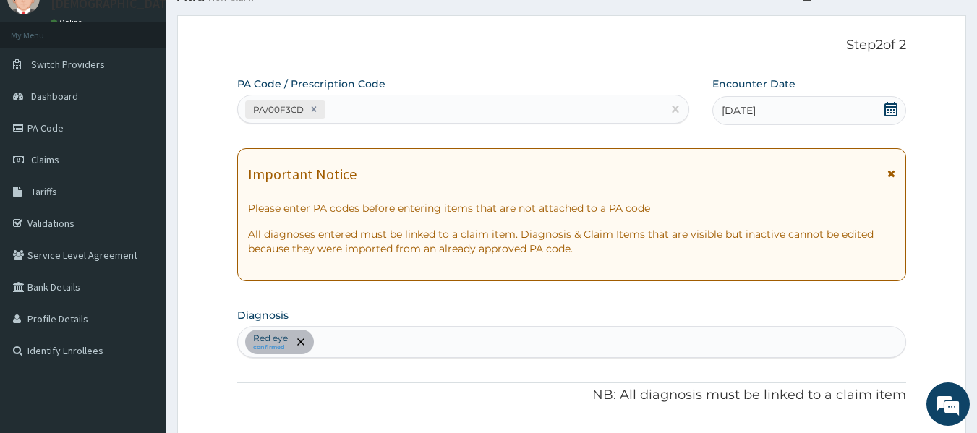
scroll to position [27, 0]
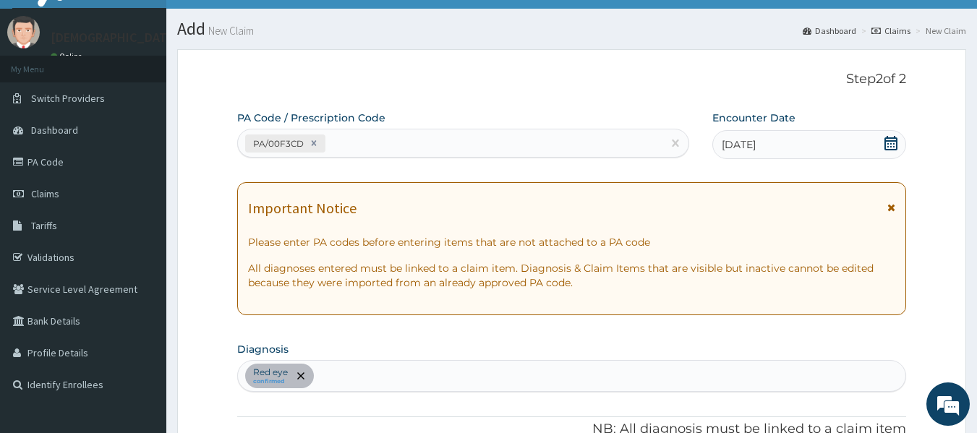
click at [358, 134] on div "PA/00F3CD" at bounding box center [450, 144] width 425 height 24
paste input "PA/EB8C2F"
type input "PA/EB8C2F"
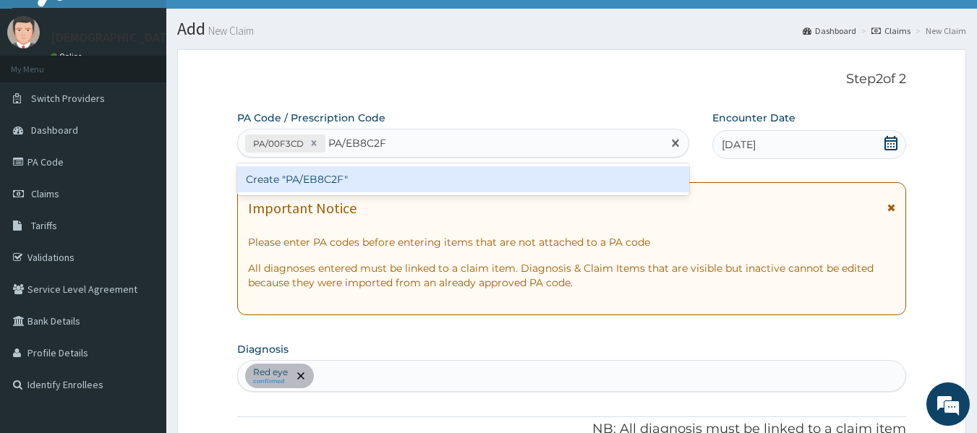
click at [373, 185] on div "Create "PA/EB8C2F"" at bounding box center [463, 179] width 453 height 26
